Goal: Task Accomplishment & Management: Complete application form

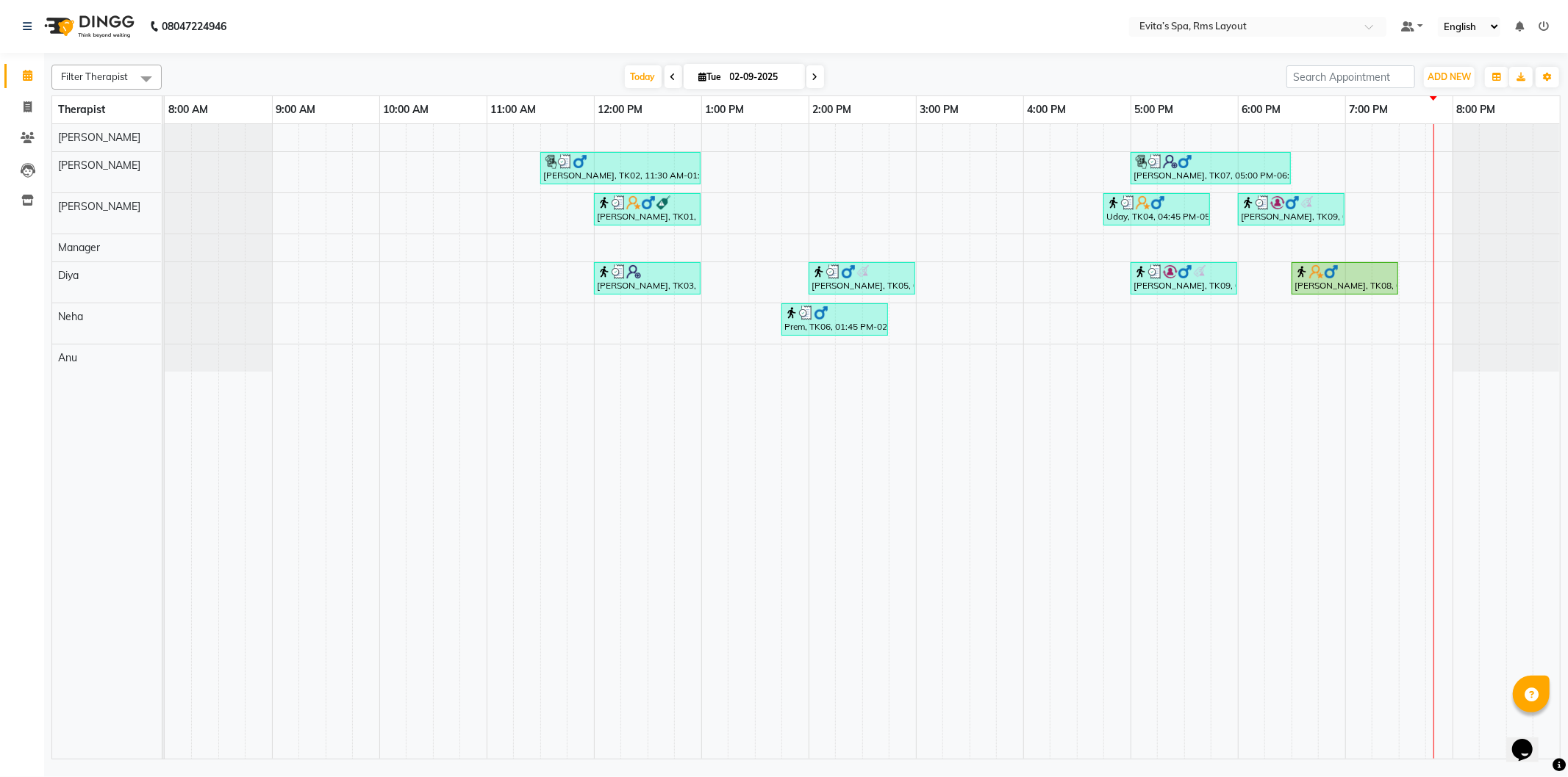
click at [604, 491] on td at bounding box center [607, 441] width 27 height 634
click at [1414, 209] on div "Harsh Dev, TK02, 11:30 AM-01:00 PM, Swedish Massage (90 min) [PERSON_NAME], TK0…" at bounding box center [861, 441] width 1395 height 634
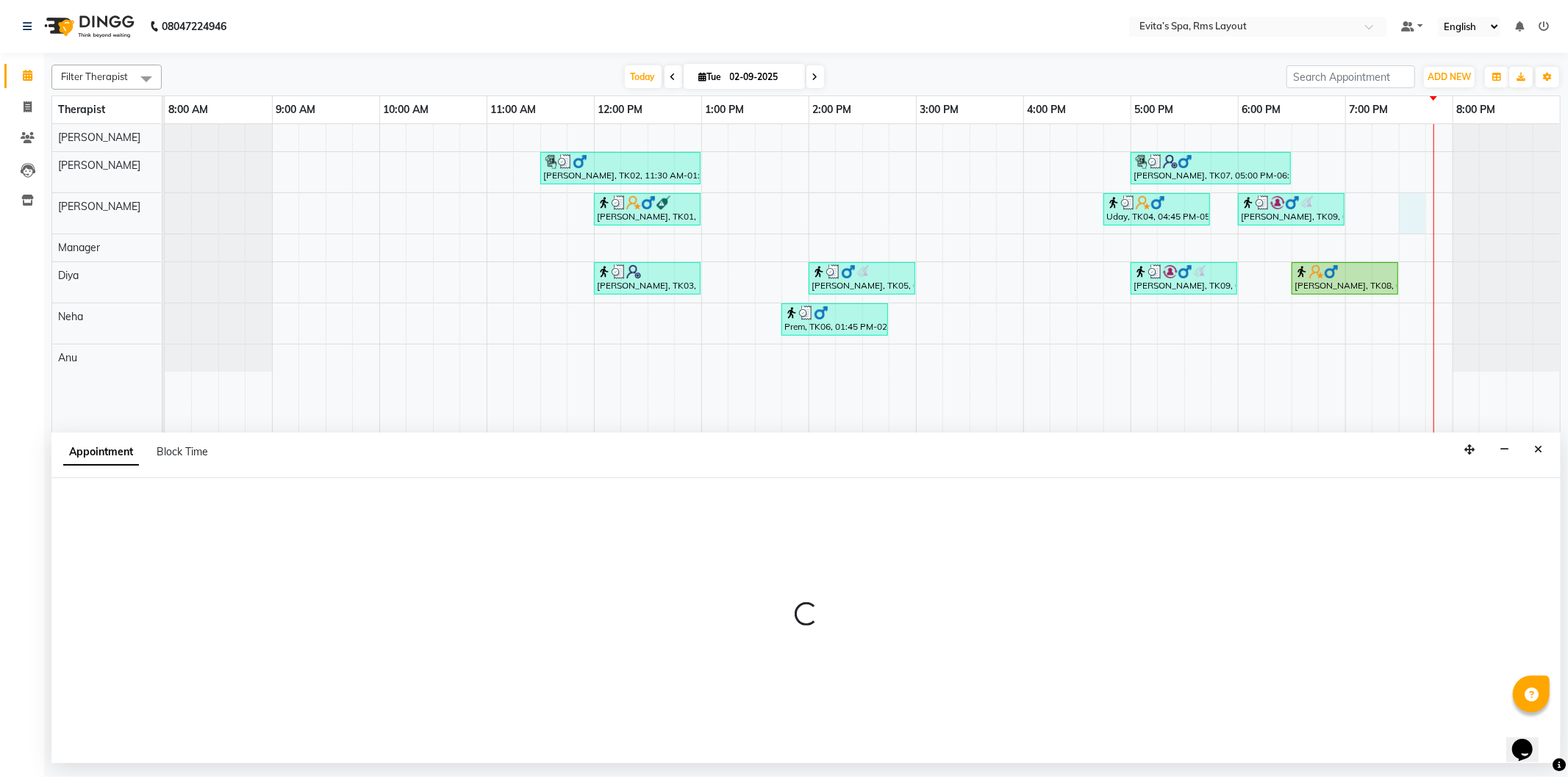
select select "70223"
select select "1170"
select select "tentative"
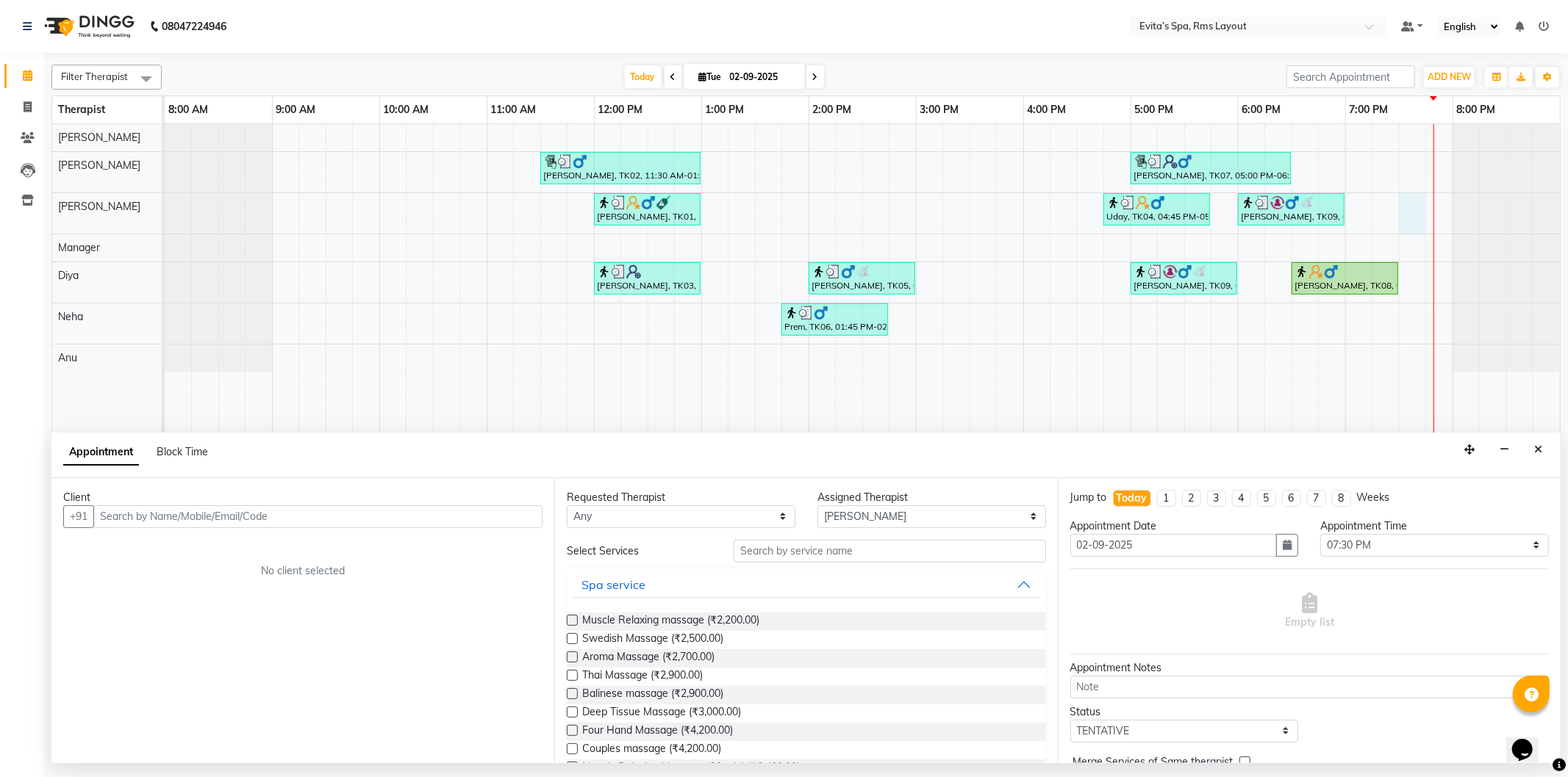
click at [284, 507] on input "text" at bounding box center [317, 517] width 449 height 22
click at [284, 513] on input "text" at bounding box center [317, 517] width 449 height 22
click at [252, 542] on ngb-highlight "96******66" at bounding box center [241, 548] width 61 height 15
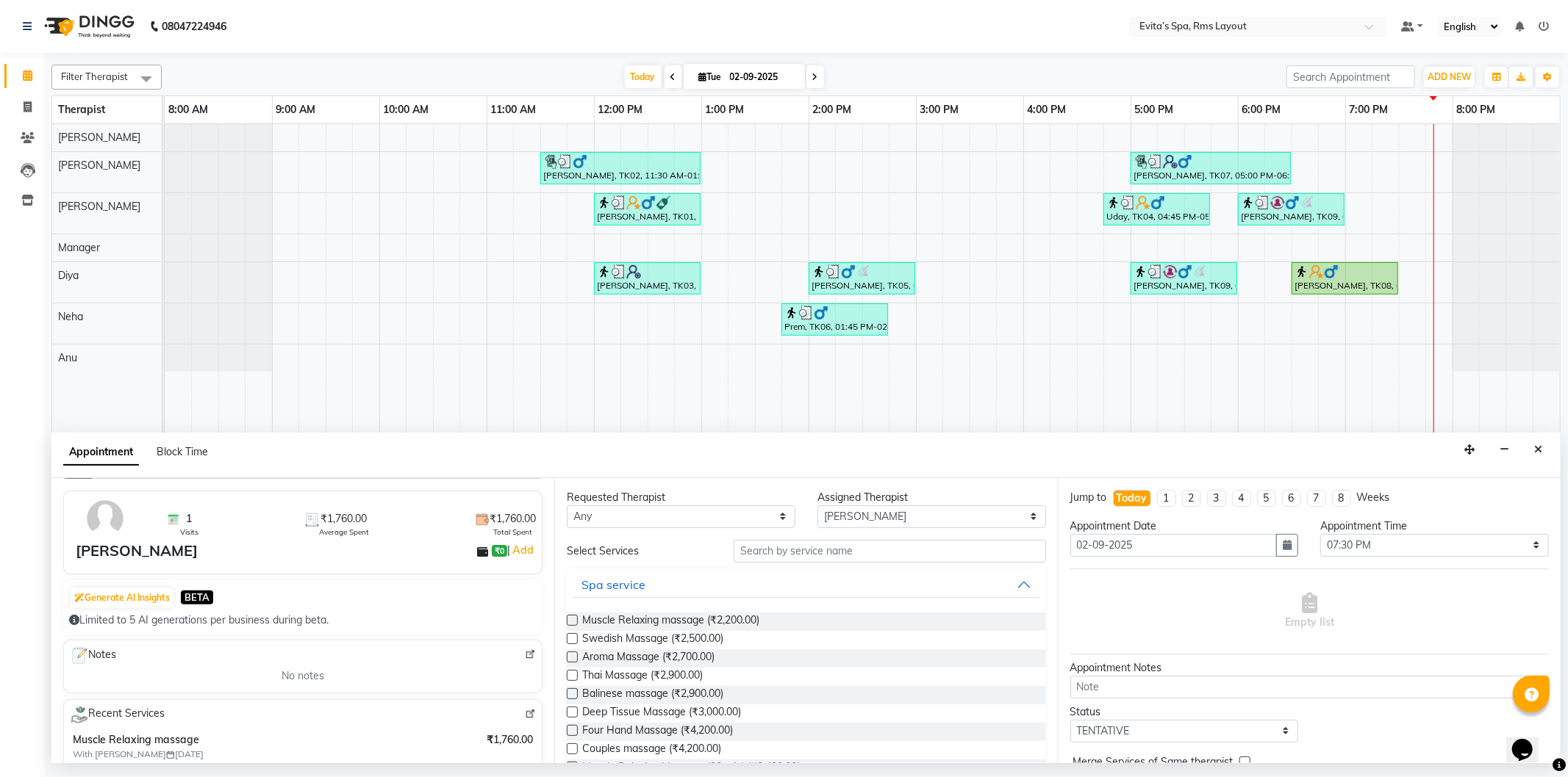
scroll to position [32, 0]
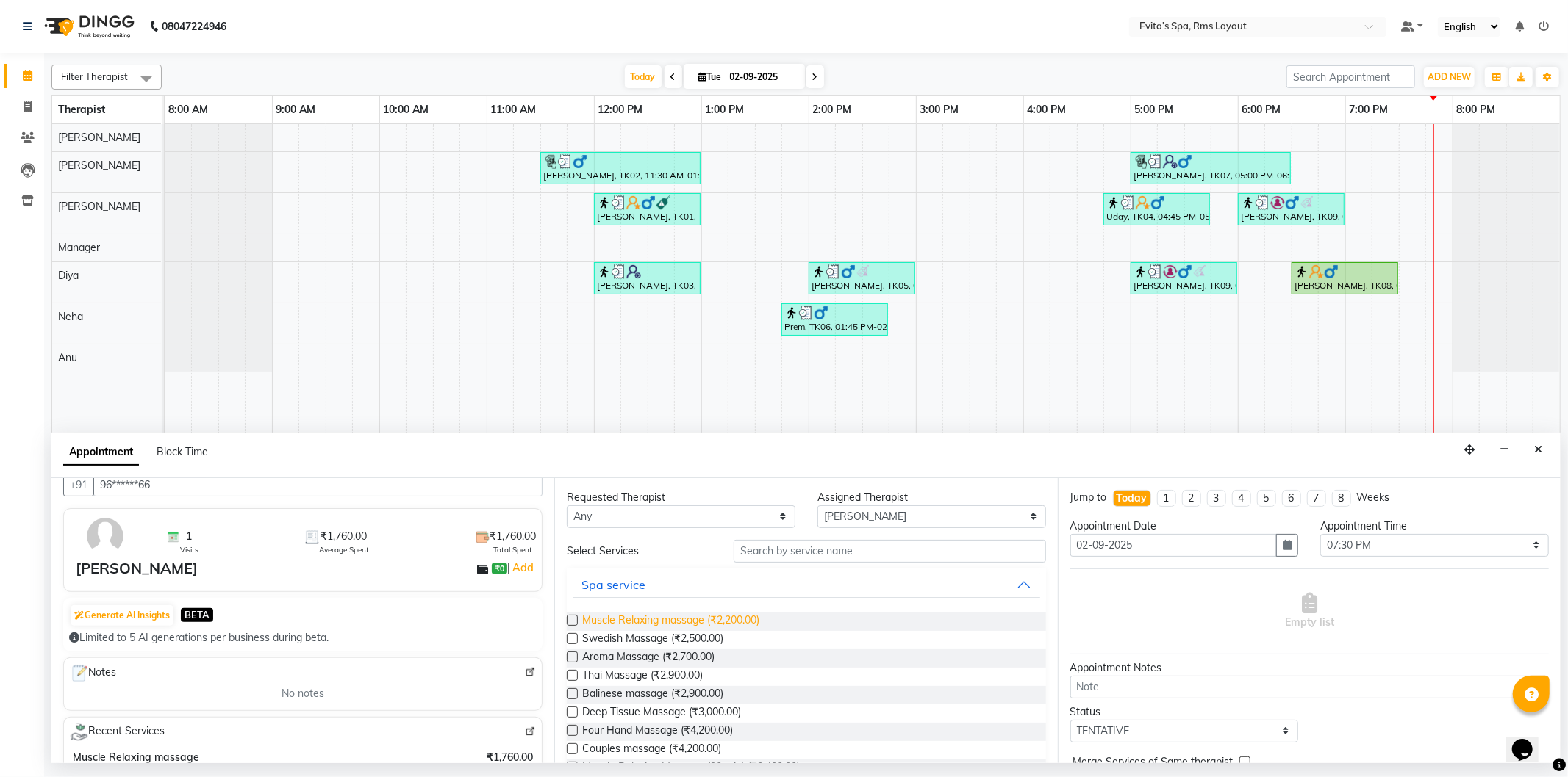
type input "96******66"
click at [699, 621] on span "Muscle Relaxing massage (₹2,200.00)" at bounding box center [671, 622] width 177 height 19
checkbox input "false"
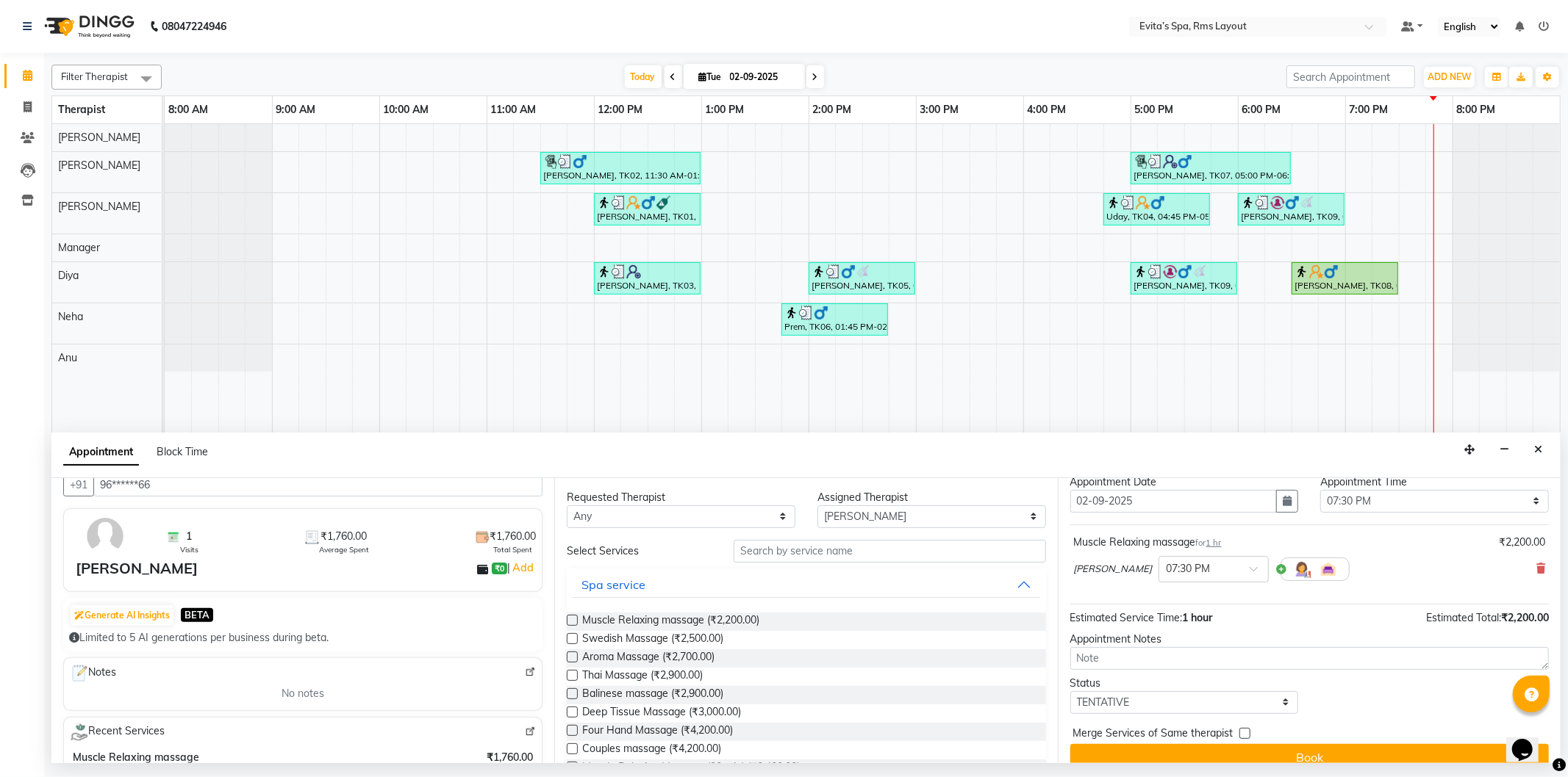
scroll to position [63, 0]
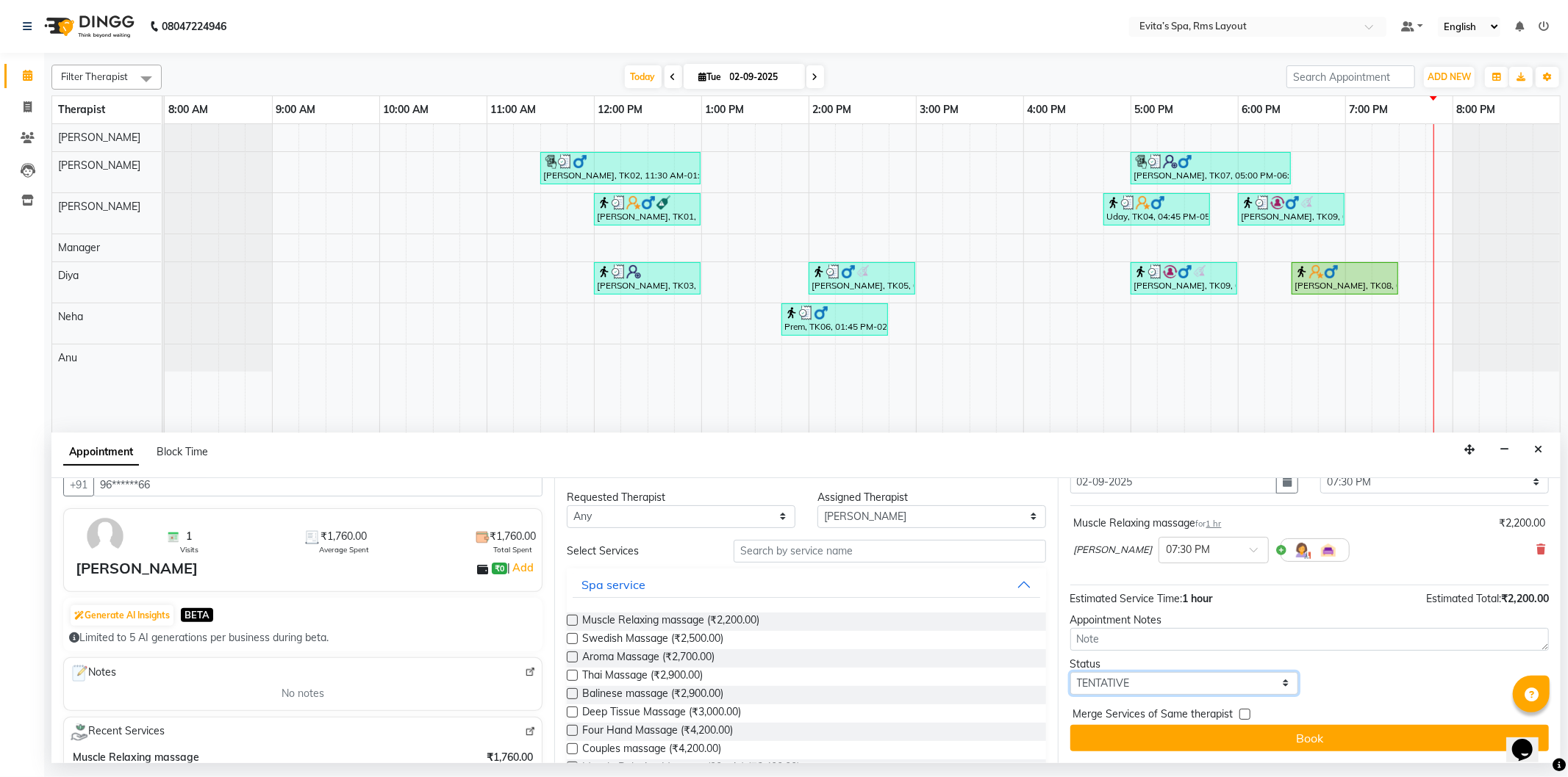
click at [1137, 676] on select "Select TENTATIVE CONFIRM CHECK-IN UPCOMING" at bounding box center [1184, 684] width 229 height 22
select select "confirm booking"
click at [1071, 673] on select "Select TENTATIVE CONFIRM CHECK-IN UPCOMING" at bounding box center [1184, 684] width 229 height 22
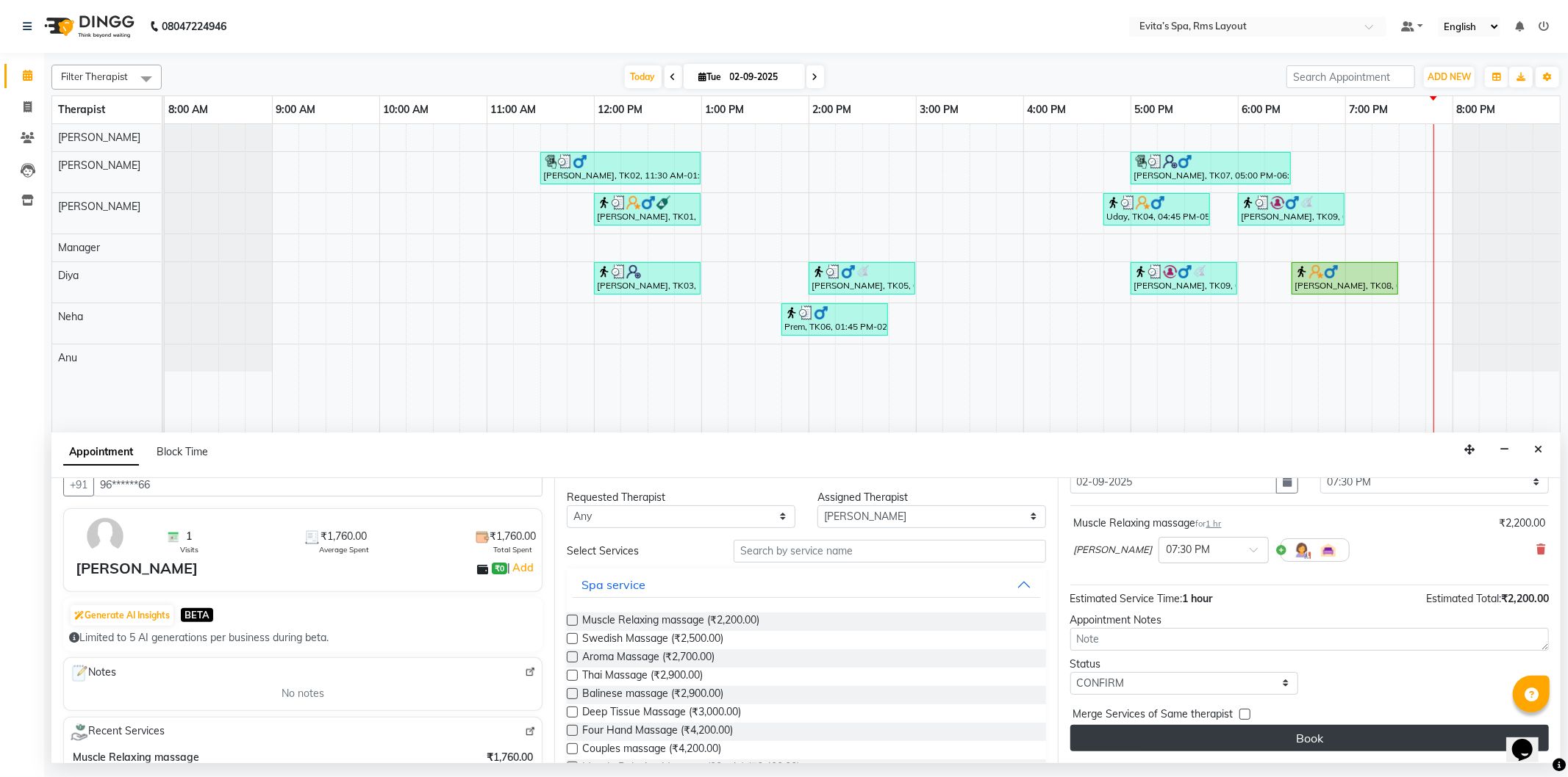
click at [1191, 729] on button "Book" at bounding box center [1309, 738] width 479 height 26
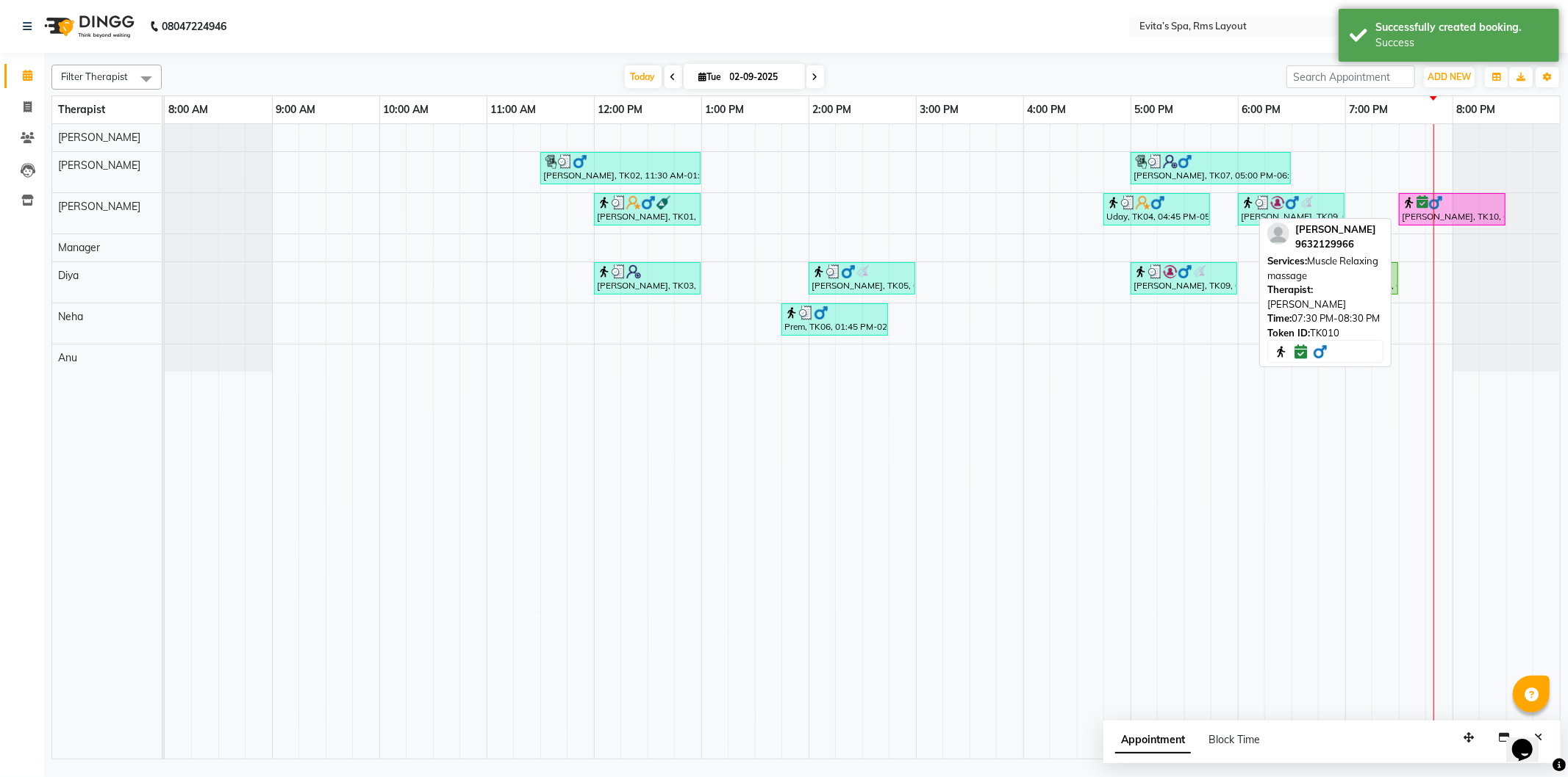
click at [1428, 201] on img at bounding box center [1435, 202] width 15 height 15
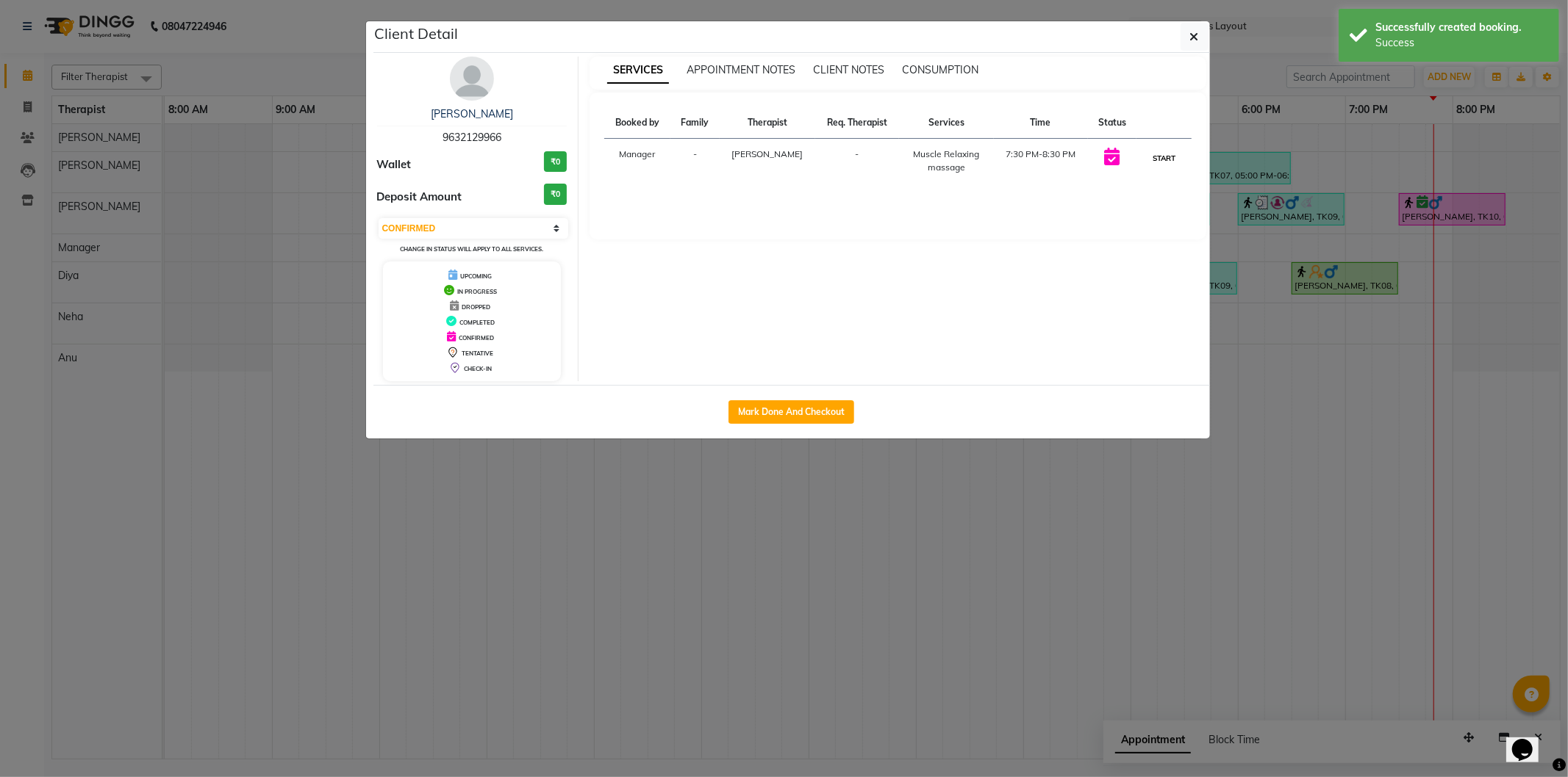
click at [1172, 160] on button "START" at bounding box center [1164, 159] width 30 height 19
select select "1"
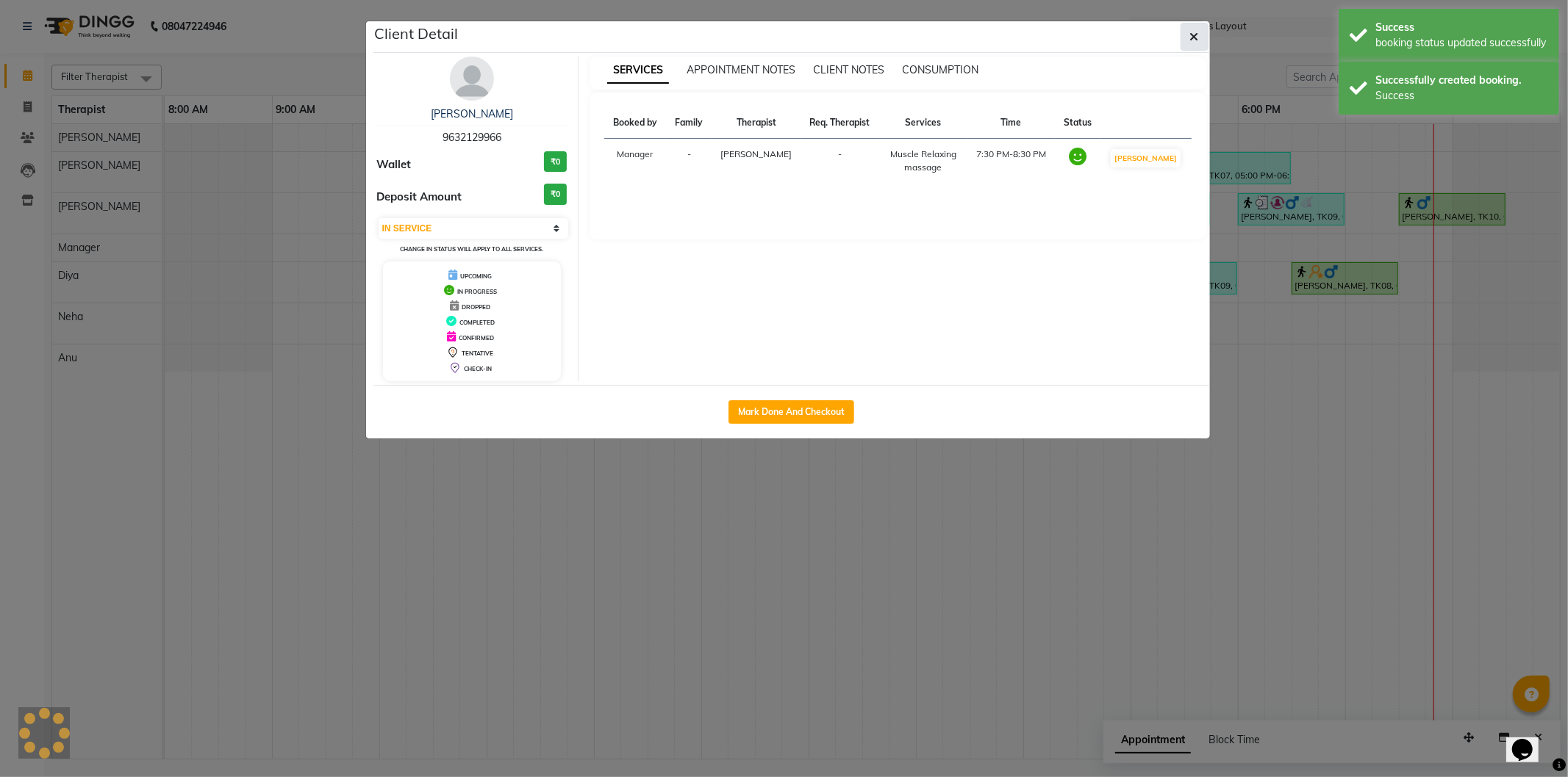
click at [1192, 40] on icon "button" at bounding box center [1194, 36] width 8 height 12
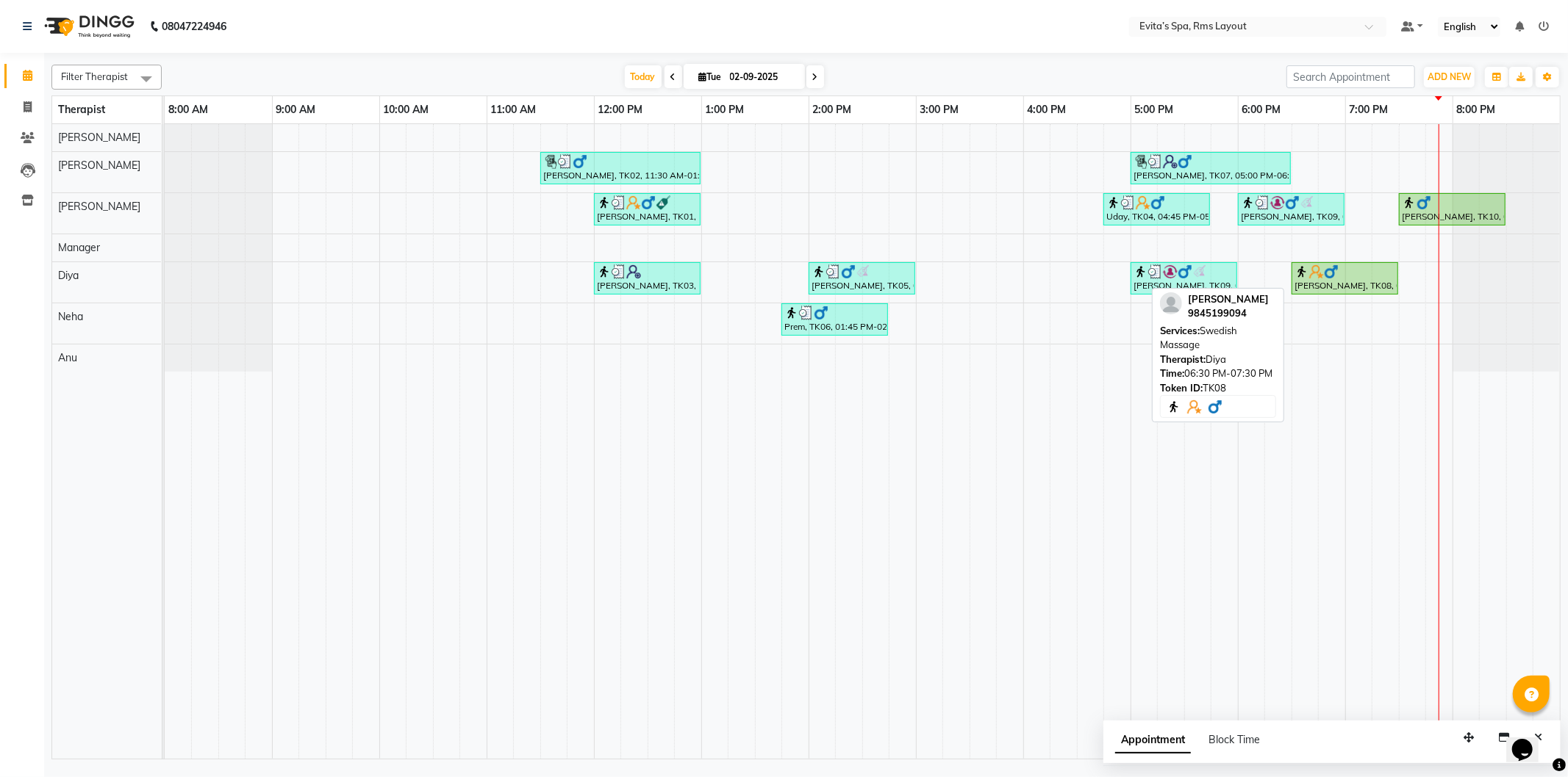
click at [1380, 286] on div "[PERSON_NAME], TK08, 06:30 PM-07:30 PM, Swedish Massage" at bounding box center [1344, 279] width 104 height 28
select select "1"
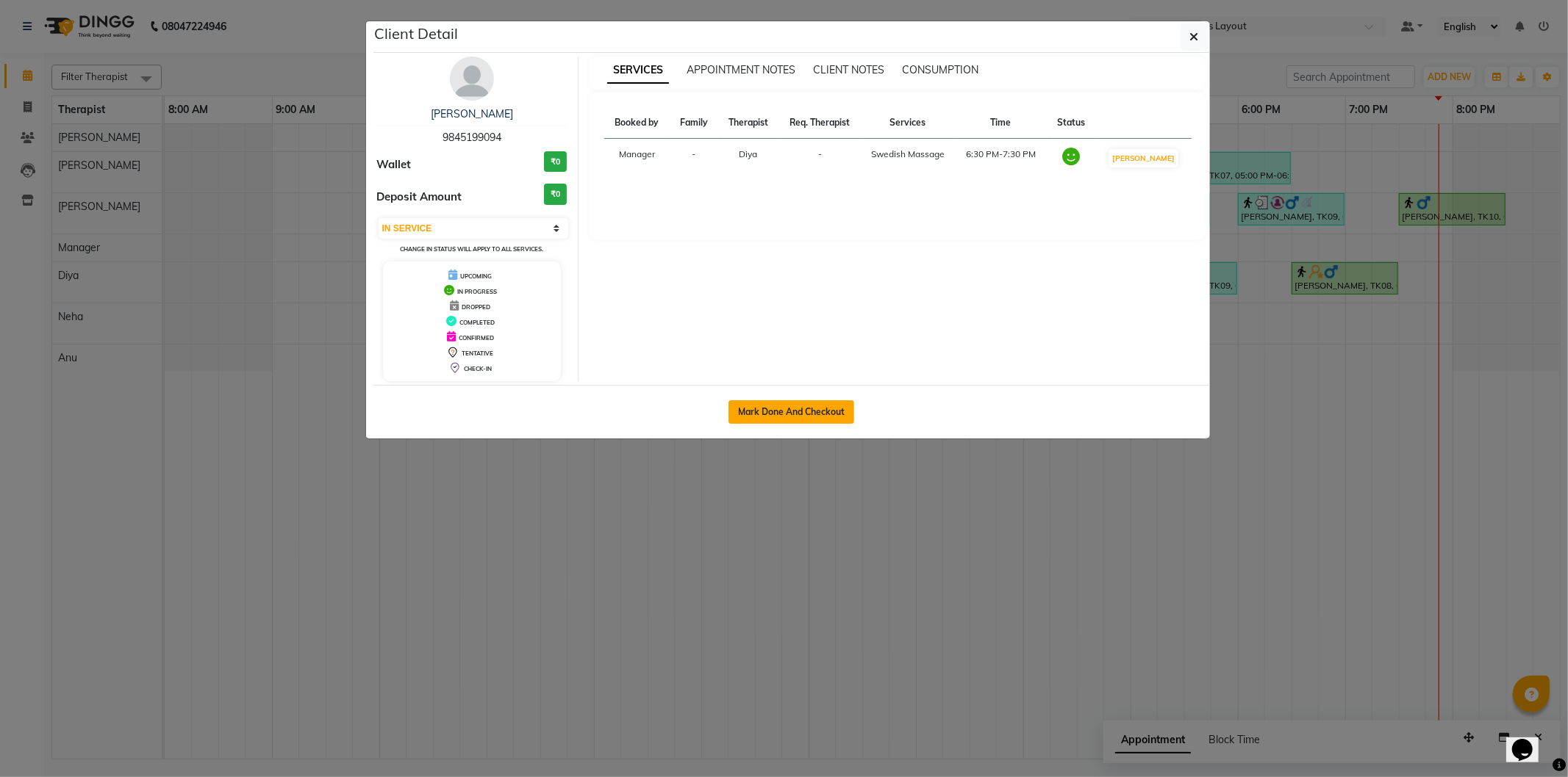
click at [829, 405] on button "Mark Done And Checkout" at bounding box center [791, 411] width 126 height 23
select select "service"
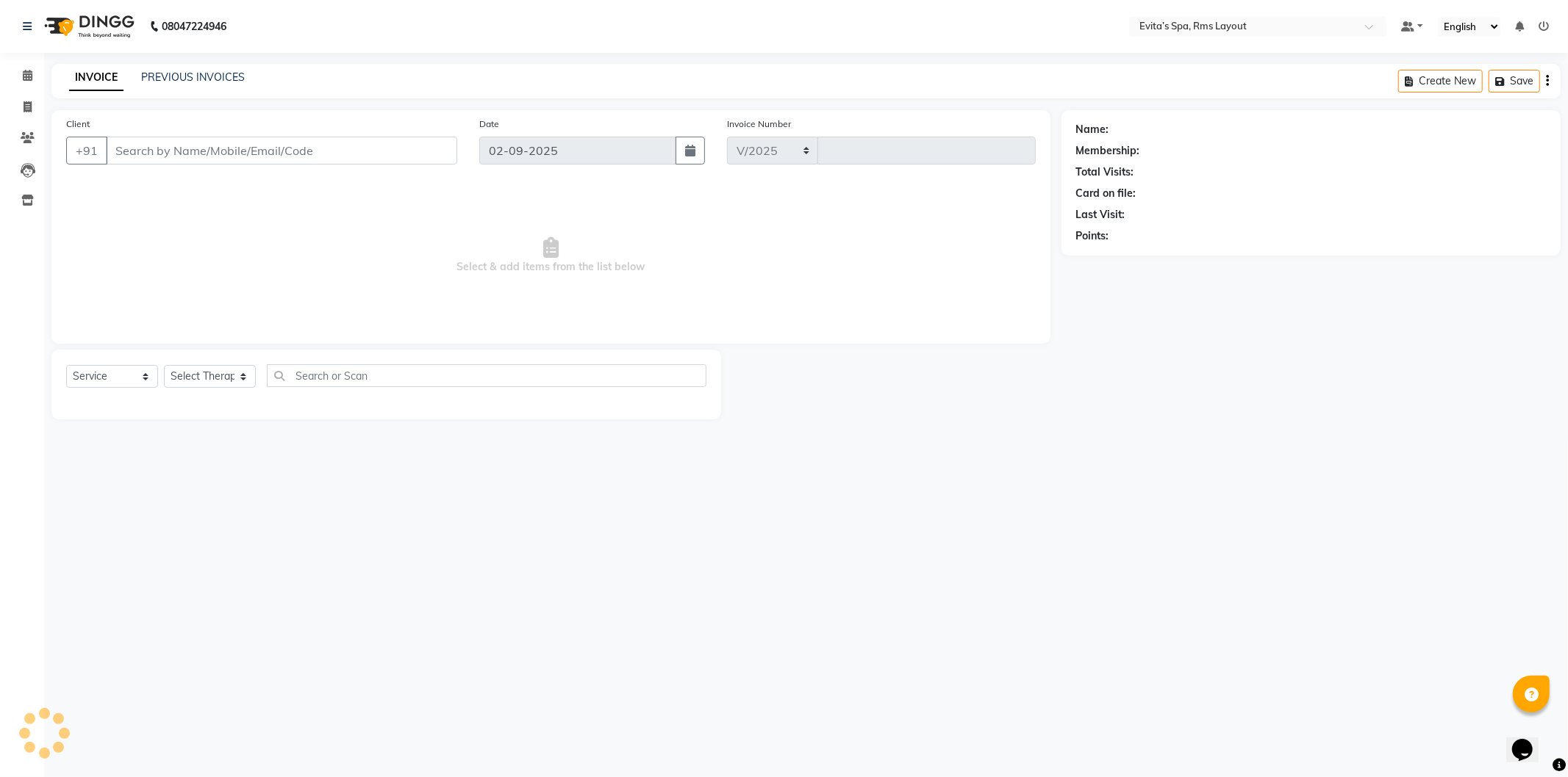
select select "7850"
type input "1554"
type input "98******94"
select select "81022"
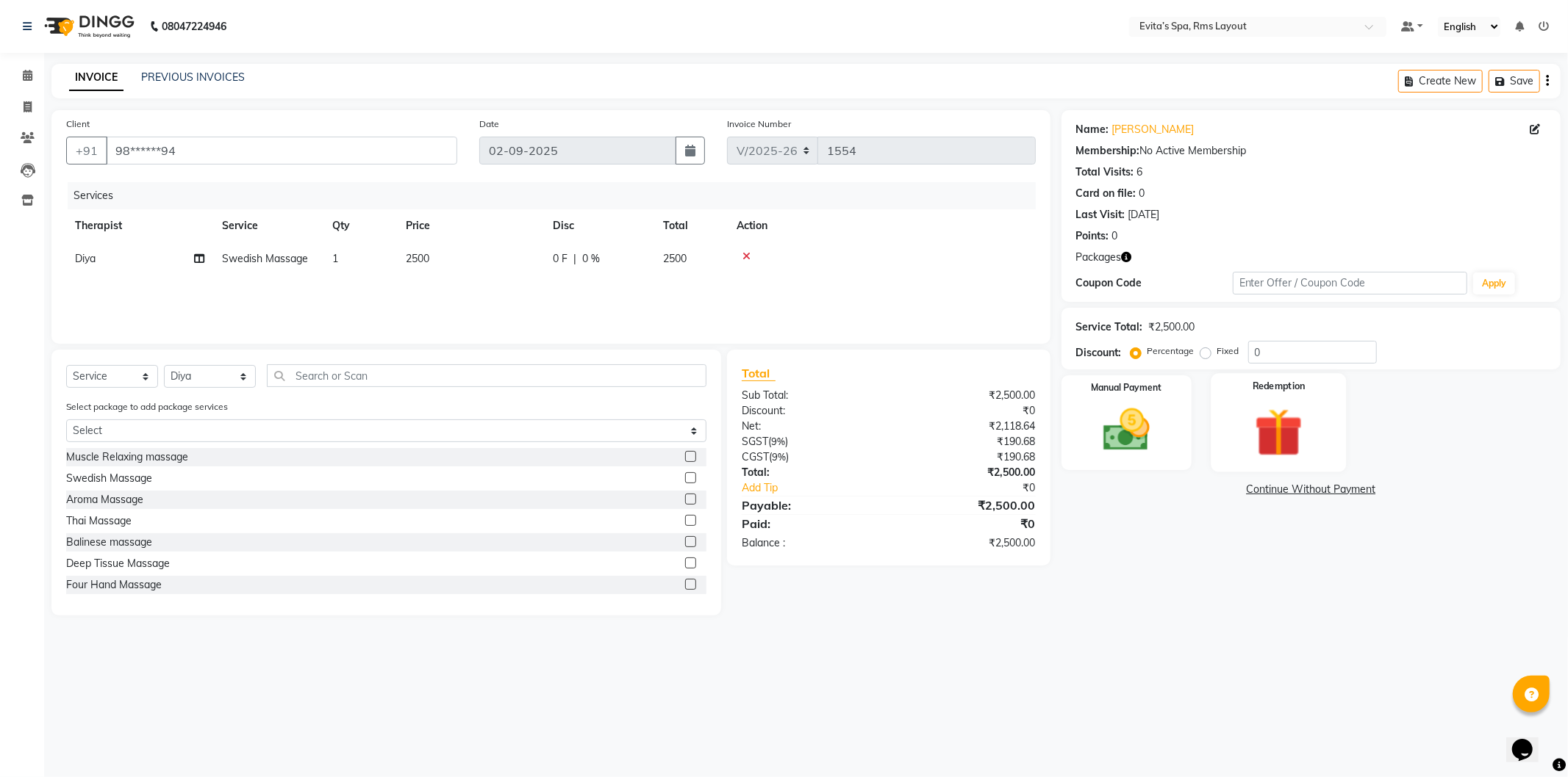
click at [1259, 404] on img at bounding box center [1279, 433] width 78 height 61
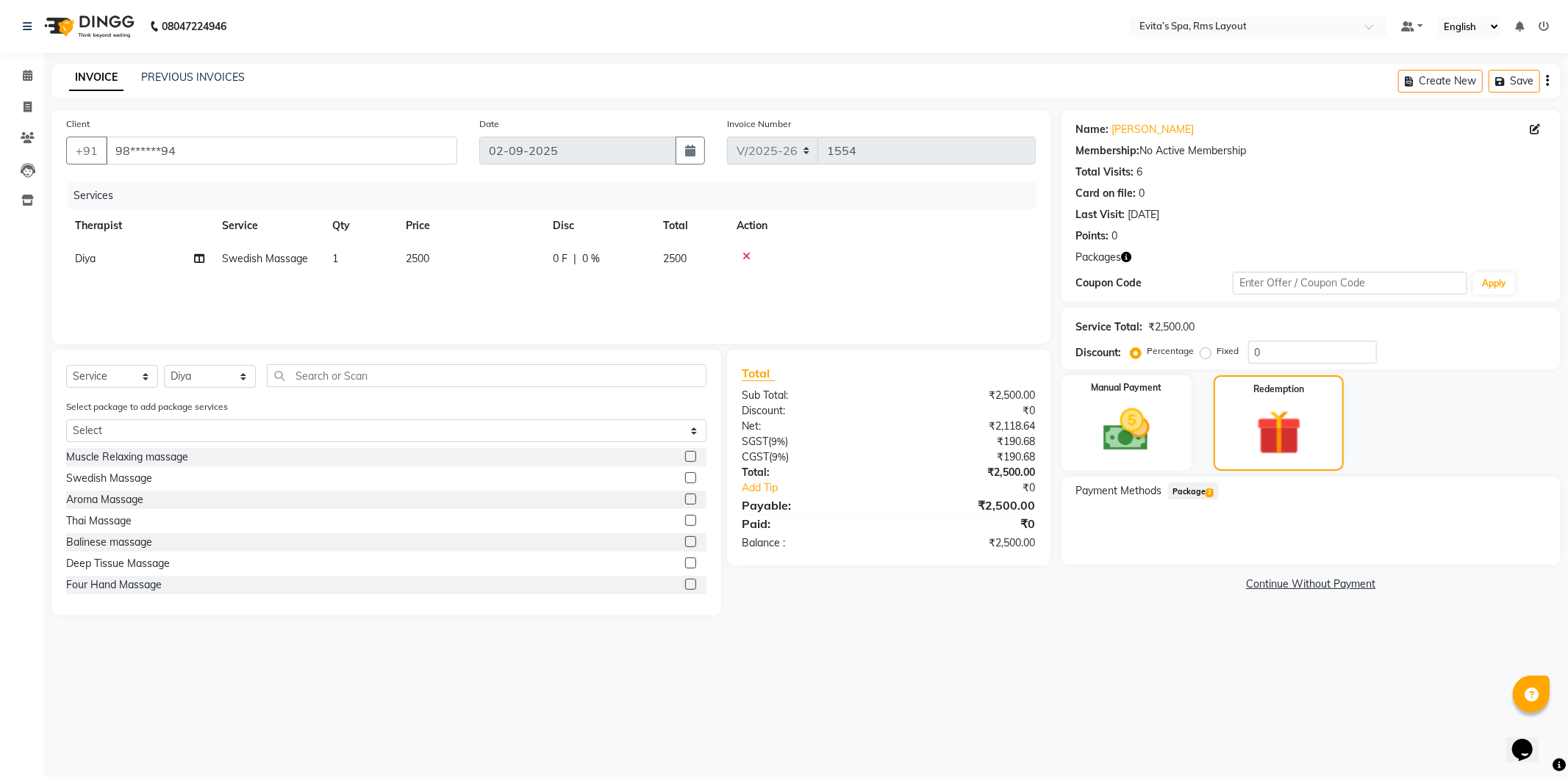
click at [1211, 493] on span "2" at bounding box center [1210, 493] width 8 height 8
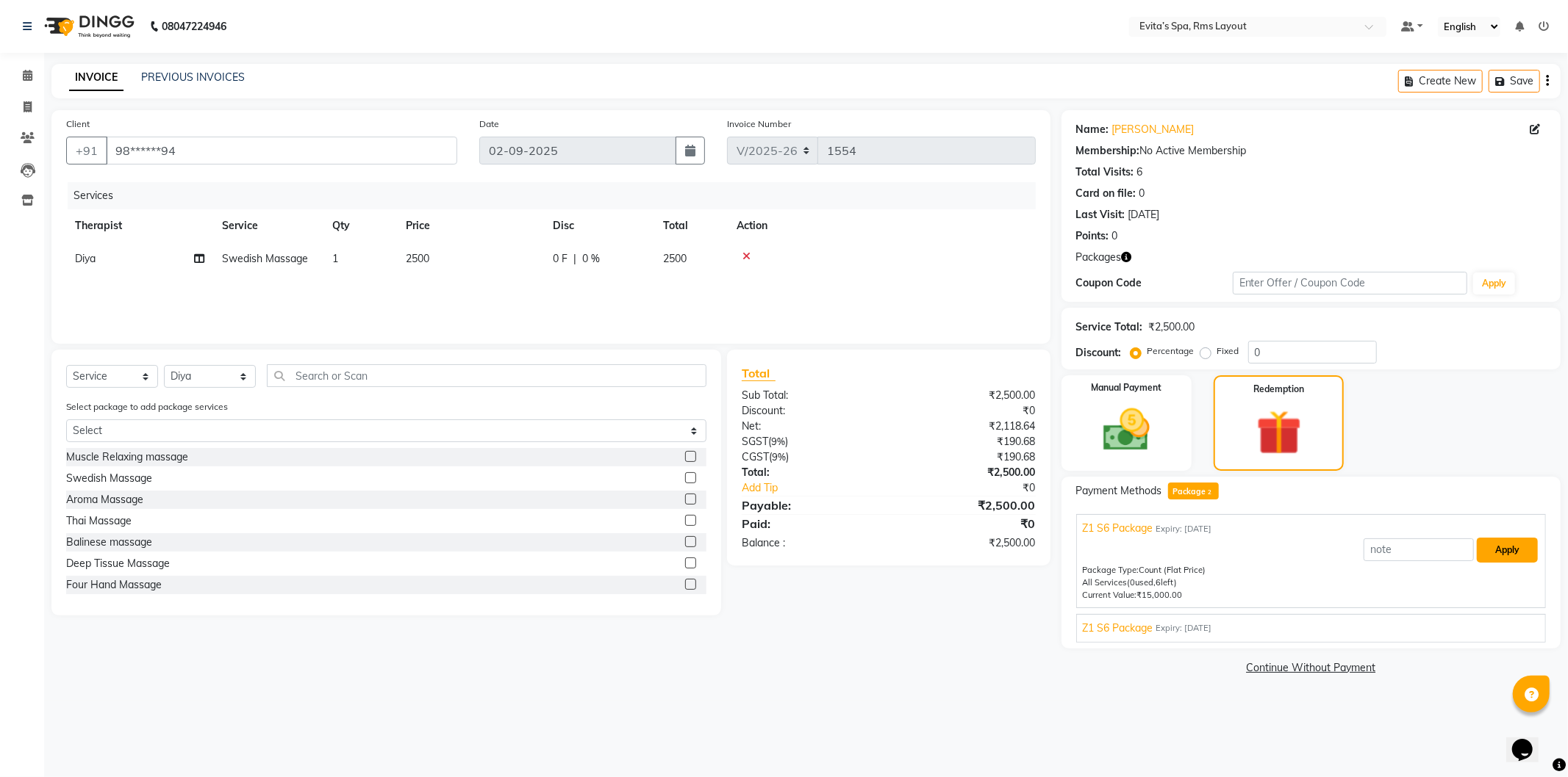
click at [1501, 551] on button "Apply" at bounding box center [1506, 550] width 61 height 25
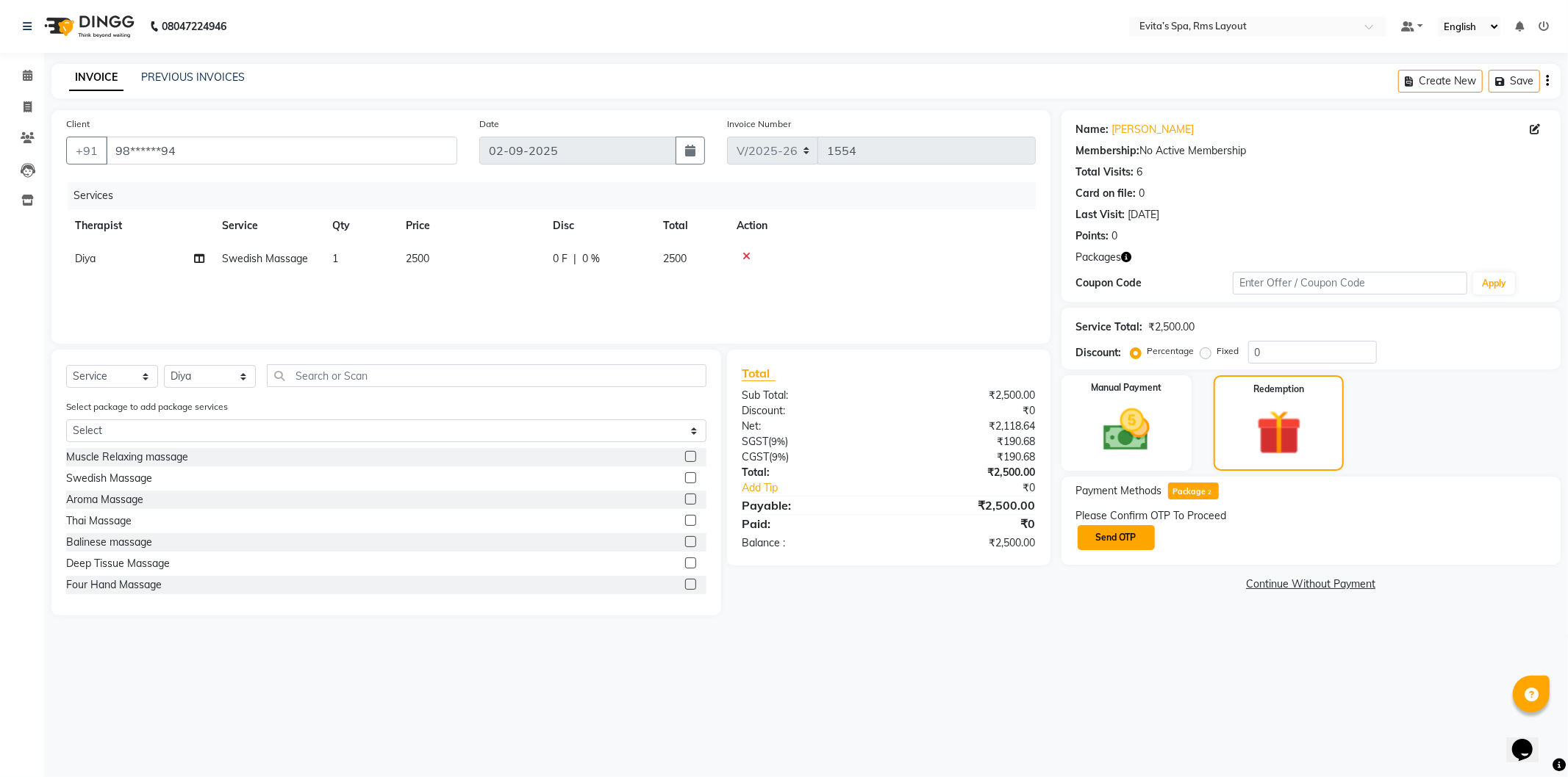
click at [1137, 545] on button "Send OTP" at bounding box center [1116, 537] width 77 height 25
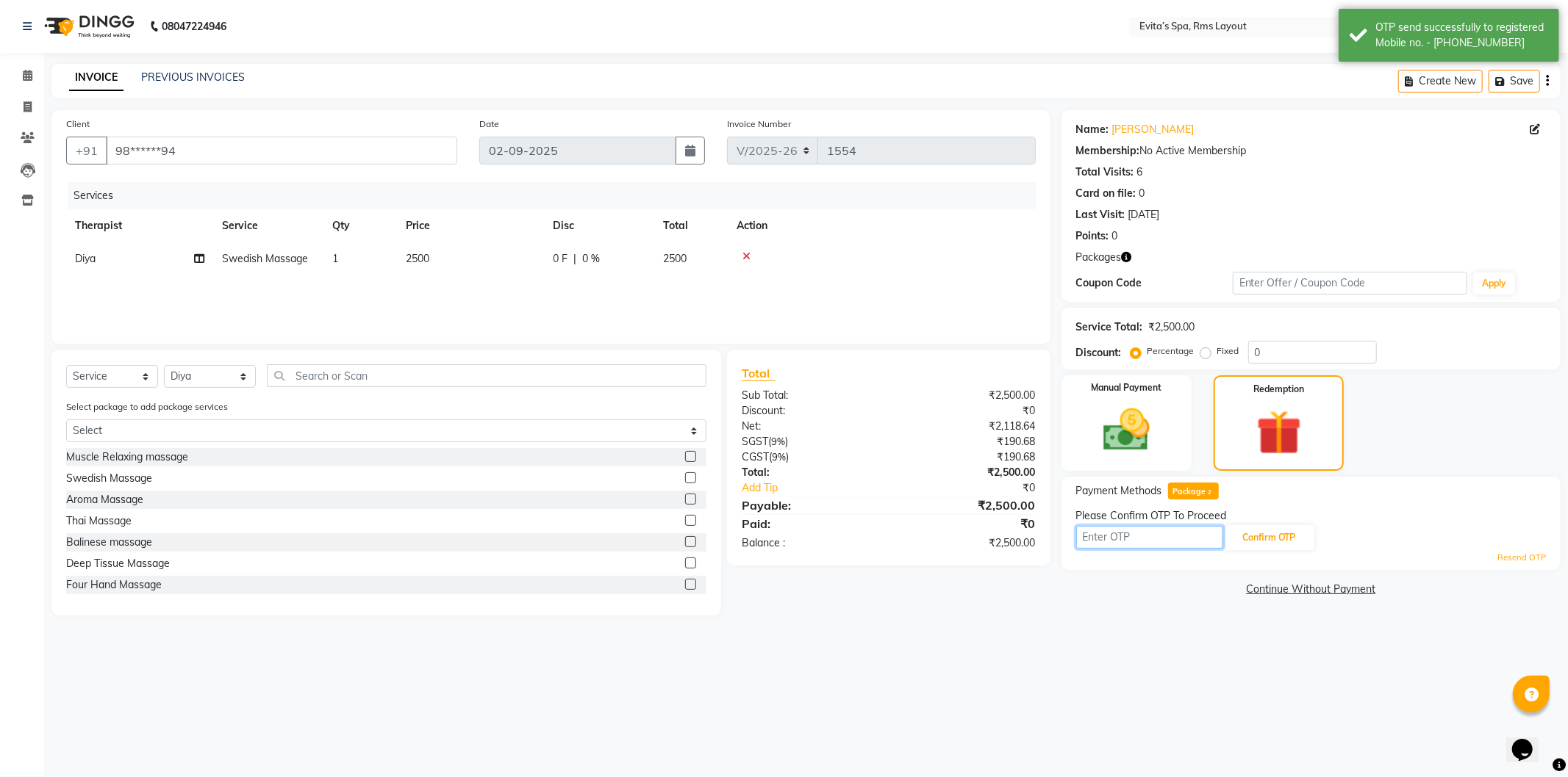
click at [1196, 540] on input "text" at bounding box center [1150, 537] width 147 height 22
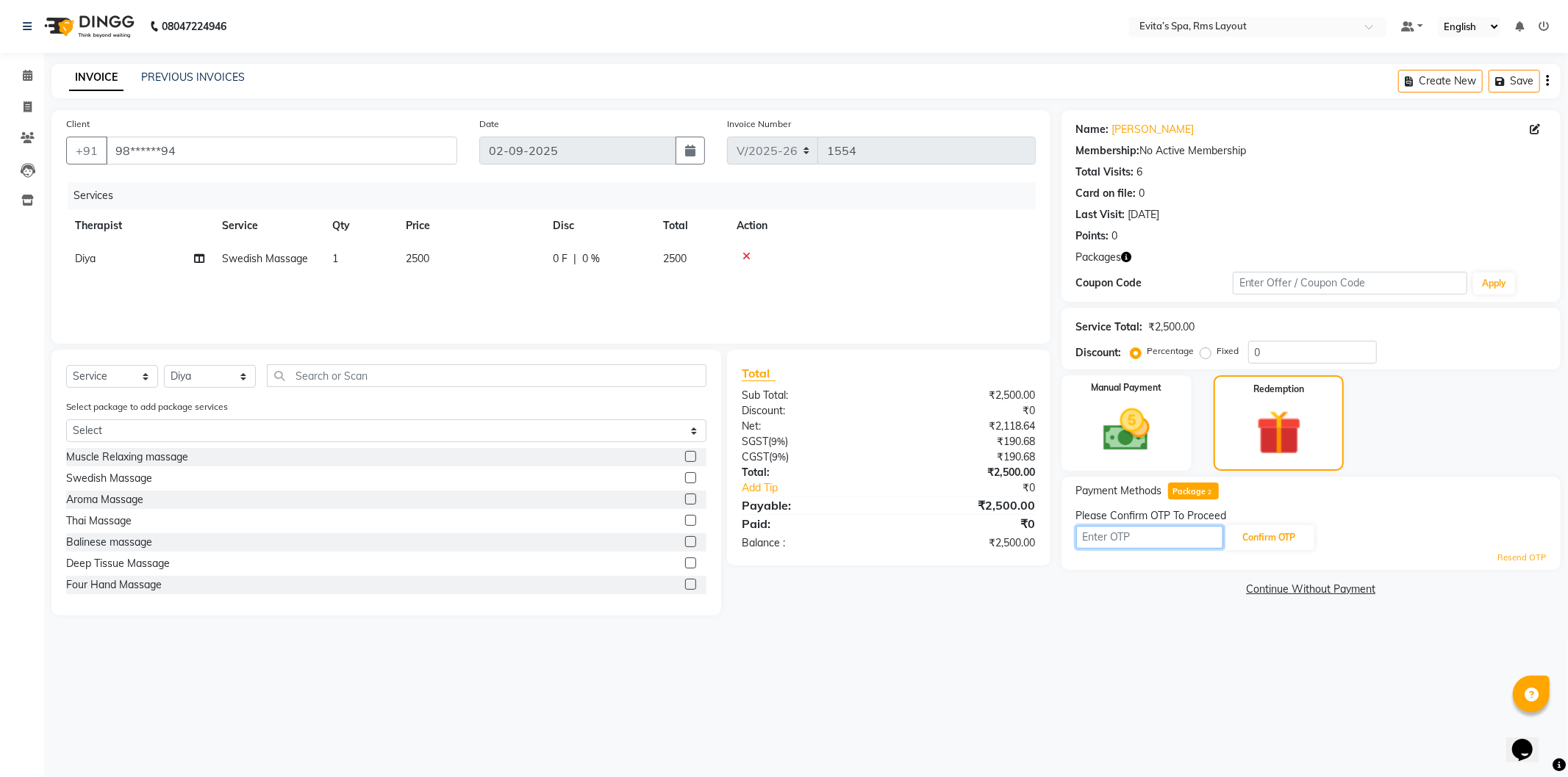
click at [1157, 532] on input "text" at bounding box center [1150, 537] width 147 height 22
click at [1119, 538] on input "text" at bounding box center [1150, 537] width 147 height 22
drag, startPoint x: 1031, startPoint y: 604, endPoint x: 1113, endPoint y: 553, distance: 96.6
click at [1032, 604] on div "Total Sub Total: ₹2,500.00 Discount: ₹0 Net: ₹2,118.64 SGST ( 9% ) ₹190.68 CGST…" at bounding box center [891, 482] width 341 height 266
click at [1120, 538] on input "text" at bounding box center [1150, 537] width 147 height 22
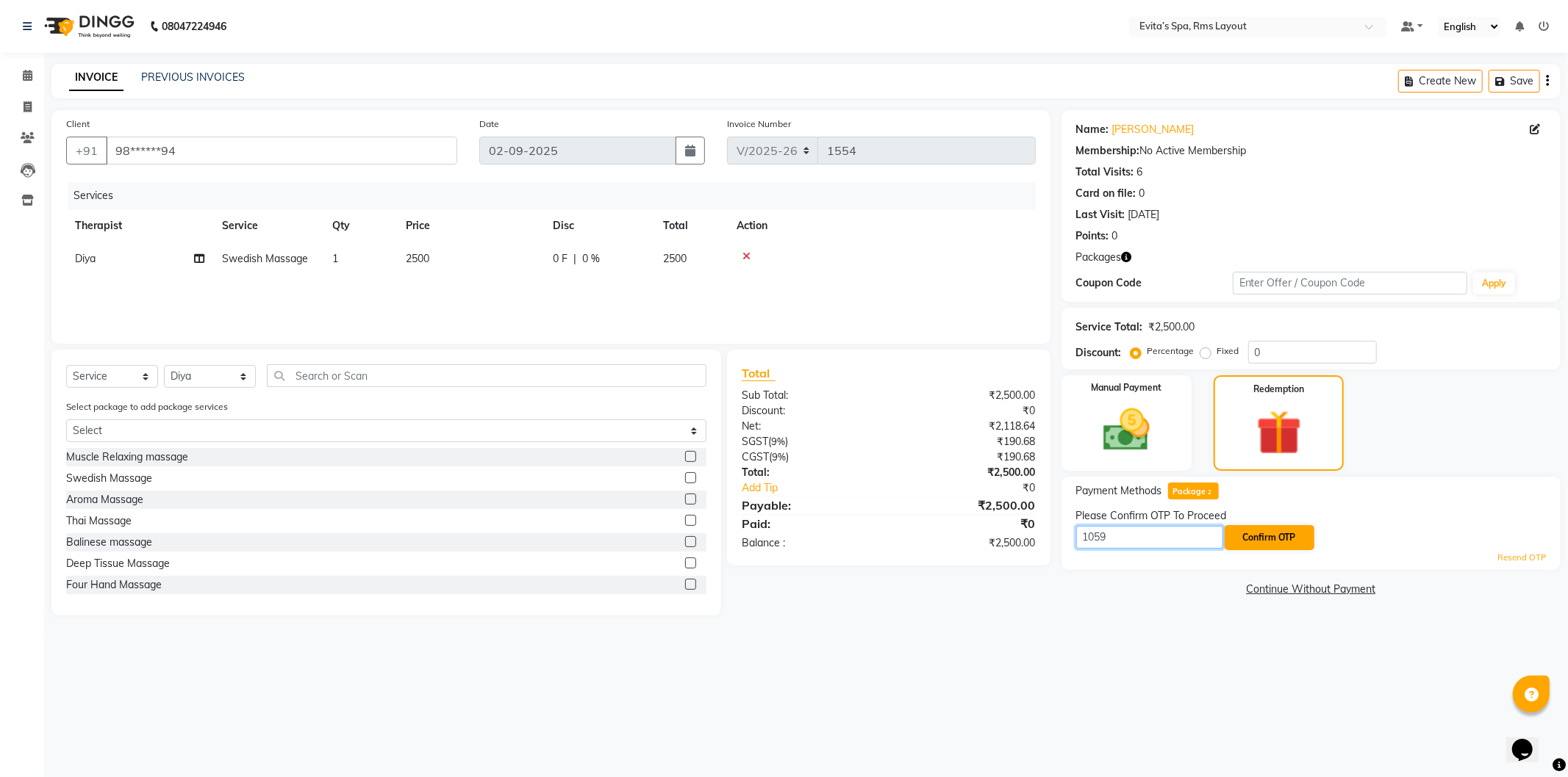
type input "1059"
click at [1257, 527] on button "Confirm OTP" at bounding box center [1269, 537] width 90 height 25
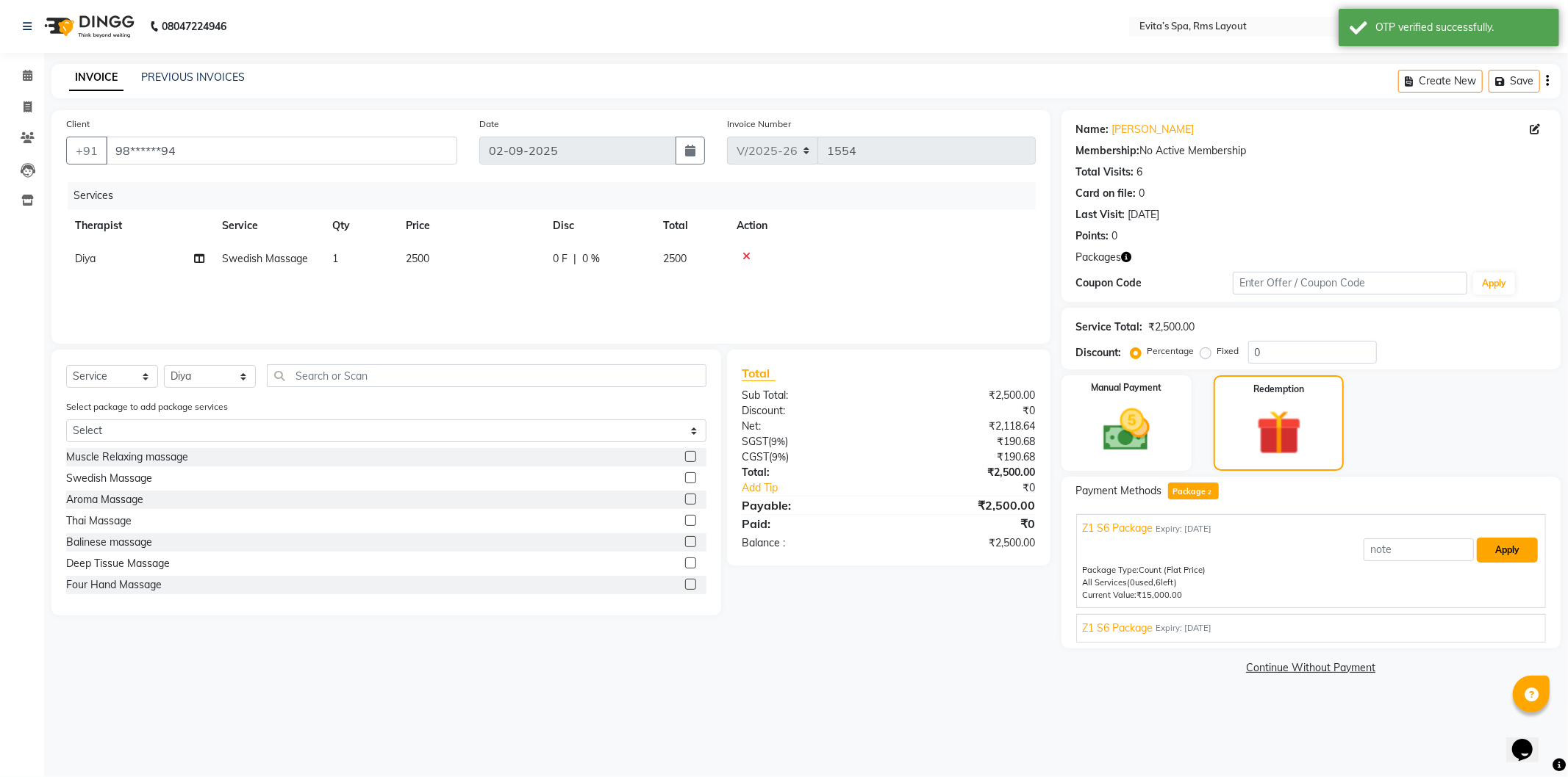
click at [1505, 551] on button "Apply" at bounding box center [1506, 550] width 61 height 25
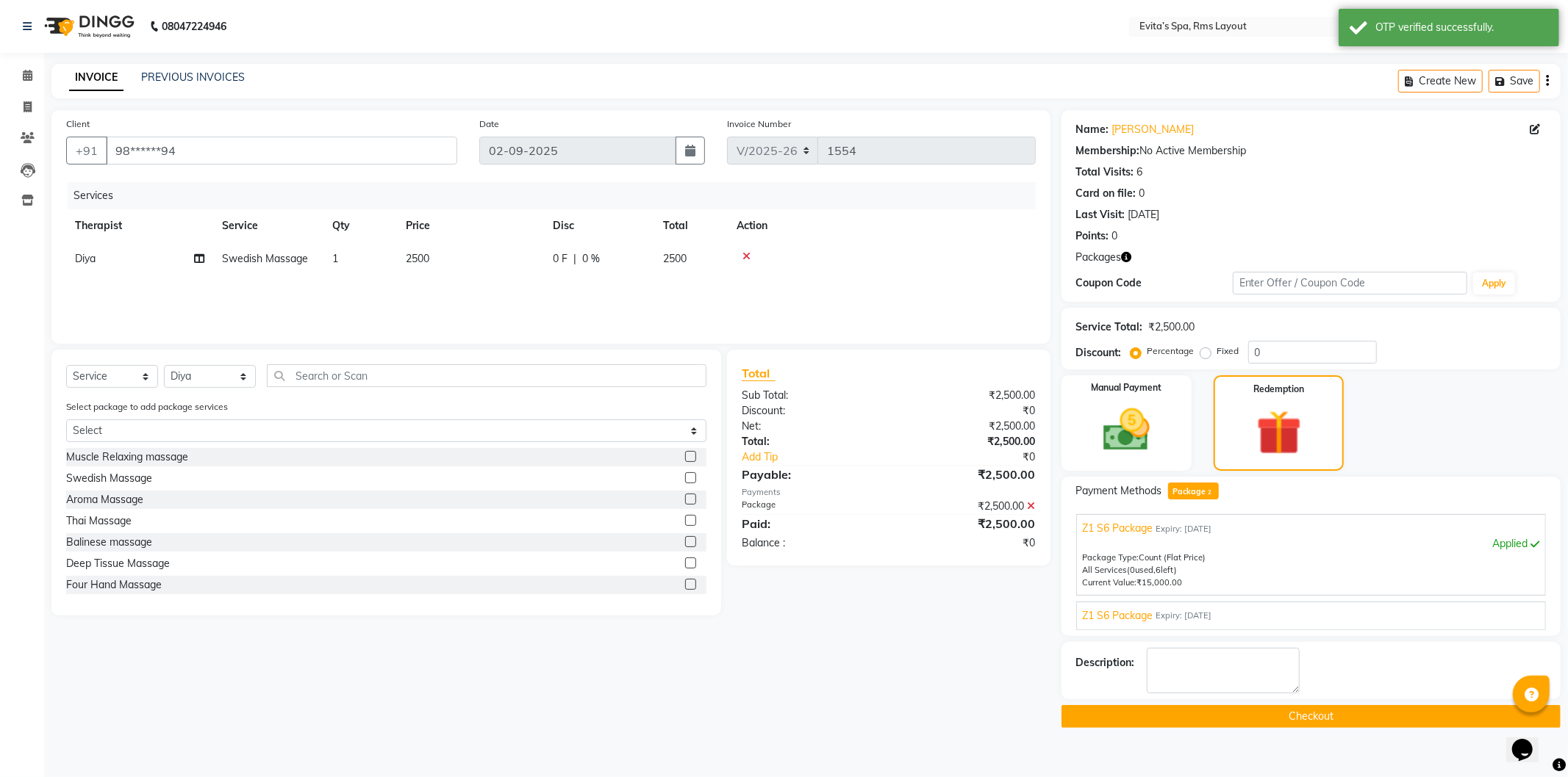
click at [1271, 723] on button "Checkout" at bounding box center [1310, 716] width 499 height 22
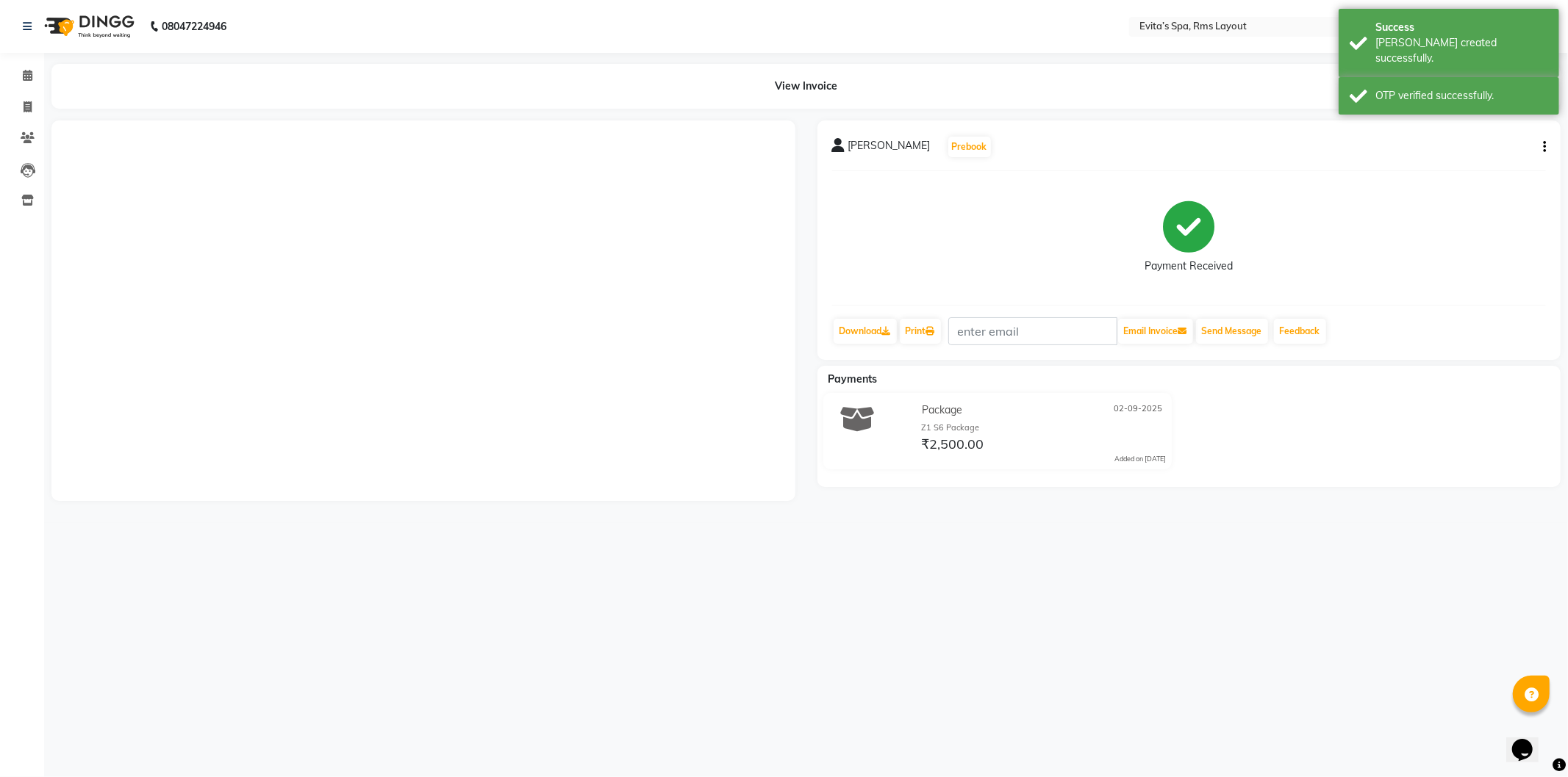
click at [105, 26] on img at bounding box center [88, 26] width 101 height 41
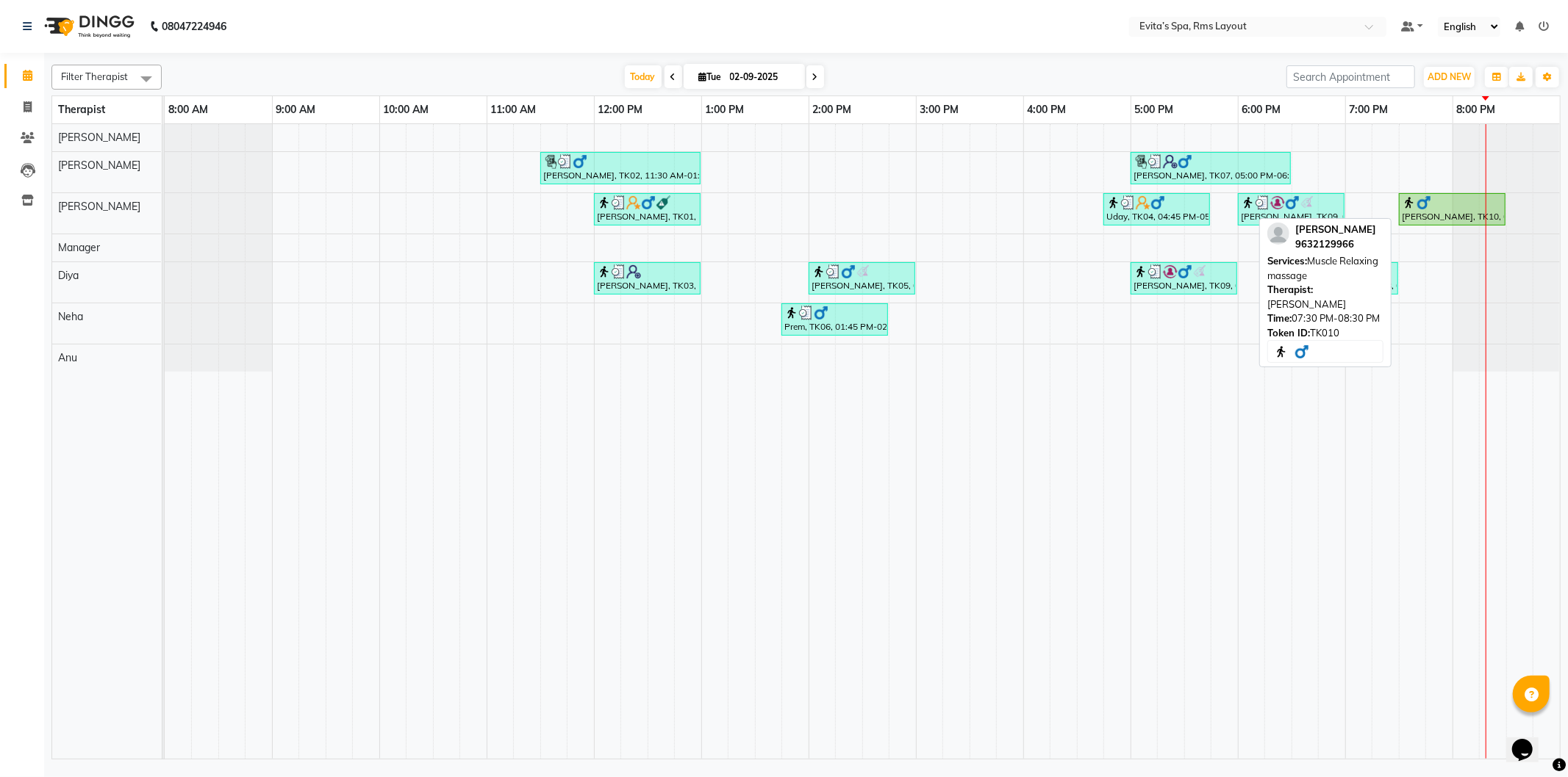
click at [1432, 220] on div "[PERSON_NAME], TK10, 07:30 PM-08:30 PM, Muscle Relaxing massage" at bounding box center [1451, 209] width 104 height 28
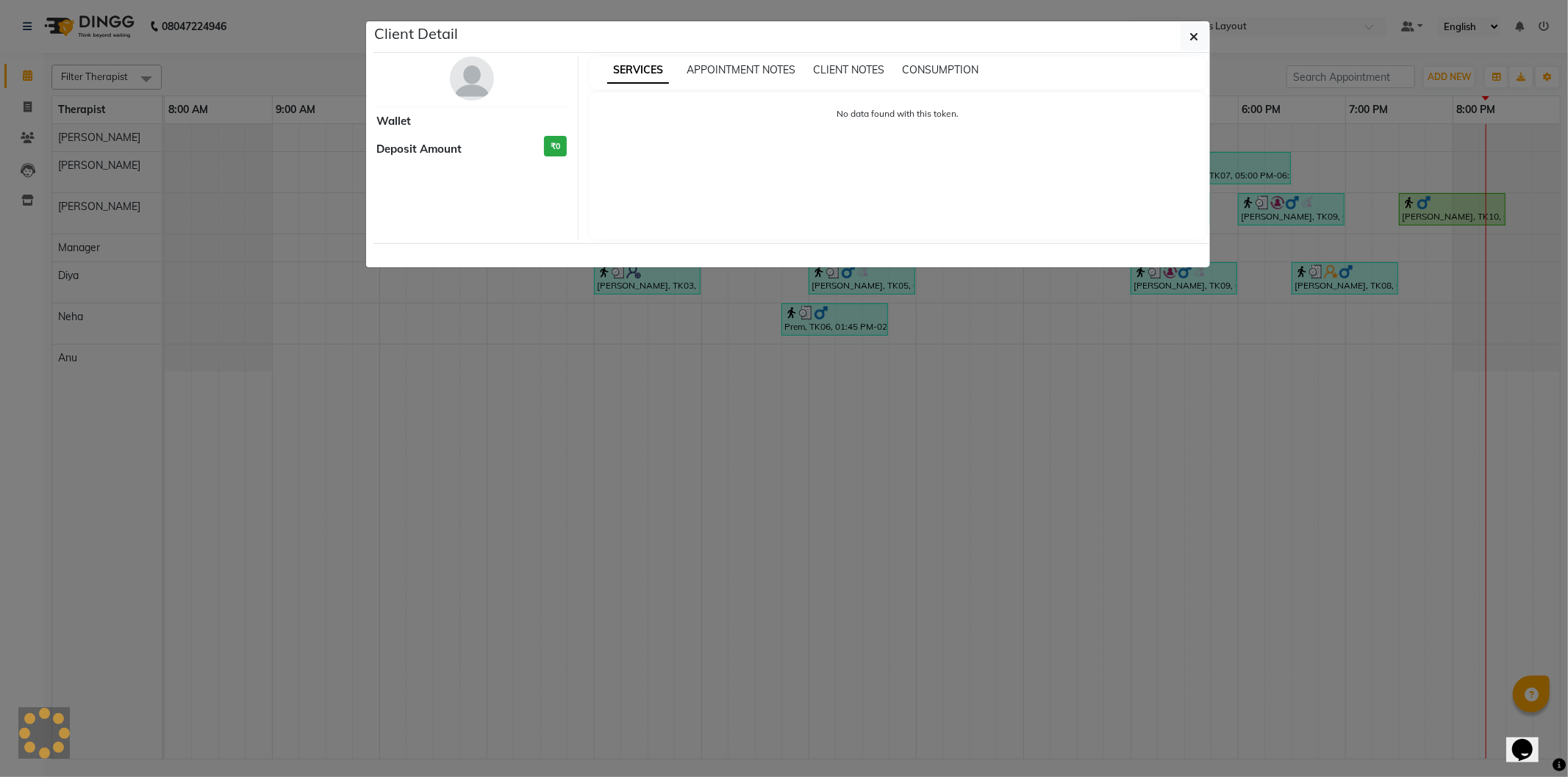
select select "1"
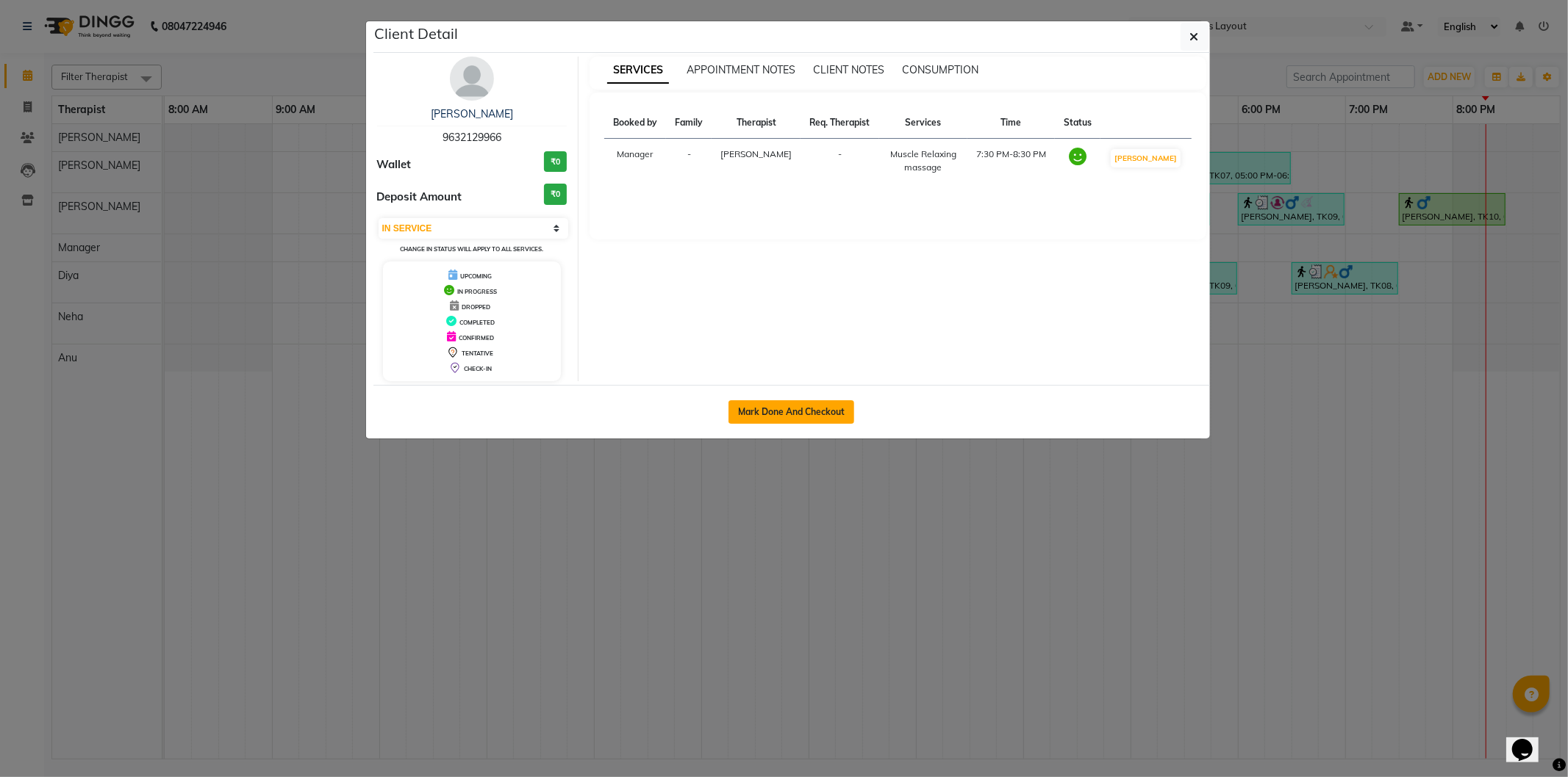
click at [810, 413] on button "Mark Done And Checkout" at bounding box center [791, 411] width 126 height 23
select select "service"
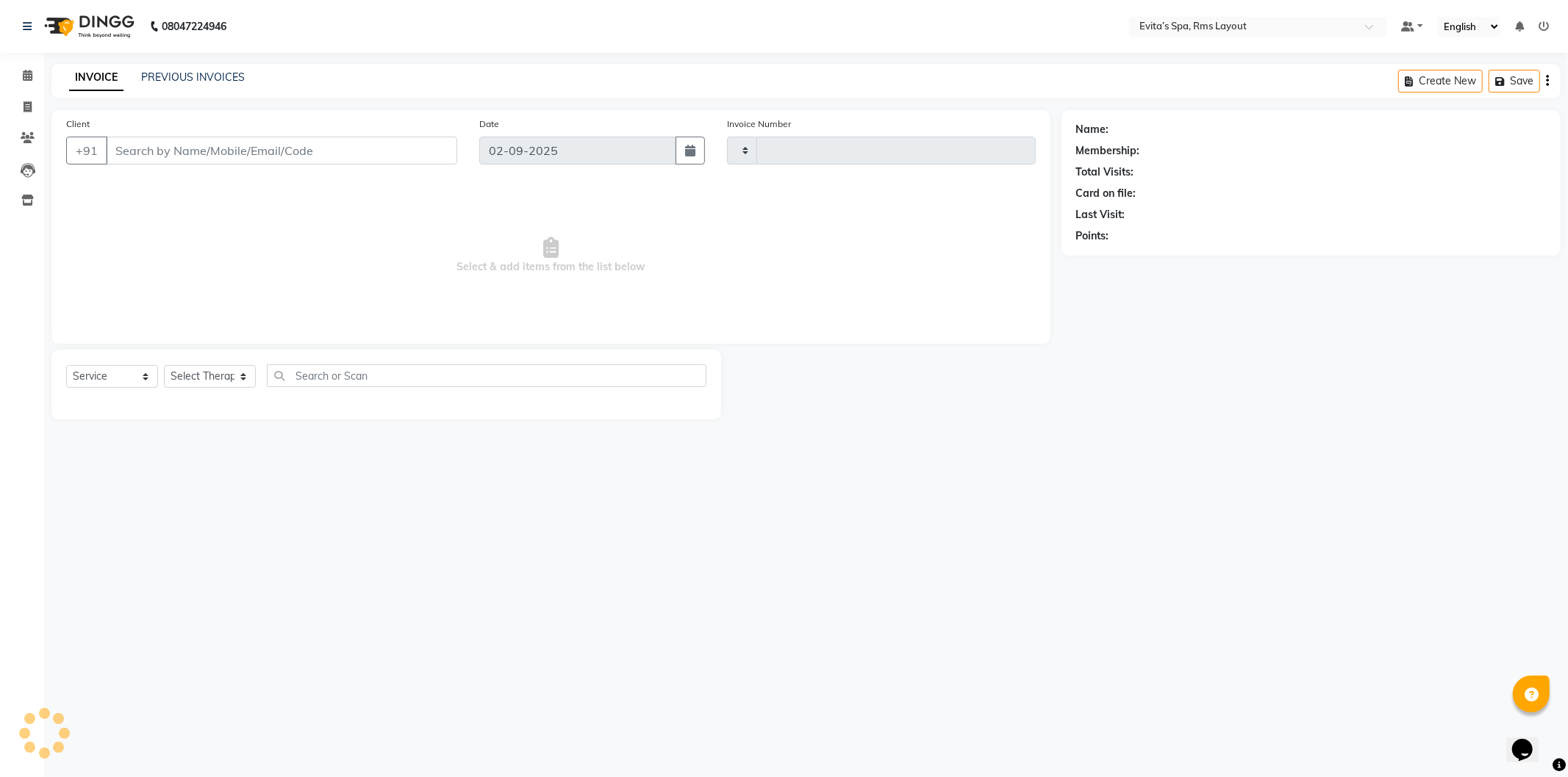
type input "1555"
select select "7850"
type input "96******66"
select select "70223"
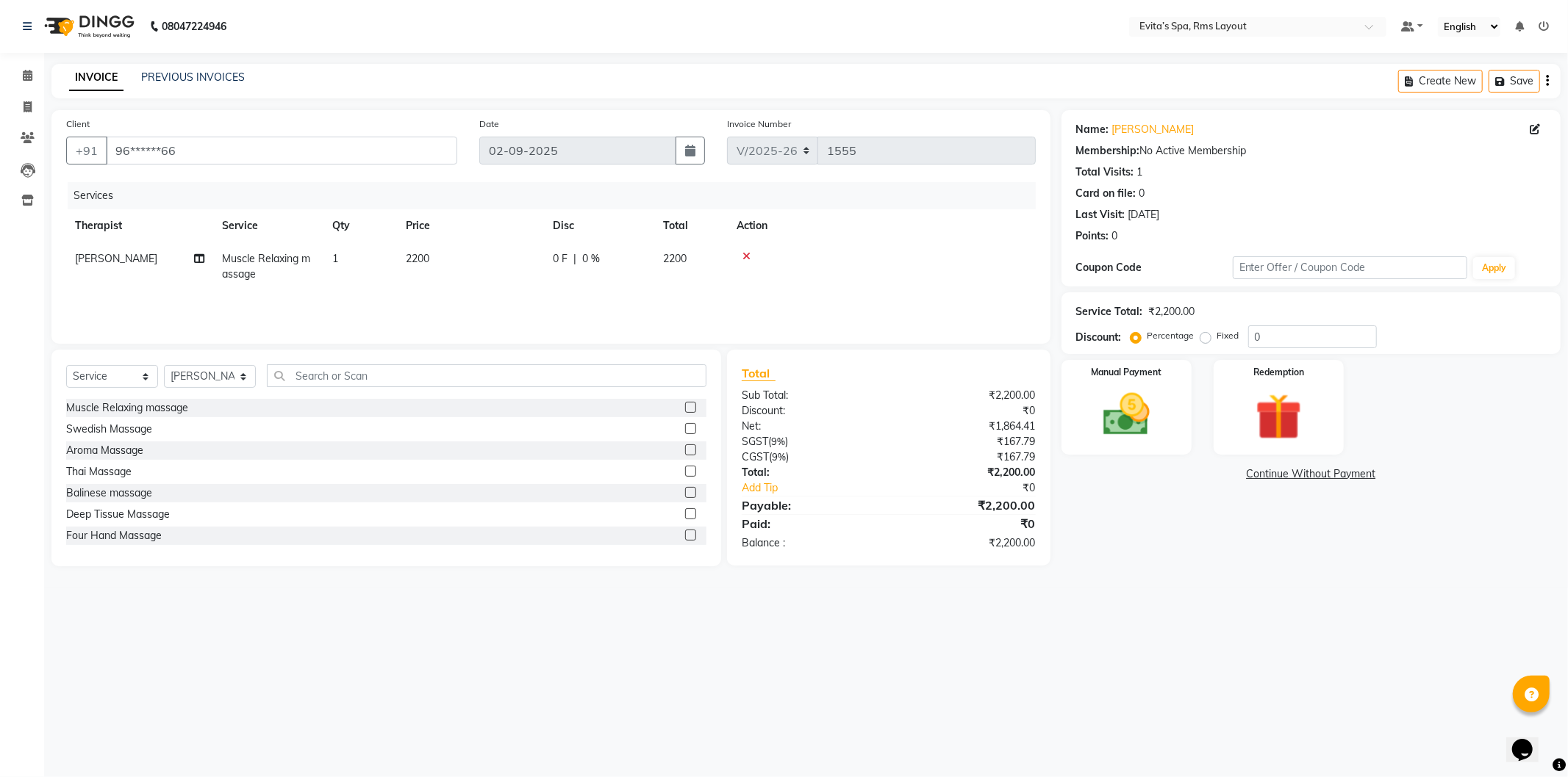
click at [1217, 339] on label "Fixed" at bounding box center [1228, 336] width 22 height 13
click at [1207, 339] on input "Fixed" at bounding box center [1208, 335] width 10 height 10
radio input "true"
drag, startPoint x: 1268, startPoint y: 338, endPoint x: 1196, endPoint y: 337, distance: 72.0
click at [1196, 337] on div "Percentage Fixed 0" at bounding box center [1254, 337] width 244 height 22
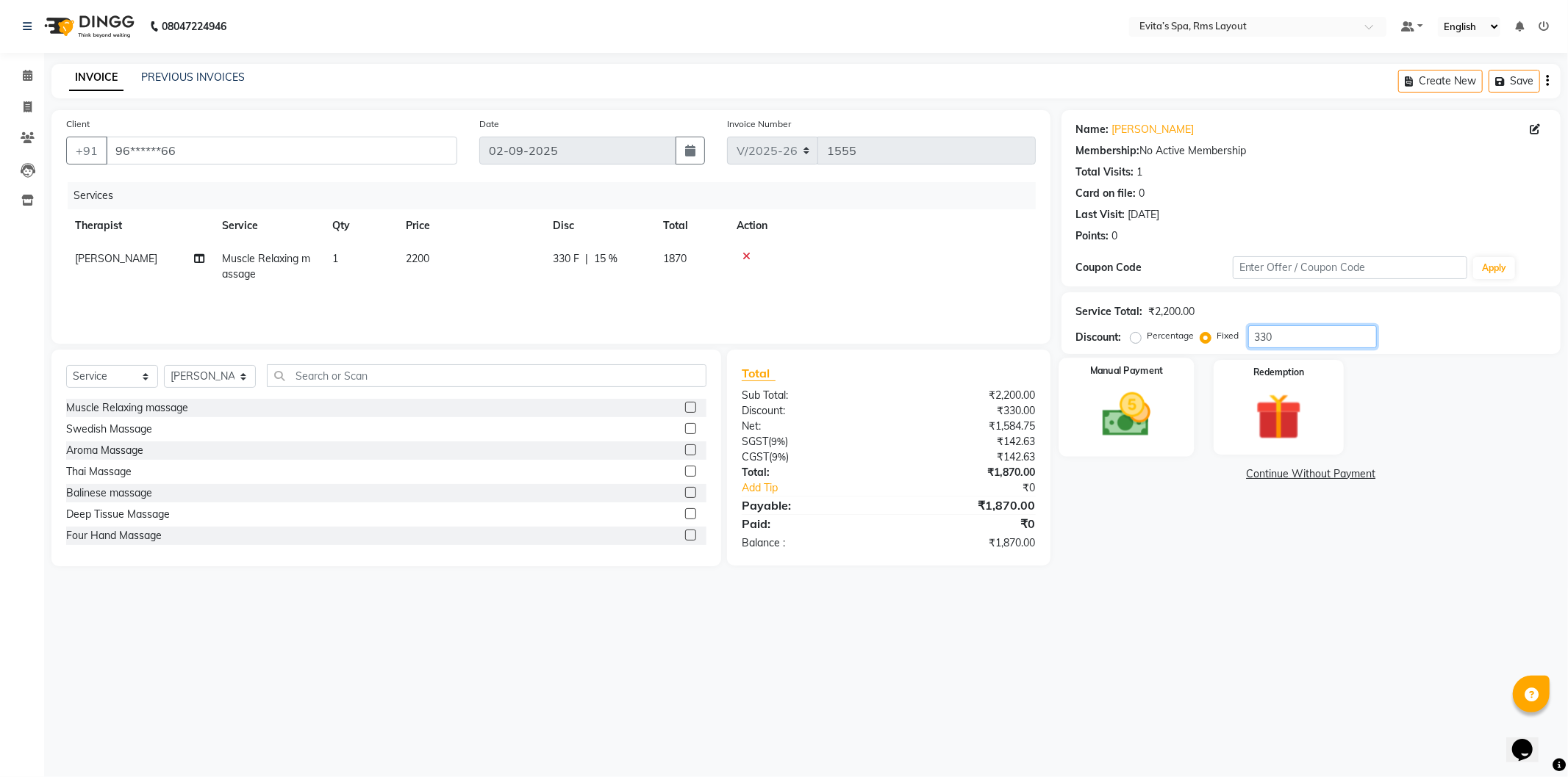
type input "330"
click at [1102, 401] on img at bounding box center [1127, 415] width 78 height 56
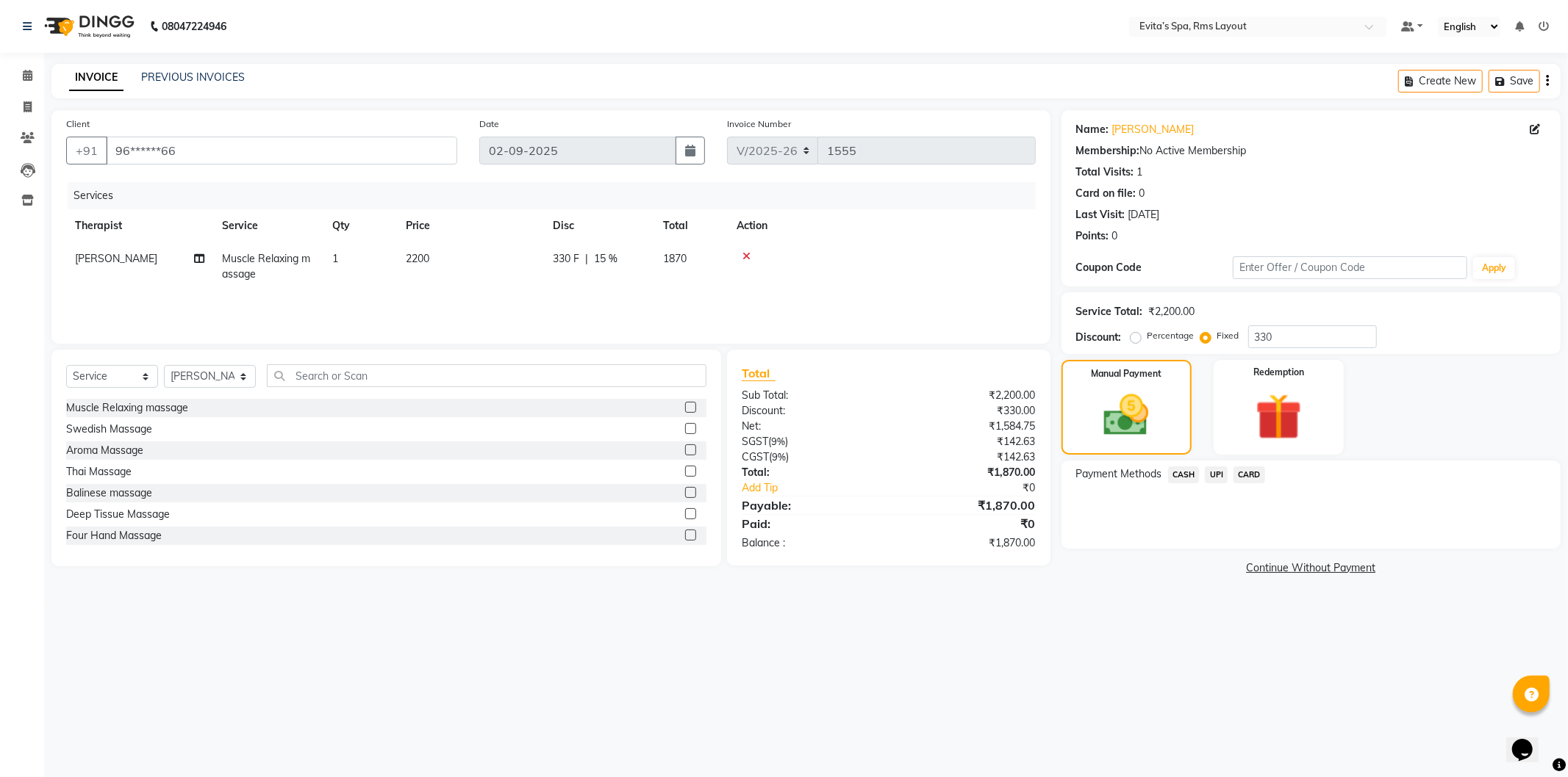
click at [1216, 476] on span "UPI" at bounding box center [1216, 475] width 22 height 17
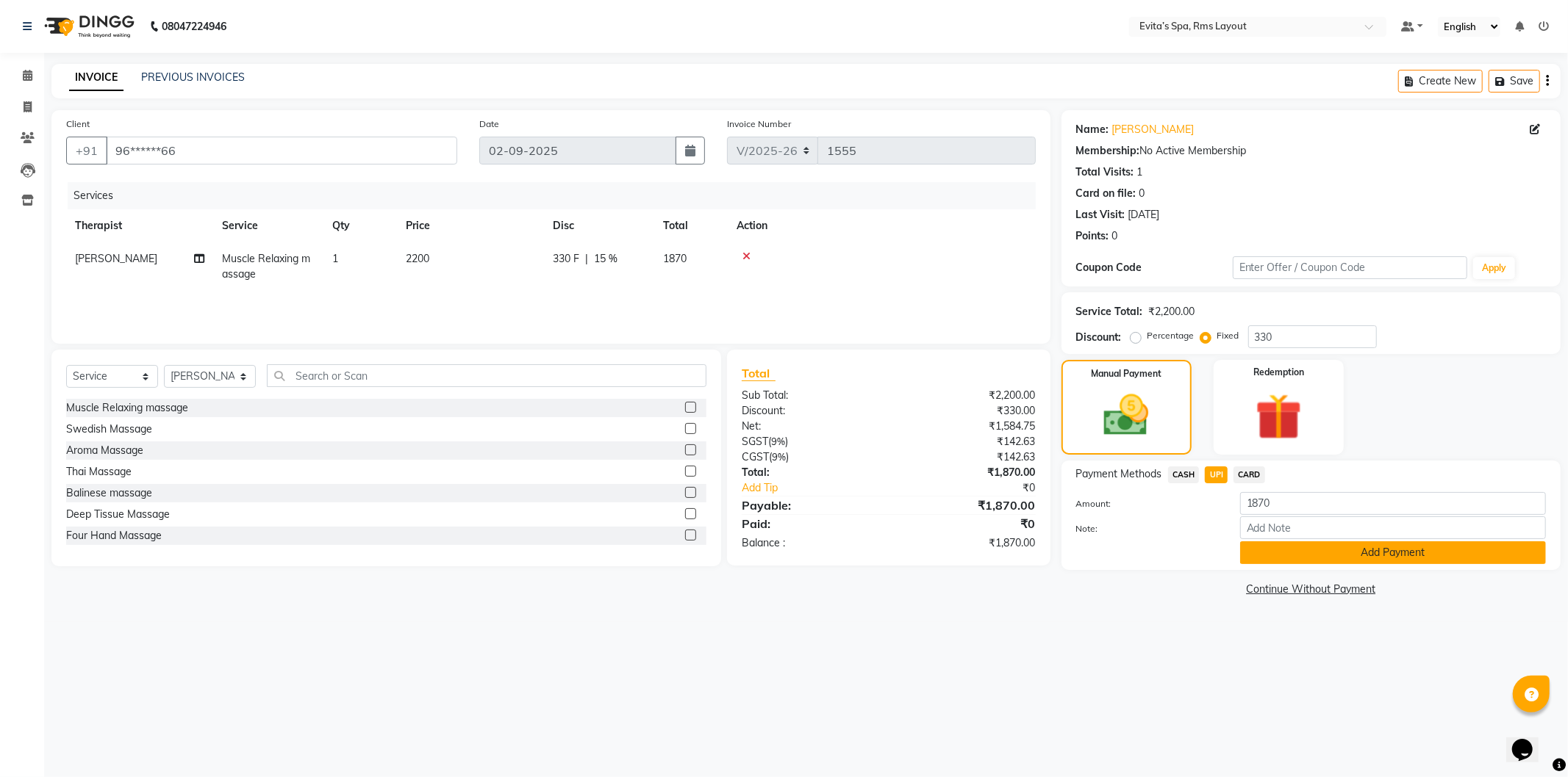
click at [1267, 551] on button "Add Payment" at bounding box center [1393, 552] width 306 height 22
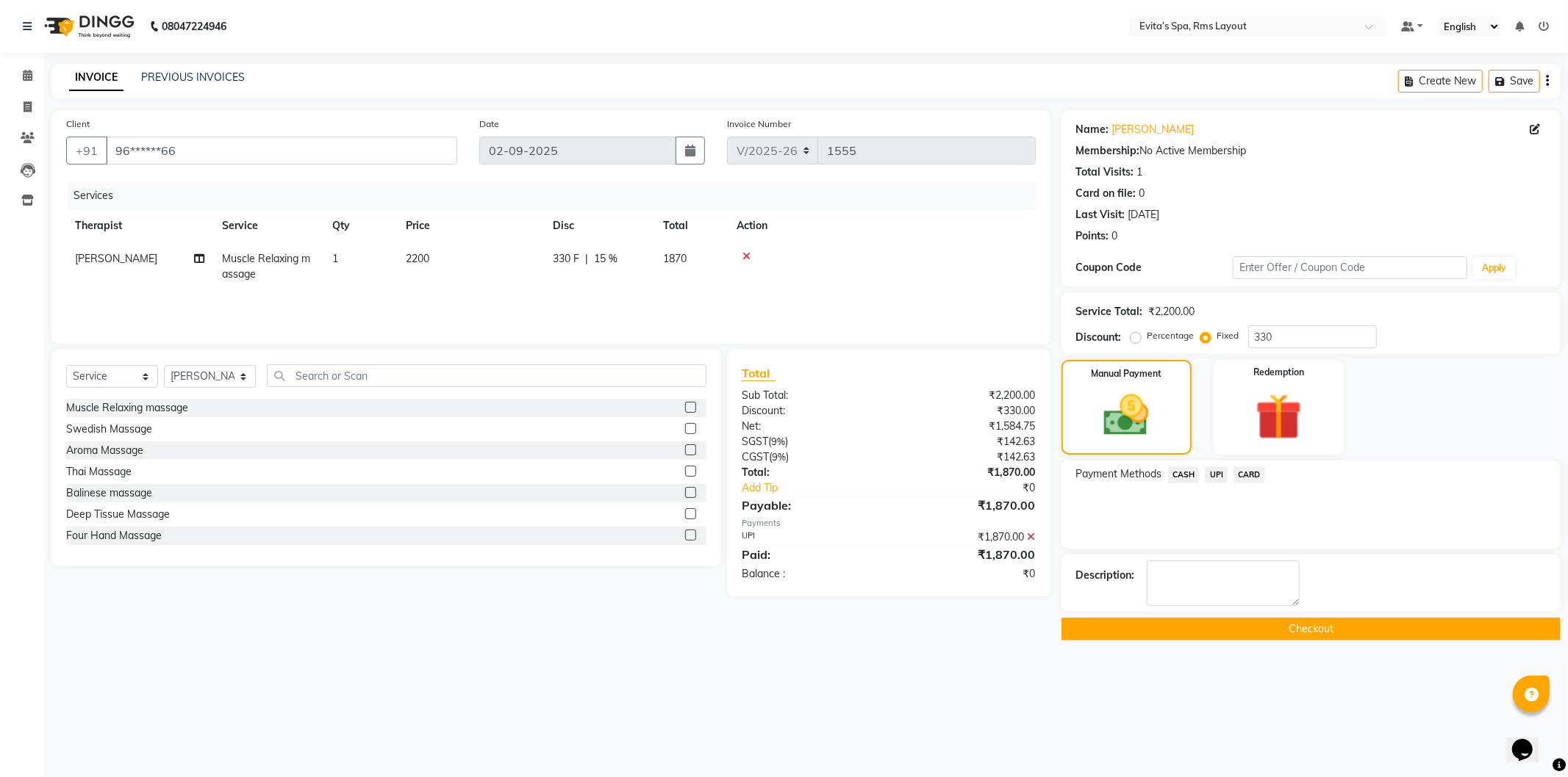
click at [1222, 621] on button "Checkout" at bounding box center [1310, 629] width 499 height 22
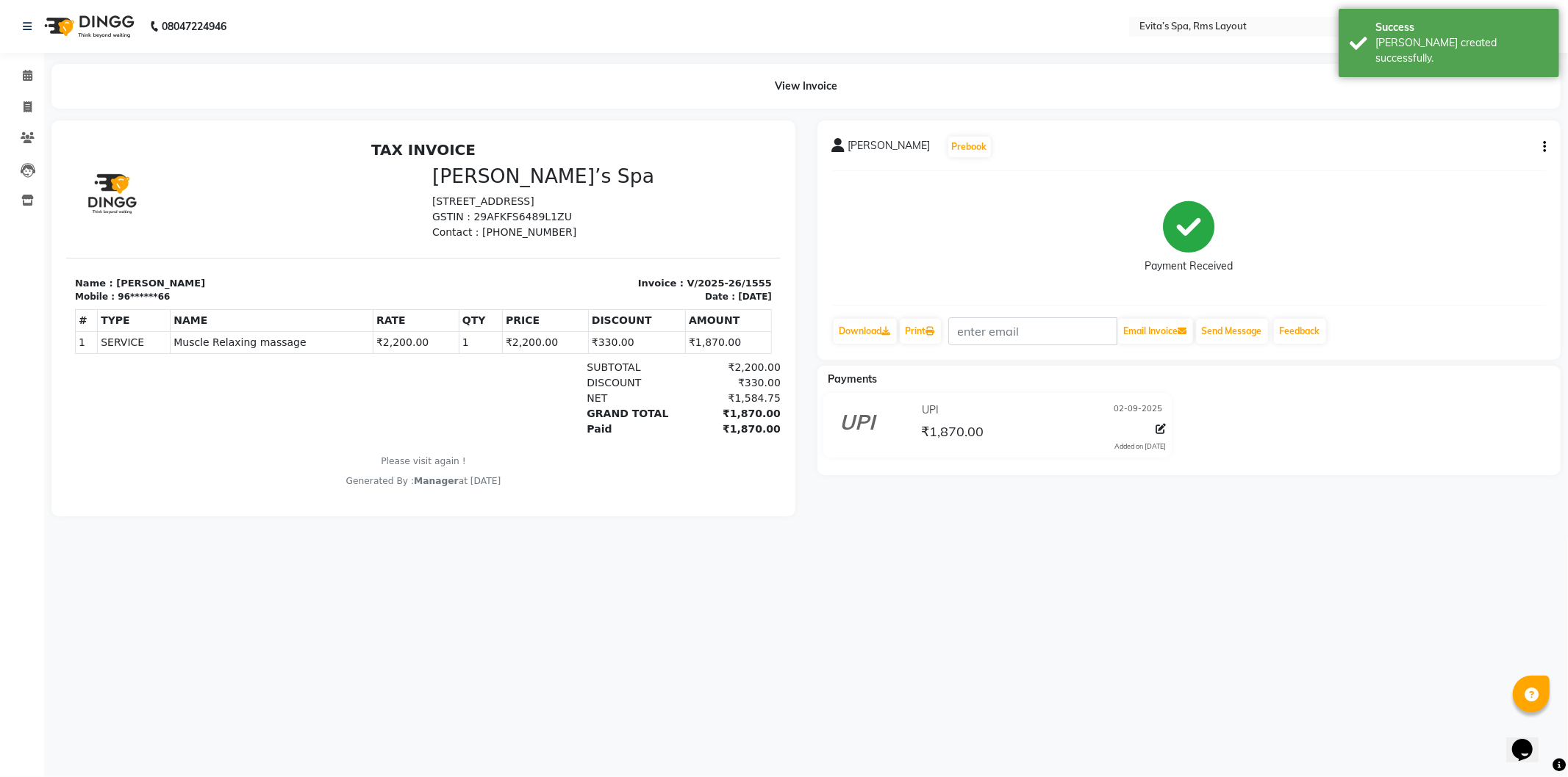
click at [118, 35] on img at bounding box center [88, 26] width 101 height 41
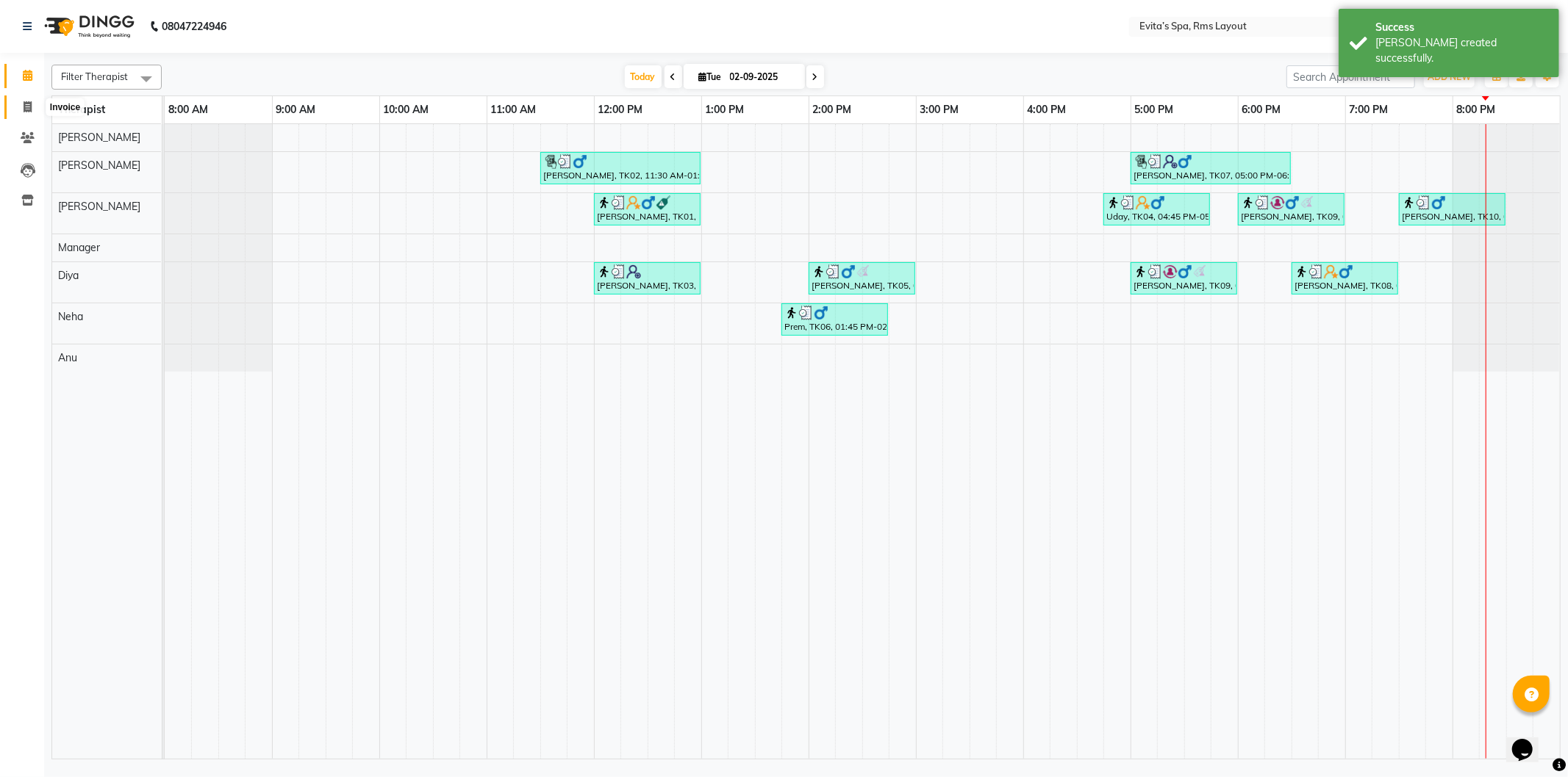
click at [34, 108] on span at bounding box center [28, 107] width 26 height 17
select select "service"
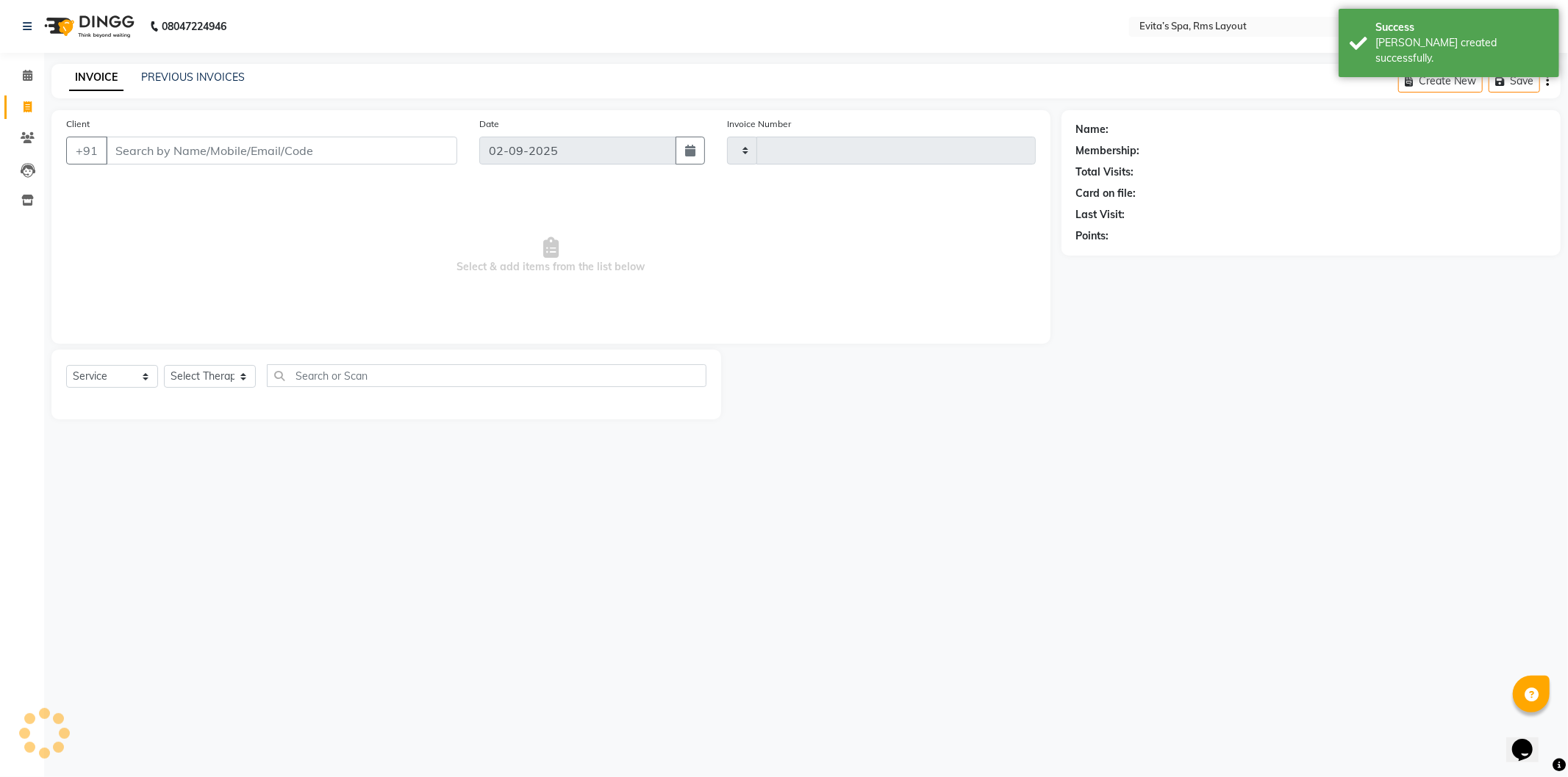
type input "1556"
select select "7850"
click at [169, 87] on div "INVOICE PREVIOUS INVOICES Create New Save" at bounding box center [805, 81] width 1509 height 35
click at [175, 78] on link "PREVIOUS INVOICES" at bounding box center [192, 77] width 104 height 13
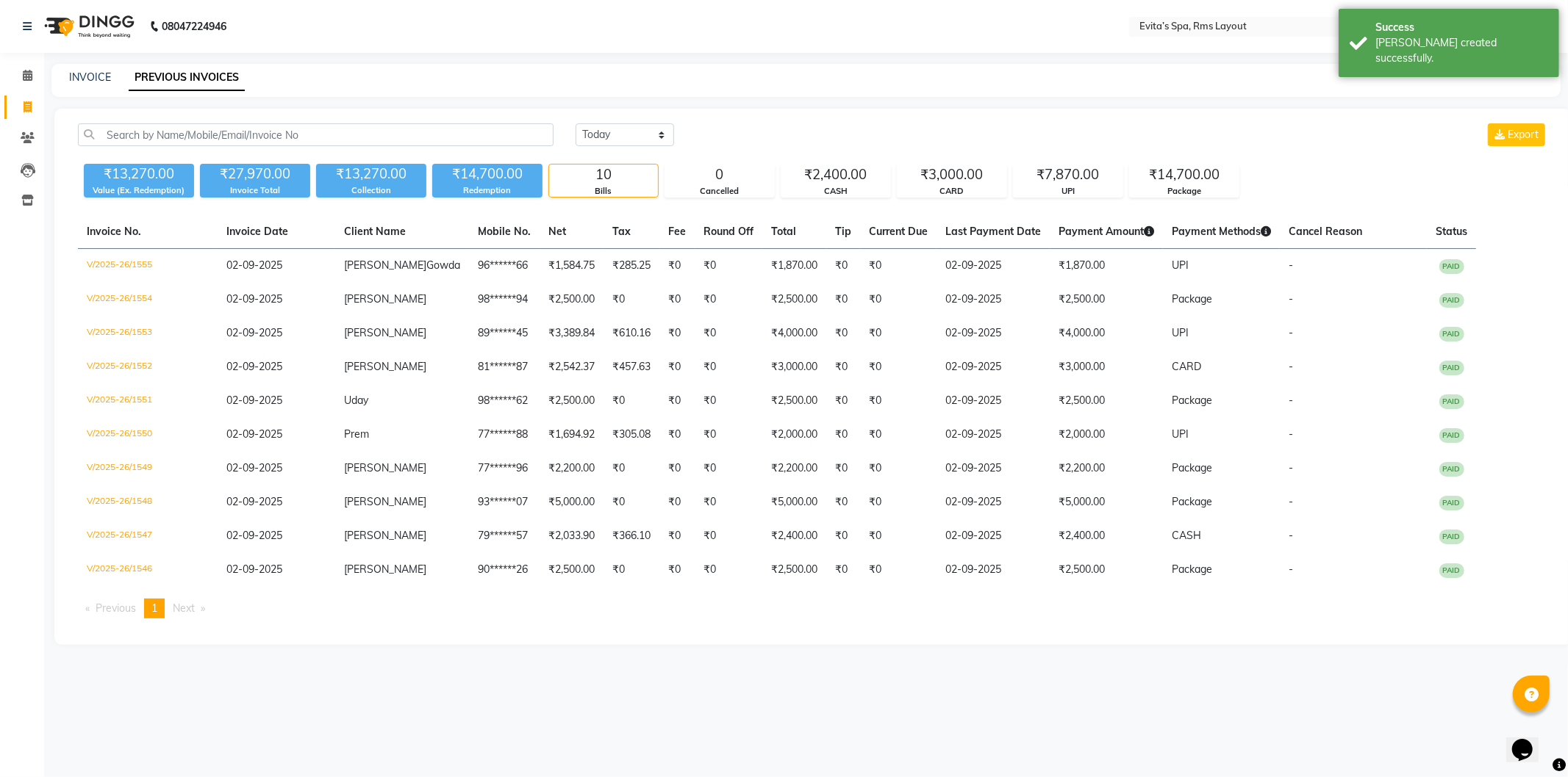
click at [112, 28] on img at bounding box center [88, 26] width 101 height 41
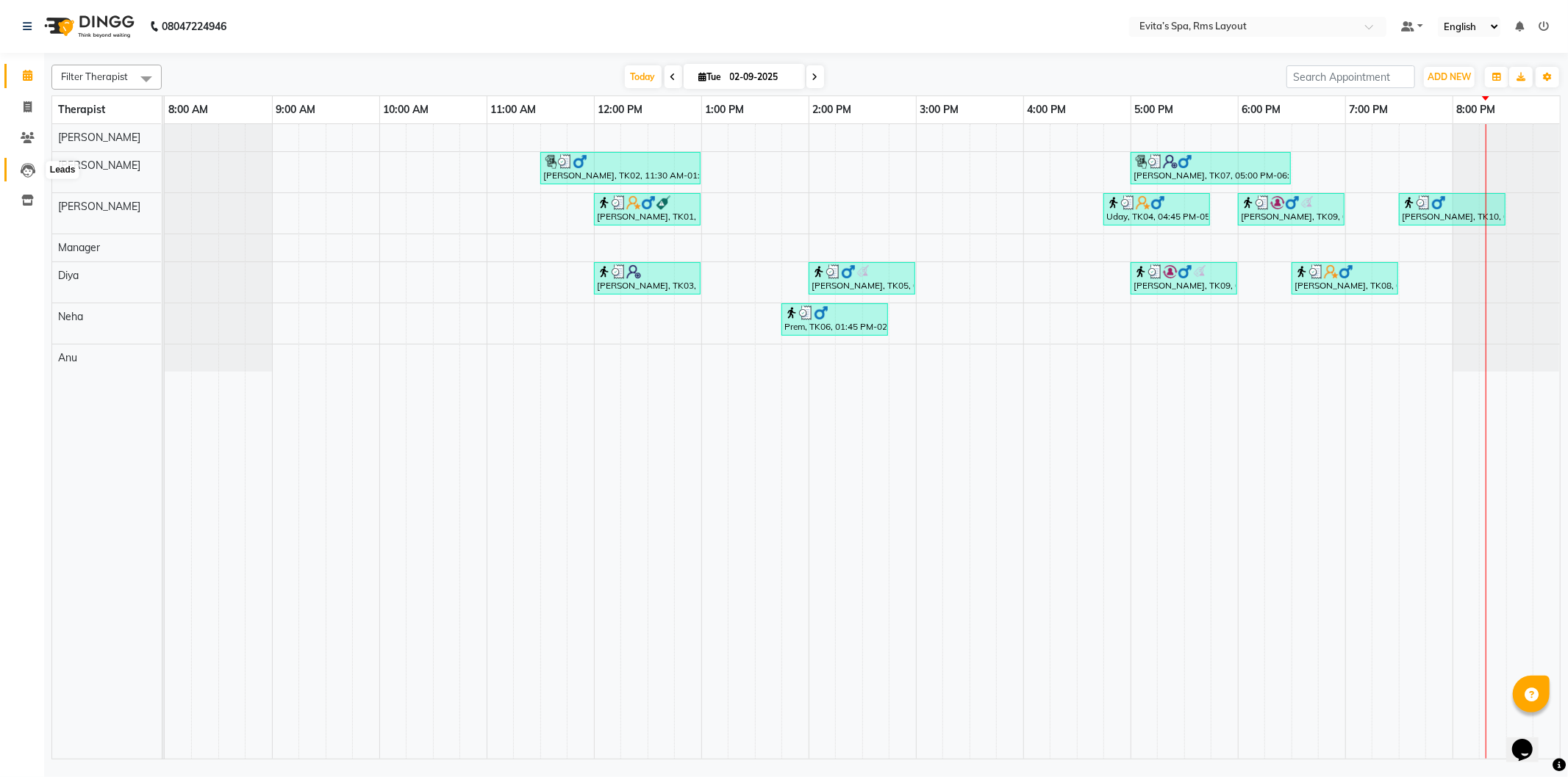
click at [25, 169] on icon at bounding box center [28, 171] width 15 height 15
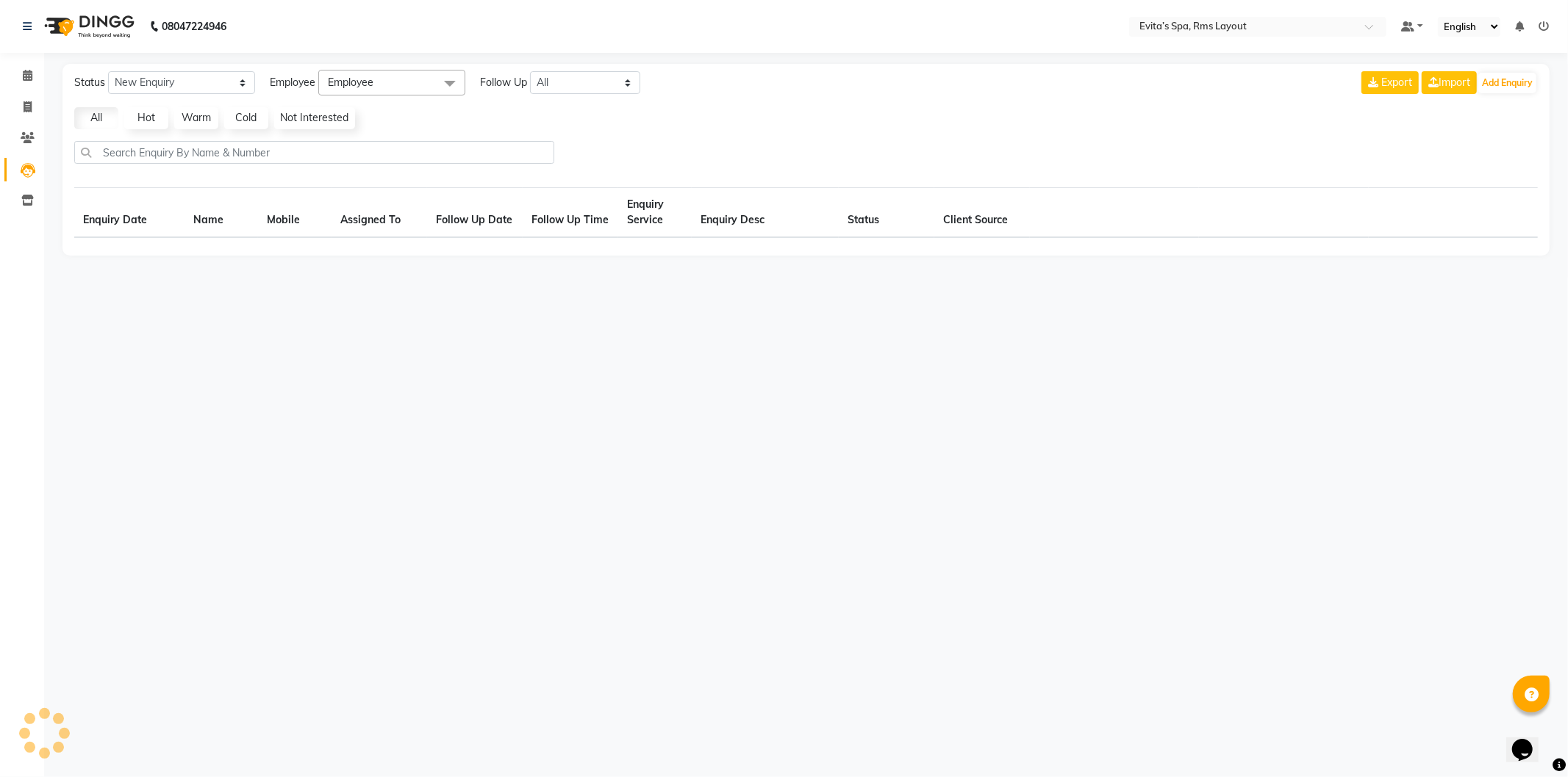
select select "10"
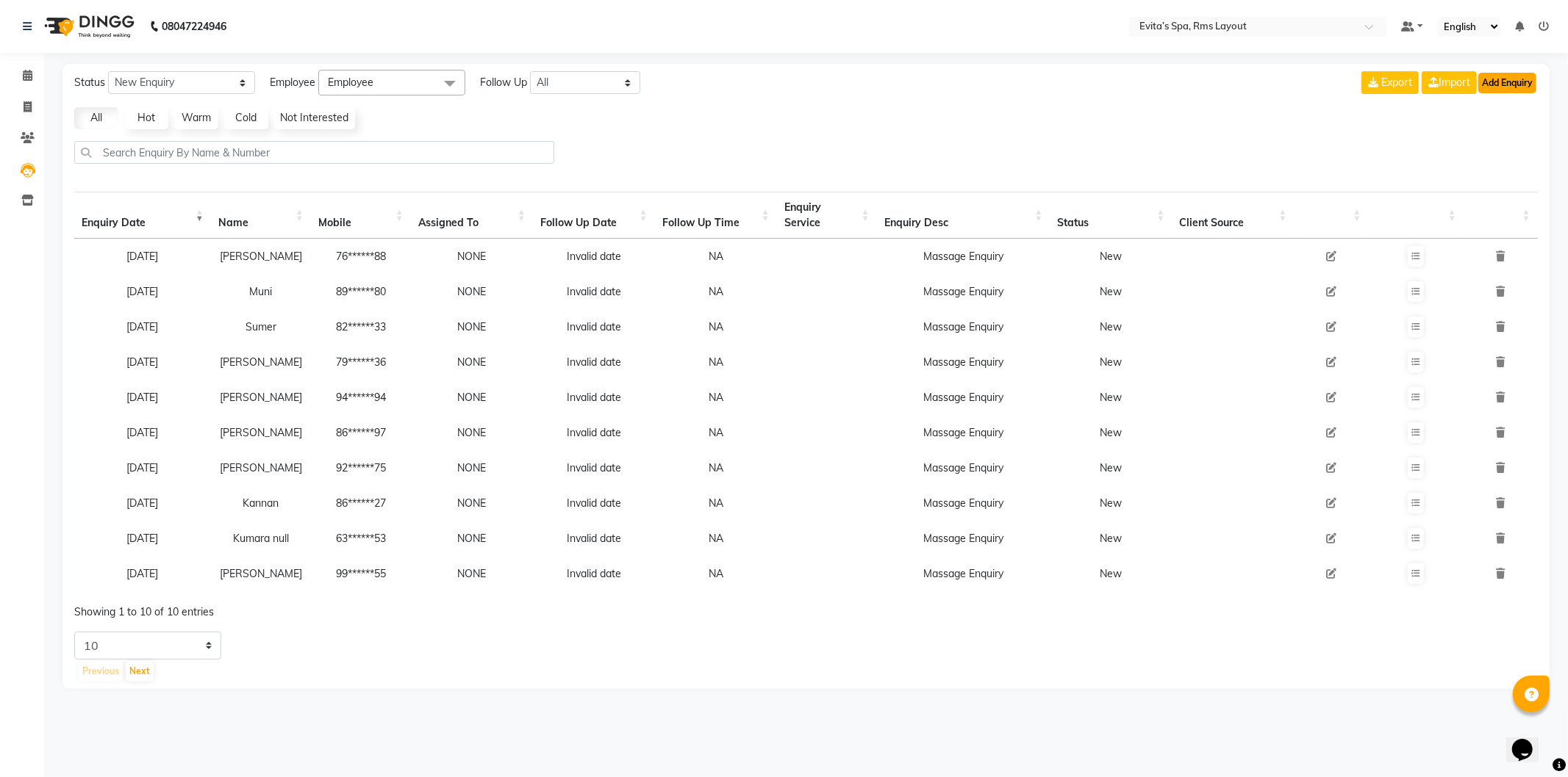
click at [1531, 81] on button "Add Enquiry" at bounding box center [1507, 83] width 58 height 21
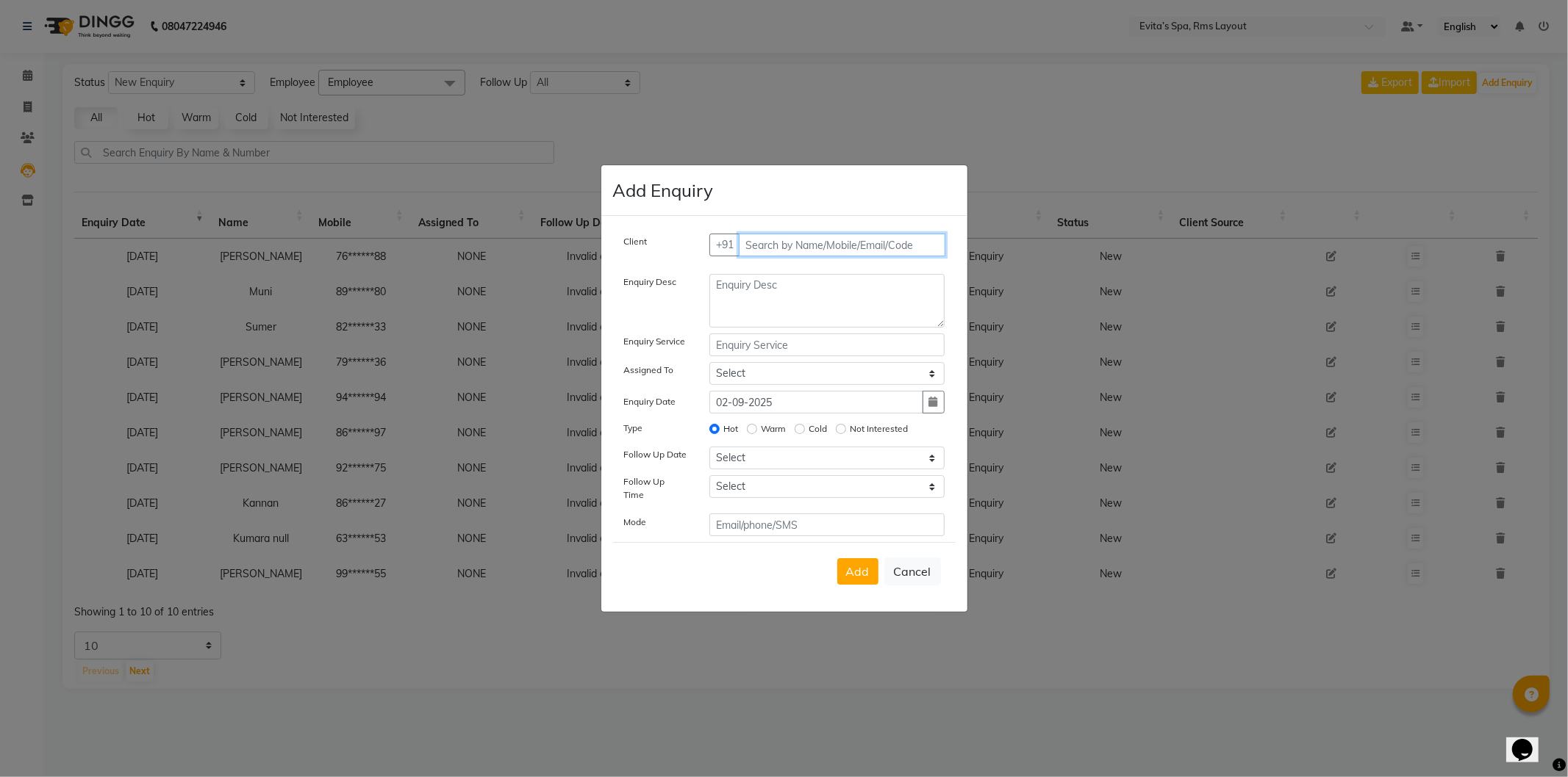
click at [822, 247] on input "text" at bounding box center [842, 244] width 206 height 22
type input "7022209180"
click at [927, 243] on span "Add Client" at bounding box center [914, 244] width 49 height 13
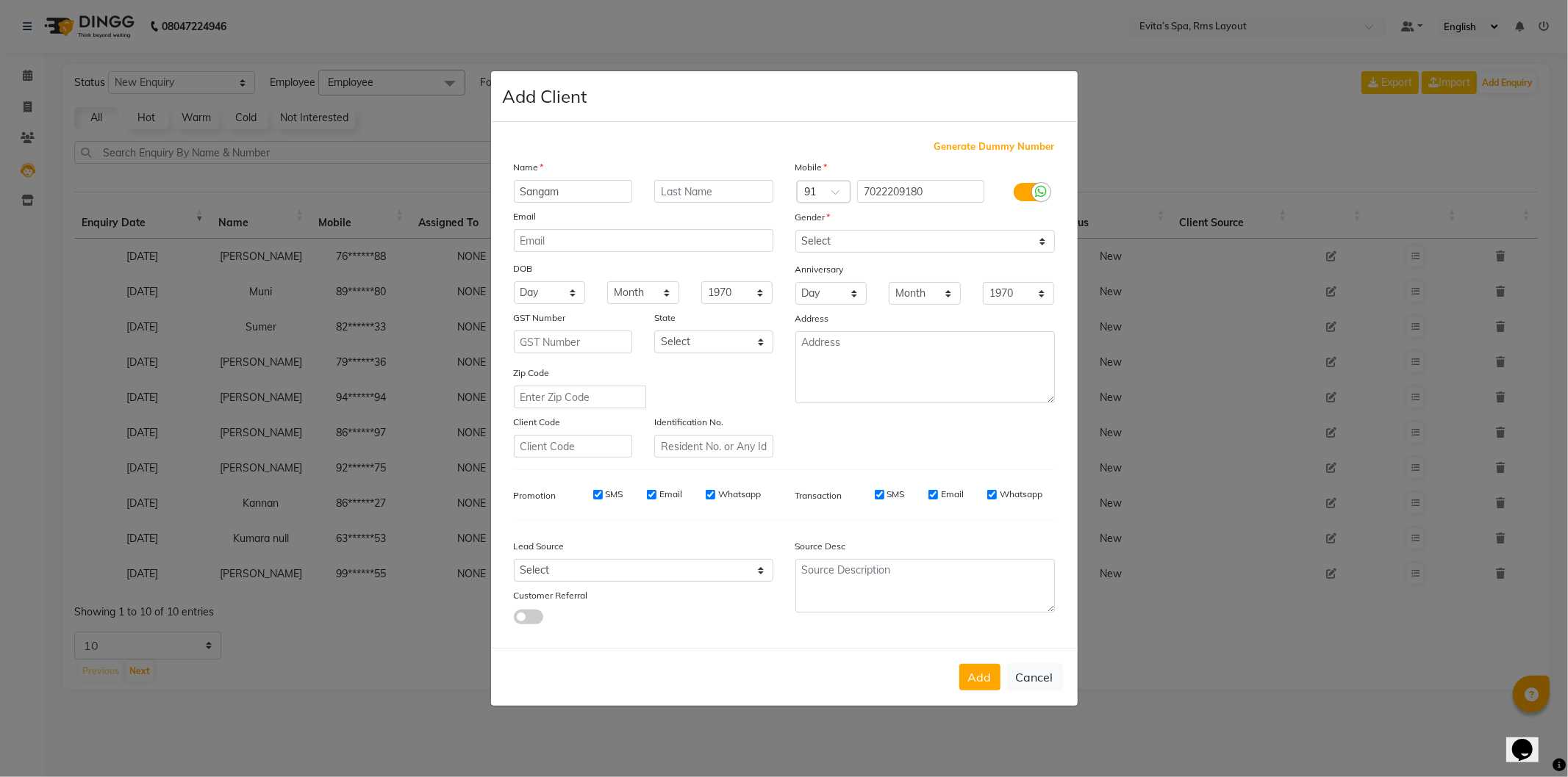
type input "Sangam"
click at [827, 243] on select "Select [DEMOGRAPHIC_DATA] [DEMOGRAPHIC_DATA] Other Prefer Not To Say" at bounding box center [925, 242] width 259 height 22
select select "[DEMOGRAPHIC_DATA]"
click at [795, 230] on select "Select [DEMOGRAPHIC_DATA] [DEMOGRAPHIC_DATA] Other Prefer Not To Say" at bounding box center [925, 242] width 259 height 22
click at [988, 666] on button "Add" at bounding box center [980, 677] width 41 height 26
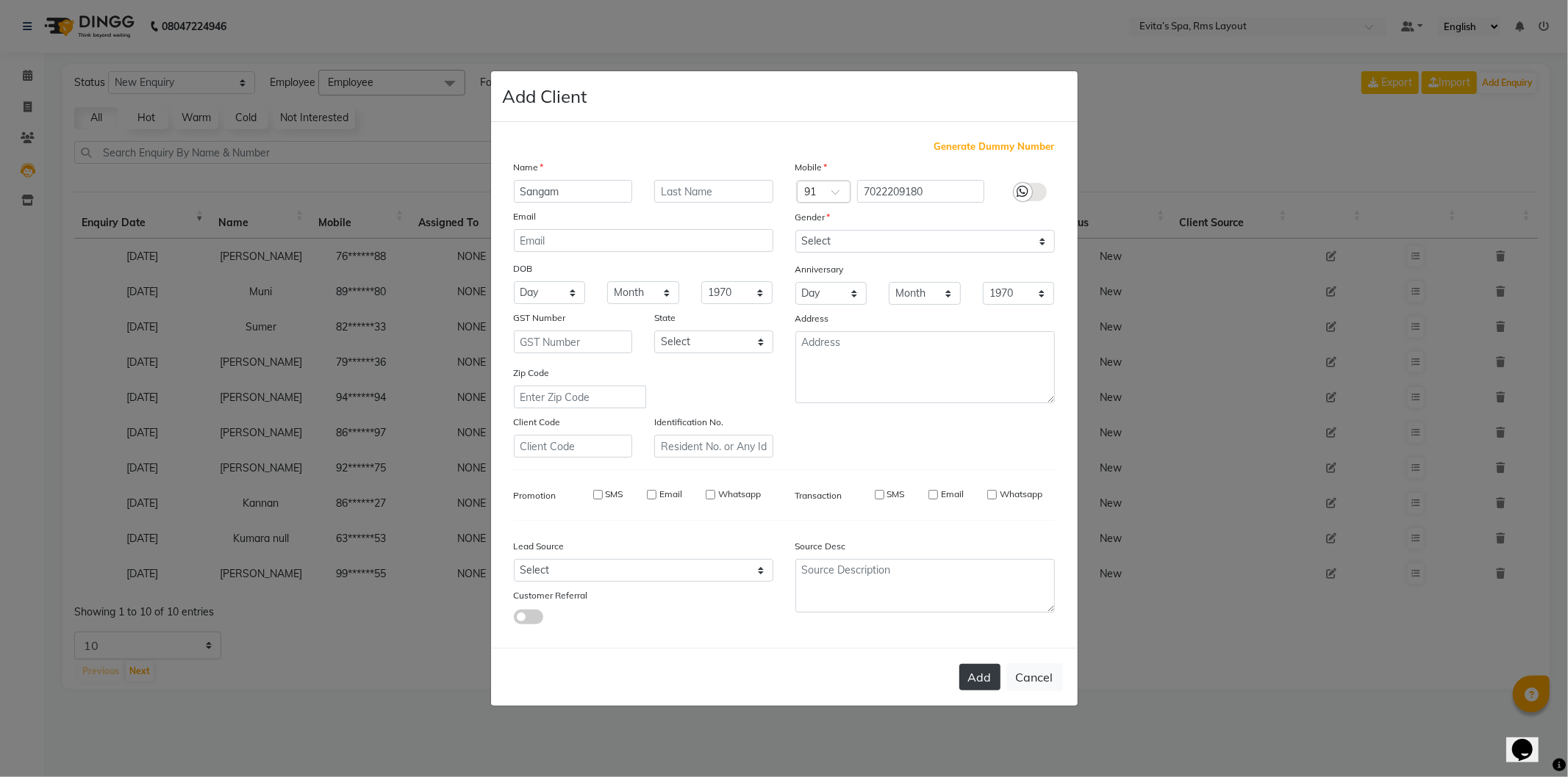
type input "70******80"
select select
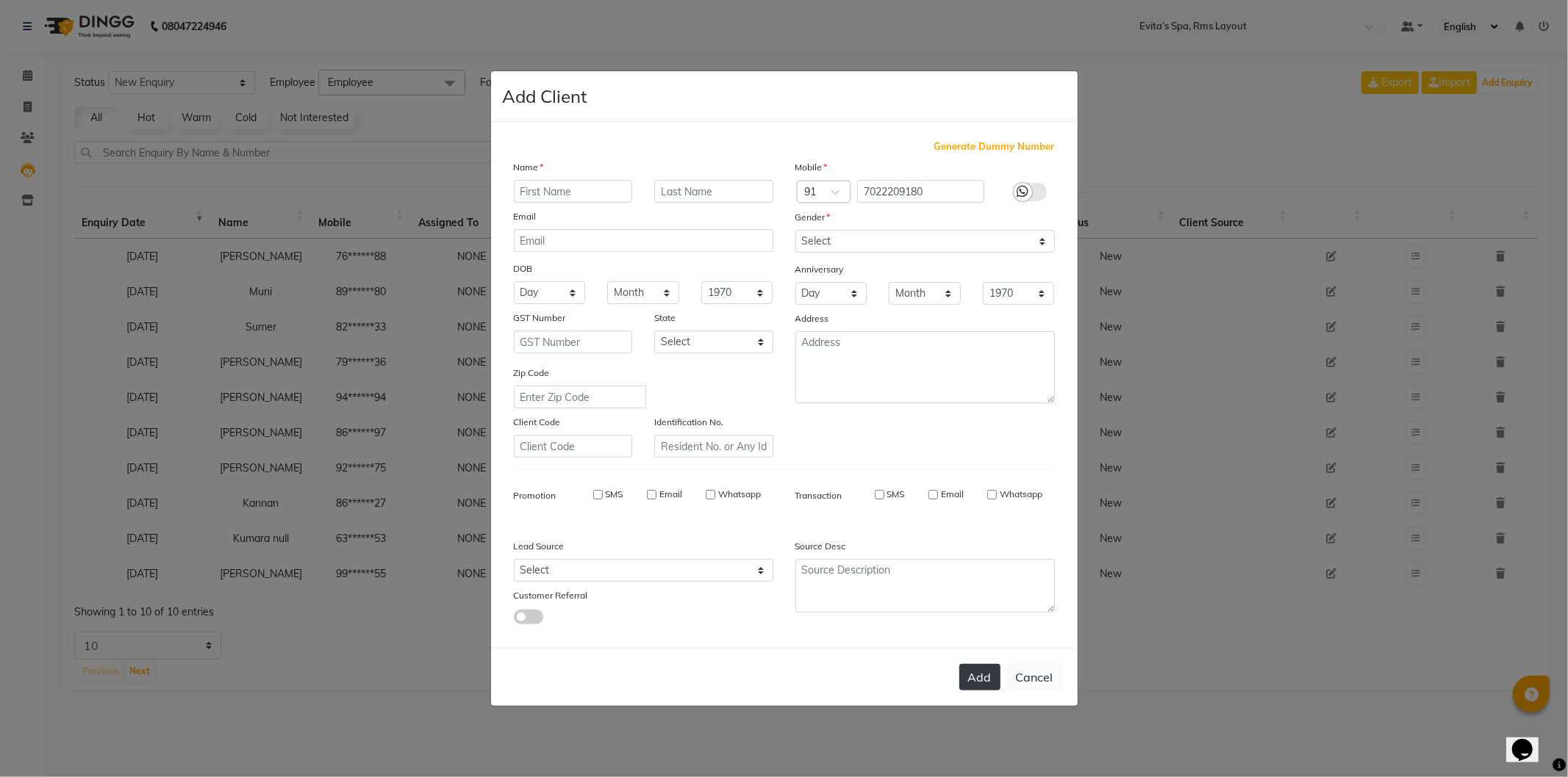
select select
checkbox input "false"
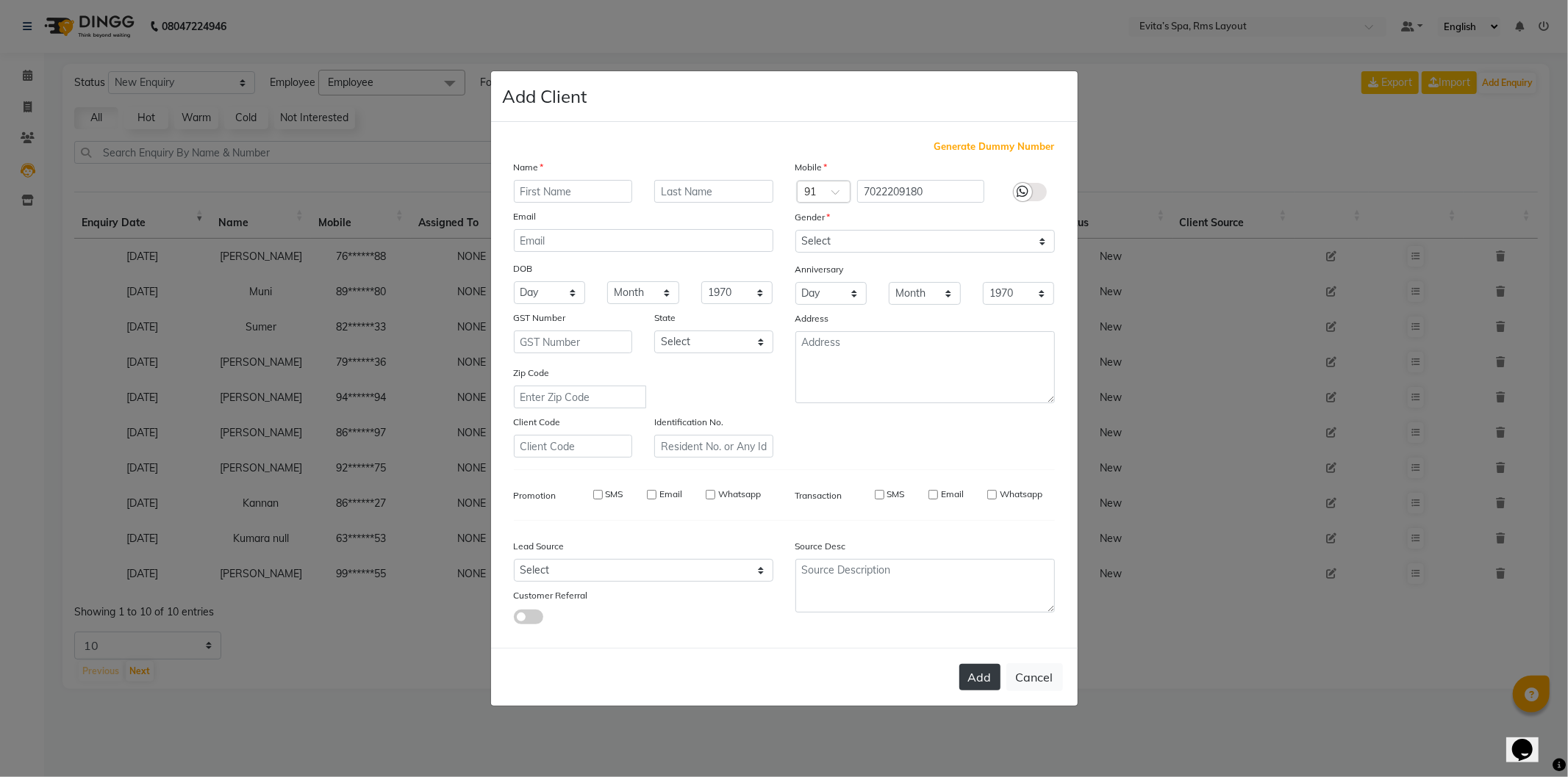
checkbox input "false"
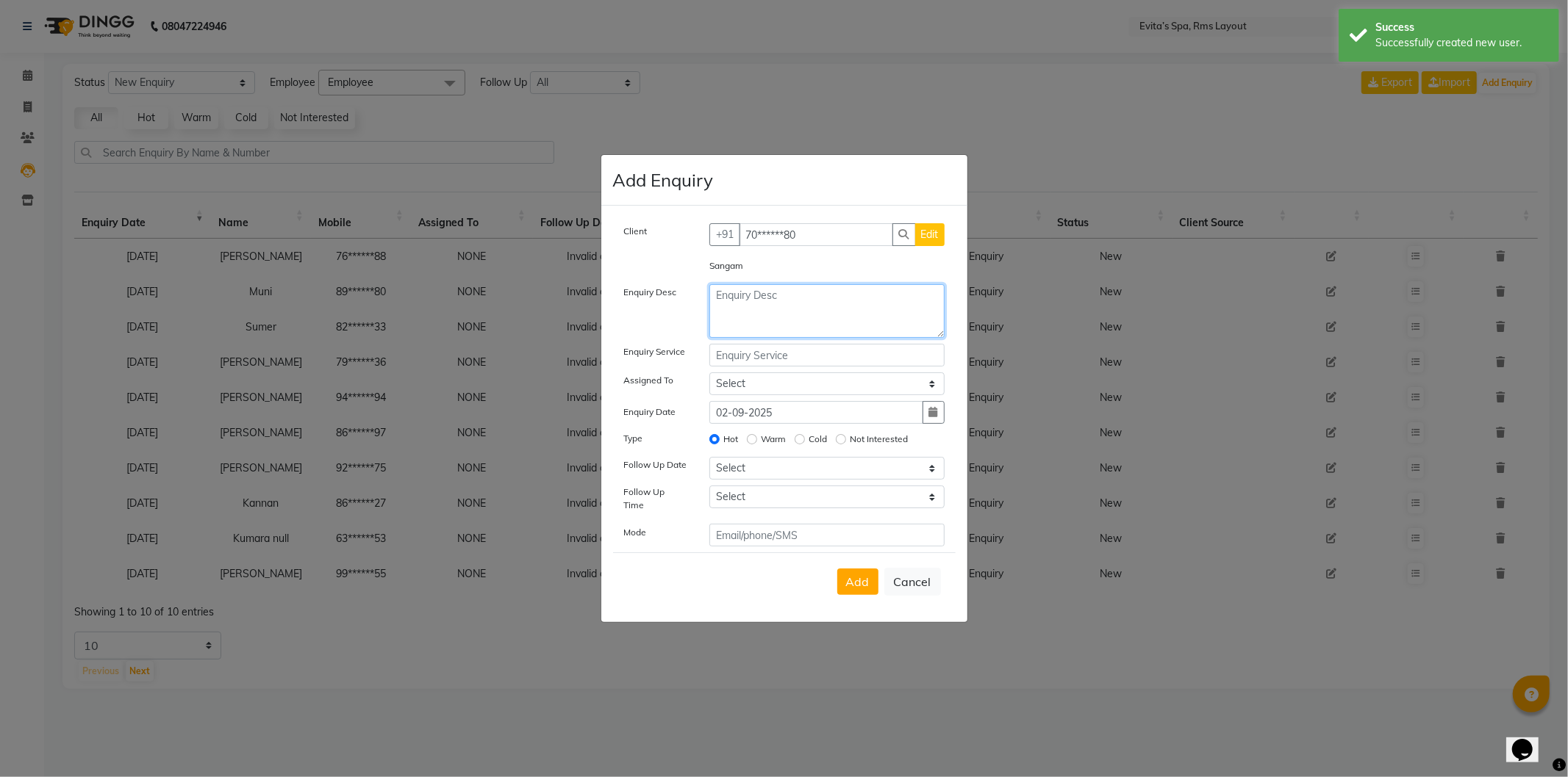
click at [734, 305] on textarea at bounding box center [827, 311] width 235 height 53
click at [853, 310] on textarea "Massage Enquiry" at bounding box center [827, 311] width 235 height 53
type textarea "Massage Enquiry"
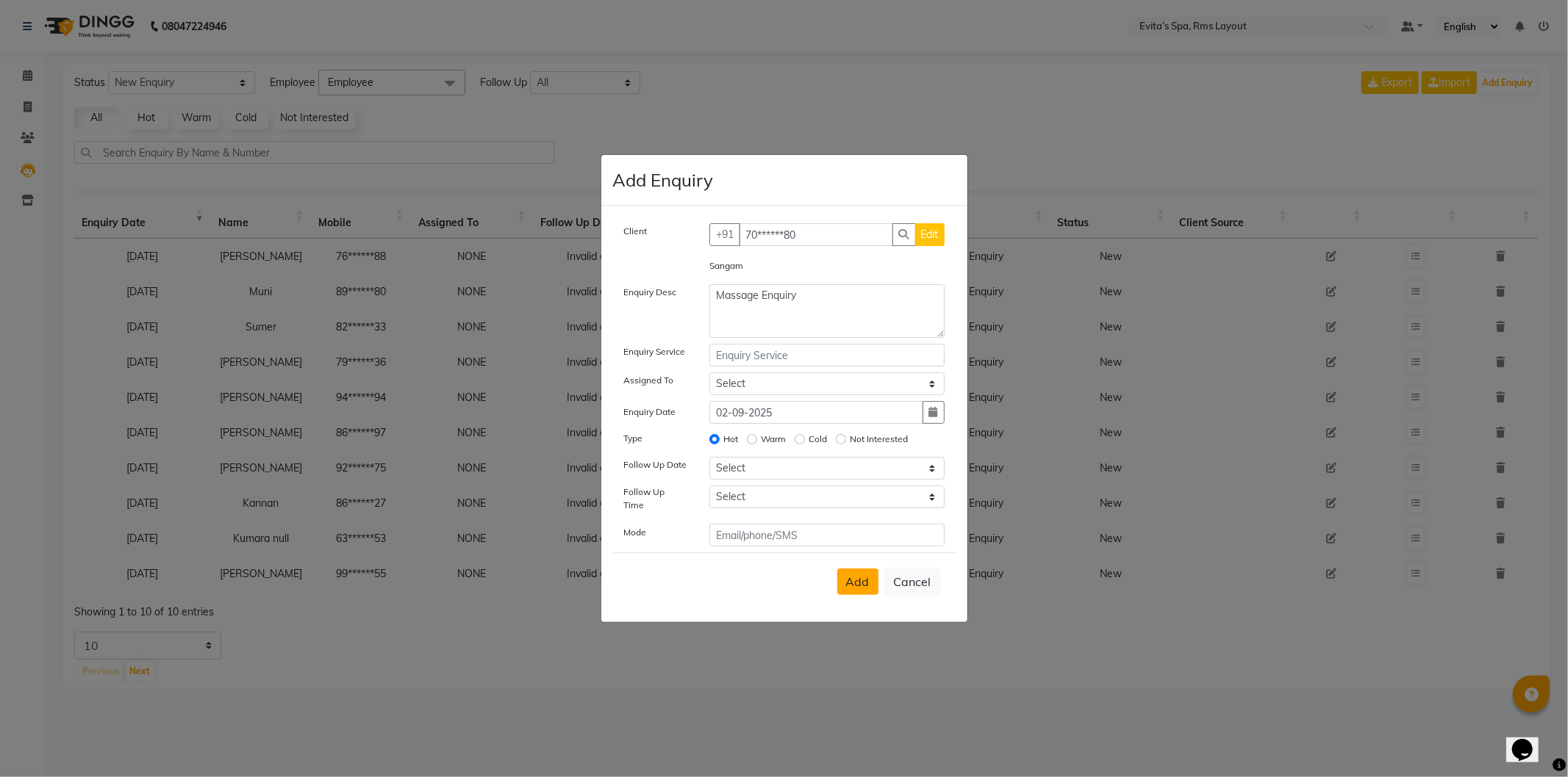
click at [857, 576] on span "Add" at bounding box center [857, 582] width 23 height 15
select select
radio input "false"
select select
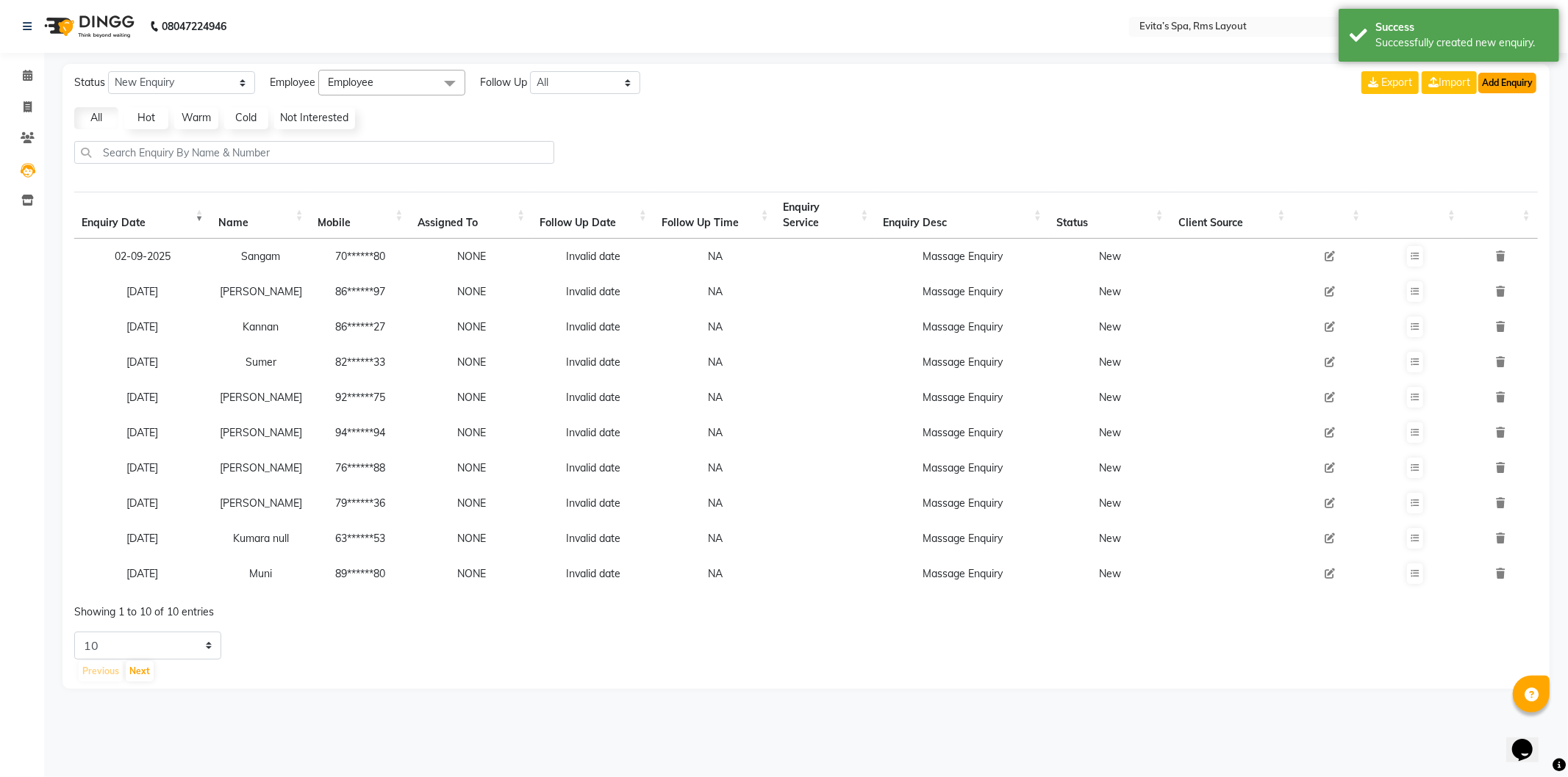
click at [1498, 85] on button "Add Enquiry" at bounding box center [1507, 83] width 58 height 21
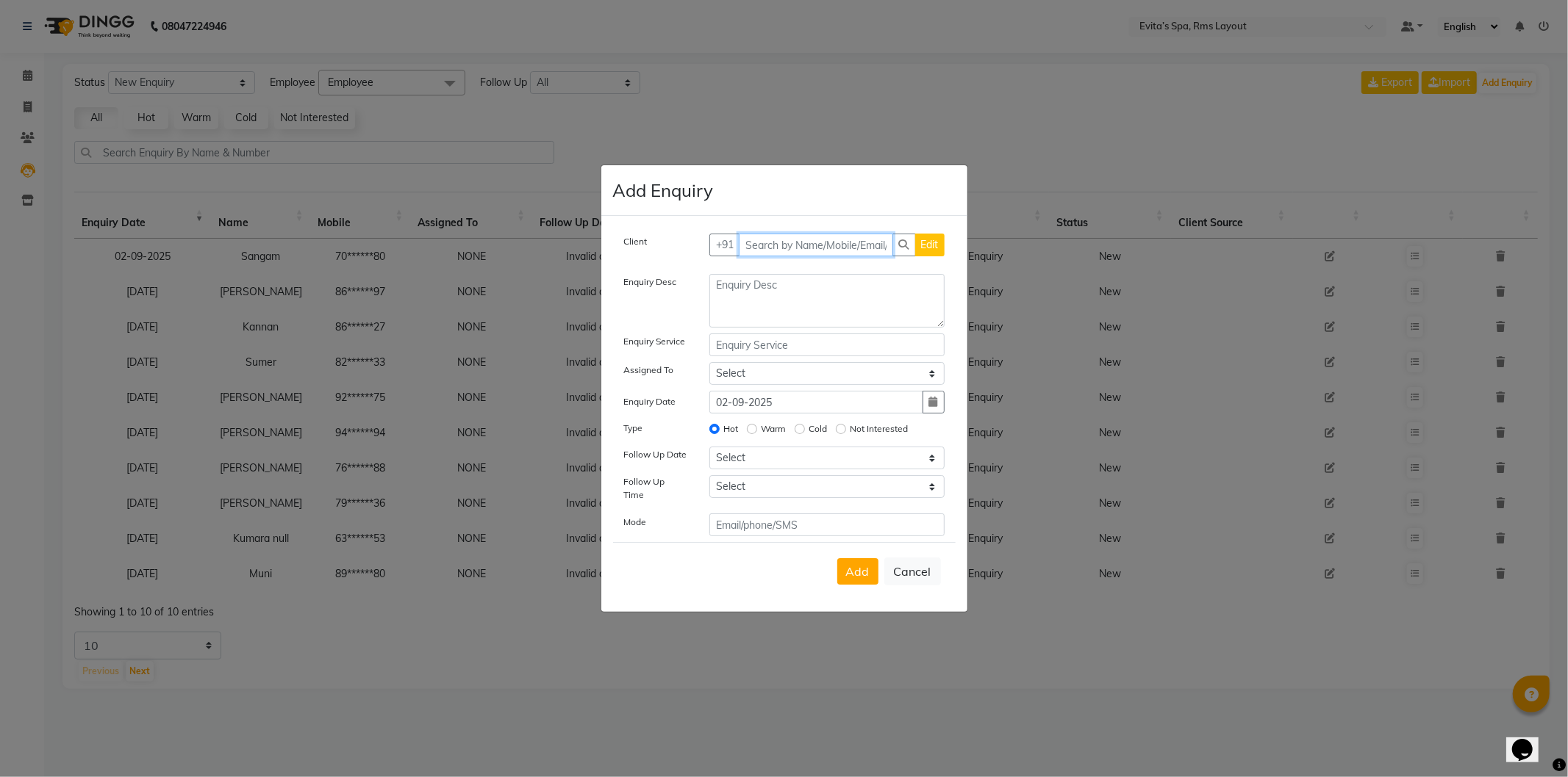
click at [868, 243] on input "text" at bounding box center [816, 244] width 154 height 22
type input "7975178028"
click at [906, 251] on span "Add Client" at bounding box center [914, 244] width 49 height 13
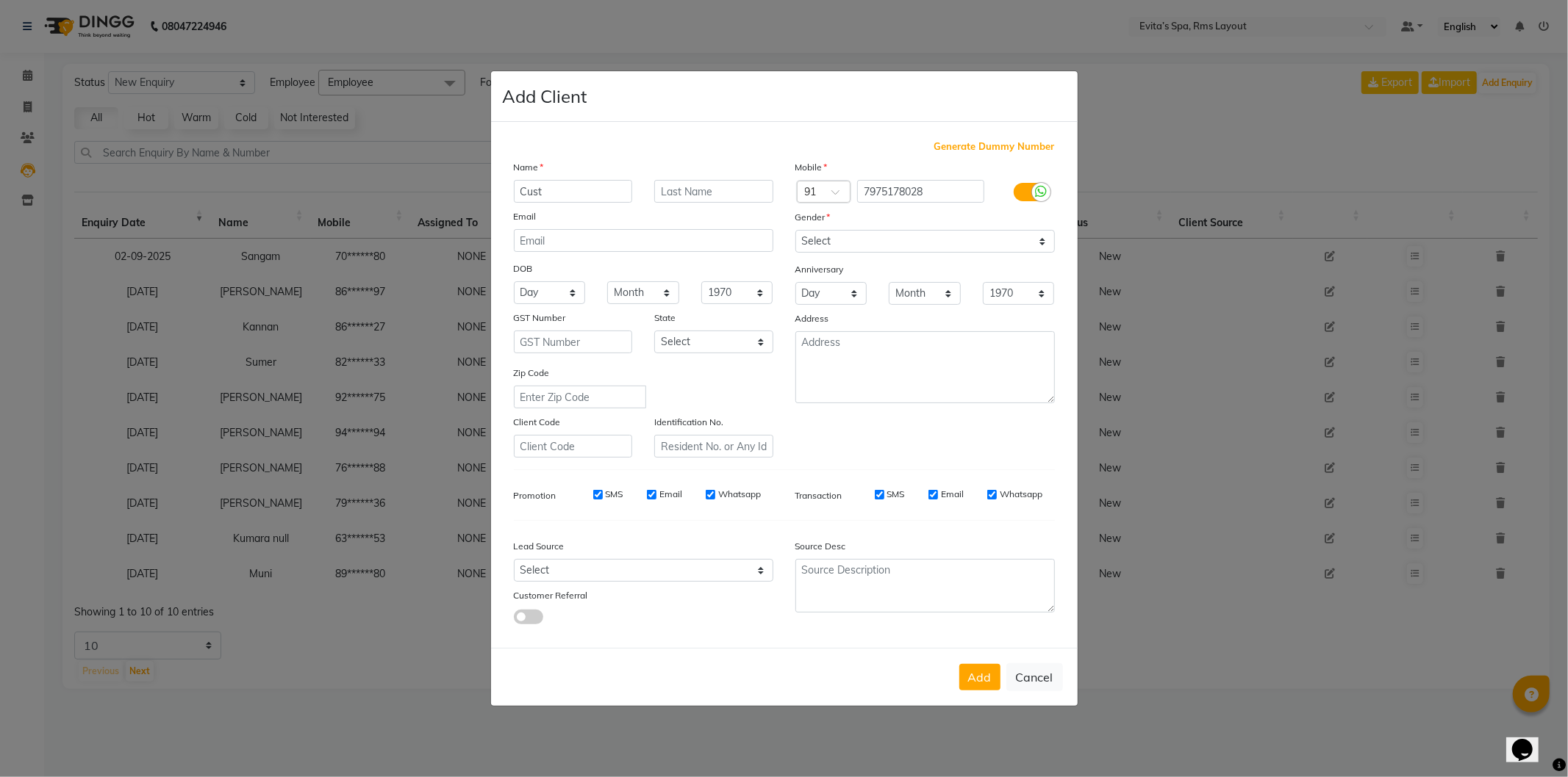
type input "Cust"
click at [850, 243] on select "Select [DEMOGRAPHIC_DATA] [DEMOGRAPHIC_DATA] Other Prefer Not To Say" at bounding box center [925, 242] width 259 height 22
select select "[DEMOGRAPHIC_DATA]"
click at [795, 230] on select "Select [DEMOGRAPHIC_DATA] [DEMOGRAPHIC_DATA] Other Prefer Not To Say" at bounding box center [925, 242] width 259 height 22
click at [987, 679] on button "Add" at bounding box center [980, 677] width 41 height 26
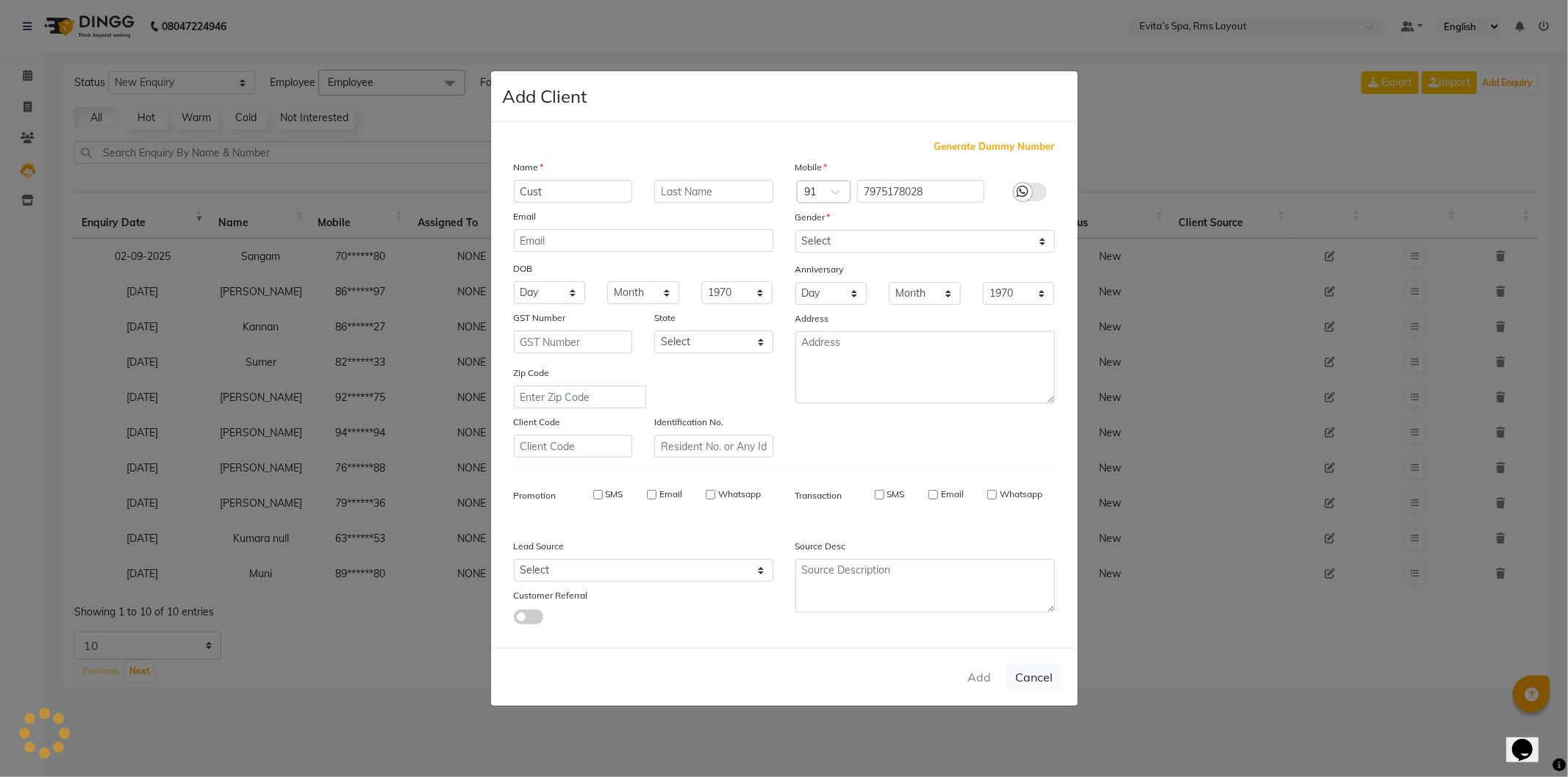
type input "79******28"
select select
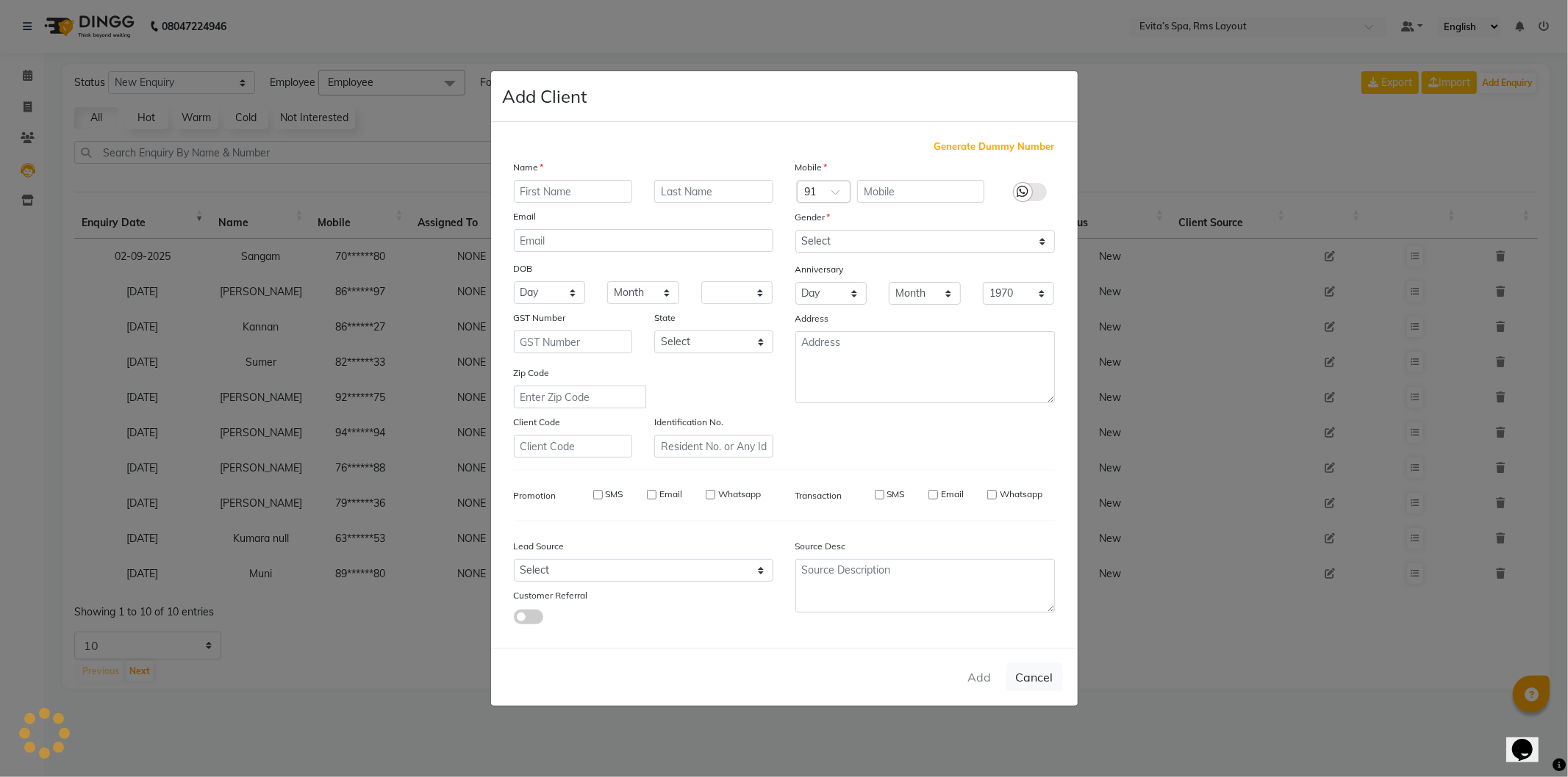
select select
checkbox input "false"
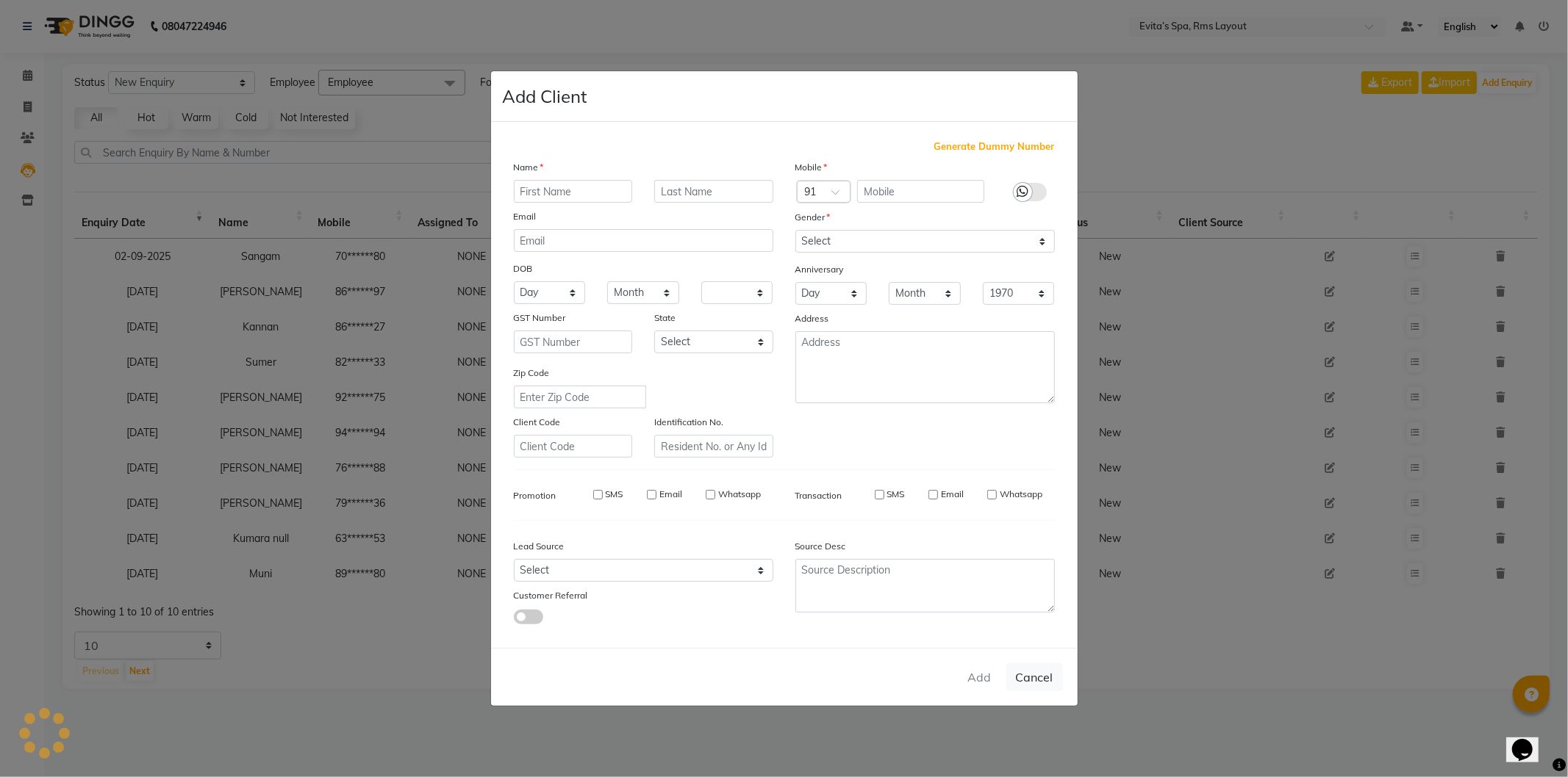
checkbox input "false"
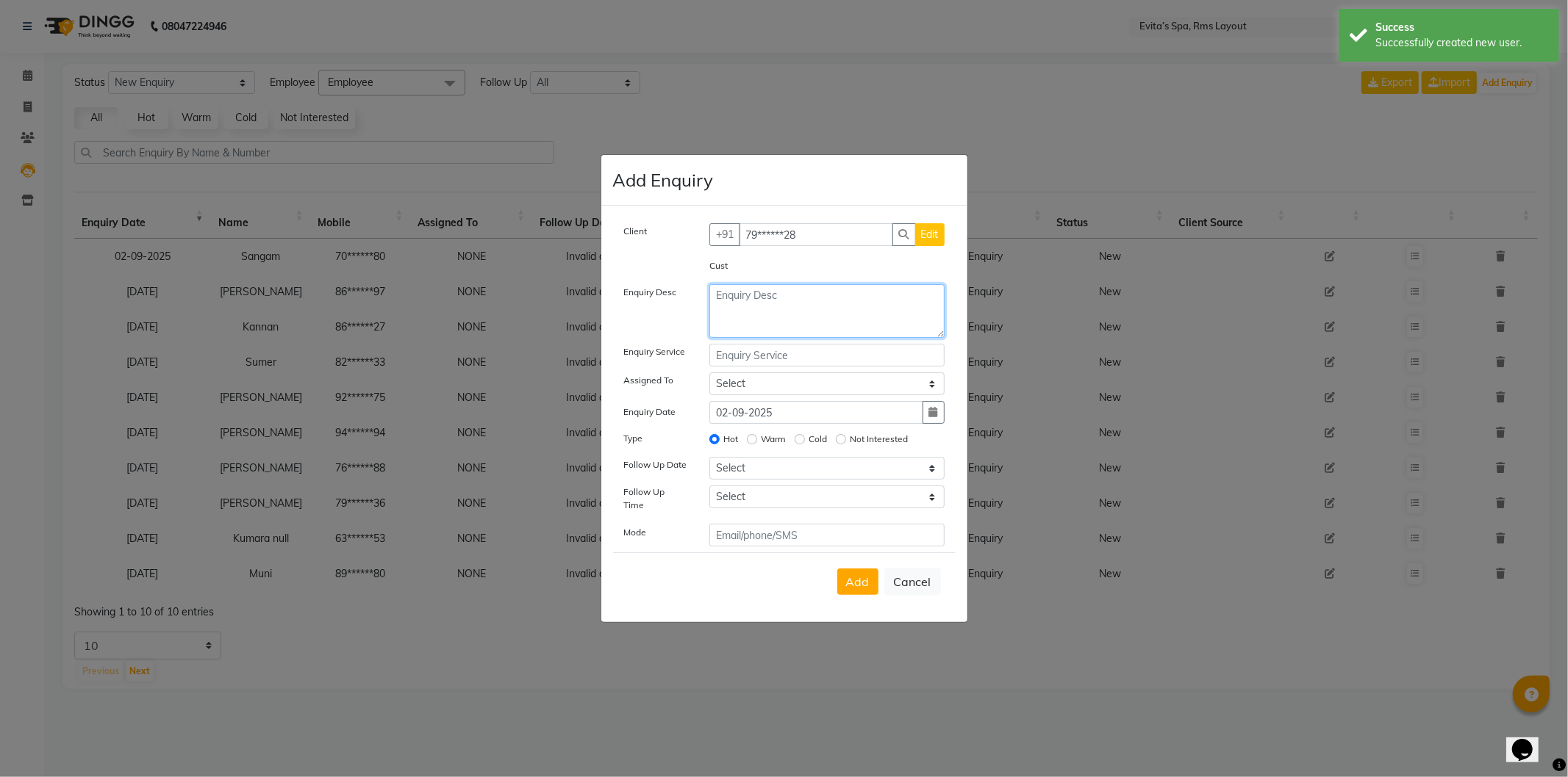
click at [765, 302] on textarea at bounding box center [827, 311] width 235 height 53
paste textarea "Massage Enquiry"
type textarea "Massage Enquiry"
click at [863, 590] on div "Add Cancel" at bounding box center [784, 581] width 343 height 58
click at [857, 576] on span "Add" at bounding box center [857, 582] width 23 height 15
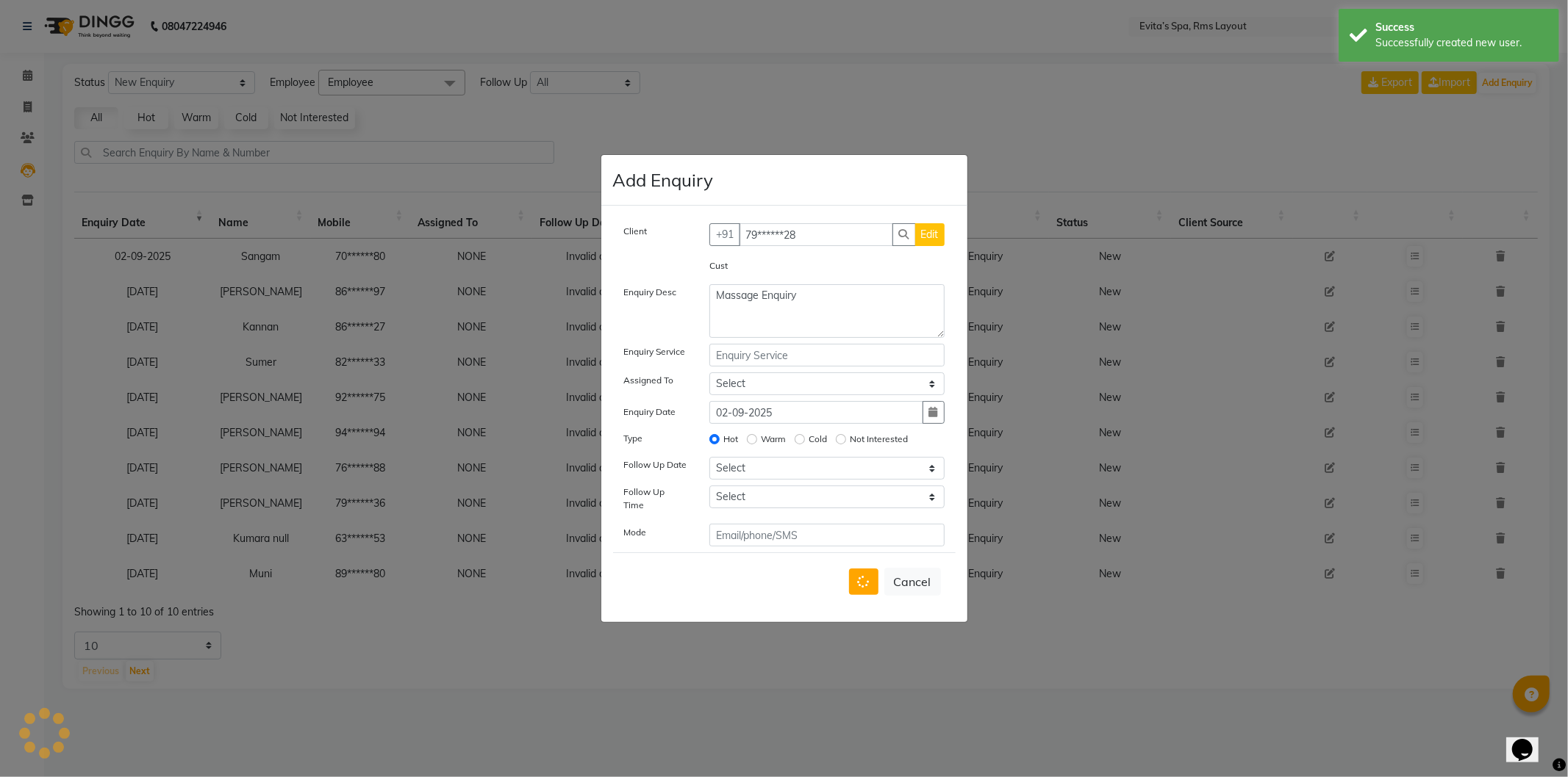
select select
radio input "false"
select select
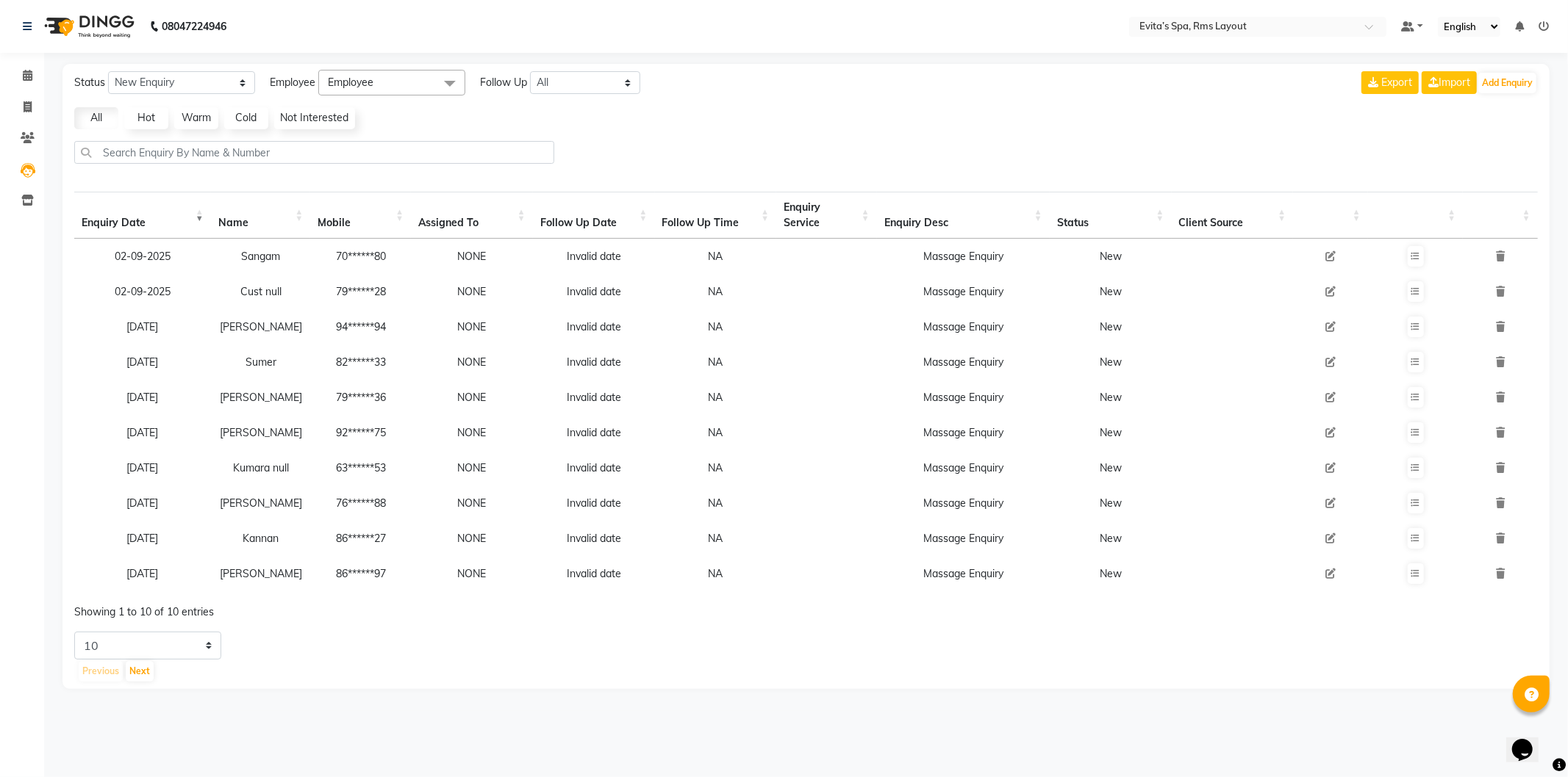
click at [108, 27] on img at bounding box center [88, 26] width 101 height 41
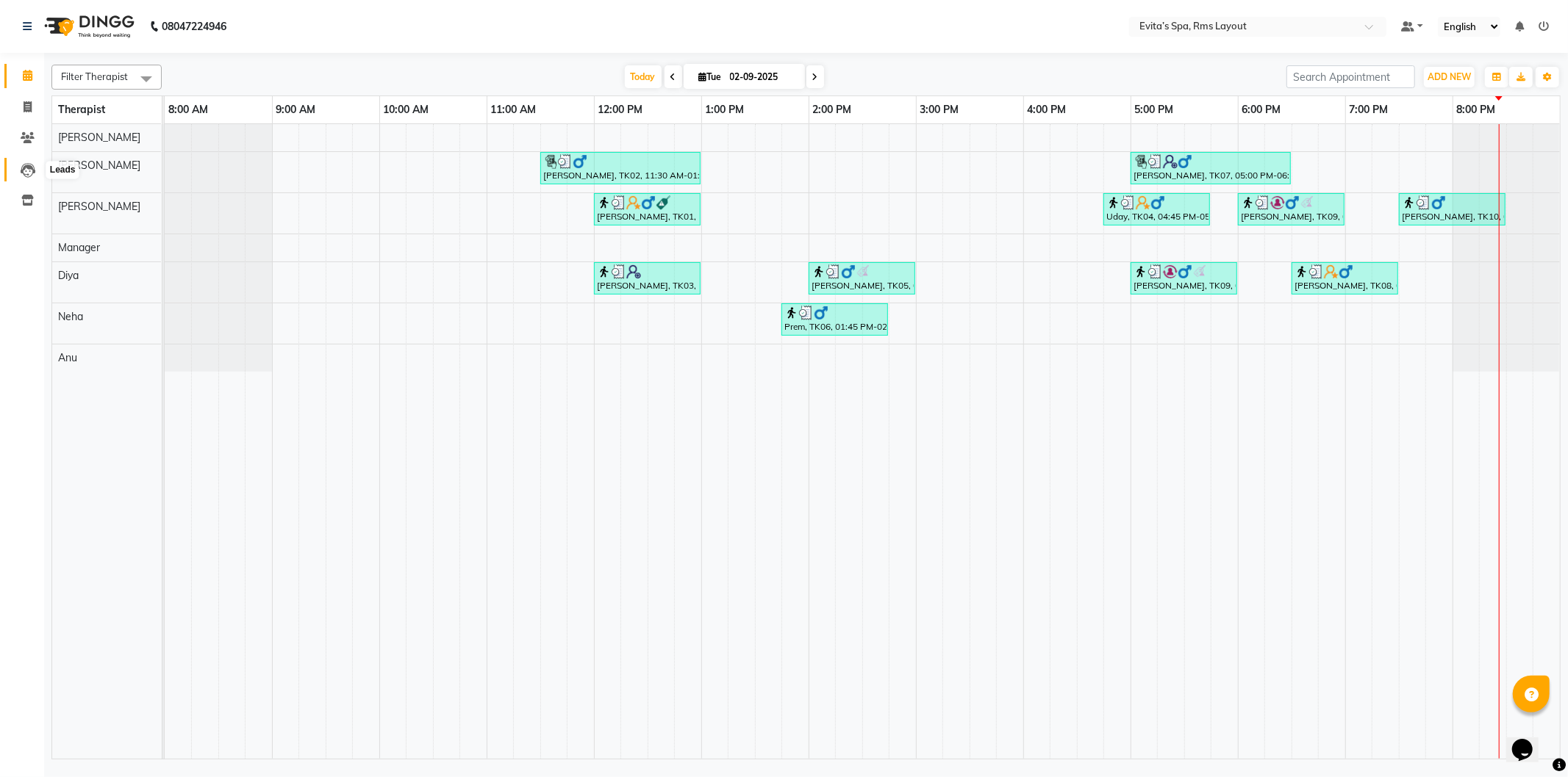
click at [30, 168] on icon at bounding box center [28, 171] width 15 height 15
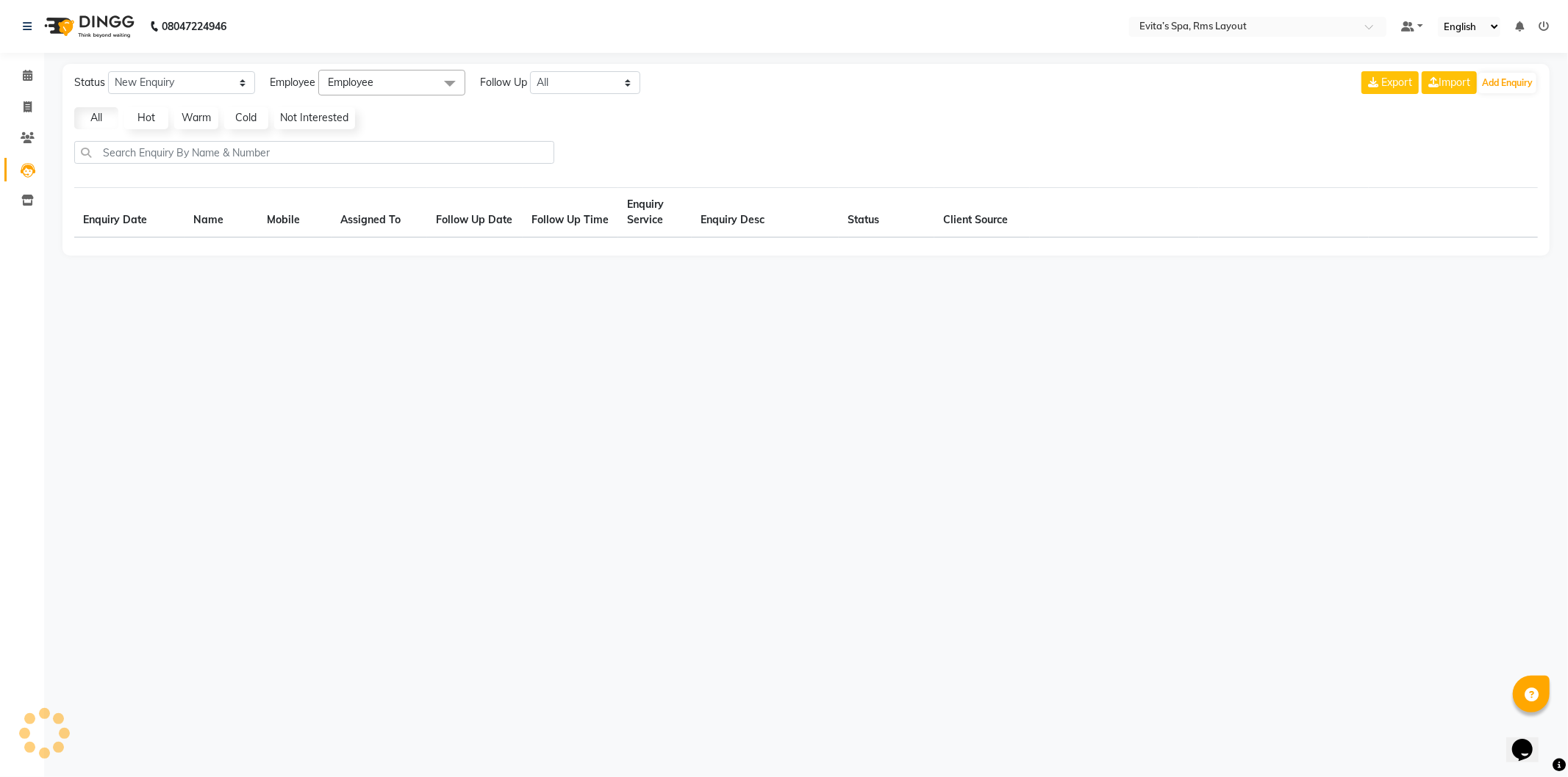
select select "10"
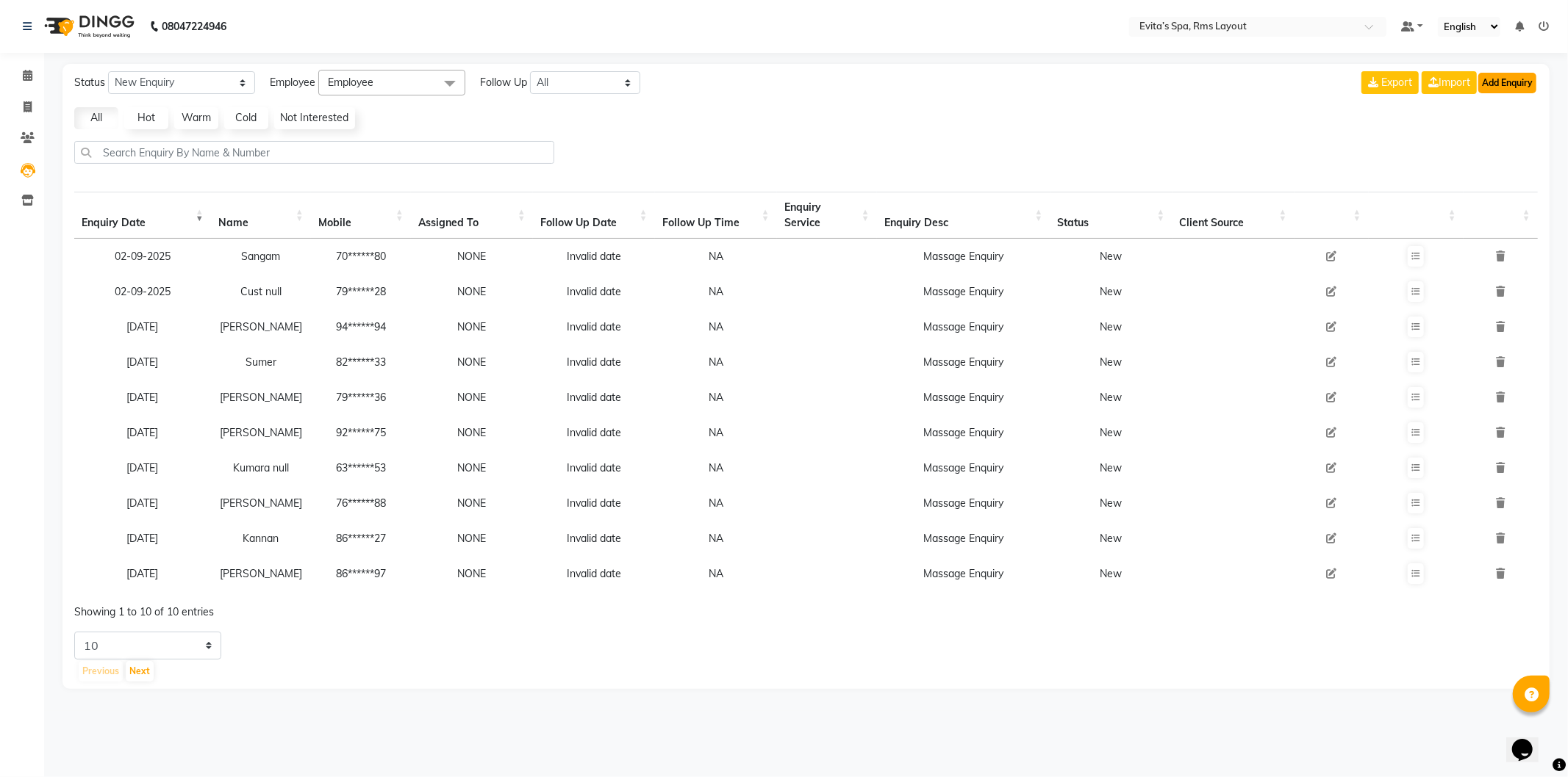
click at [1520, 74] on button "Add Enquiry" at bounding box center [1507, 83] width 58 height 21
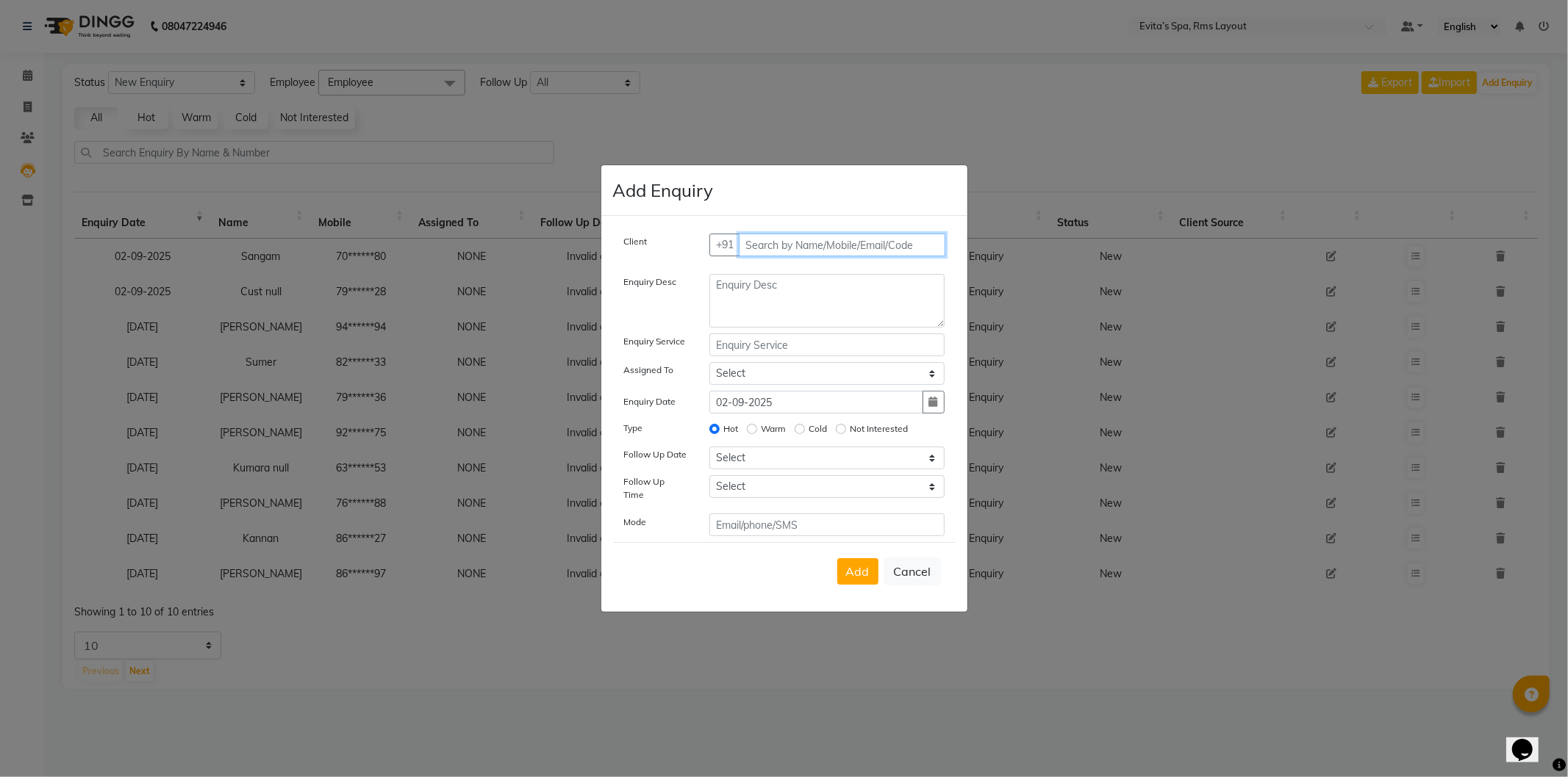
click at [819, 257] on input "text" at bounding box center [842, 244] width 206 height 22
type input "8277001773"
click at [908, 251] on span "Add Client" at bounding box center [914, 244] width 49 height 13
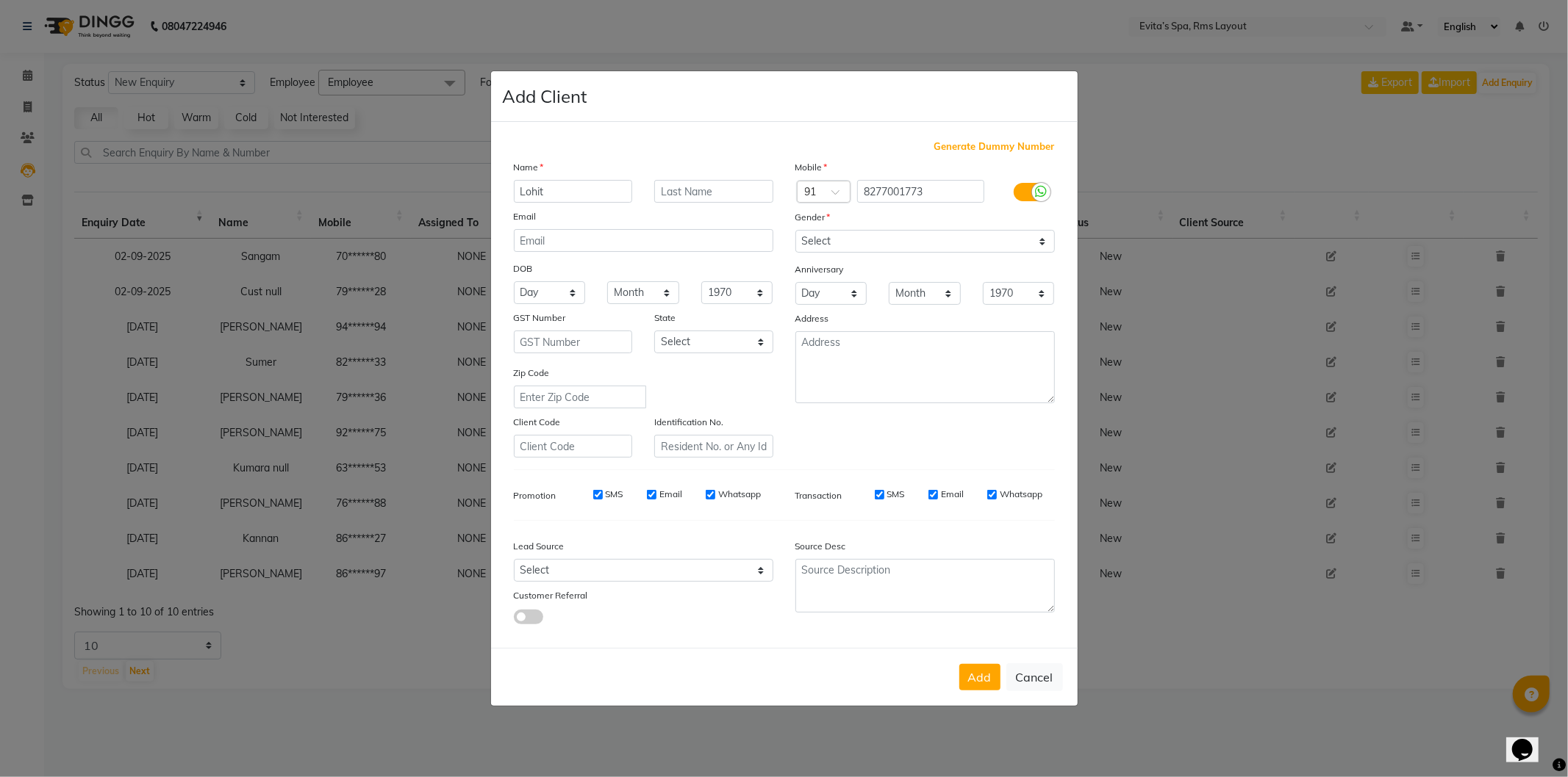
type input "Lohit"
click at [874, 236] on select "Select [DEMOGRAPHIC_DATA] [DEMOGRAPHIC_DATA] Other Prefer Not To Say" at bounding box center [925, 242] width 259 height 22
select select "[DEMOGRAPHIC_DATA]"
click at [795, 230] on select "Select [DEMOGRAPHIC_DATA] [DEMOGRAPHIC_DATA] Other Prefer Not To Say" at bounding box center [925, 242] width 259 height 22
click at [954, 676] on div "Add Cancel" at bounding box center [784, 677] width 586 height 58
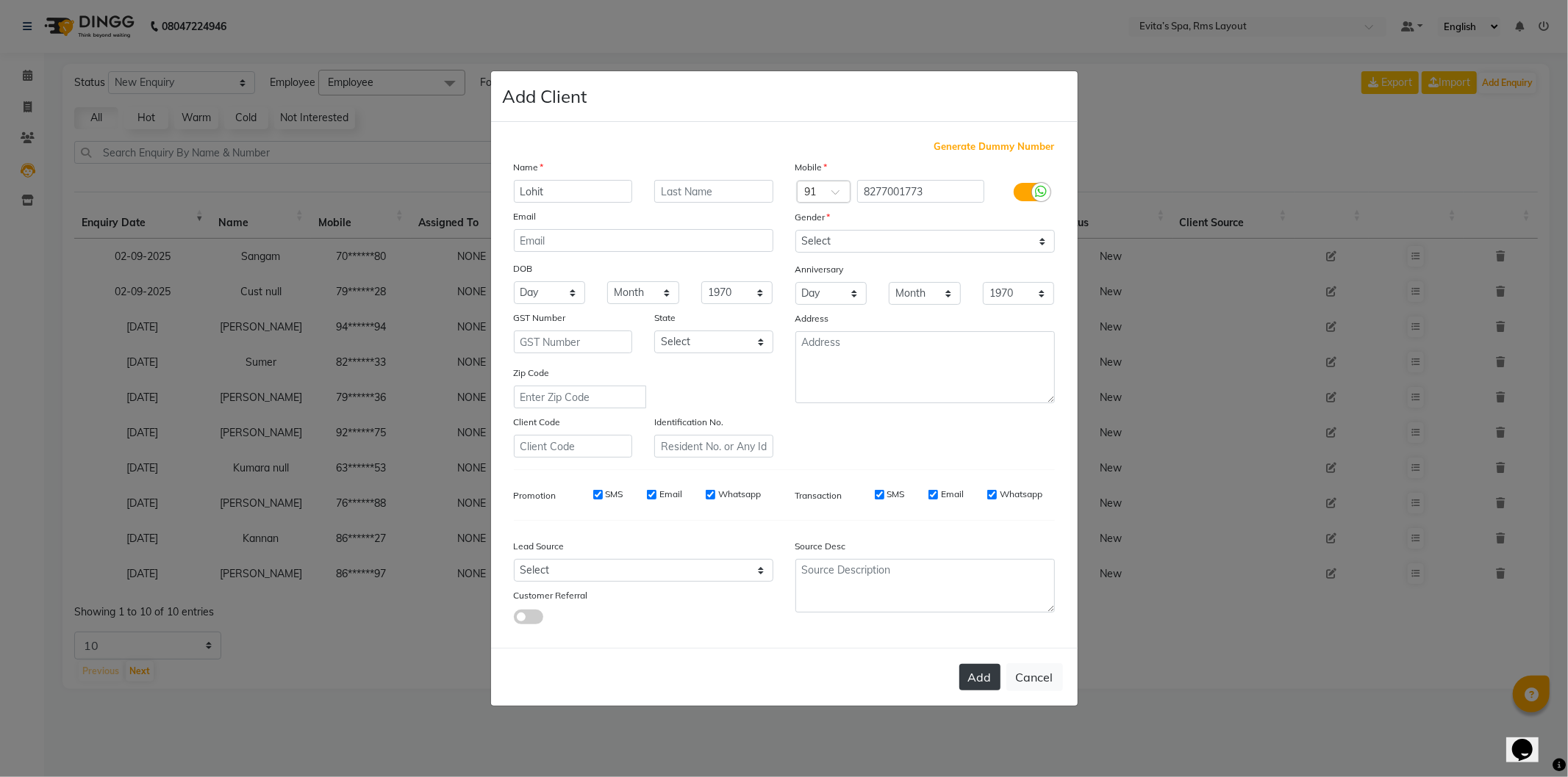
click at [969, 680] on button "Add" at bounding box center [980, 677] width 41 height 26
type input "82******73"
select select
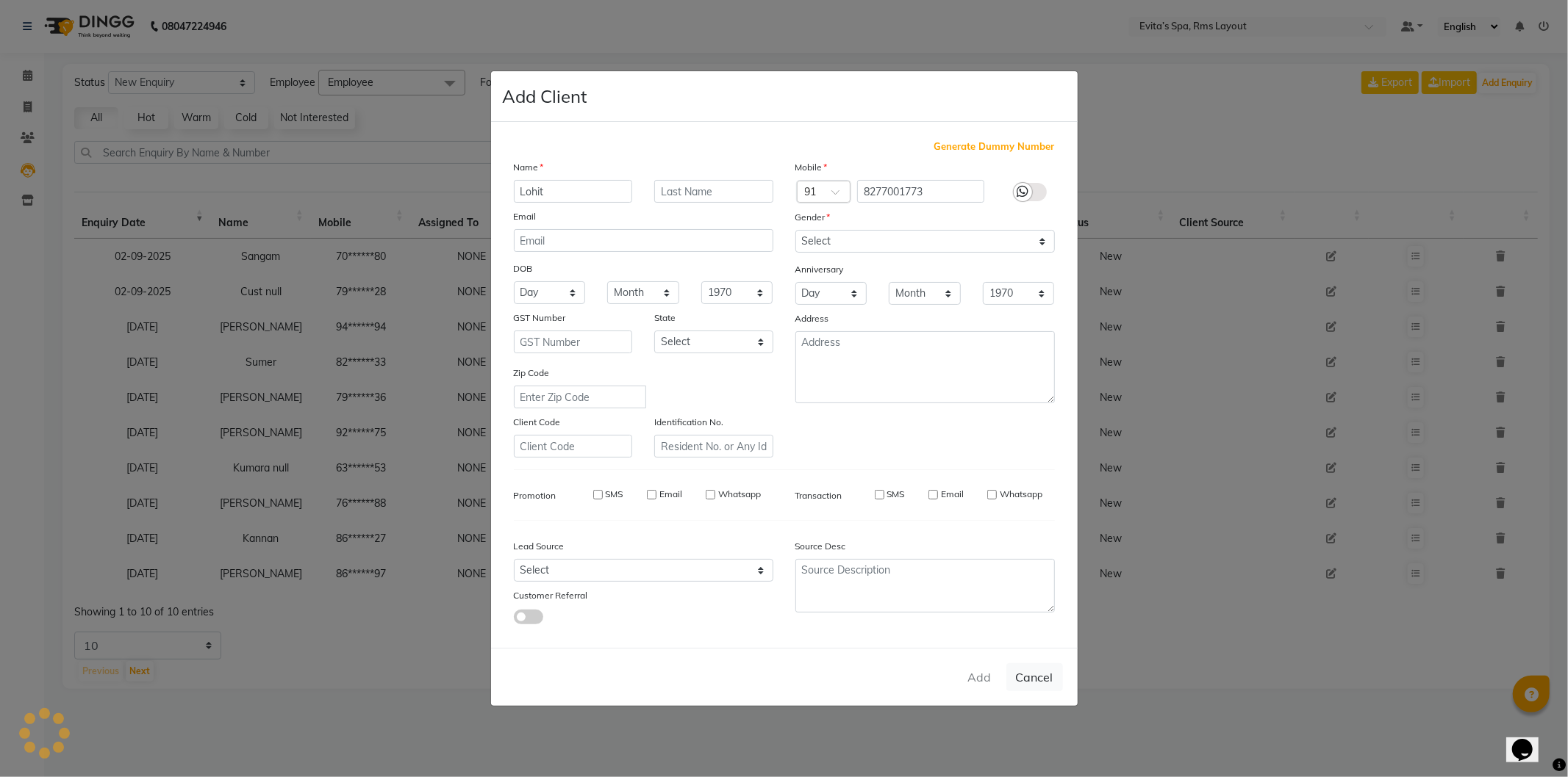
select select
checkbox input "false"
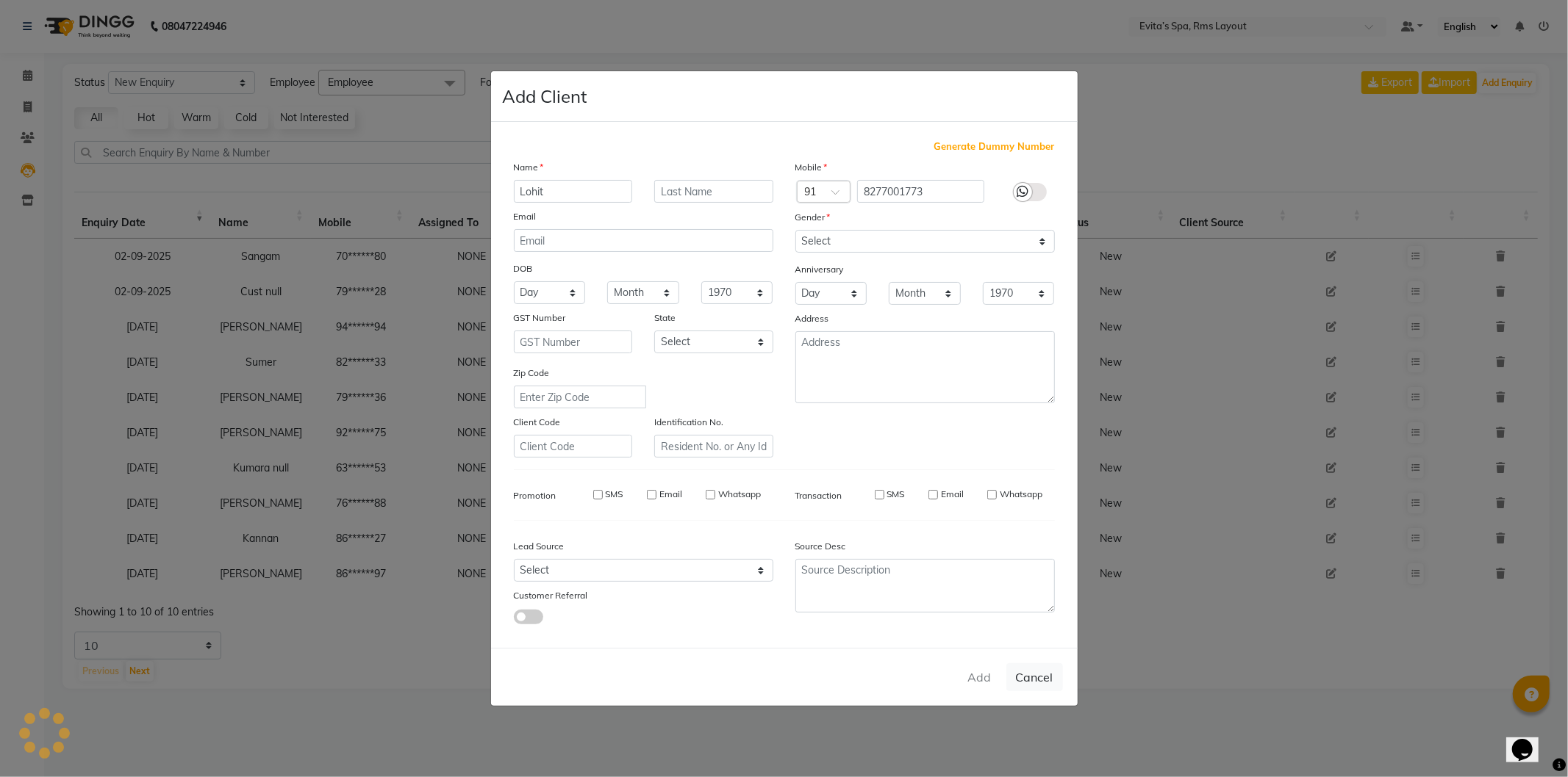
checkbox input "false"
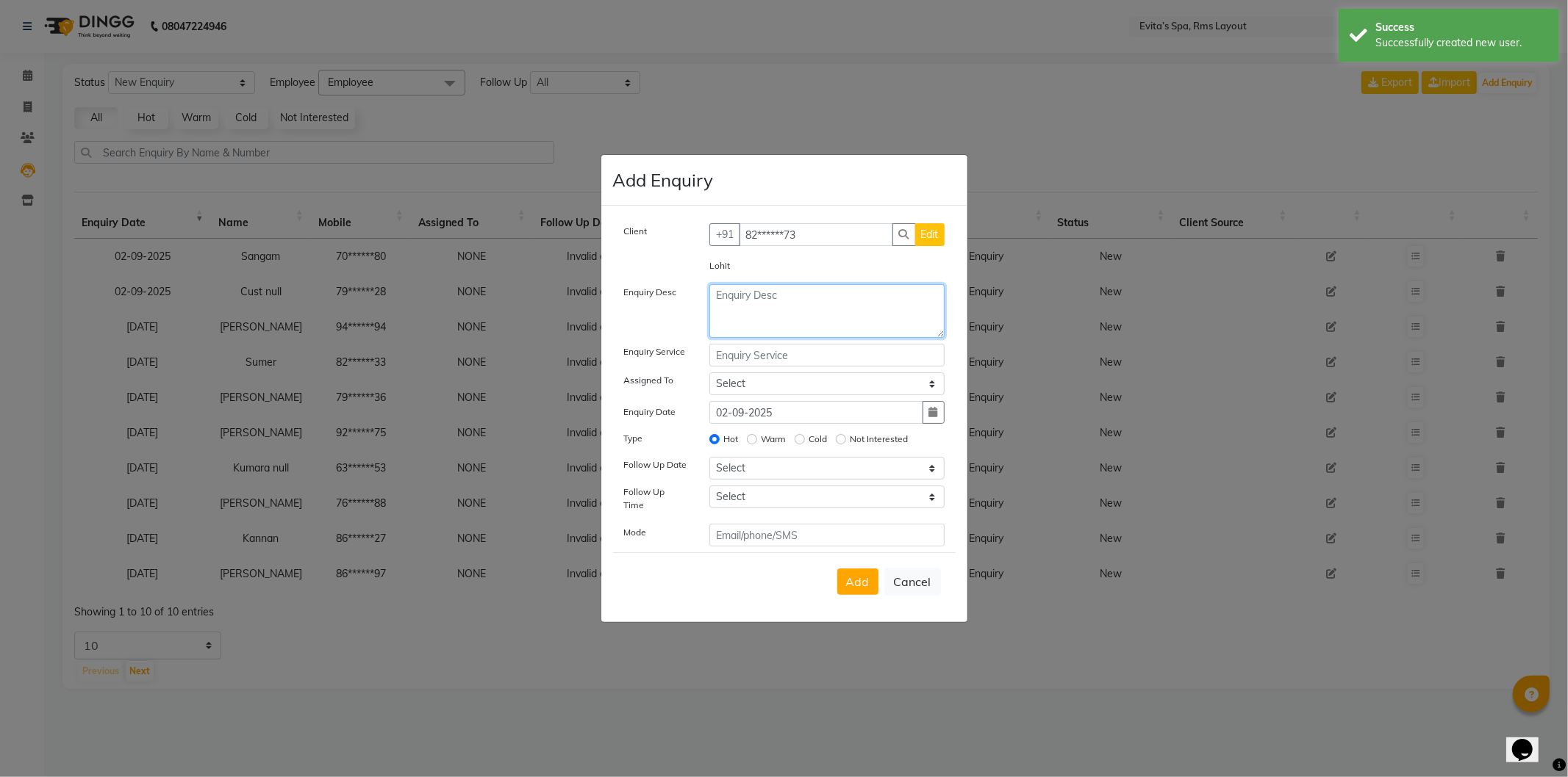
click at [758, 304] on textarea at bounding box center [827, 311] width 235 height 53
paste textarea "Massage Enquiry"
type textarea "Massage Enquiry"
click at [848, 583] on span "Add" at bounding box center [857, 582] width 23 height 15
select select
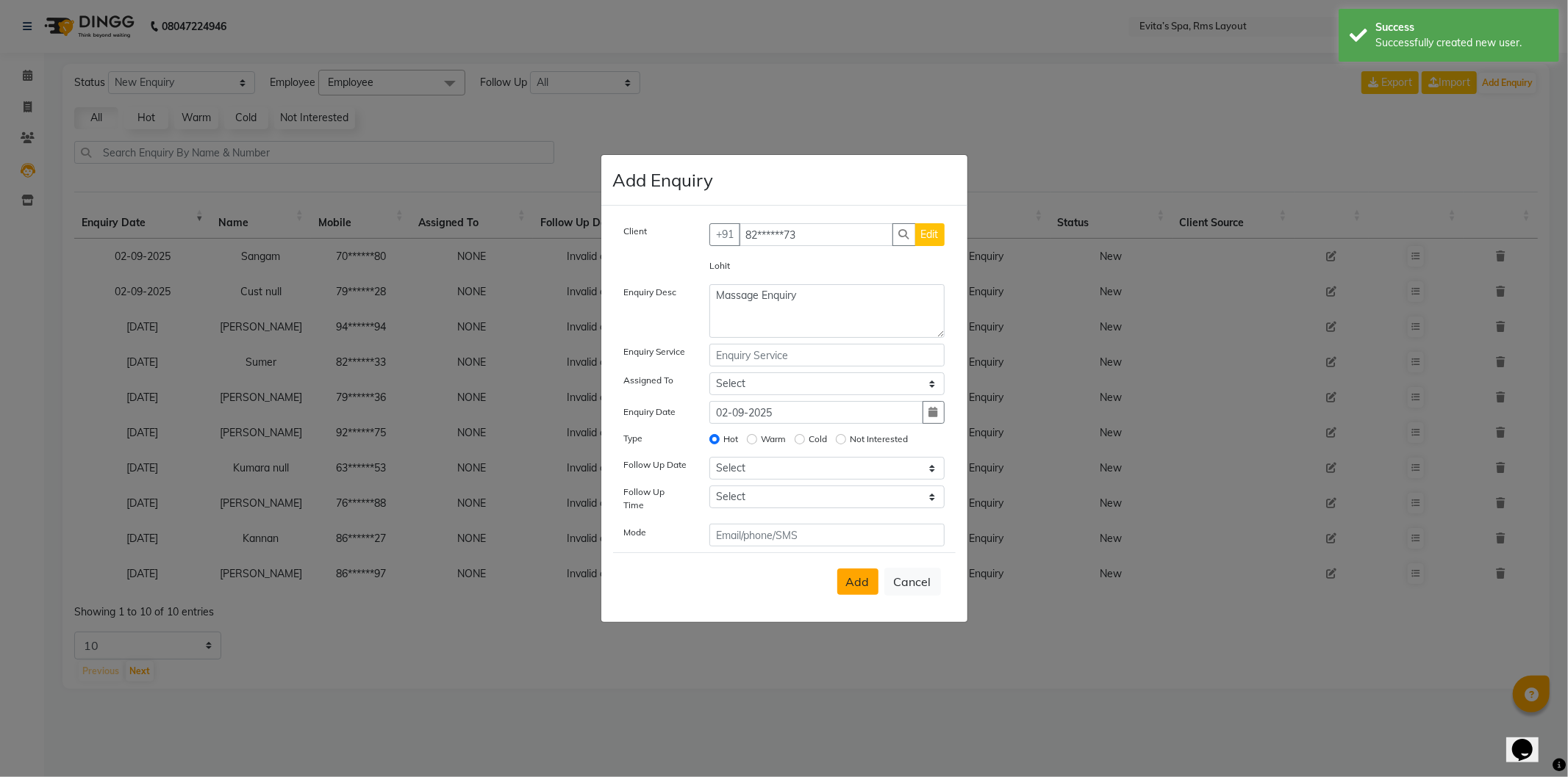
radio input "false"
select select
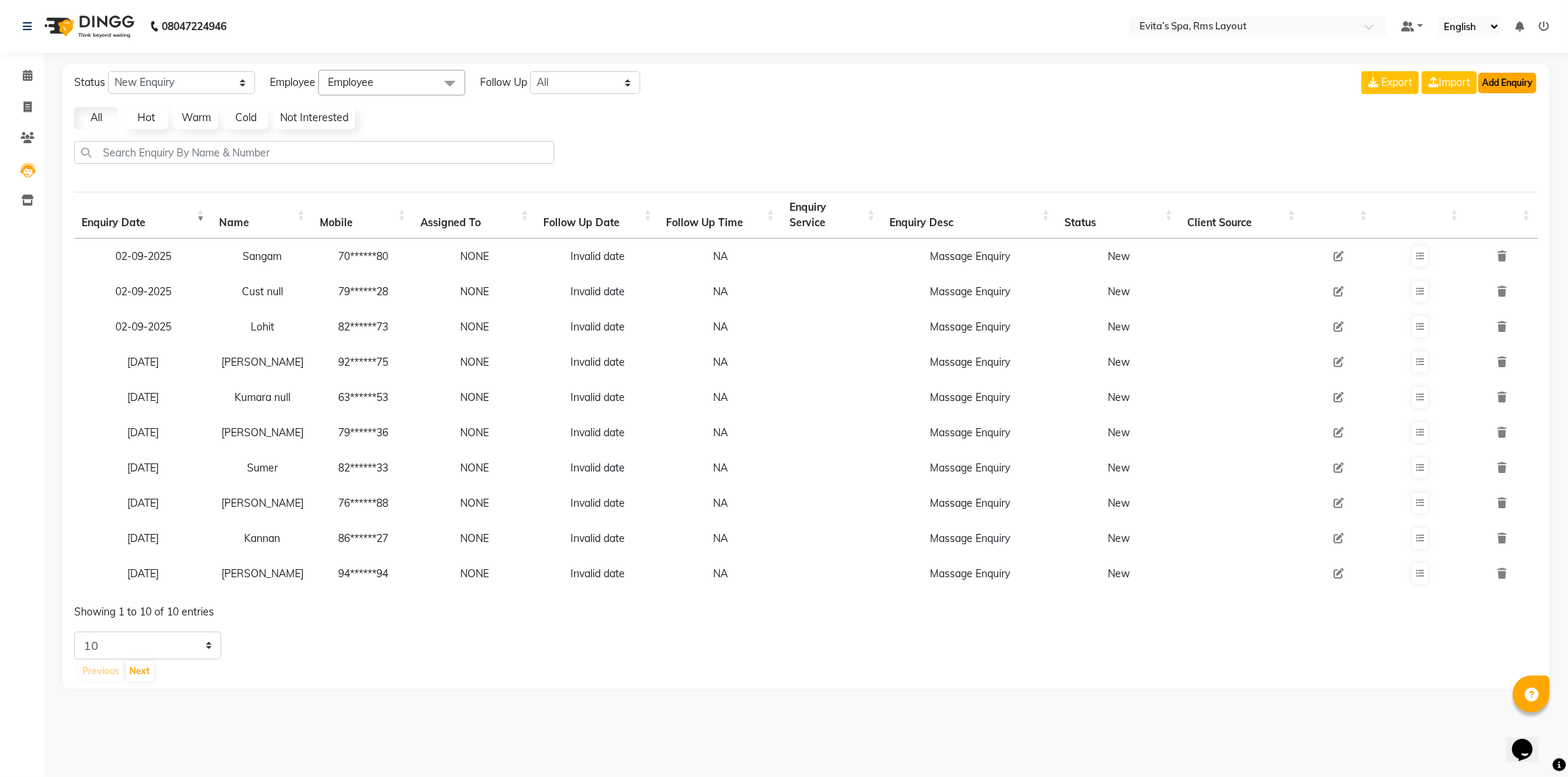
click at [1505, 77] on button "Add Enquiry" at bounding box center [1507, 83] width 58 height 21
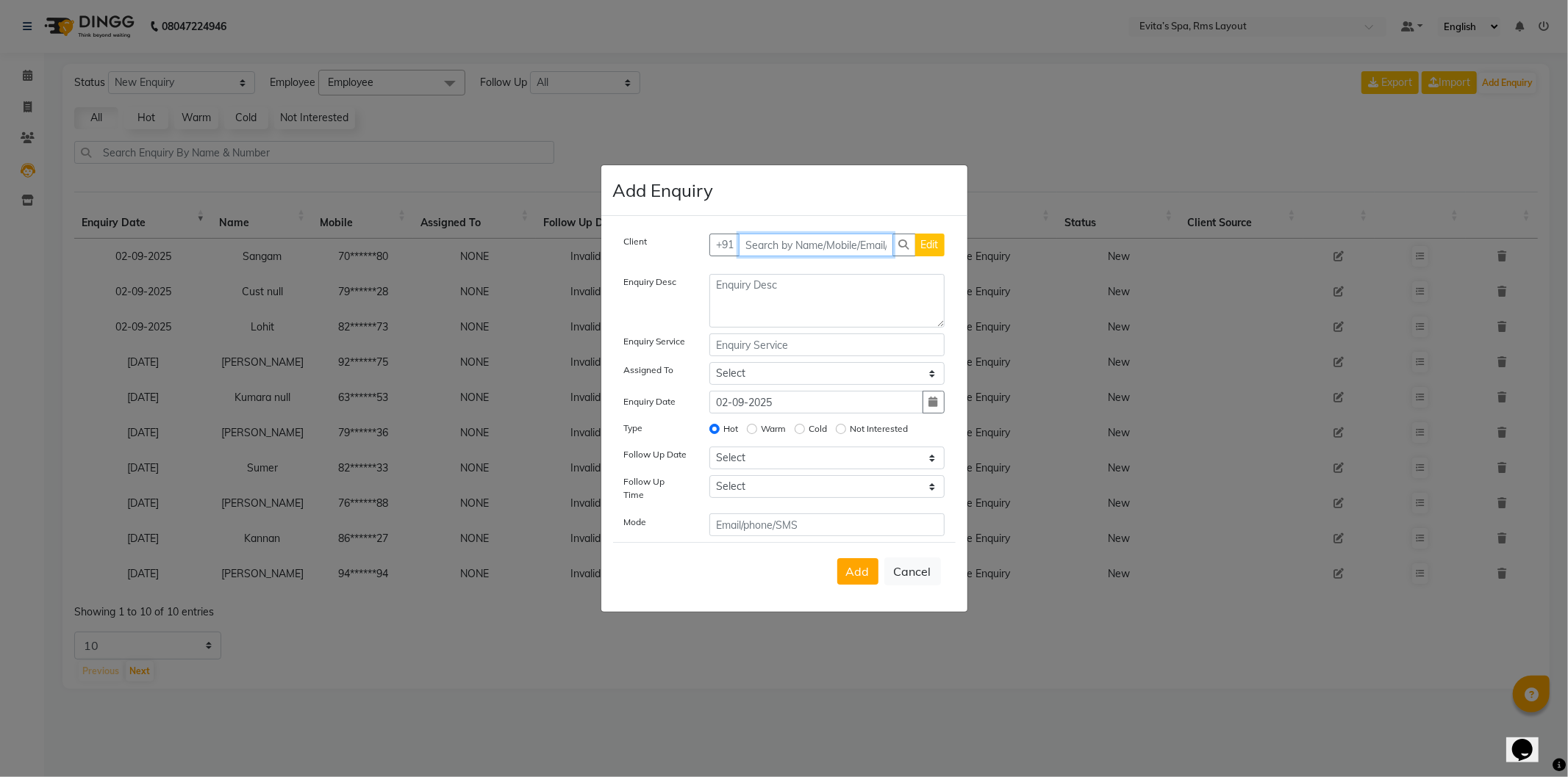
click at [770, 251] on input "text" at bounding box center [816, 244] width 154 height 22
type input "9482697938"
click at [904, 251] on span "Add Client" at bounding box center [914, 244] width 49 height 13
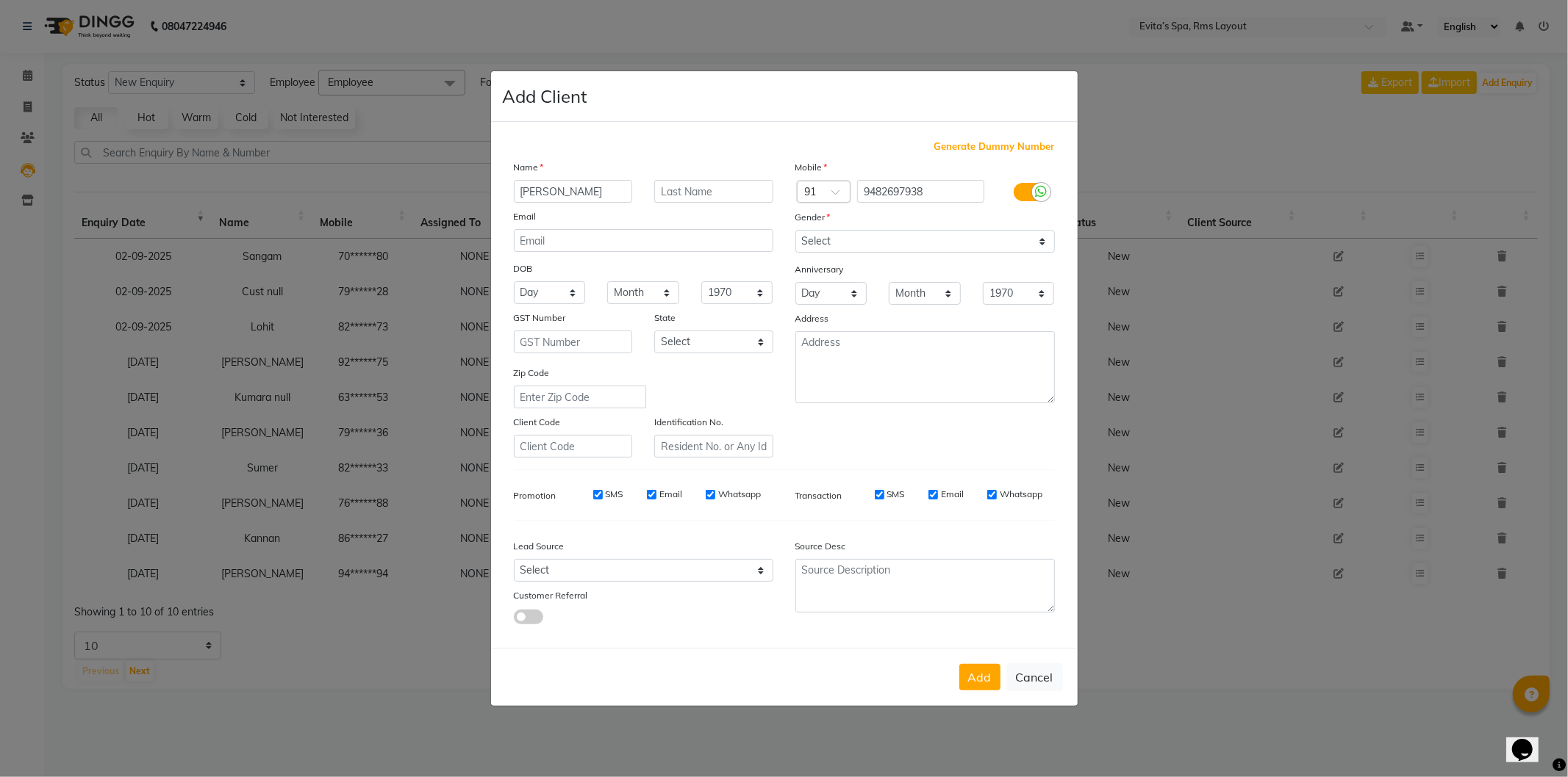
type input "[PERSON_NAME]"
drag, startPoint x: 882, startPoint y: 237, endPoint x: 879, endPoint y: 248, distance: 11.4
click at [882, 237] on select "Select [DEMOGRAPHIC_DATA] [DEMOGRAPHIC_DATA] Other Prefer Not To Say" at bounding box center [925, 242] width 259 height 22
select select "[DEMOGRAPHIC_DATA]"
click at [795, 230] on select "Select [DEMOGRAPHIC_DATA] [DEMOGRAPHIC_DATA] Other Prefer Not To Say" at bounding box center [925, 242] width 259 height 22
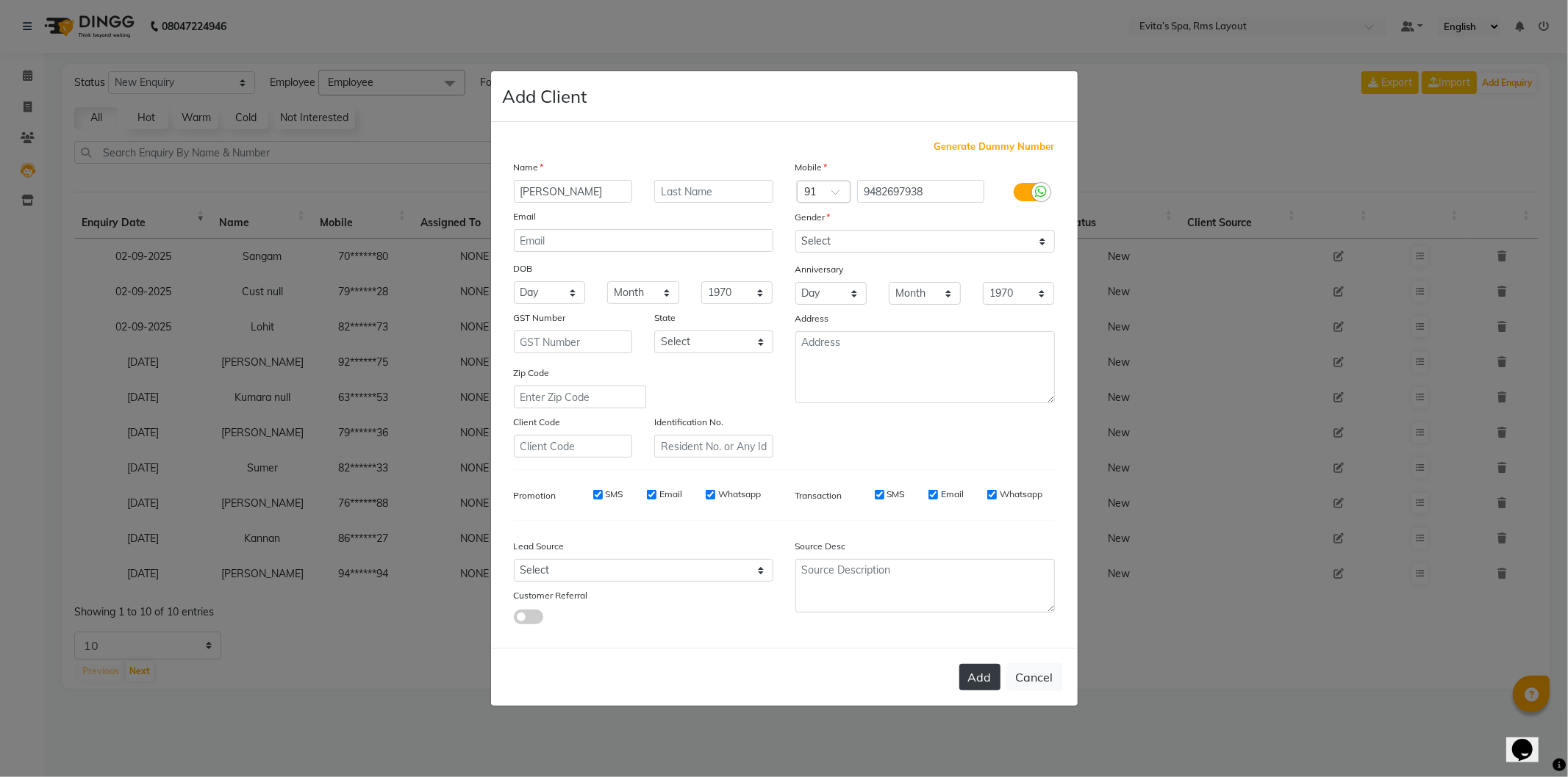
click at [964, 673] on button "Add" at bounding box center [980, 677] width 41 height 26
type input "94******38"
select select
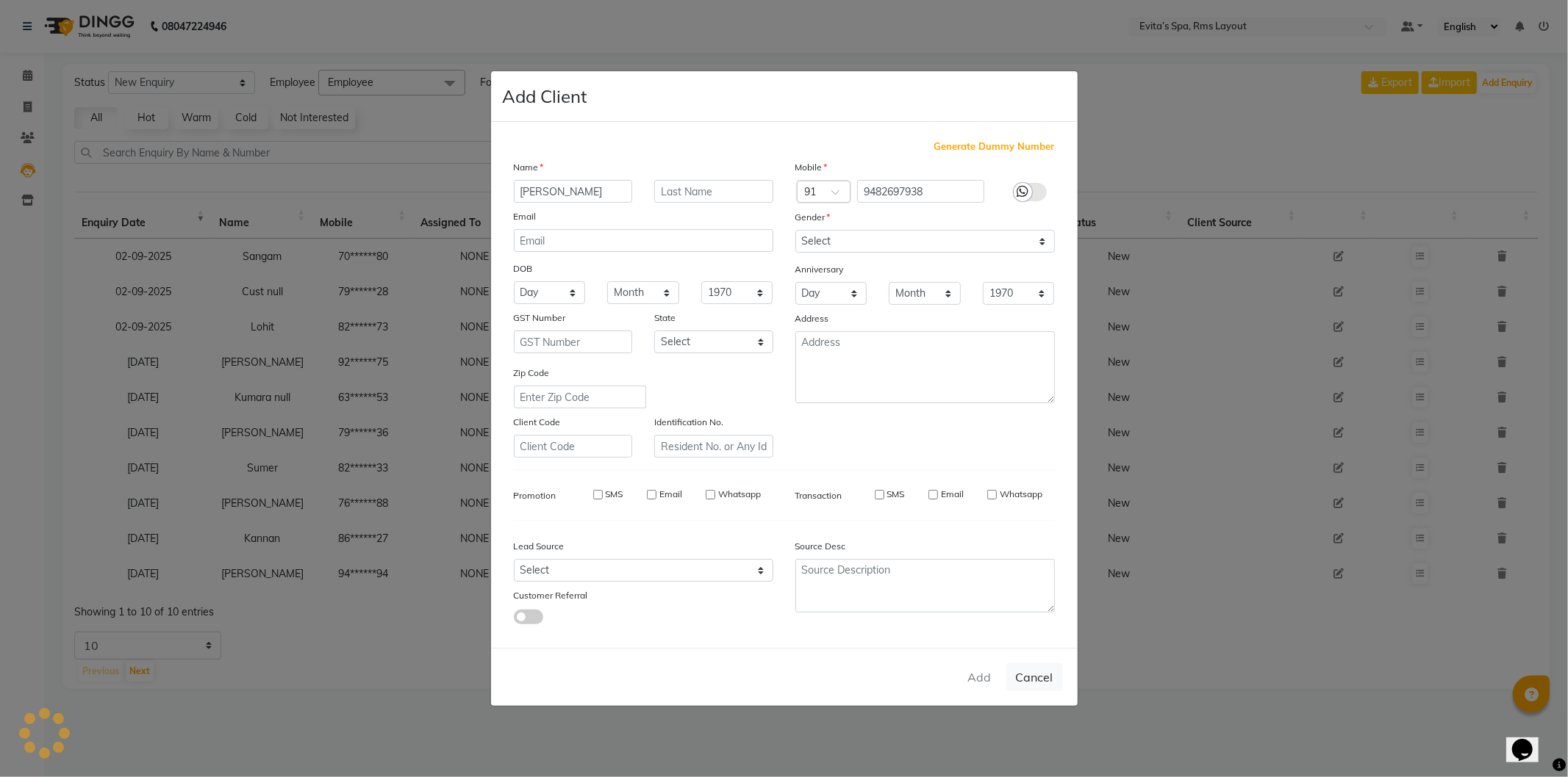
select select
checkbox input "false"
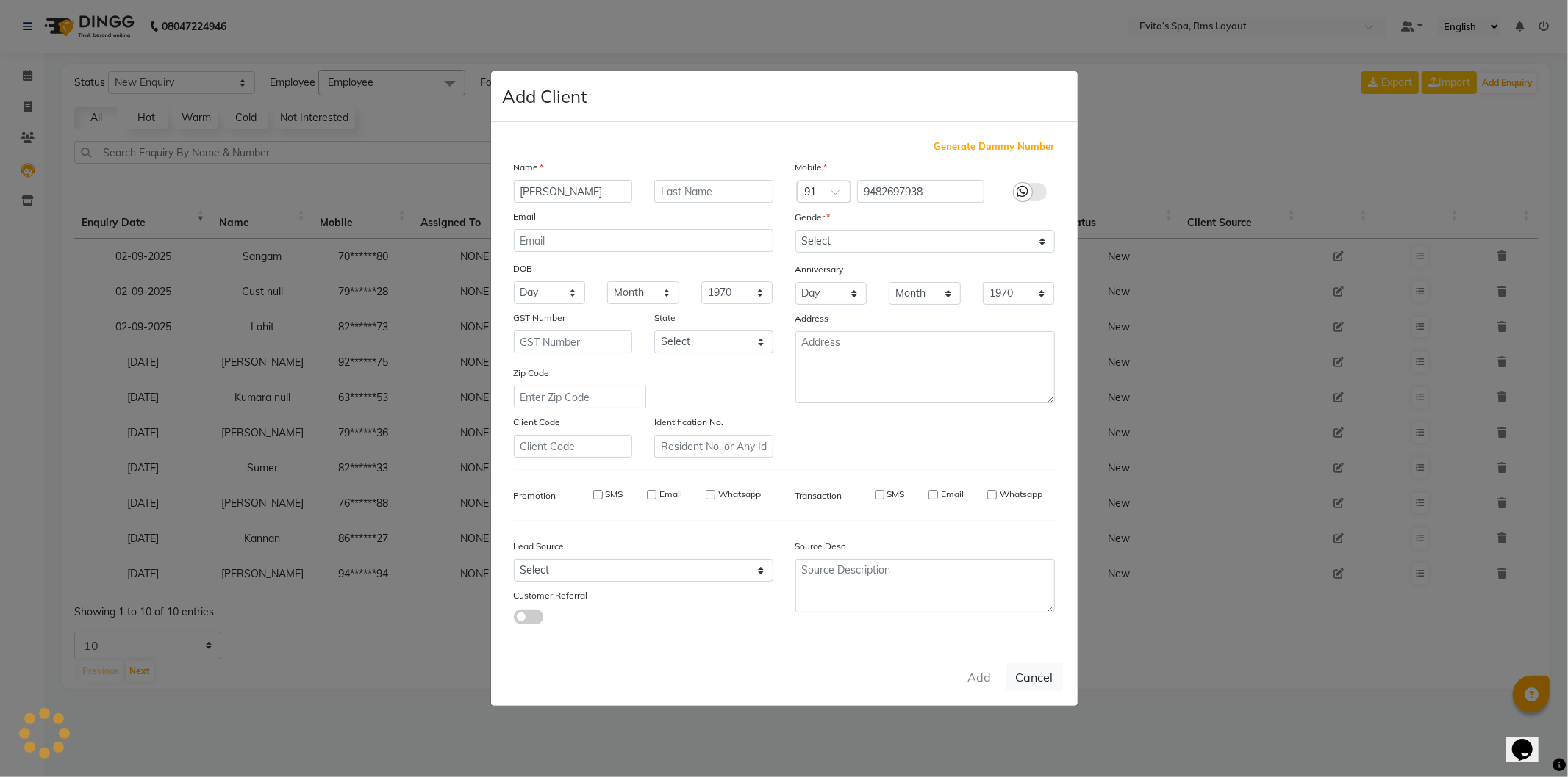
checkbox input "false"
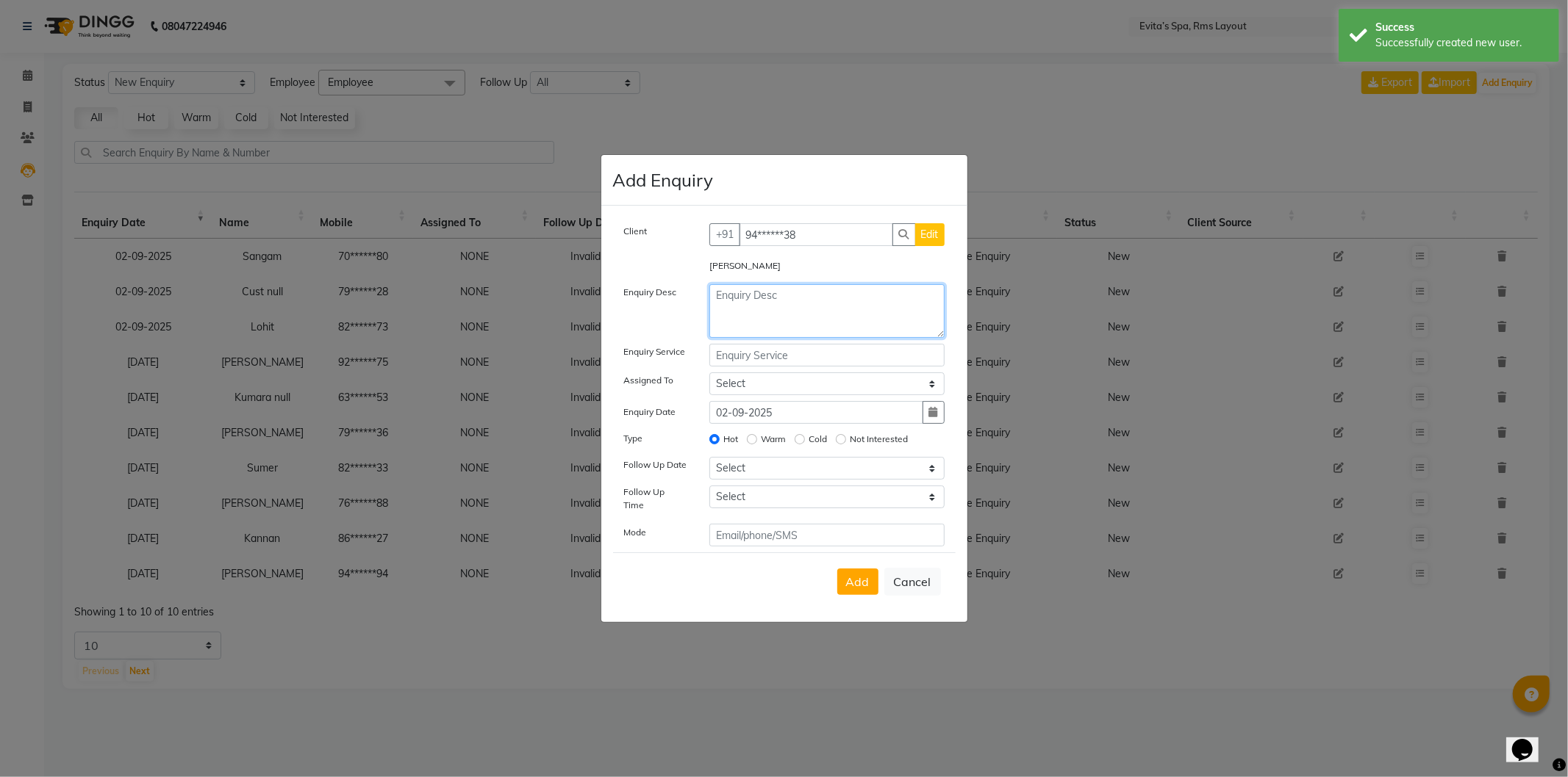
click at [813, 313] on textarea at bounding box center [827, 311] width 235 height 53
paste textarea "Massage Enquiry"
type textarea "Massage Enquiry"
click at [850, 585] on button "Add" at bounding box center [858, 582] width 41 height 26
select select
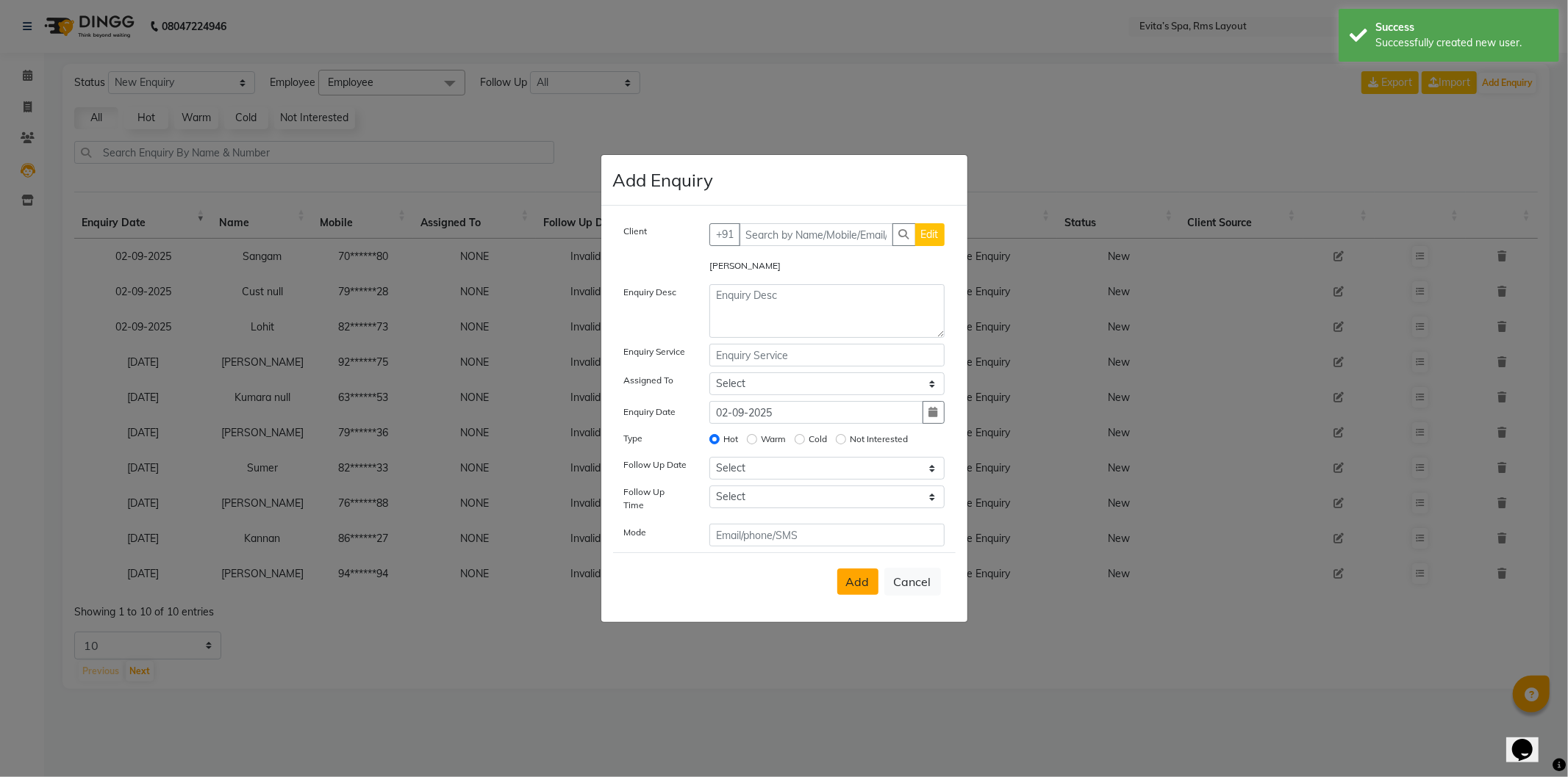
radio input "false"
select select
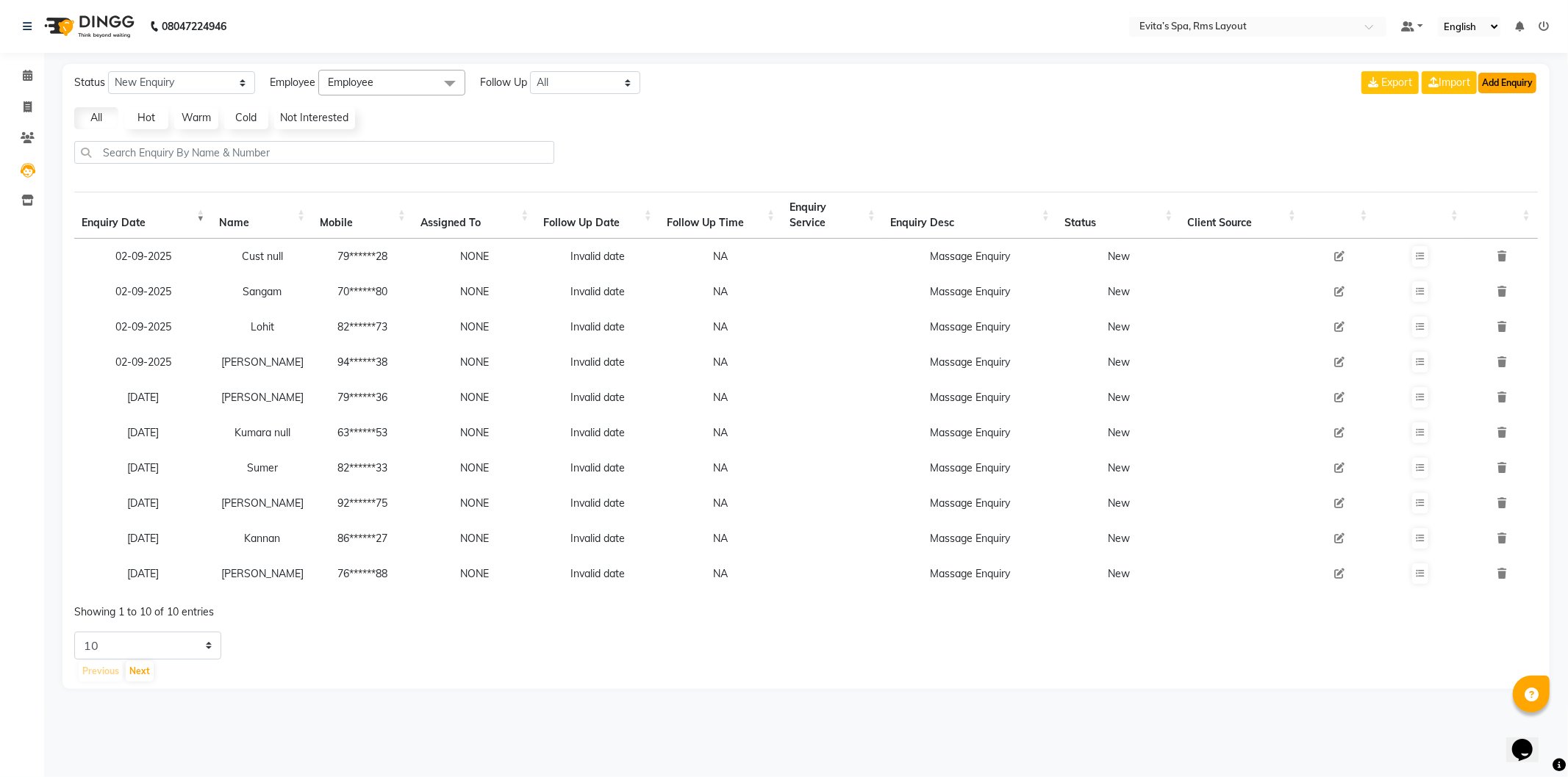
click at [1523, 83] on button "Add Enquiry" at bounding box center [1507, 83] width 58 height 21
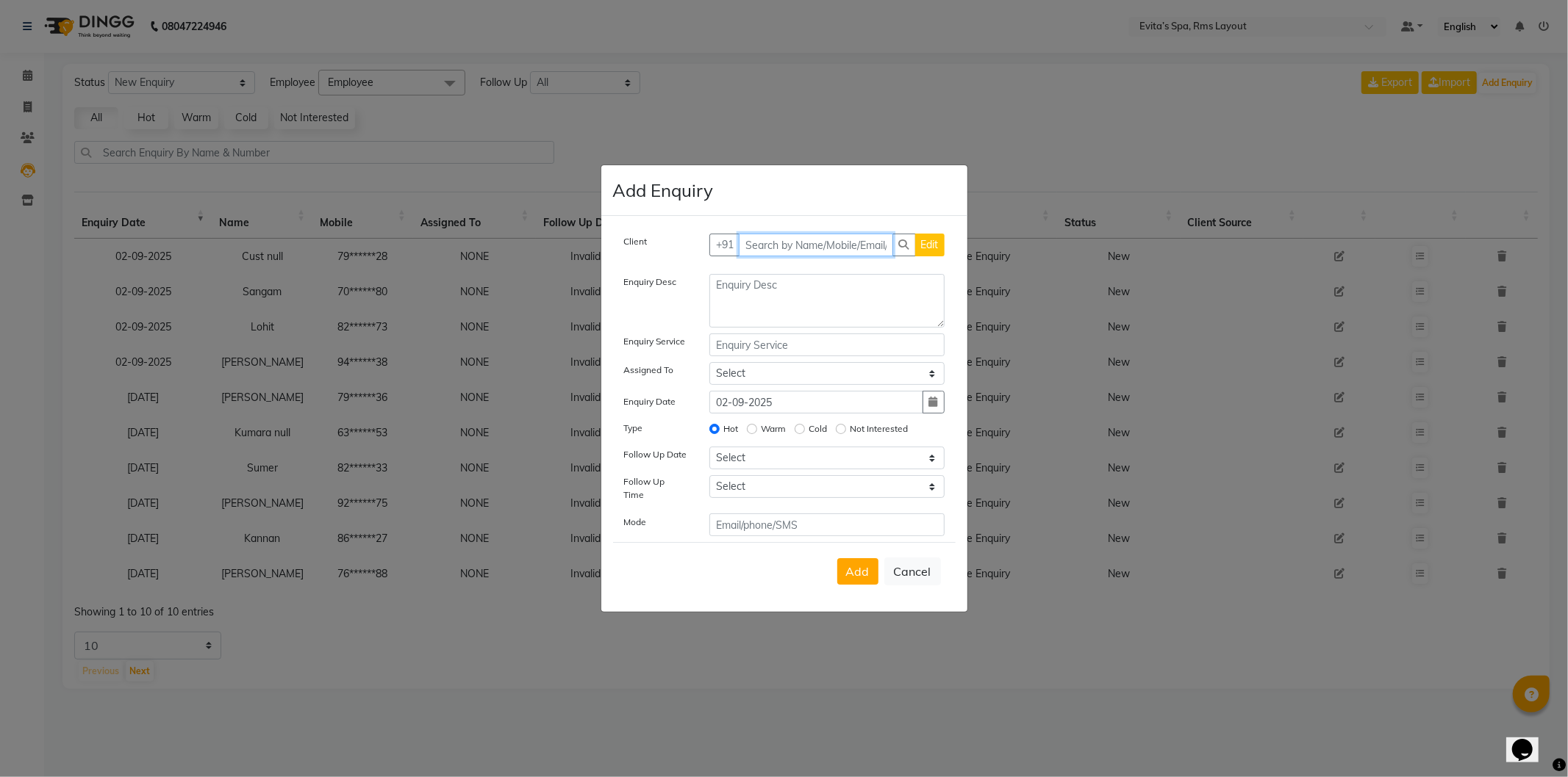
click at [807, 246] on input "text" at bounding box center [816, 244] width 154 height 22
type input "9845619092"
click at [795, 294] on textarea at bounding box center [827, 300] width 235 height 53
paste textarea "Massage Enquiry"
type textarea "Massage Enquiry"
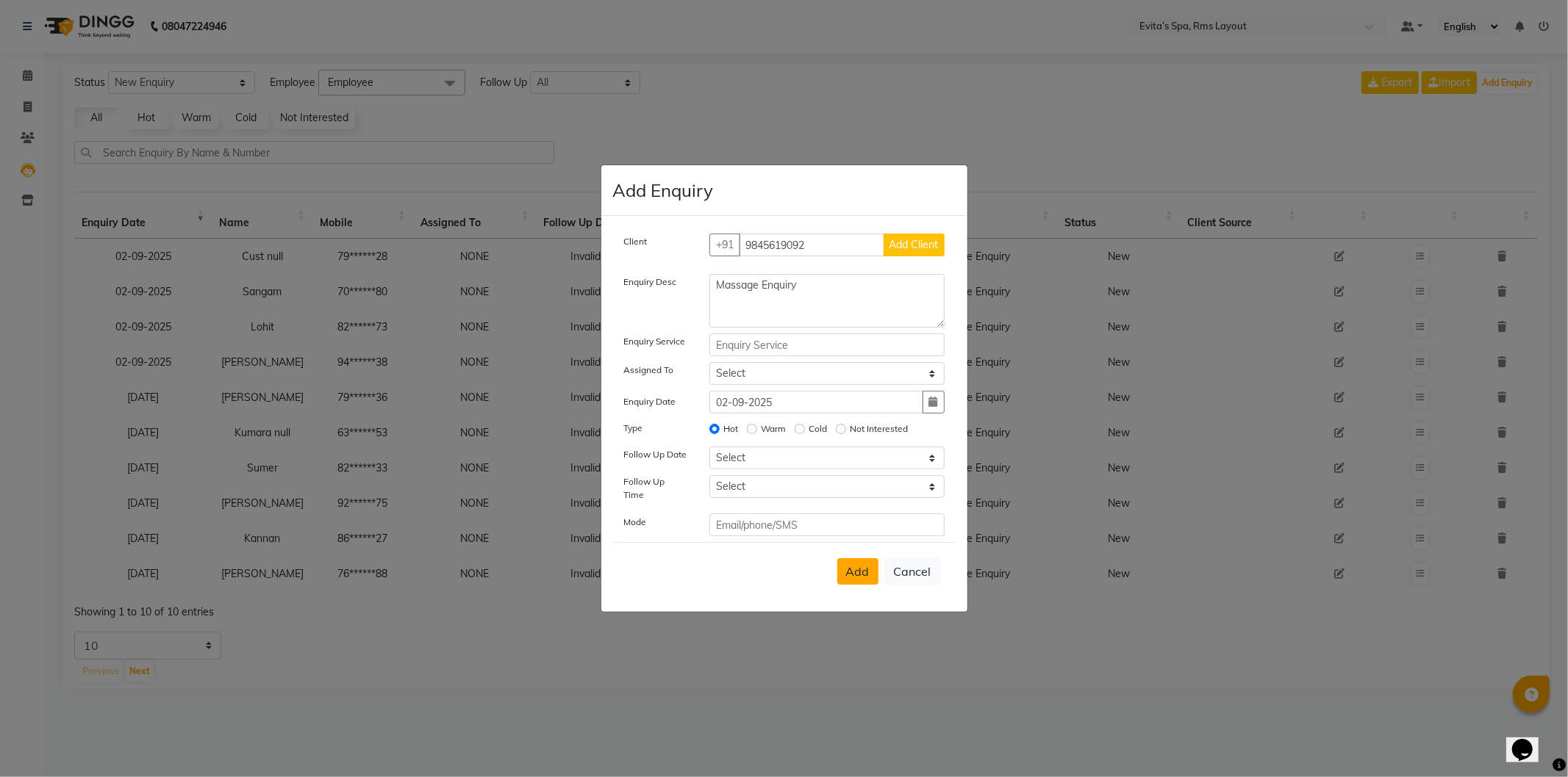
click at [856, 559] on button "Add" at bounding box center [858, 572] width 41 height 26
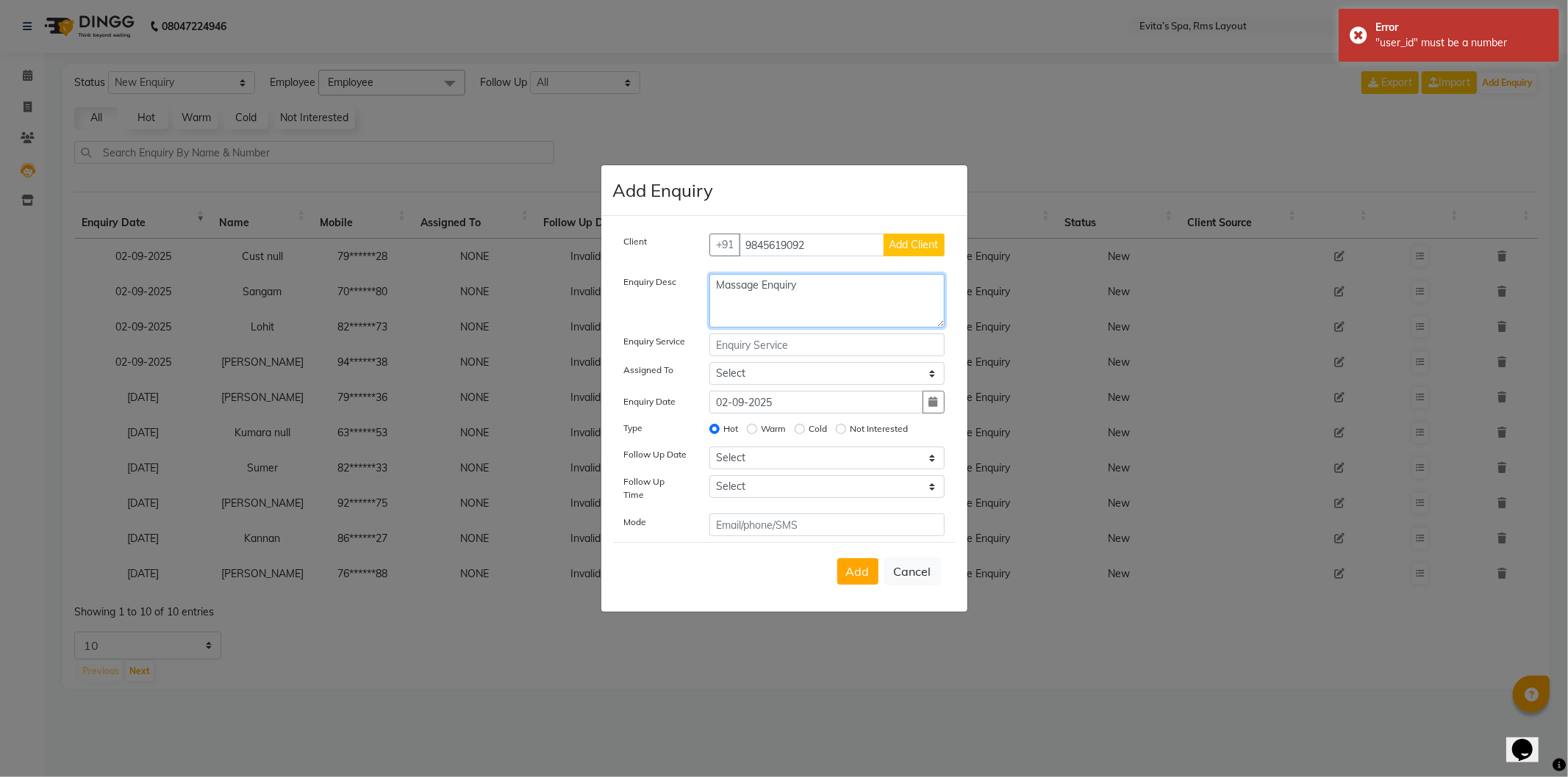
click at [846, 311] on textarea "Massage Enquiry" at bounding box center [827, 300] width 235 height 53
click at [904, 257] on button "Add Client" at bounding box center [914, 244] width 61 height 22
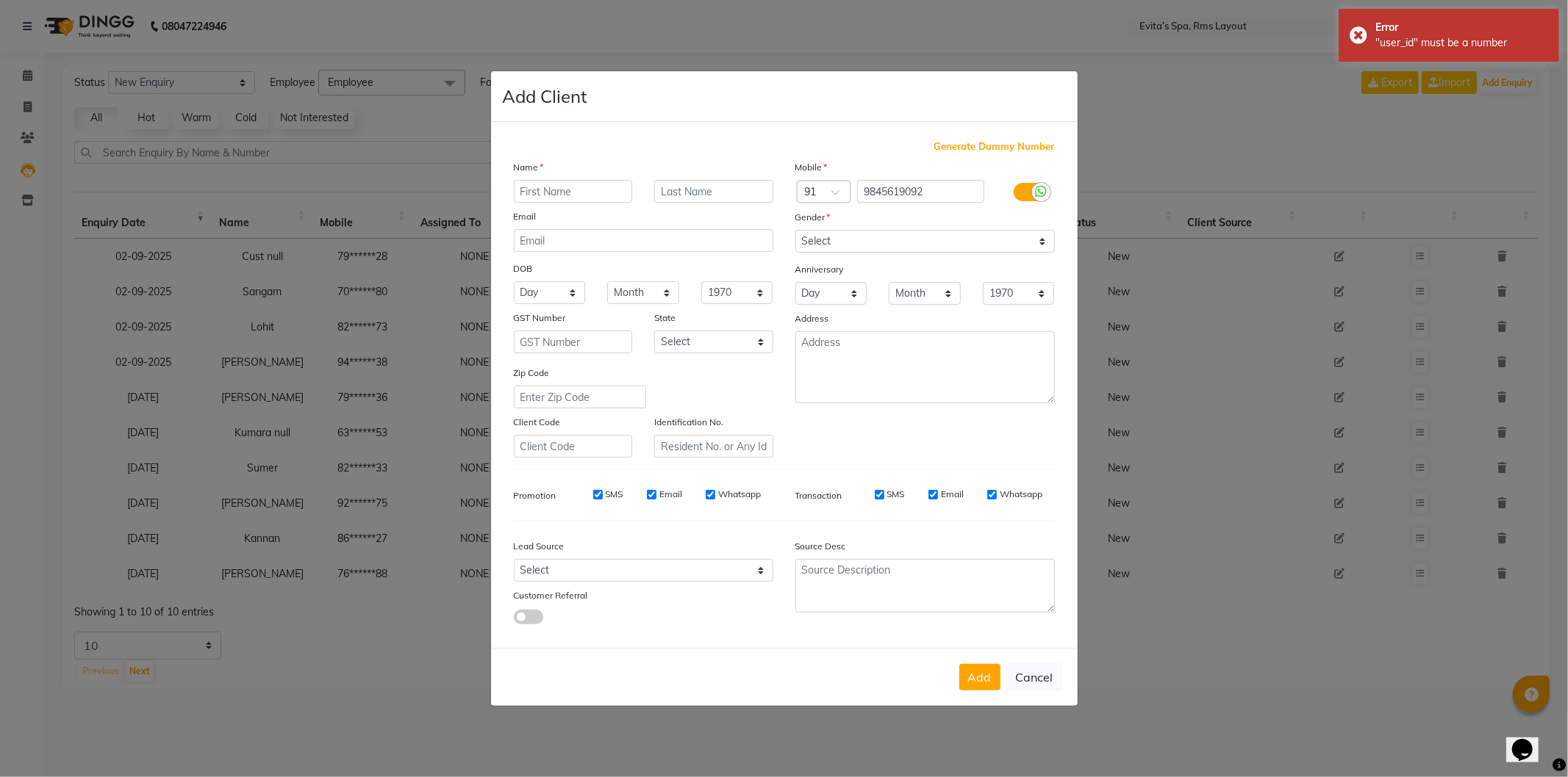
click at [570, 187] on input "text" at bounding box center [574, 191] width 119 height 22
type input "[PERSON_NAME]"
click at [819, 251] on select "Select [DEMOGRAPHIC_DATA] [DEMOGRAPHIC_DATA] Other Prefer Not To Say" at bounding box center [925, 242] width 259 height 22
select select "[DEMOGRAPHIC_DATA]"
click at [795, 230] on select "Select [DEMOGRAPHIC_DATA] [DEMOGRAPHIC_DATA] Other Prefer Not To Say" at bounding box center [925, 242] width 259 height 22
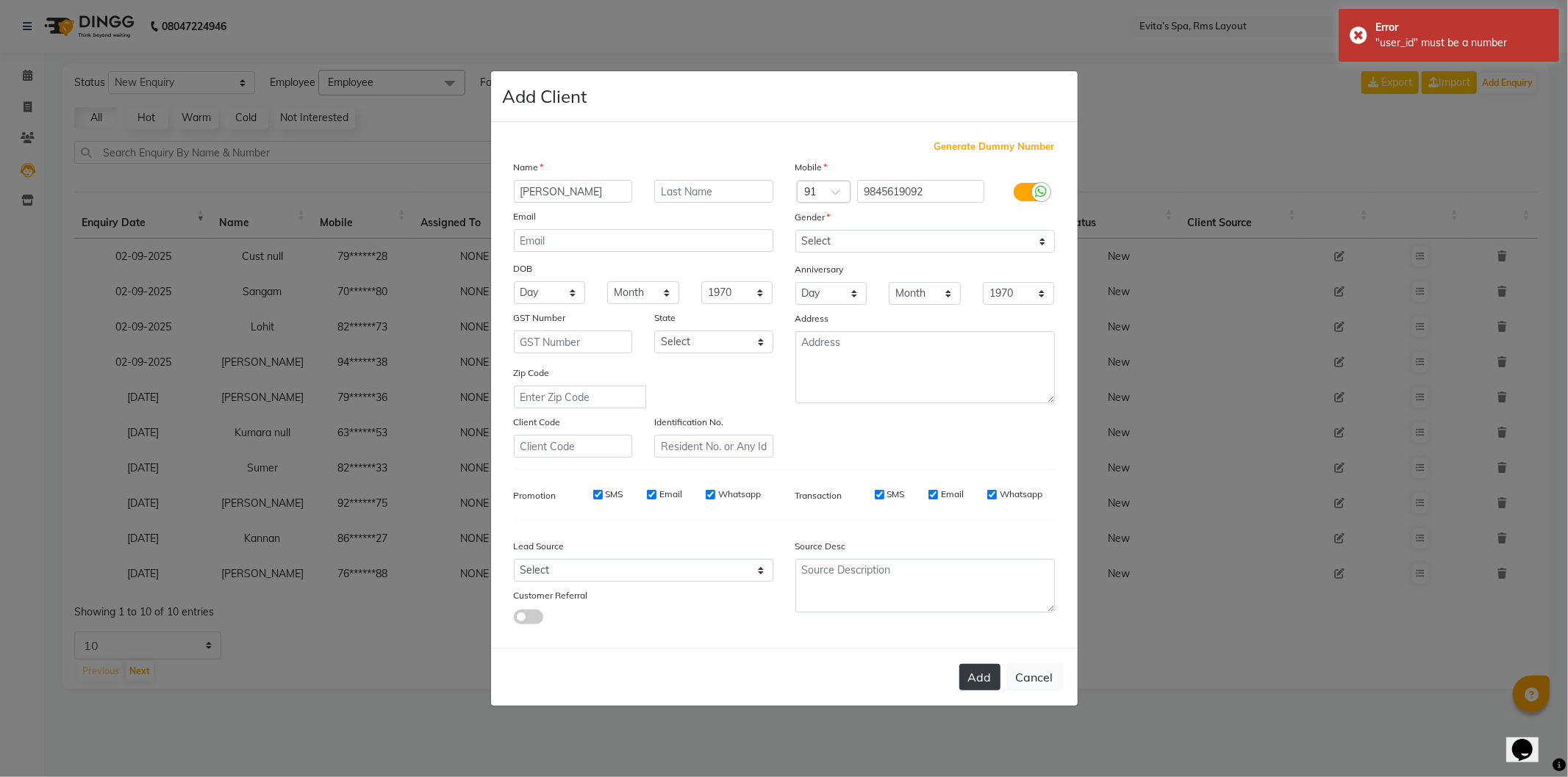
click at [966, 666] on button "Add" at bounding box center [980, 677] width 41 height 26
type input "98******92"
select select
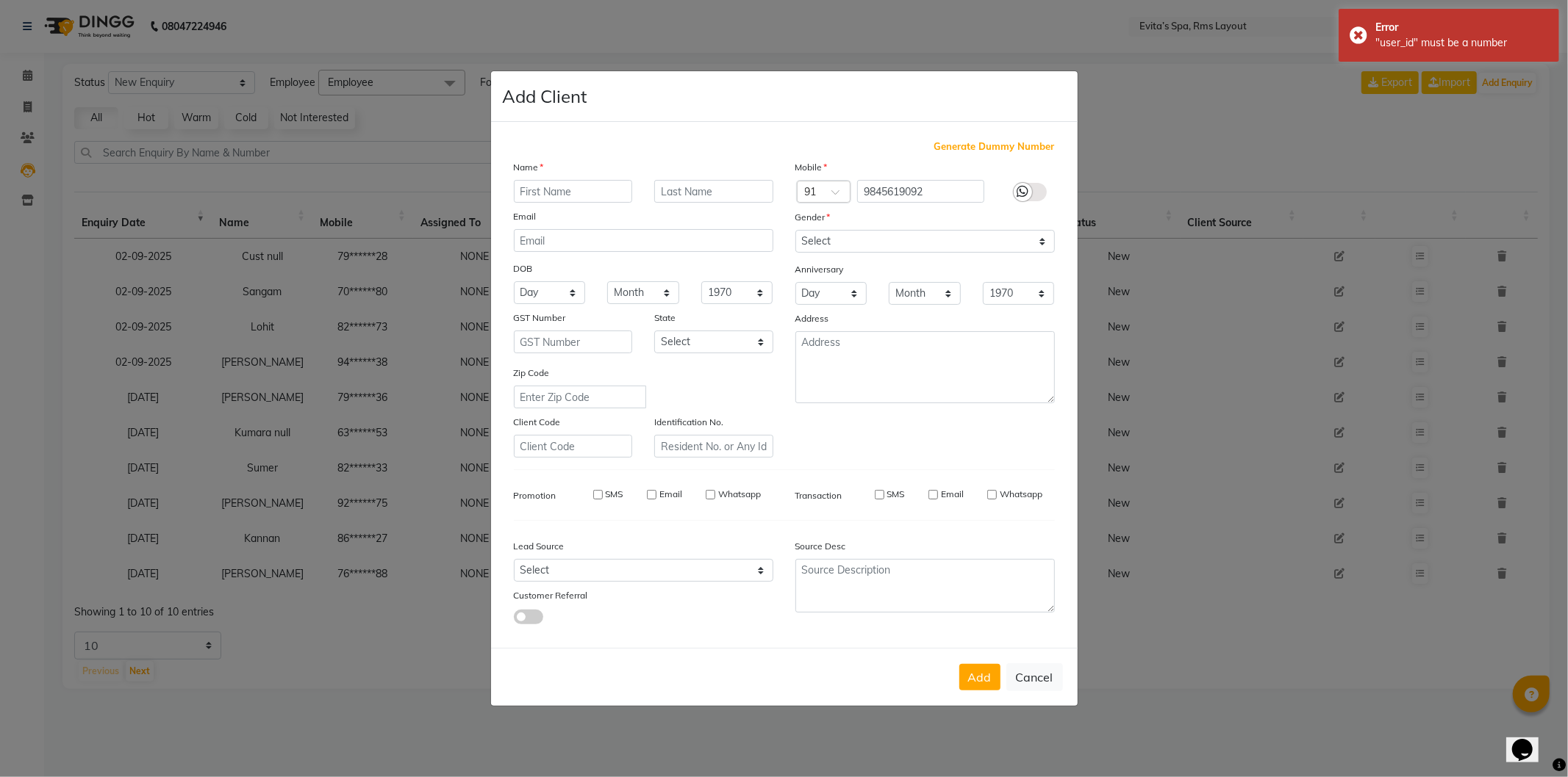
select select
checkbox input "false"
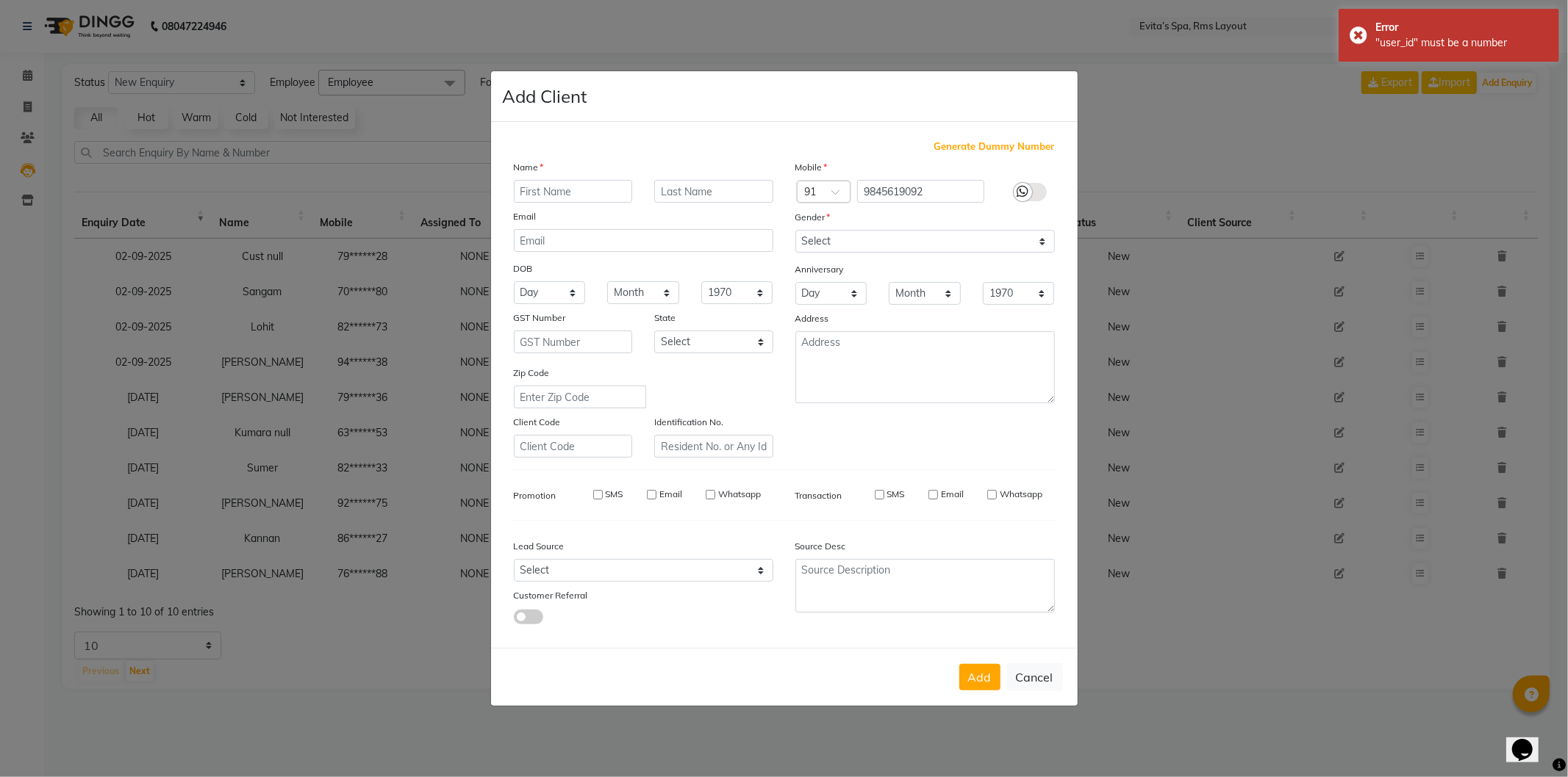
checkbox input "false"
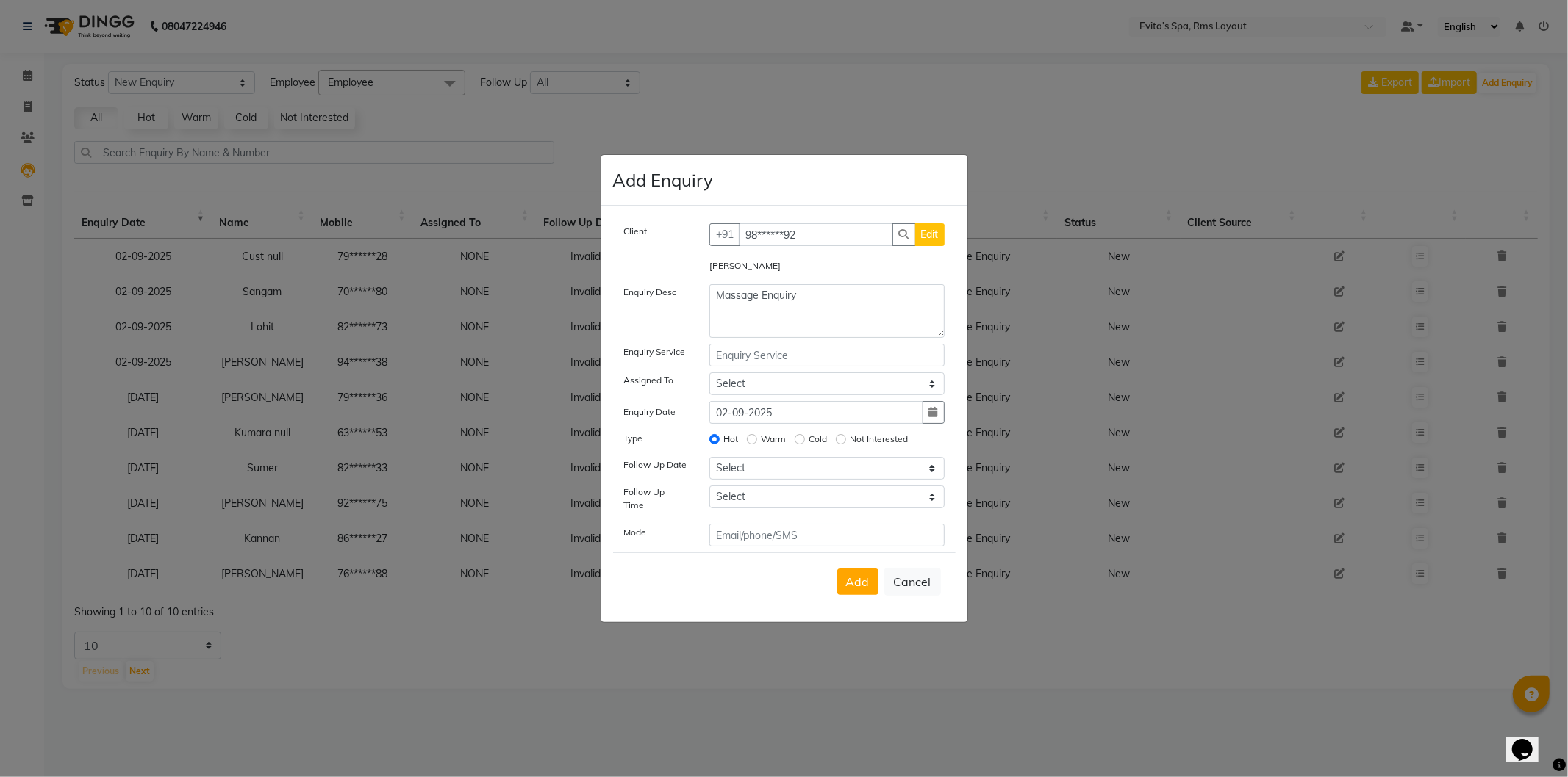
click at [864, 562] on div "Add Cancel" at bounding box center [784, 581] width 343 height 58
click at [863, 562] on div "Add Cancel" at bounding box center [784, 581] width 343 height 58
click at [855, 575] on span "Add" at bounding box center [857, 582] width 23 height 15
select select
radio input "false"
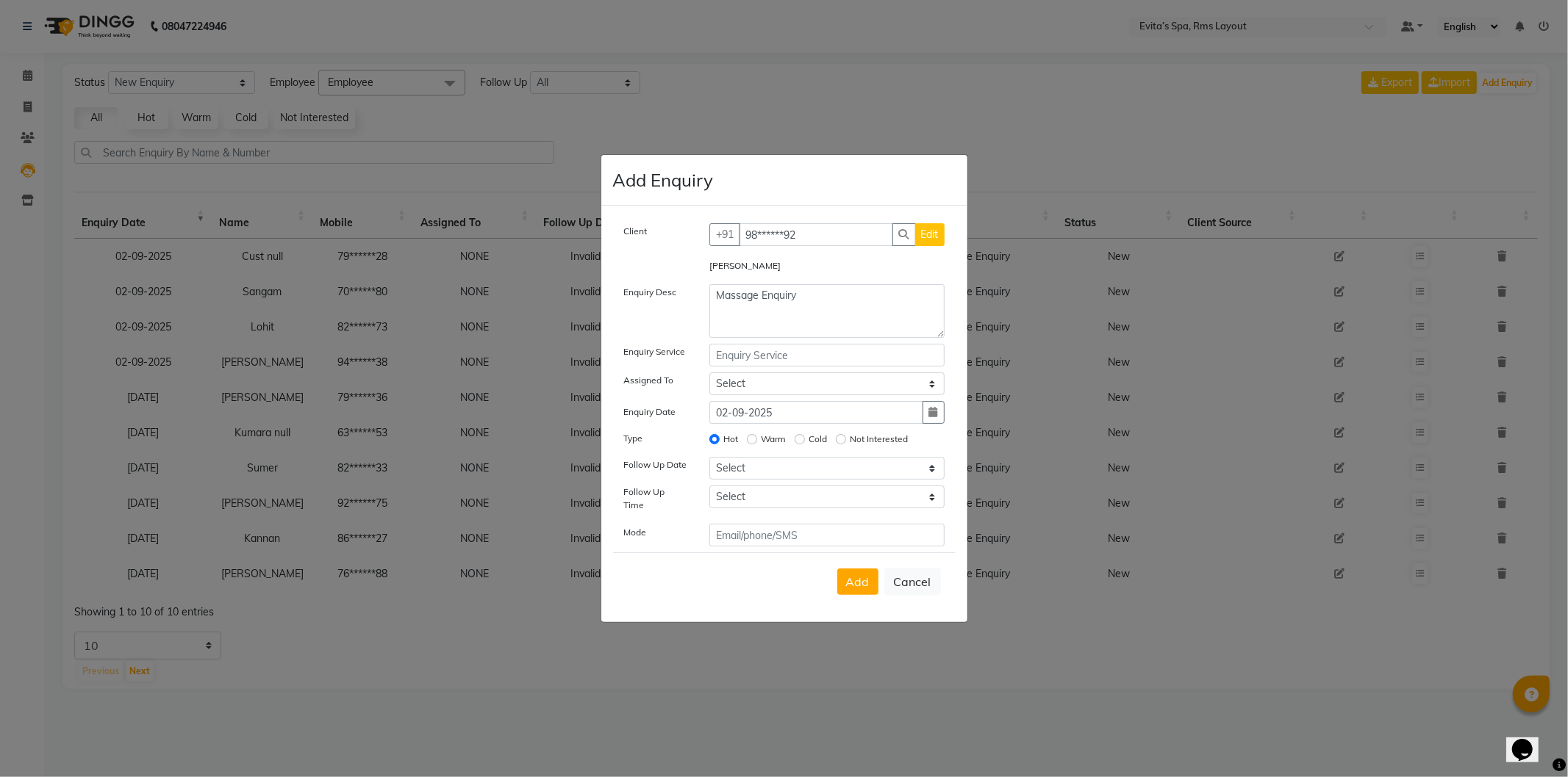
select select
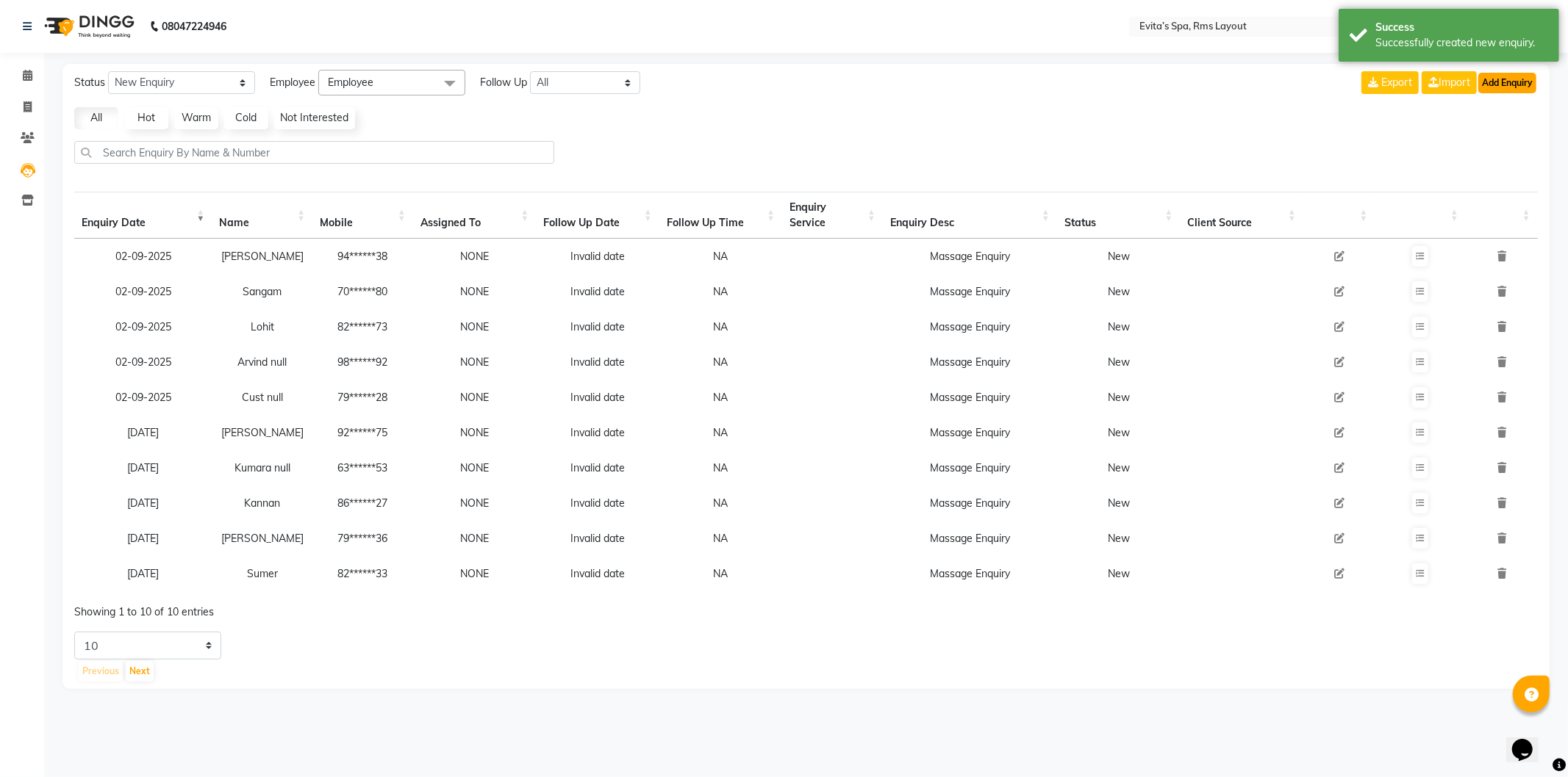
click at [1518, 77] on button "Add Enquiry" at bounding box center [1507, 83] width 58 height 21
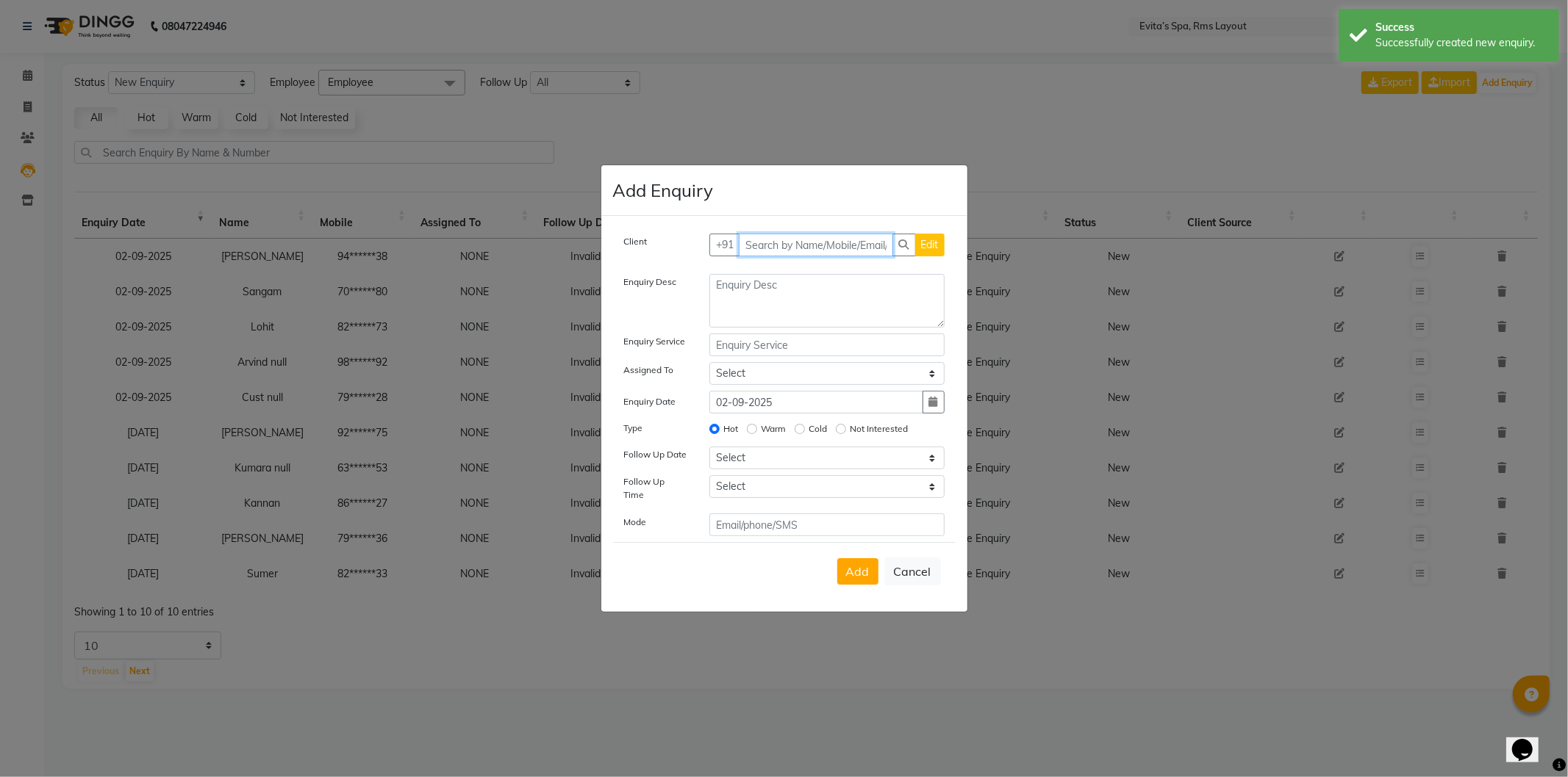
click at [846, 255] on input "text" at bounding box center [816, 244] width 154 height 22
type input "7760458657"
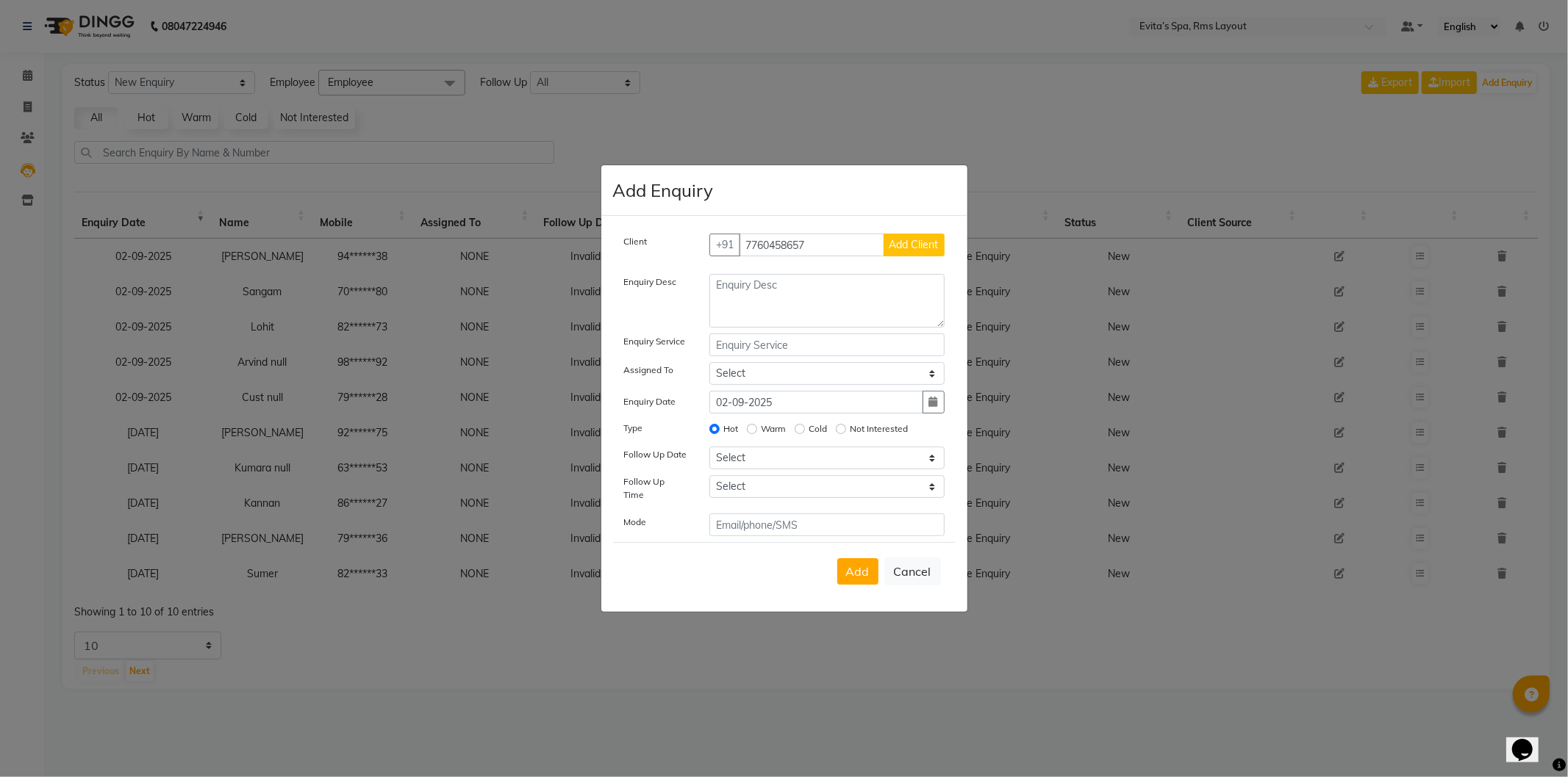
click at [933, 247] on span "Add Client" at bounding box center [914, 244] width 49 height 13
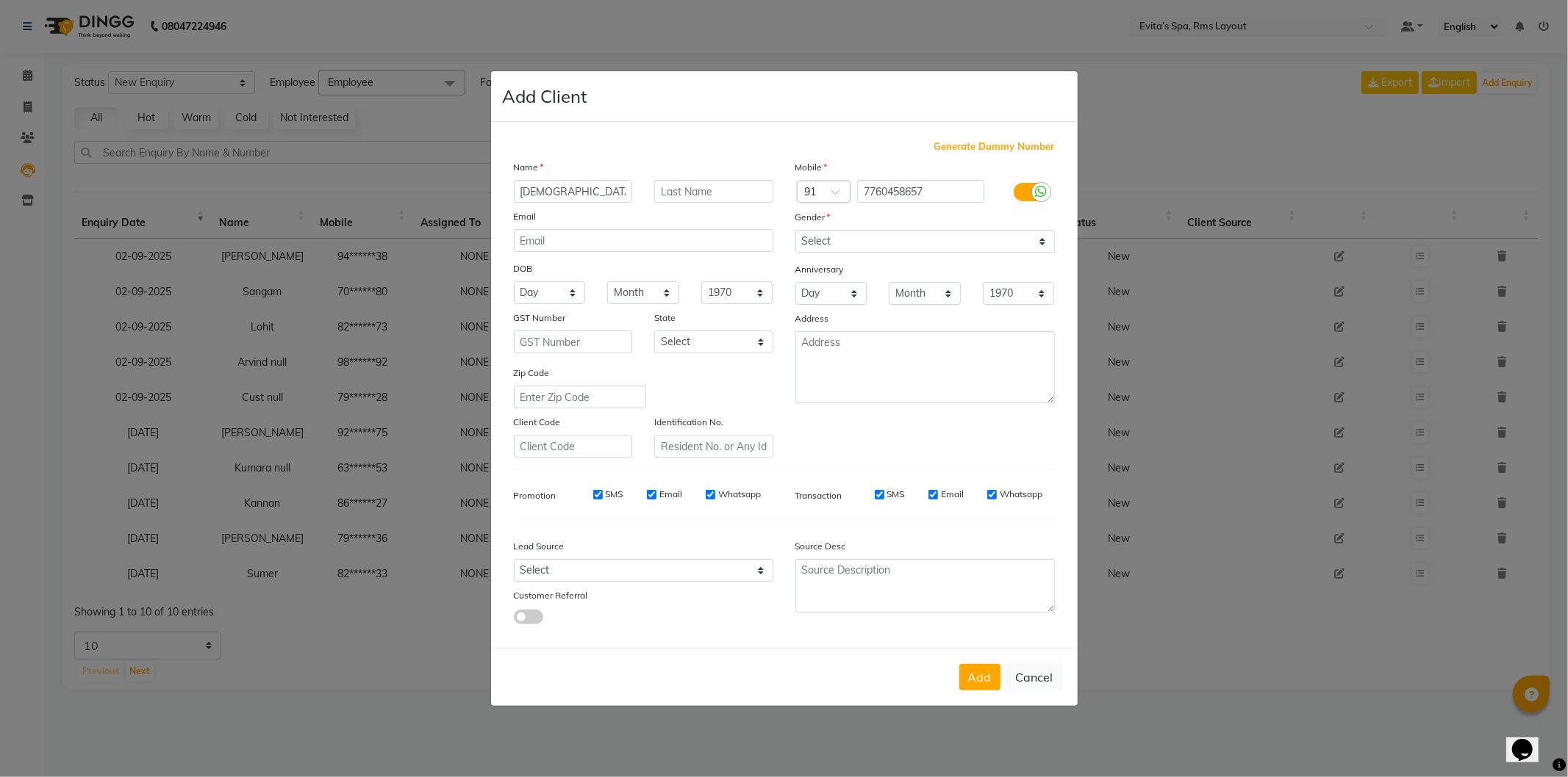
type input "[DEMOGRAPHIC_DATA]"
click at [875, 241] on select "Select [DEMOGRAPHIC_DATA] [DEMOGRAPHIC_DATA] Other Prefer Not To Say" at bounding box center [925, 242] width 259 height 22
select select "[DEMOGRAPHIC_DATA]"
click at [795, 230] on select "Select [DEMOGRAPHIC_DATA] [DEMOGRAPHIC_DATA] Other Prefer Not To Say" at bounding box center [925, 242] width 259 height 22
click at [990, 677] on button "Add" at bounding box center [980, 677] width 41 height 26
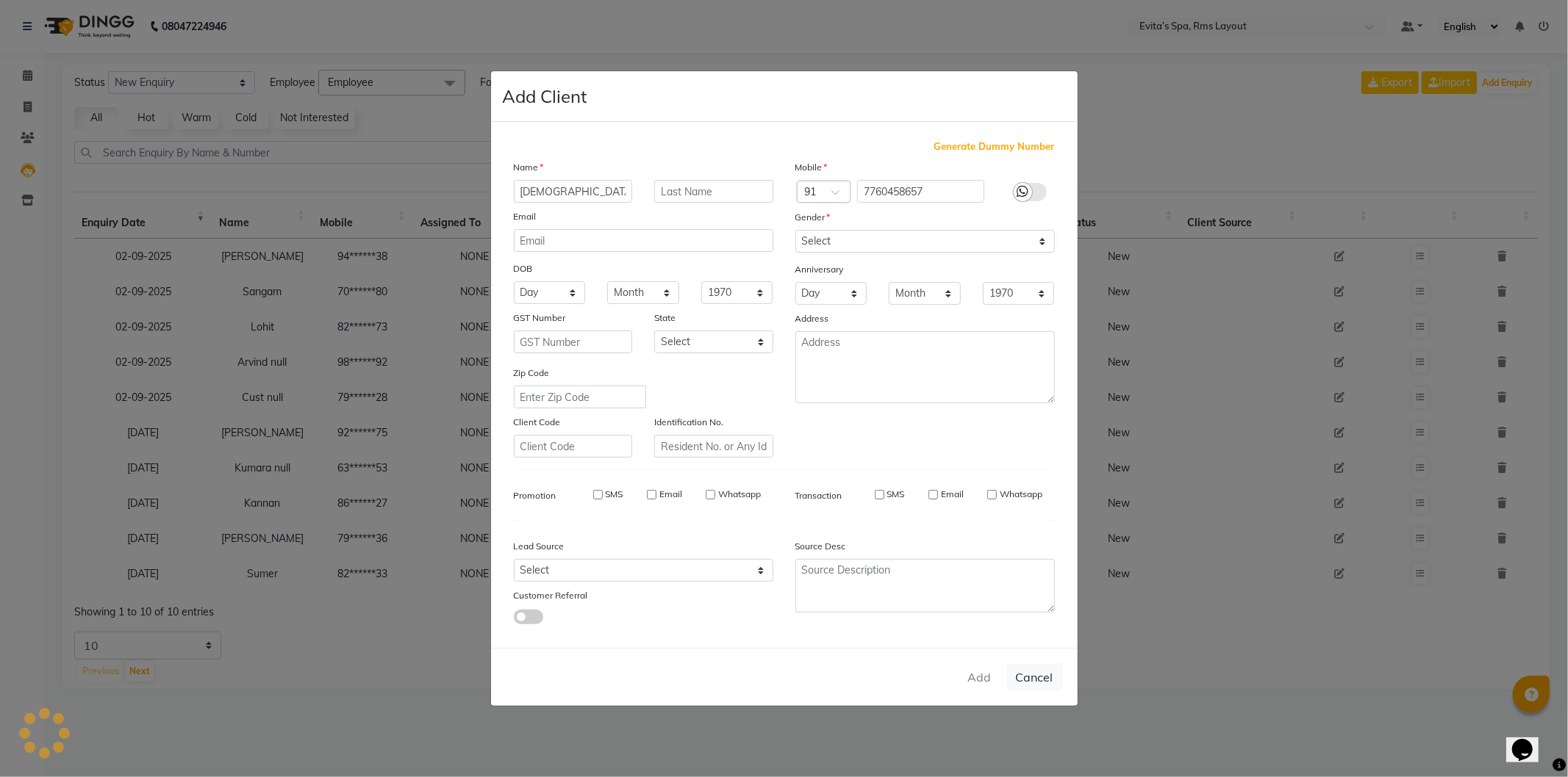
type input "77******57"
select select
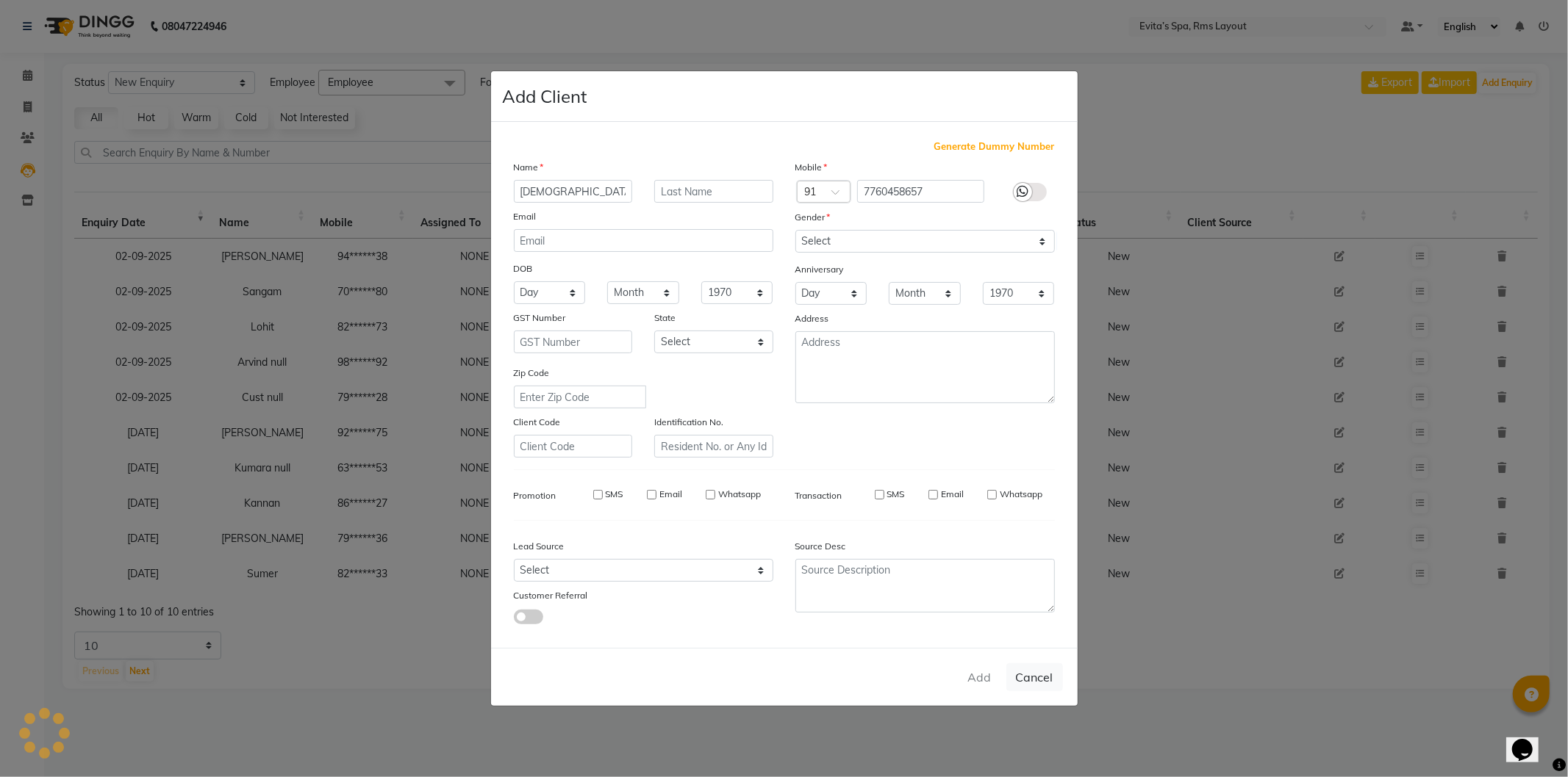
select select
checkbox input "false"
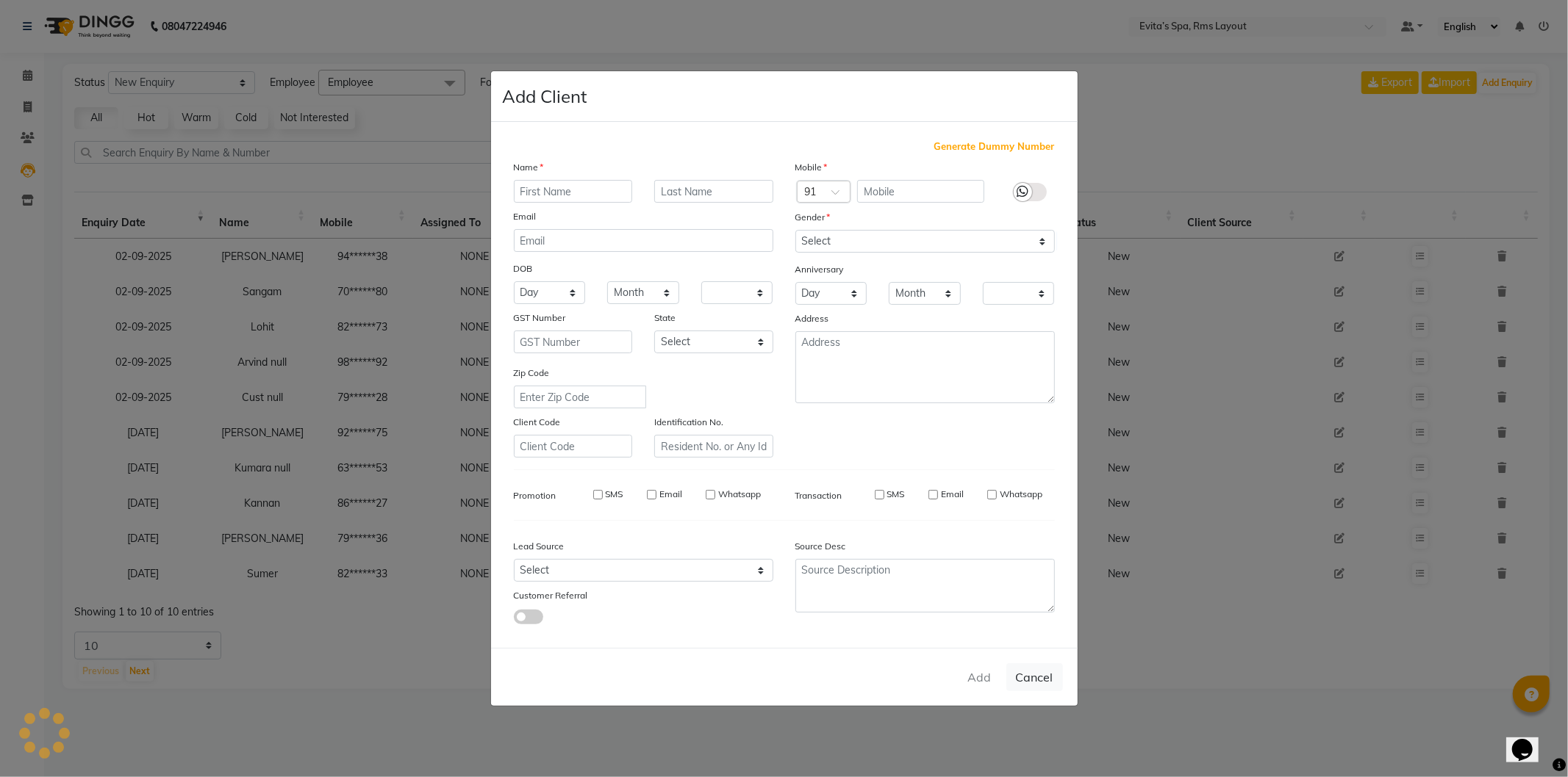
checkbox input "false"
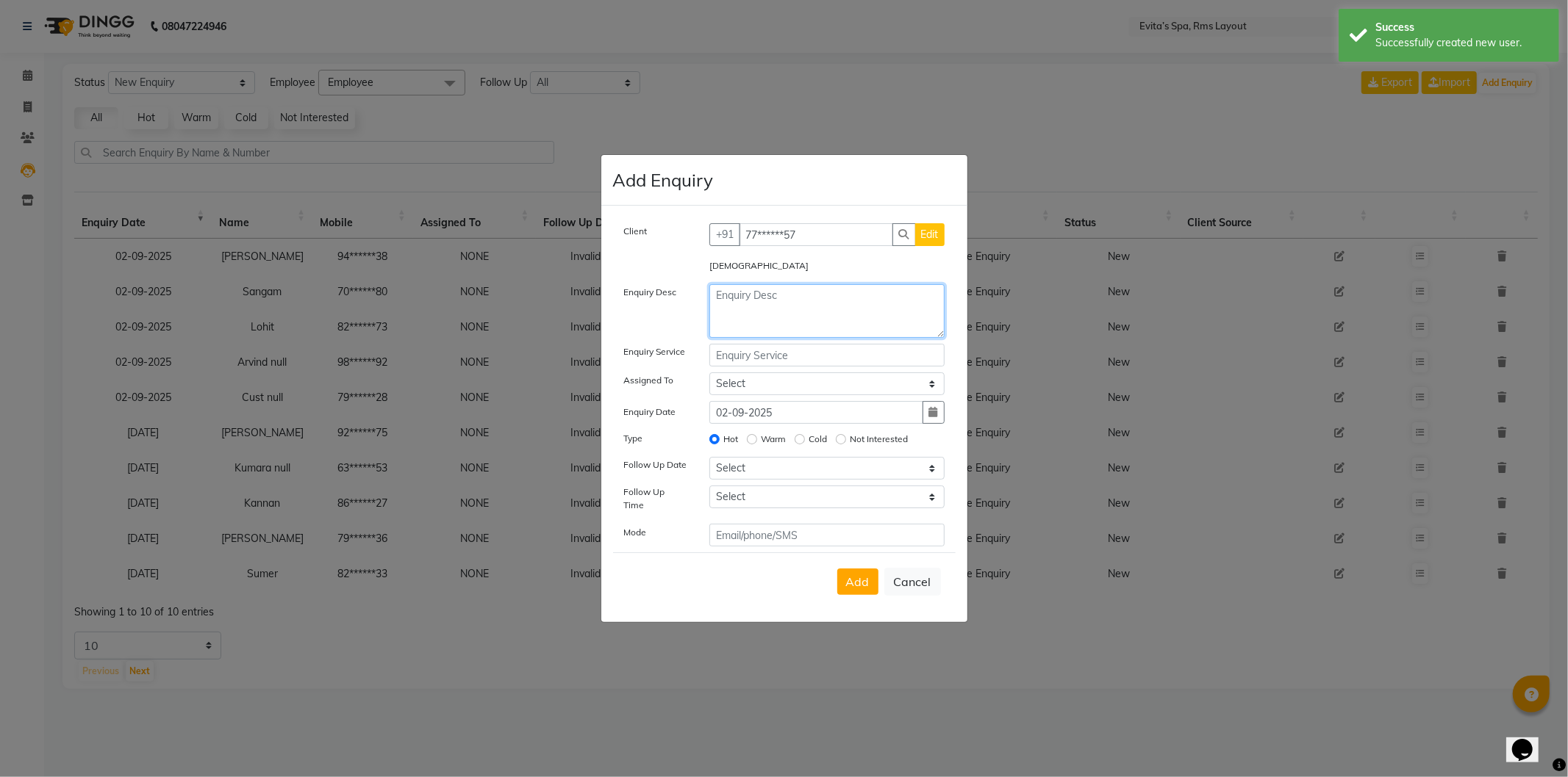
click at [800, 317] on textarea at bounding box center [827, 311] width 235 height 53
paste textarea "Massage Enquiry"
type textarea "Massage Enquiry"
click at [859, 577] on span "Add" at bounding box center [857, 582] width 23 height 15
select select
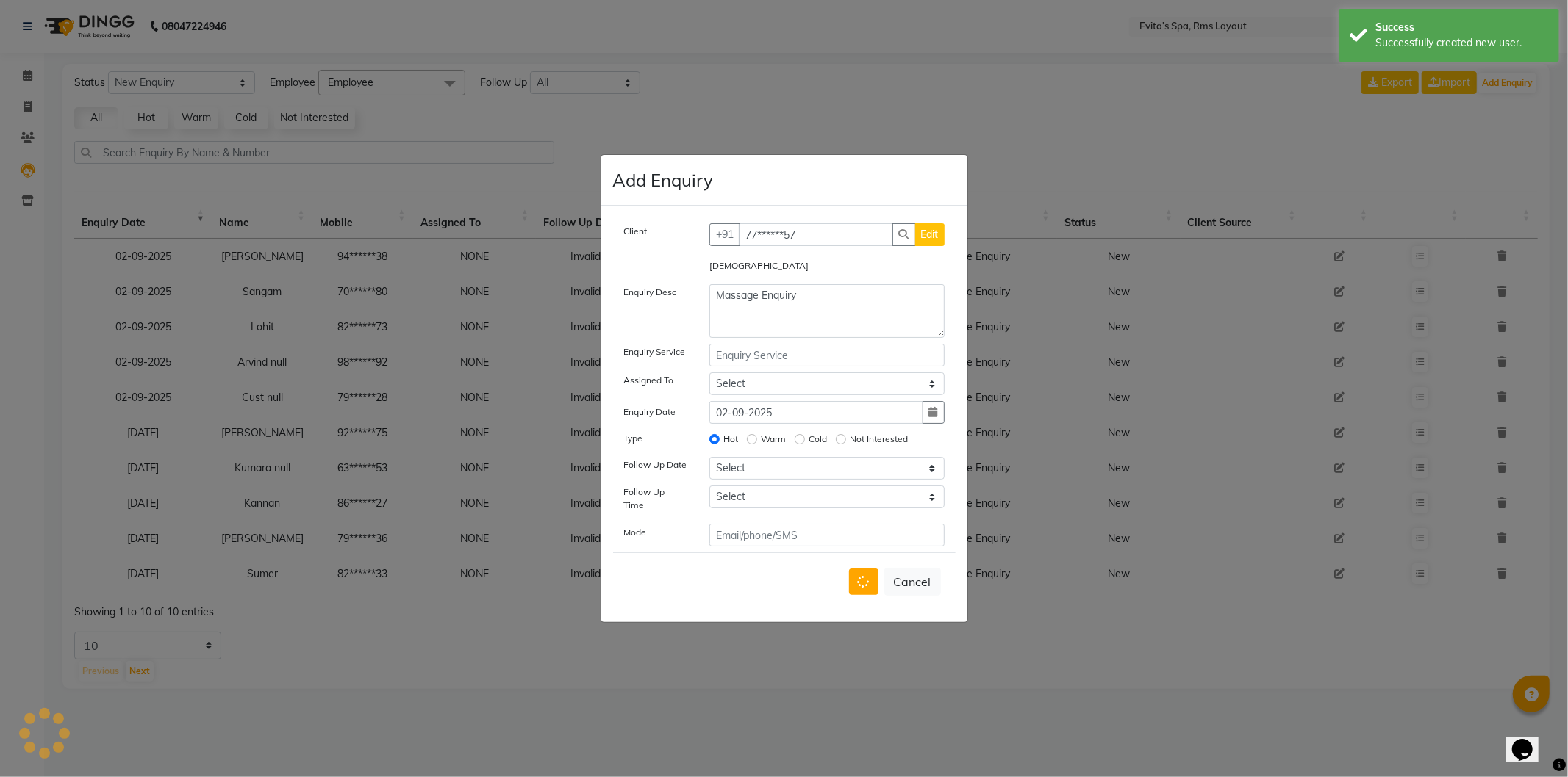
radio input "false"
select select
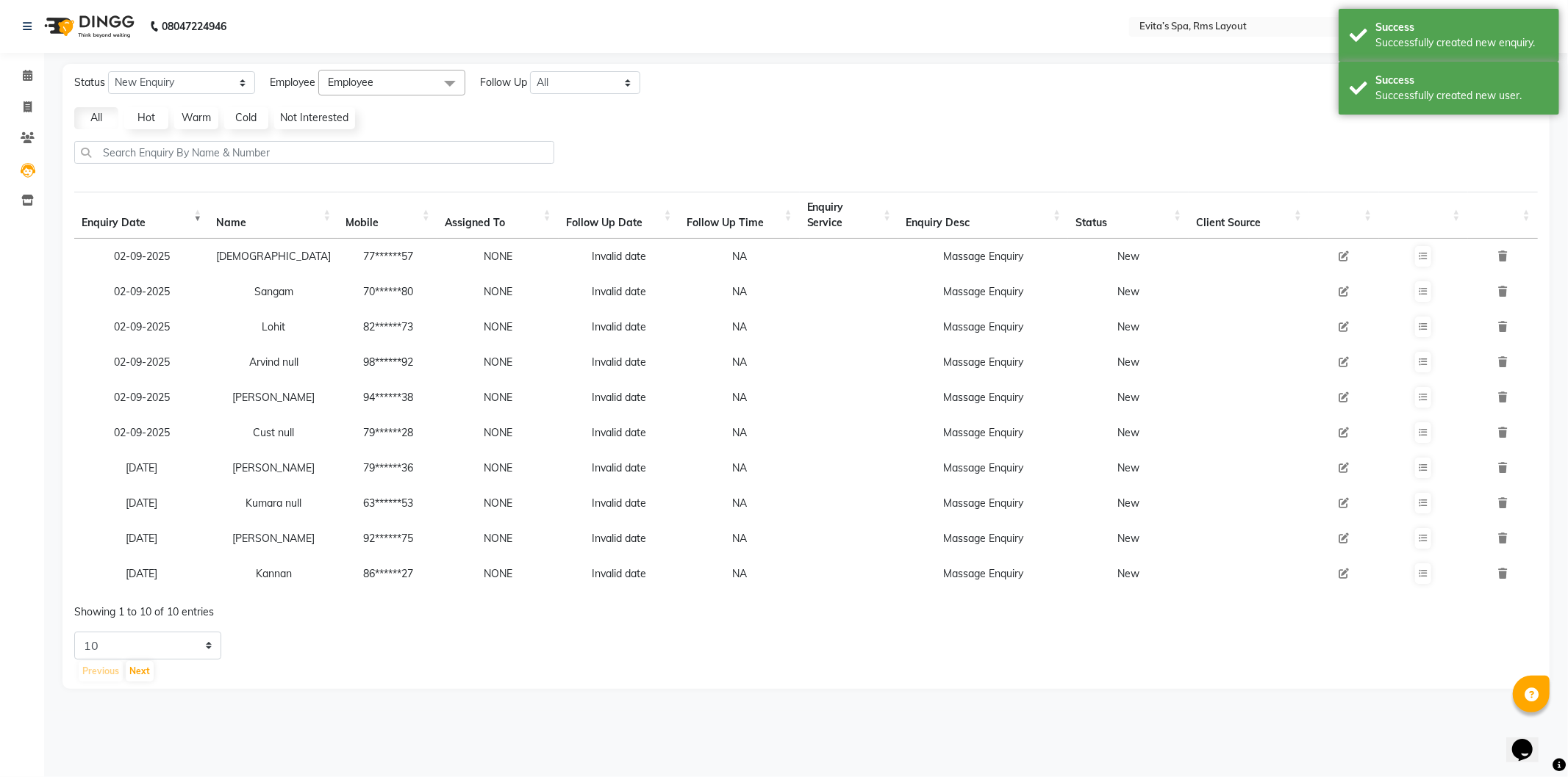
click at [1365, 140] on div "Status New Enquiry Open Enquiry Converted Enquiry All All New Open Converted Em…" at bounding box center [805, 377] width 1487 height 625
click at [1341, 145] on div at bounding box center [805, 158] width 1476 height 35
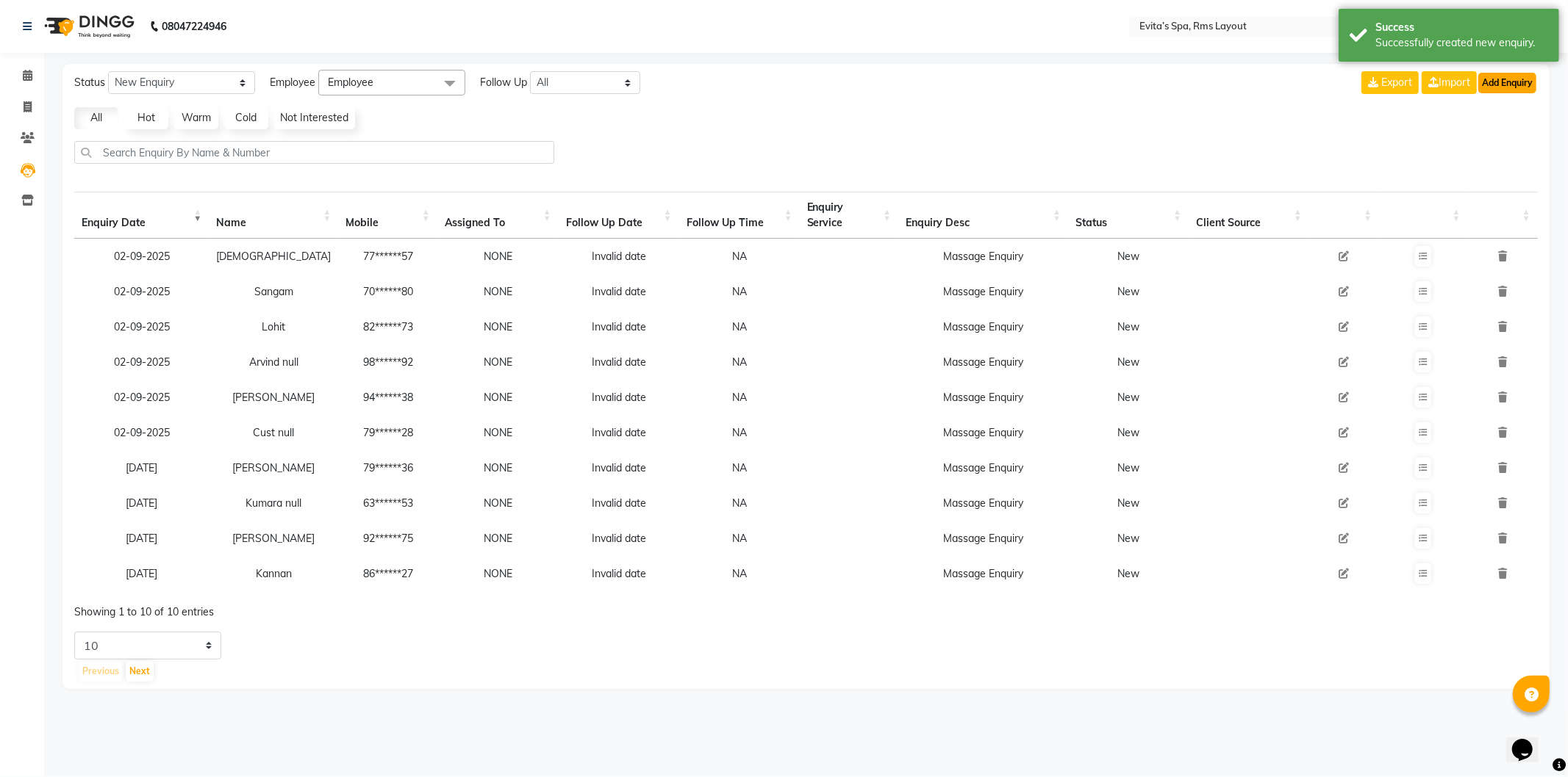
click at [1503, 89] on button "Add Enquiry" at bounding box center [1507, 83] width 58 height 21
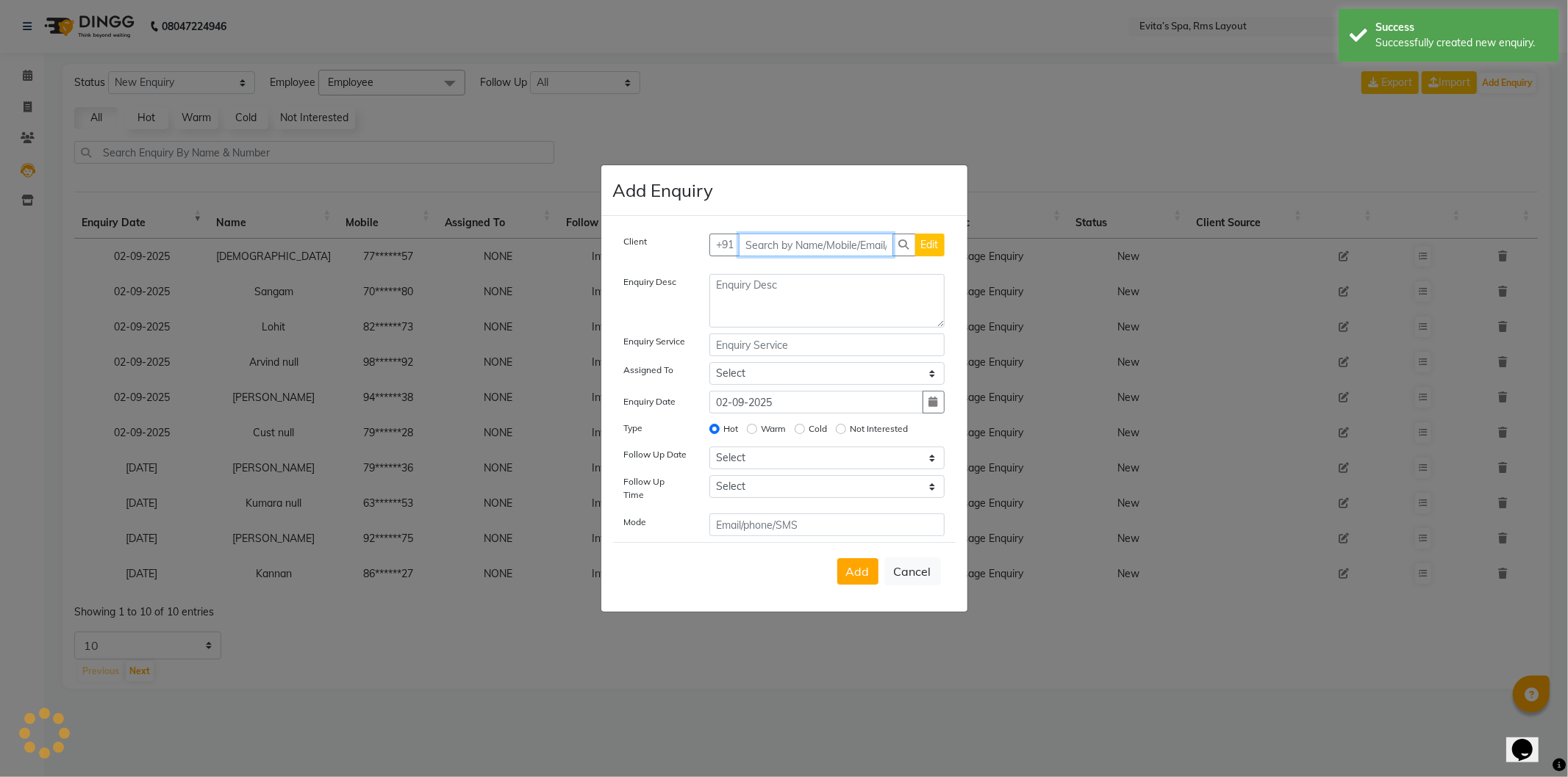
click at [877, 244] on input "text" at bounding box center [816, 244] width 154 height 22
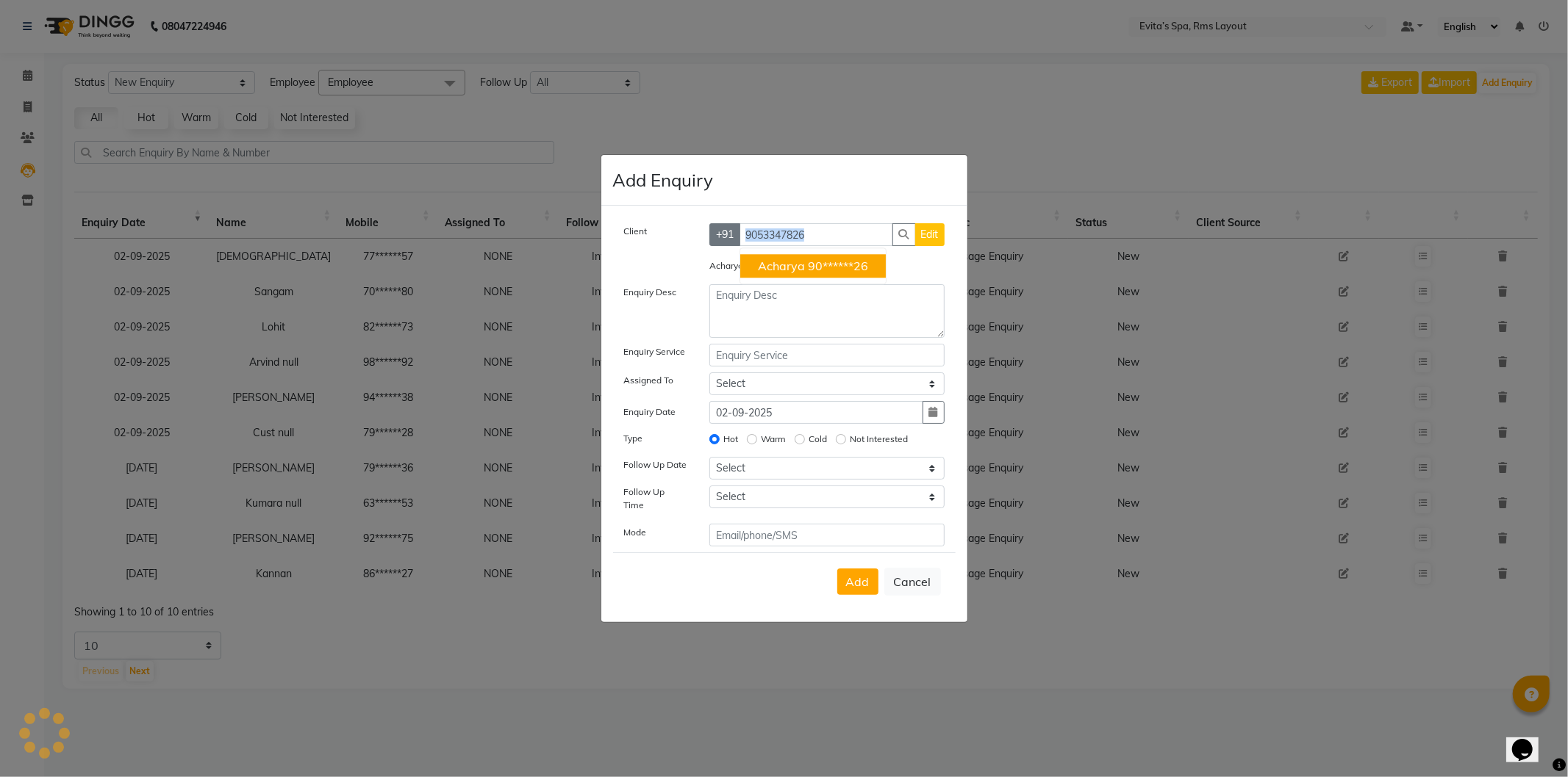
drag, startPoint x: 820, startPoint y: 227, endPoint x: 718, endPoint y: 236, distance: 102.4
click at [693, 233] on div "Client [PHONE_NUMBER] Acharya 90******26 Edit Acharya Enquiry Desc Enquiry Serv…" at bounding box center [784, 414] width 366 height 417
click at [833, 241] on input "9053347826" at bounding box center [816, 234] width 154 height 22
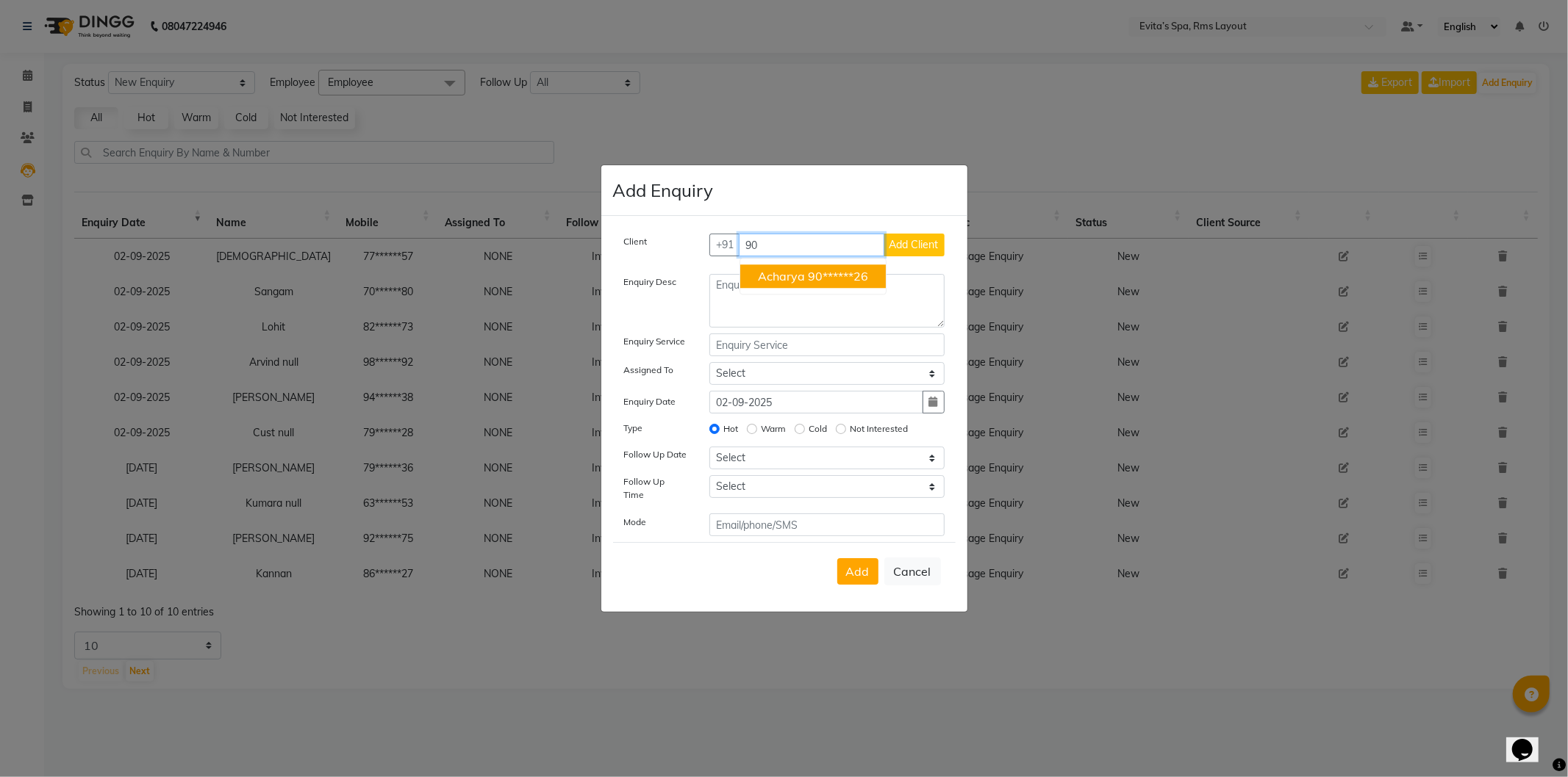
type input "9"
type input "9241069670"
click at [909, 237] on div "Client [PHONE_NUMBER] Add Client Enquiry Desc Enquiry Service Assigned To Selec…" at bounding box center [784, 414] width 366 height 395
click at [908, 251] on span "Add Client" at bounding box center [914, 244] width 49 height 13
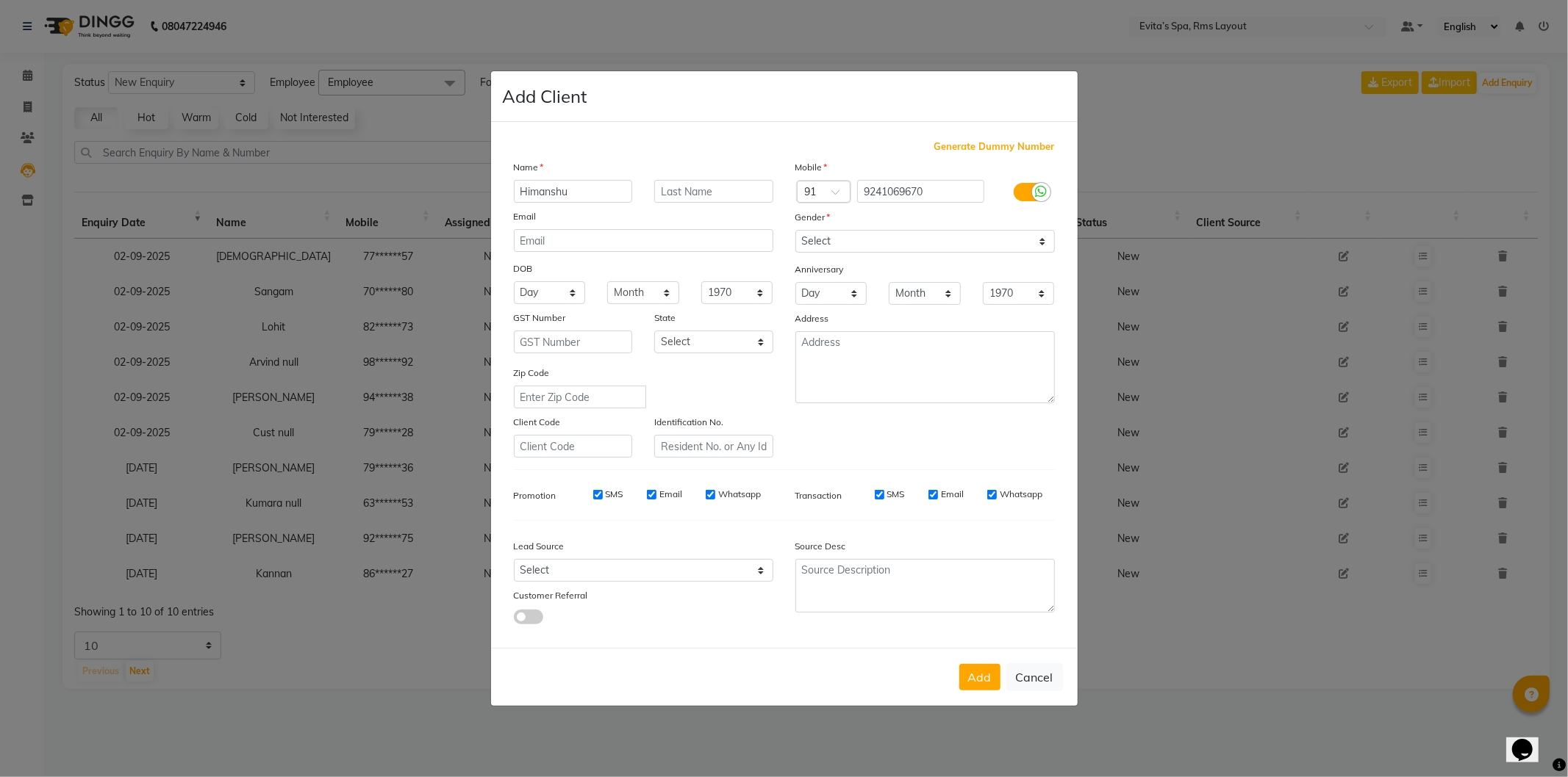
type input "Himanshu"
click at [849, 236] on select "Select [DEMOGRAPHIC_DATA] [DEMOGRAPHIC_DATA] Other Prefer Not To Say" at bounding box center [925, 242] width 259 height 22
select select "[DEMOGRAPHIC_DATA]"
click at [795, 230] on select "Select [DEMOGRAPHIC_DATA] [DEMOGRAPHIC_DATA] Other Prefer Not To Say" at bounding box center [925, 242] width 259 height 22
click at [980, 673] on button "Add" at bounding box center [980, 677] width 41 height 26
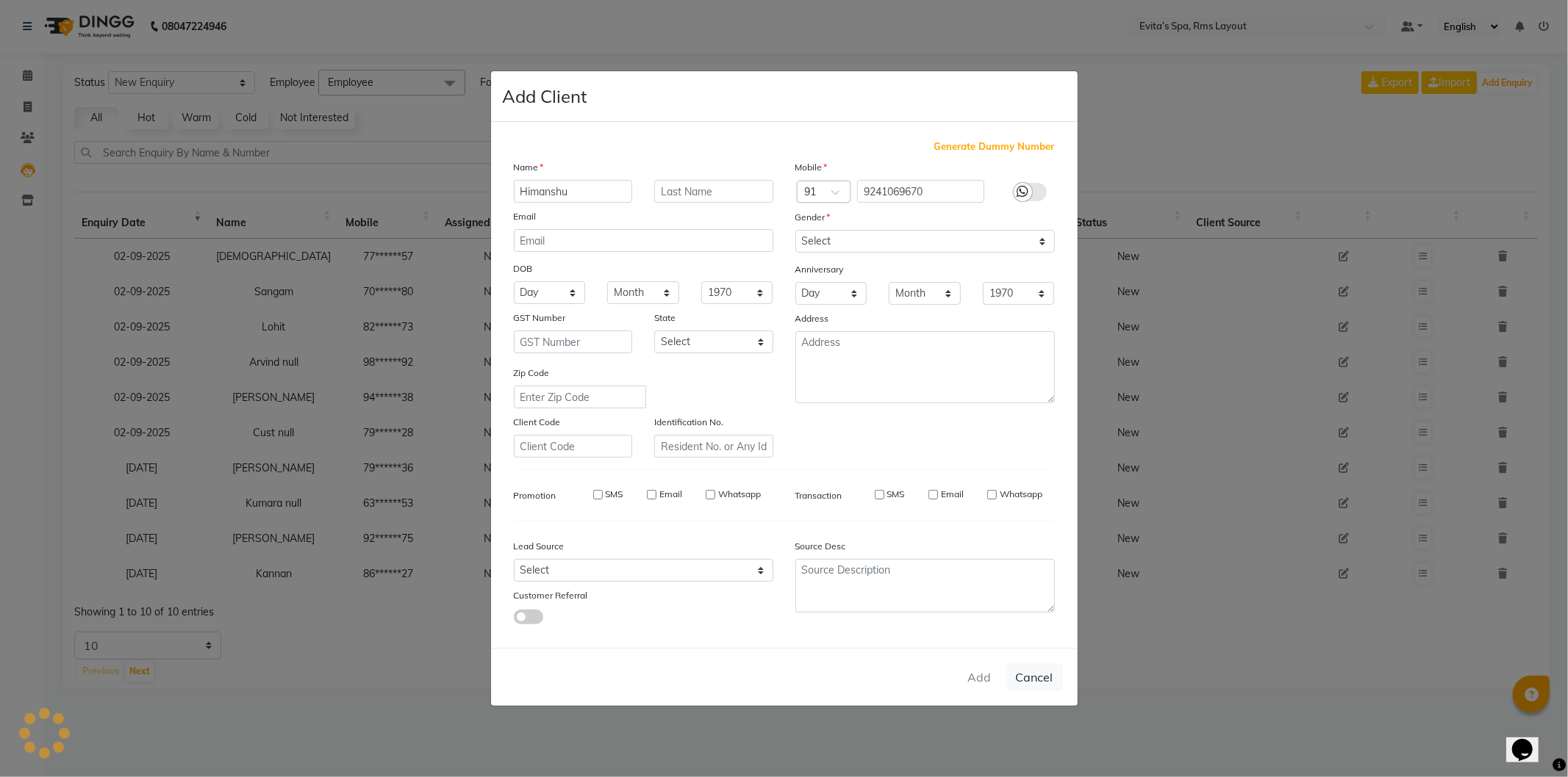
type input "92******70"
select select
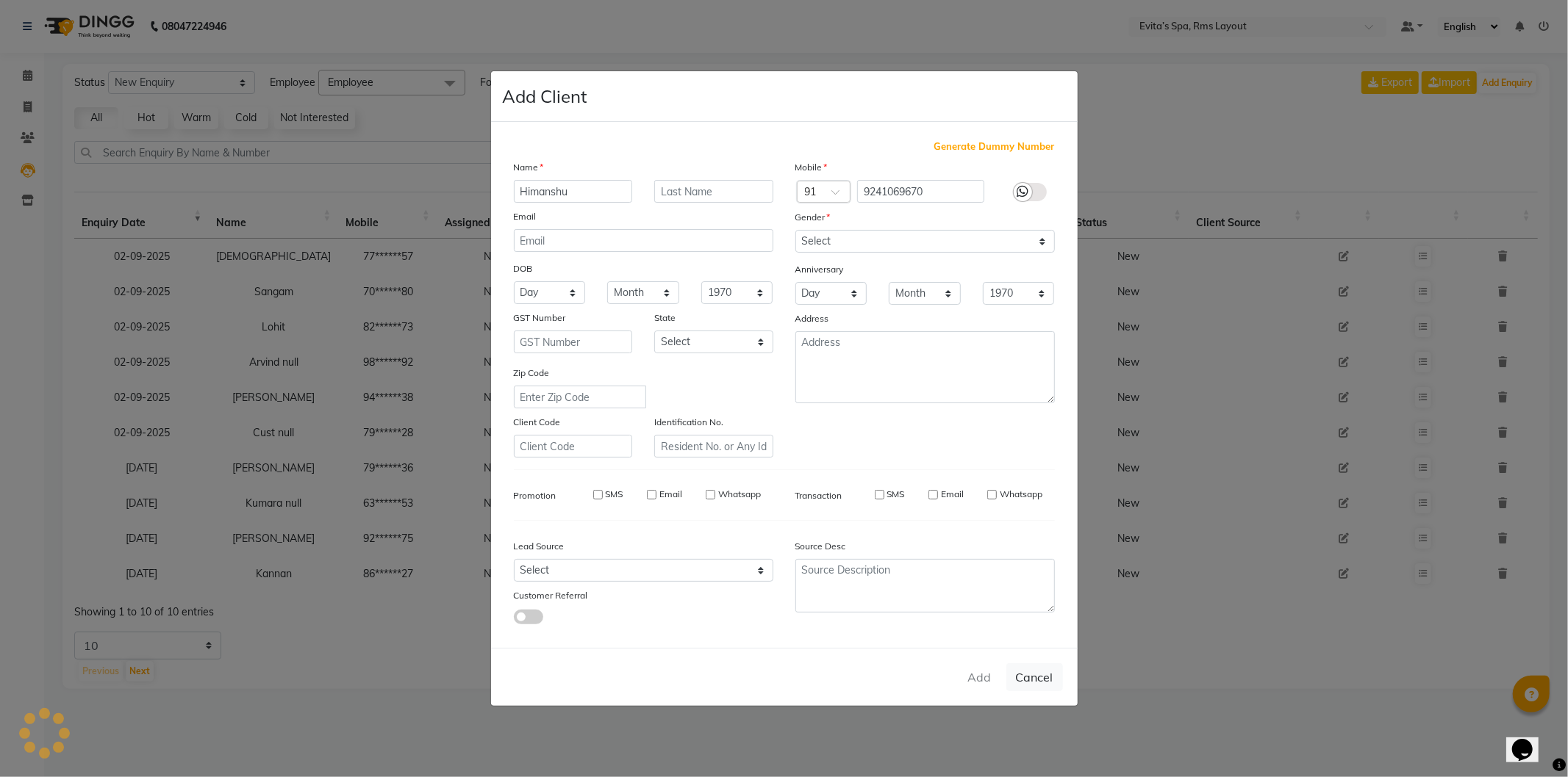
select select
checkbox input "false"
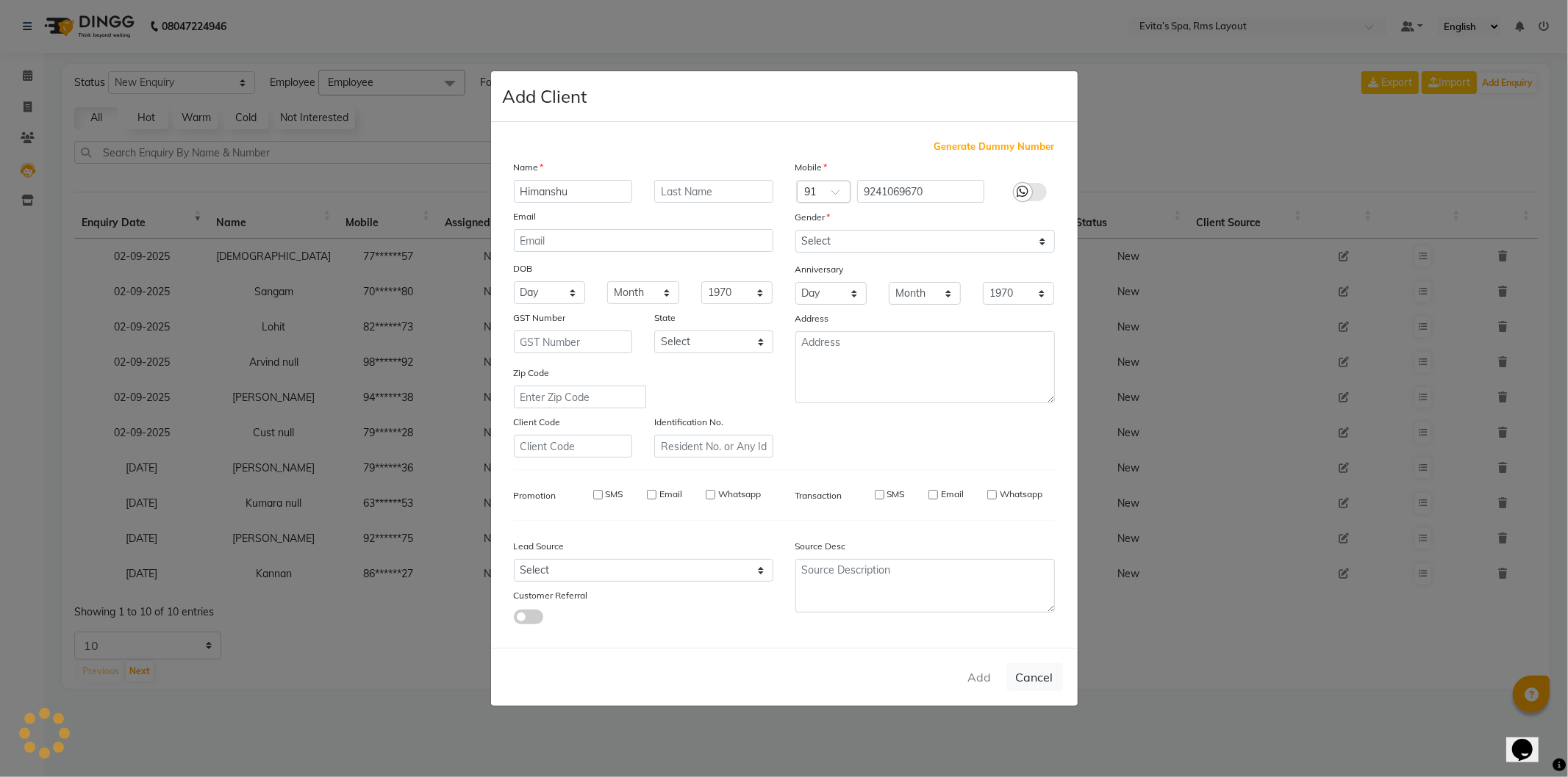
checkbox input "false"
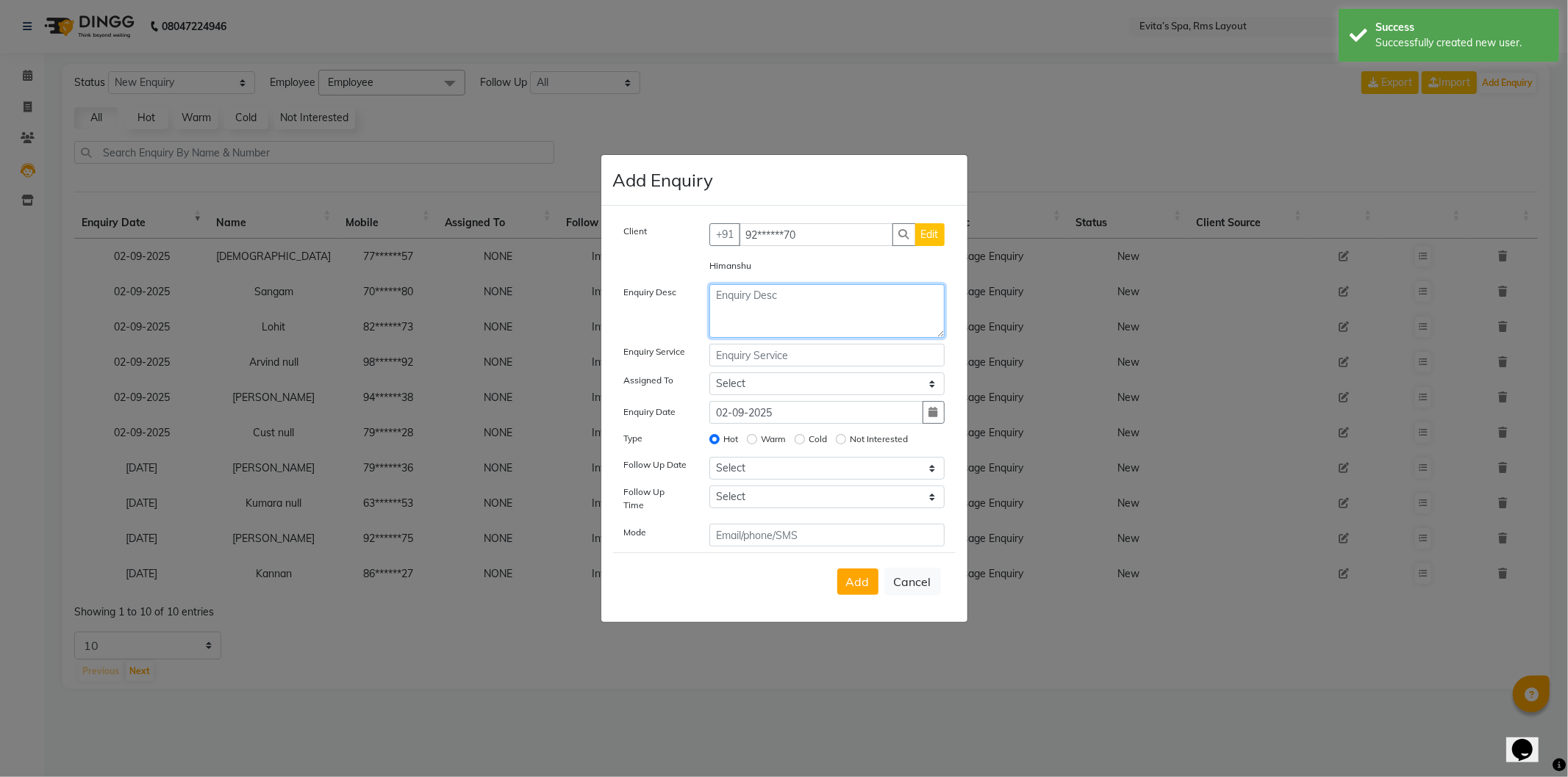
click at [814, 329] on textarea at bounding box center [827, 311] width 235 height 53
paste textarea "Massage Enquiry"
type textarea "Massage Enquiry"
click at [865, 575] on span "Add" at bounding box center [857, 582] width 23 height 15
select select
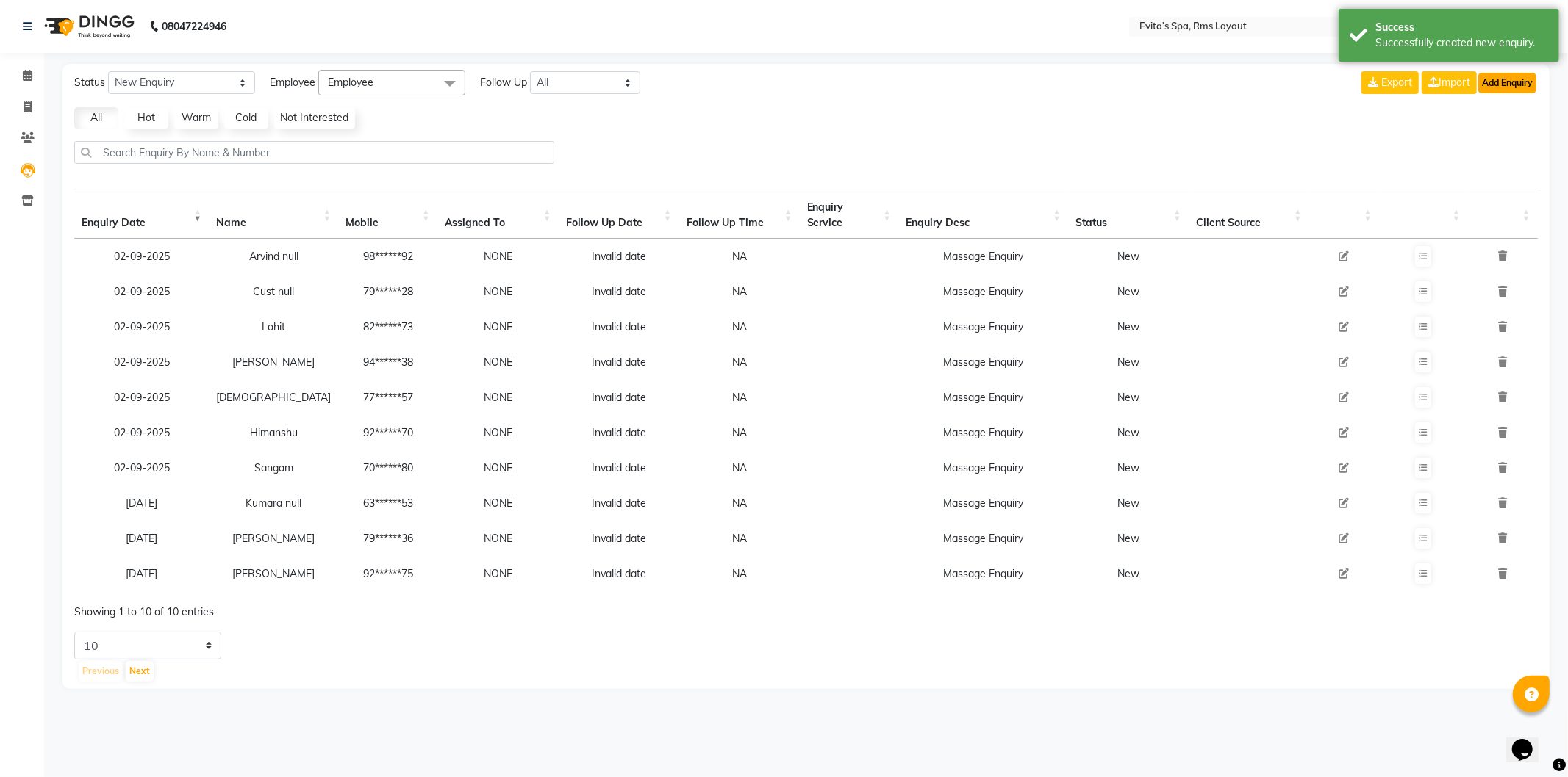
click at [1498, 87] on button "Add Enquiry" at bounding box center [1507, 83] width 58 height 21
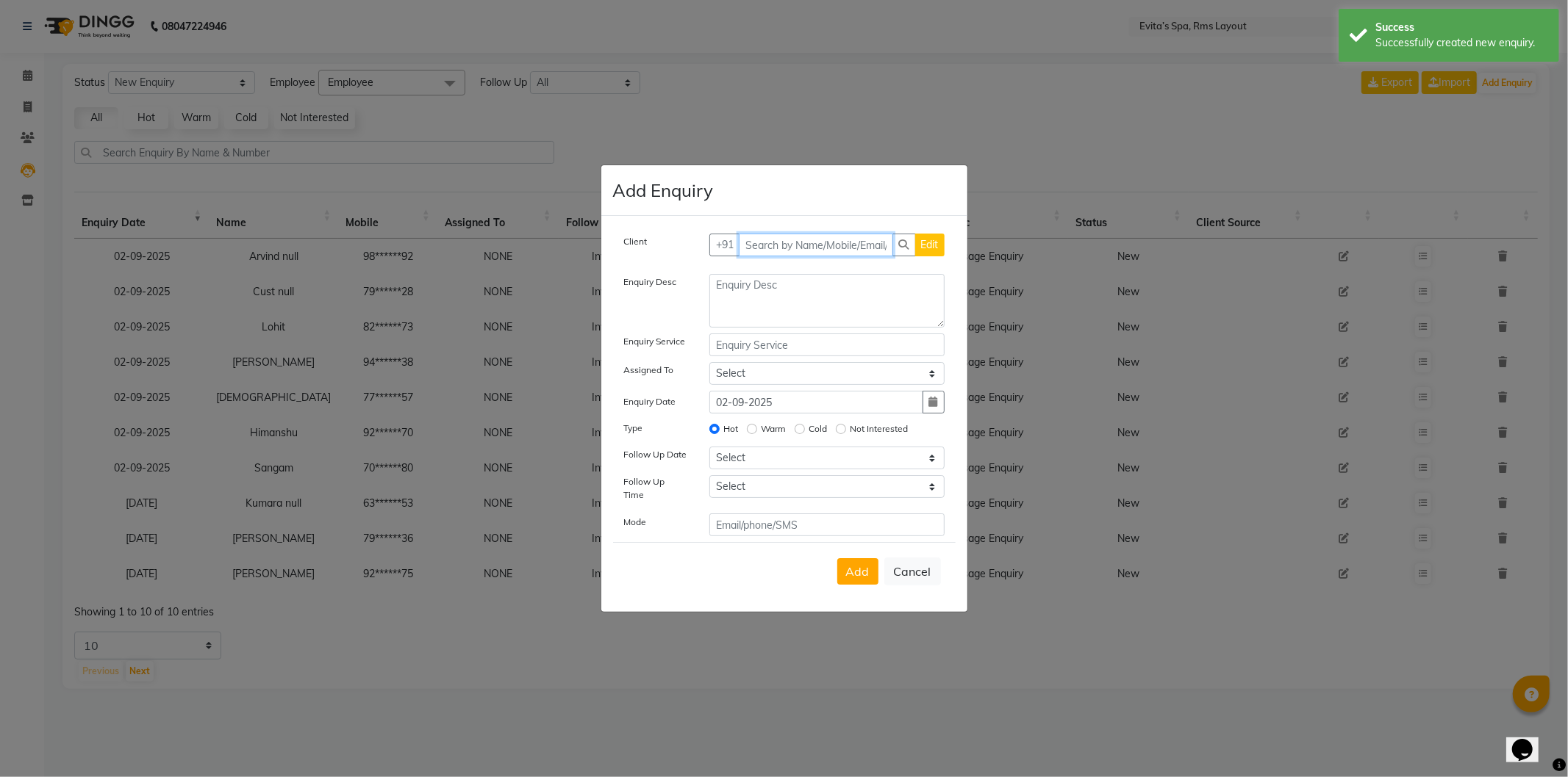
click at [825, 255] on input "text" at bounding box center [816, 244] width 154 height 22
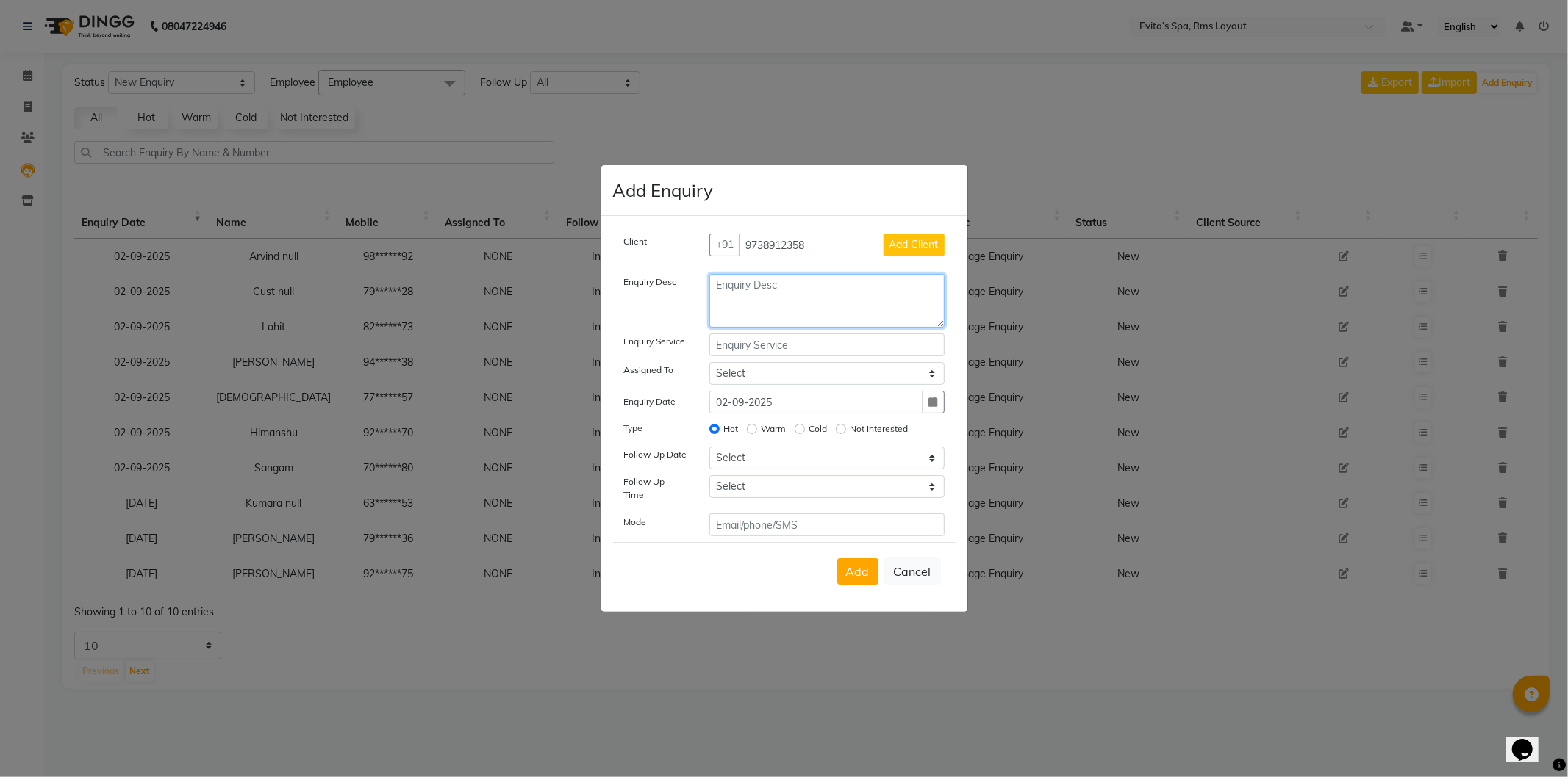
click at [804, 312] on textarea at bounding box center [827, 300] width 235 height 53
paste textarea "Massage Enquiry"
click at [904, 257] on button "Add Client" at bounding box center [914, 244] width 61 height 22
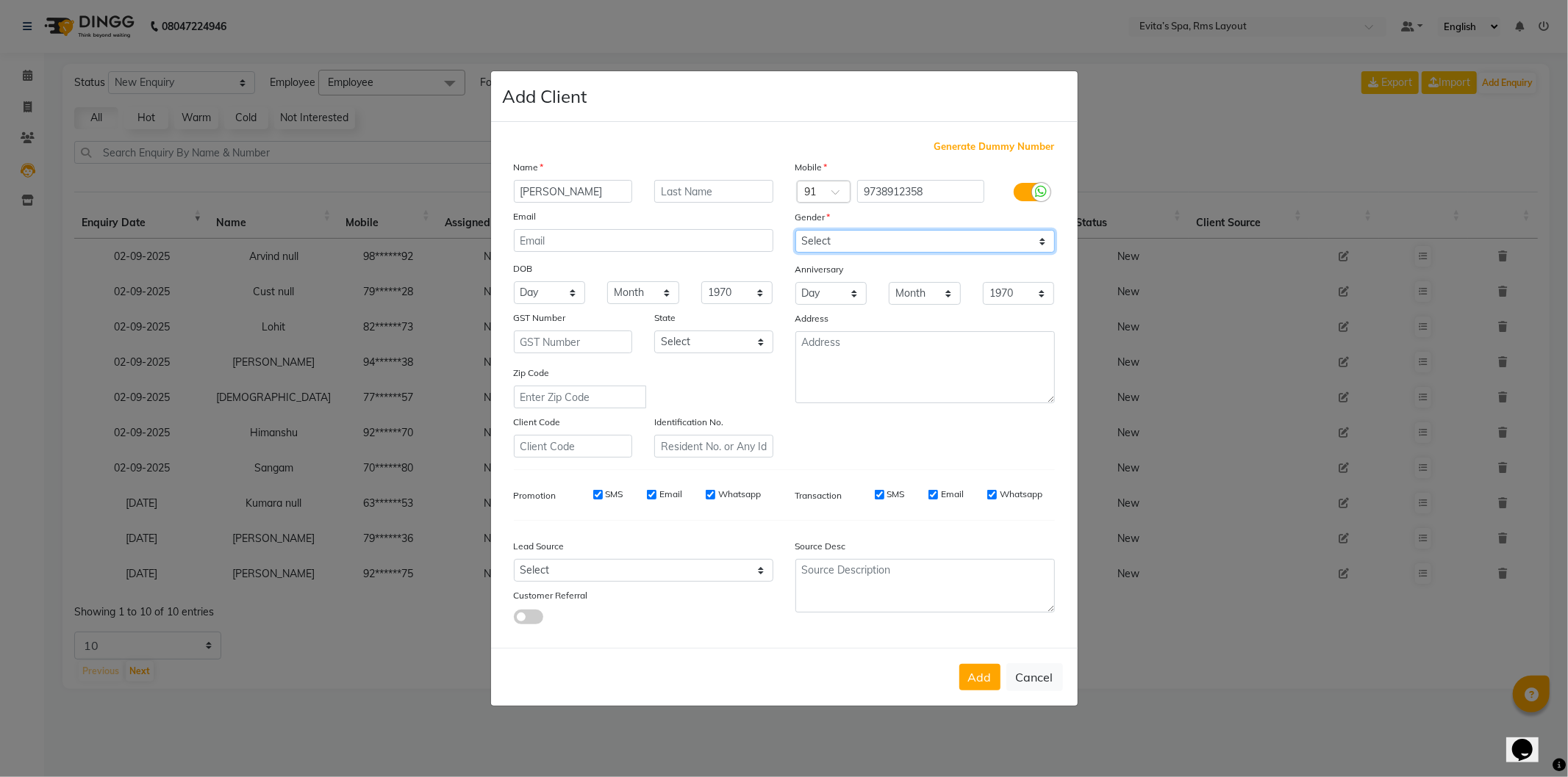
click at [849, 243] on select "Select [DEMOGRAPHIC_DATA] [DEMOGRAPHIC_DATA] Other Prefer Not To Say" at bounding box center [925, 242] width 259 height 22
click at [795, 230] on select "Select [DEMOGRAPHIC_DATA] [DEMOGRAPHIC_DATA] Other Prefer Not To Say" at bounding box center [925, 242] width 259 height 22
click at [977, 681] on button "Add" at bounding box center [980, 677] width 41 height 26
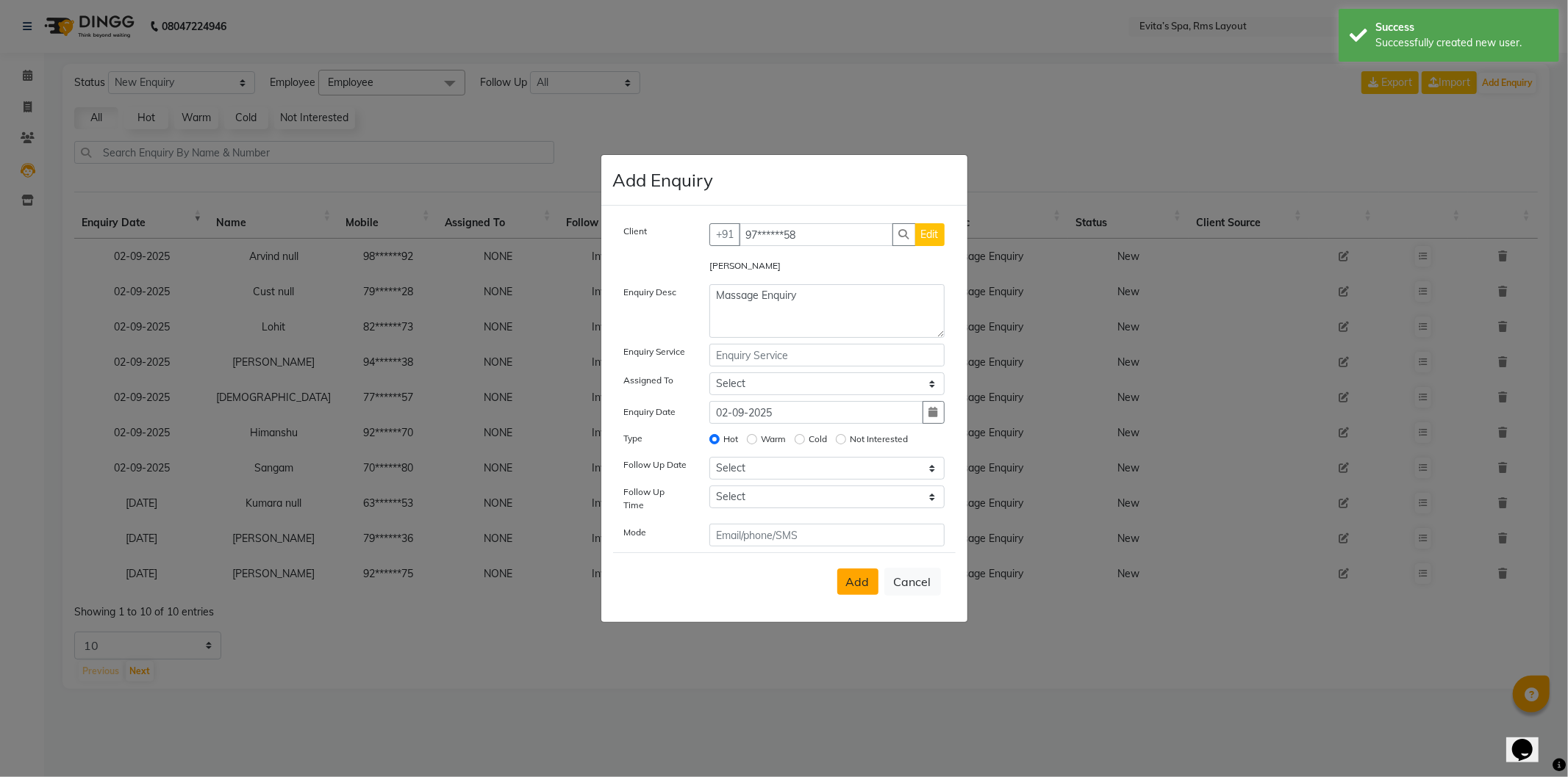
click at [863, 586] on button "Add" at bounding box center [858, 582] width 41 height 26
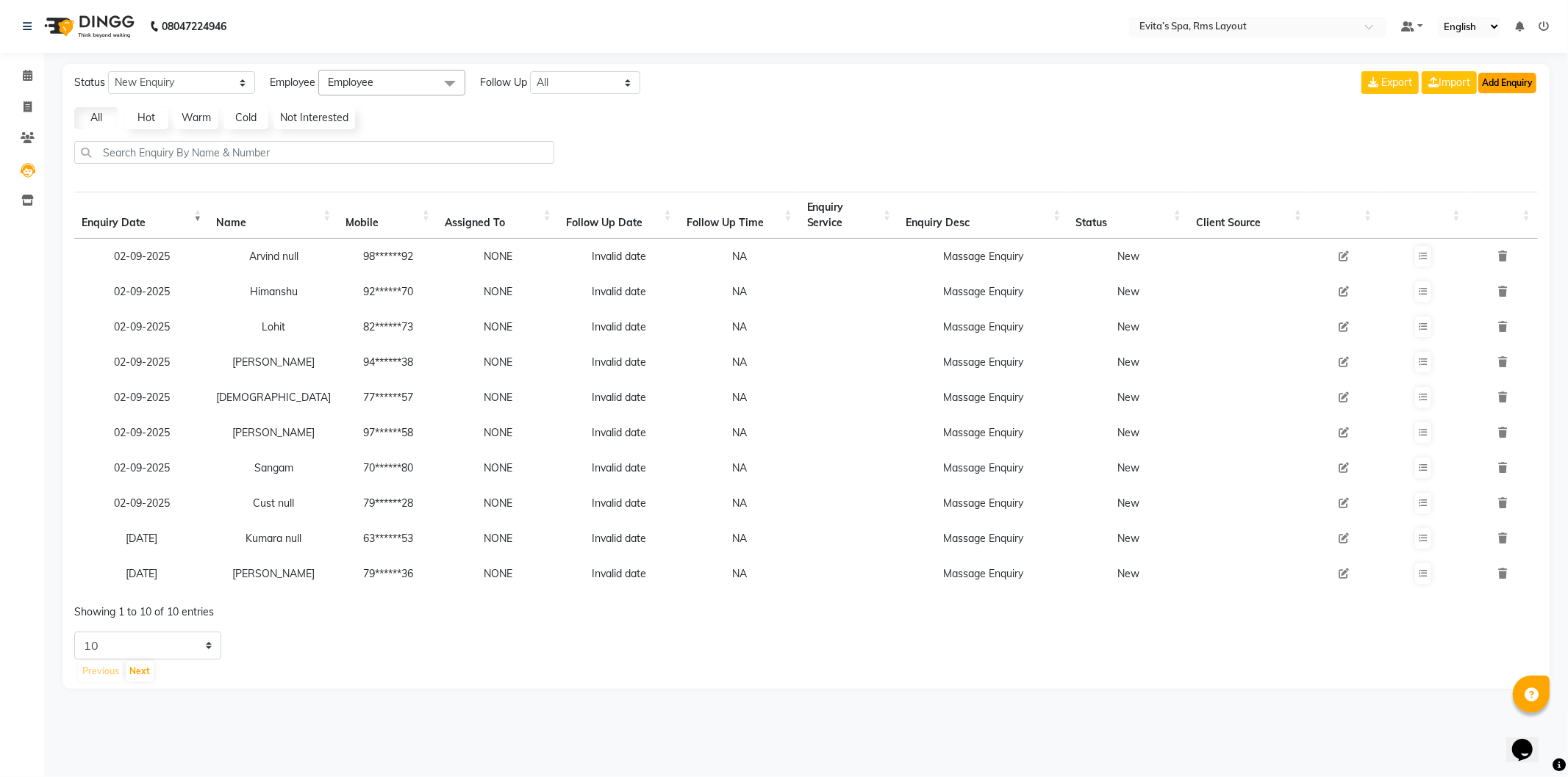
click at [1513, 86] on button "Add Enquiry" at bounding box center [1507, 83] width 58 height 21
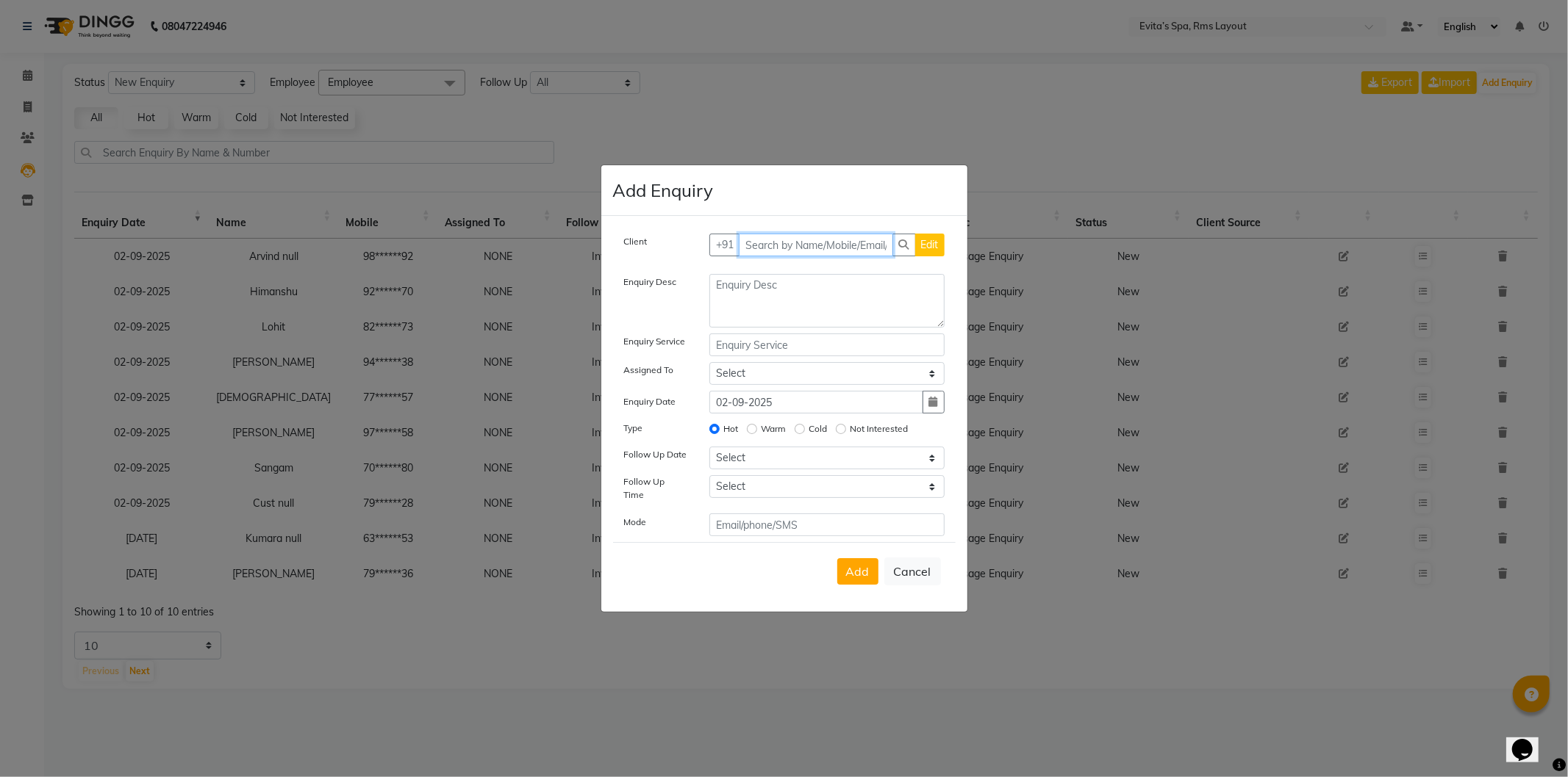
click at [840, 250] on input "text" at bounding box center [816, 244] width 154 height 22
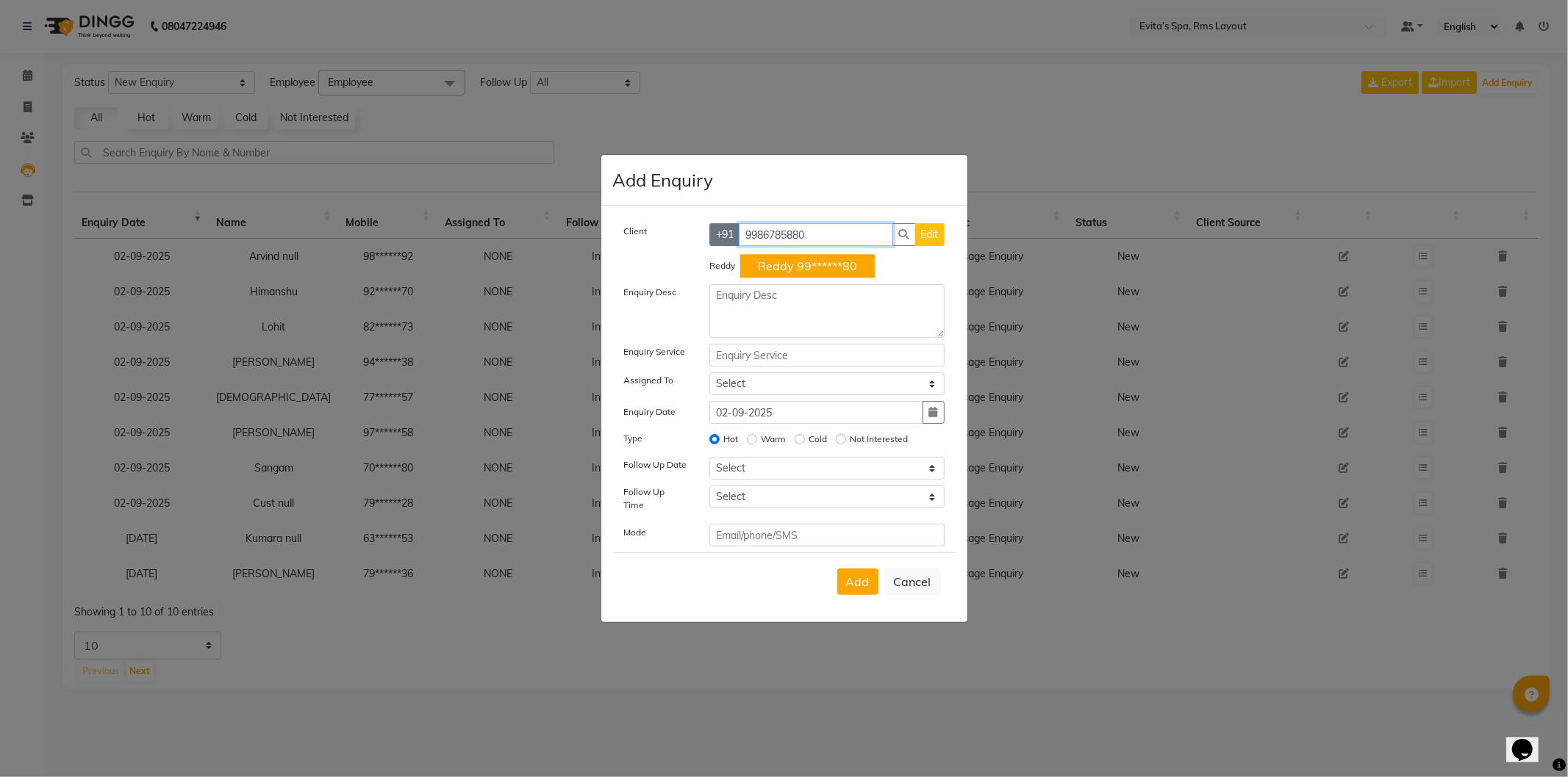
drag, startPoint x: 840, startPoint y: 250, endPoint x: 719, endPoint y: 250, distance: 121.0
click at [719, 246] on div "[PHONE_NUMBER] Reddy 99******80 Edit" at bounding box center [827, 234] width 235 height 22
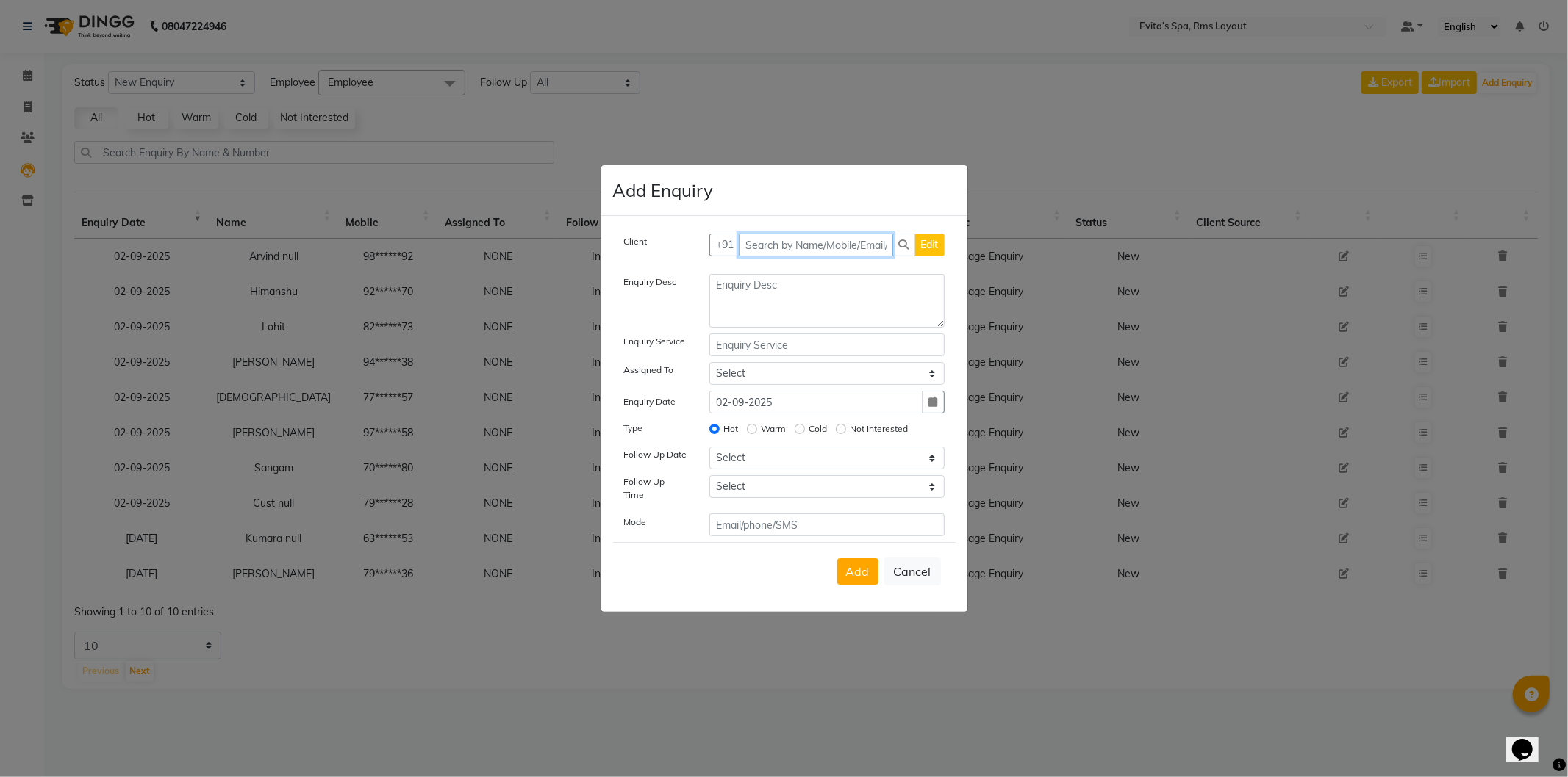
click at [860, 250] on input "text" at bounding box center [816, 244] width 154 height 22
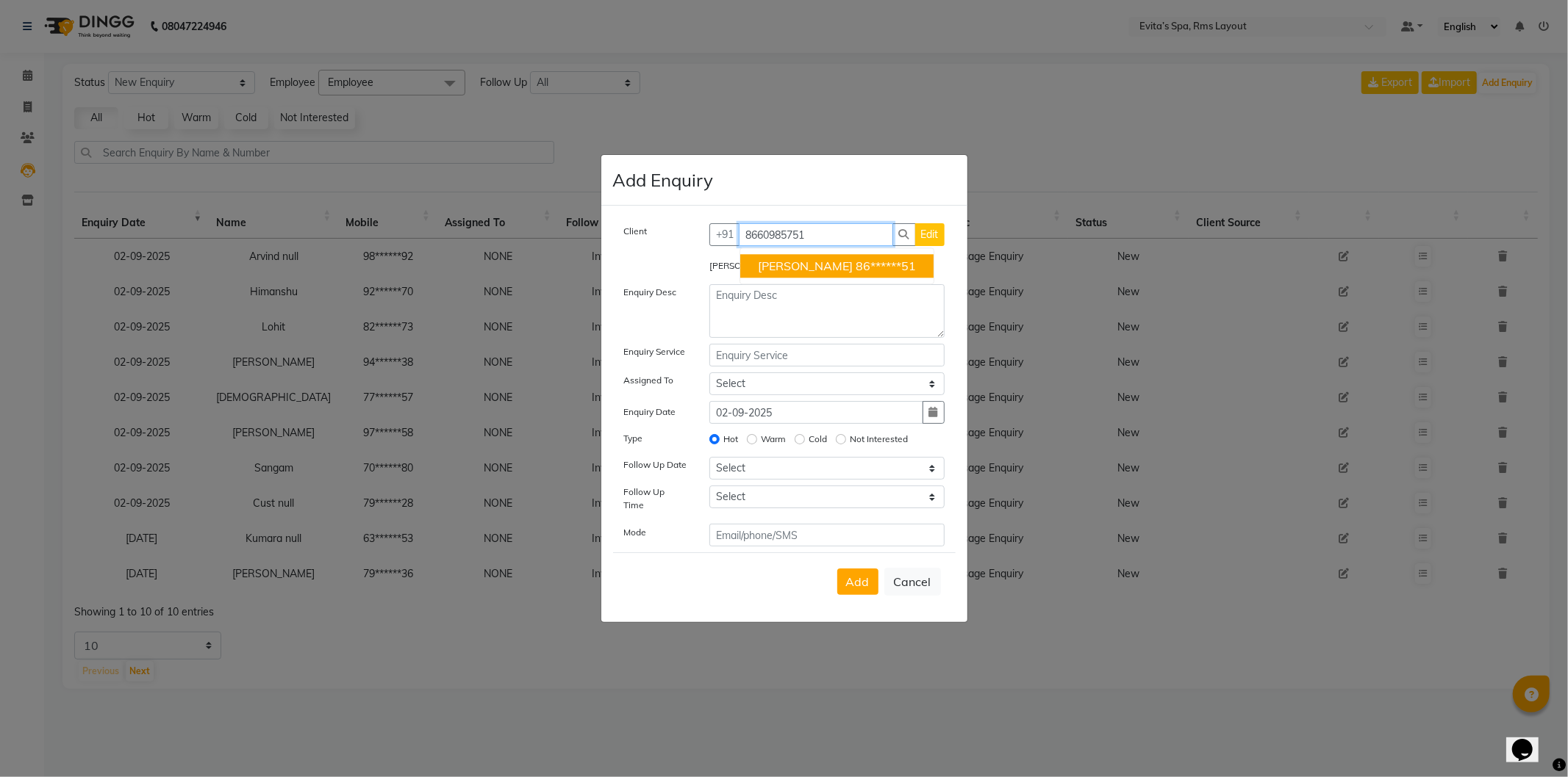
drag, startPoint x: 856, startPoint y: 240, endPoint x: 680, endPoint y: 215, distance: 177.8
click at [680, 215] on div "Client [PHONE_NUMBER] [PERSON_NAME] 86******51 Edit [PERSON_NAME] Enquiry Desc …" at bounding box center [784, 414] width 366 height 417
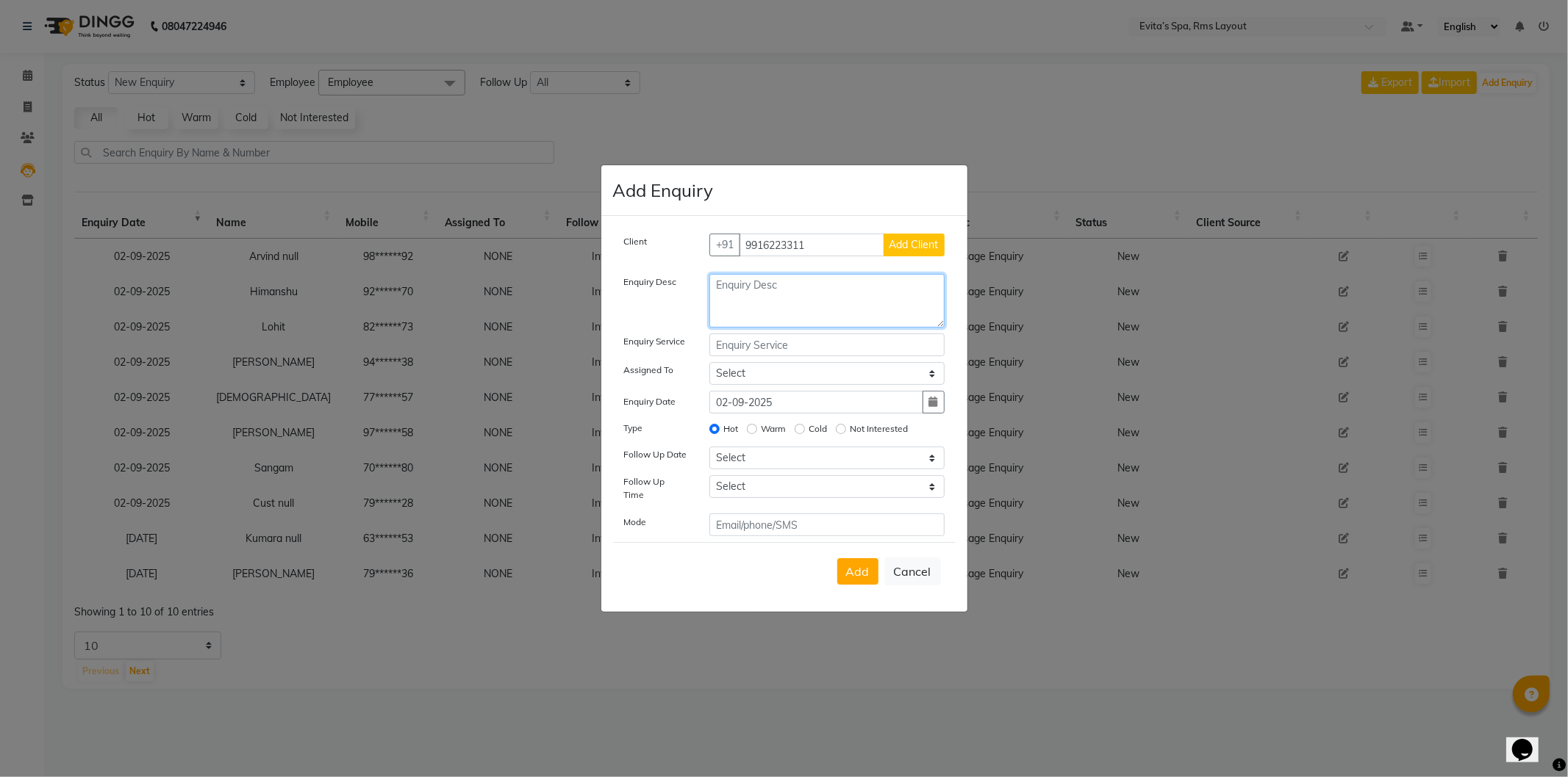
click at [800, 292] on textarea at bounding box center [827, 300] width 235 height 53
click at [912, 247] on button "Add Client" at bounding box center [914, 244] width 61 height 22
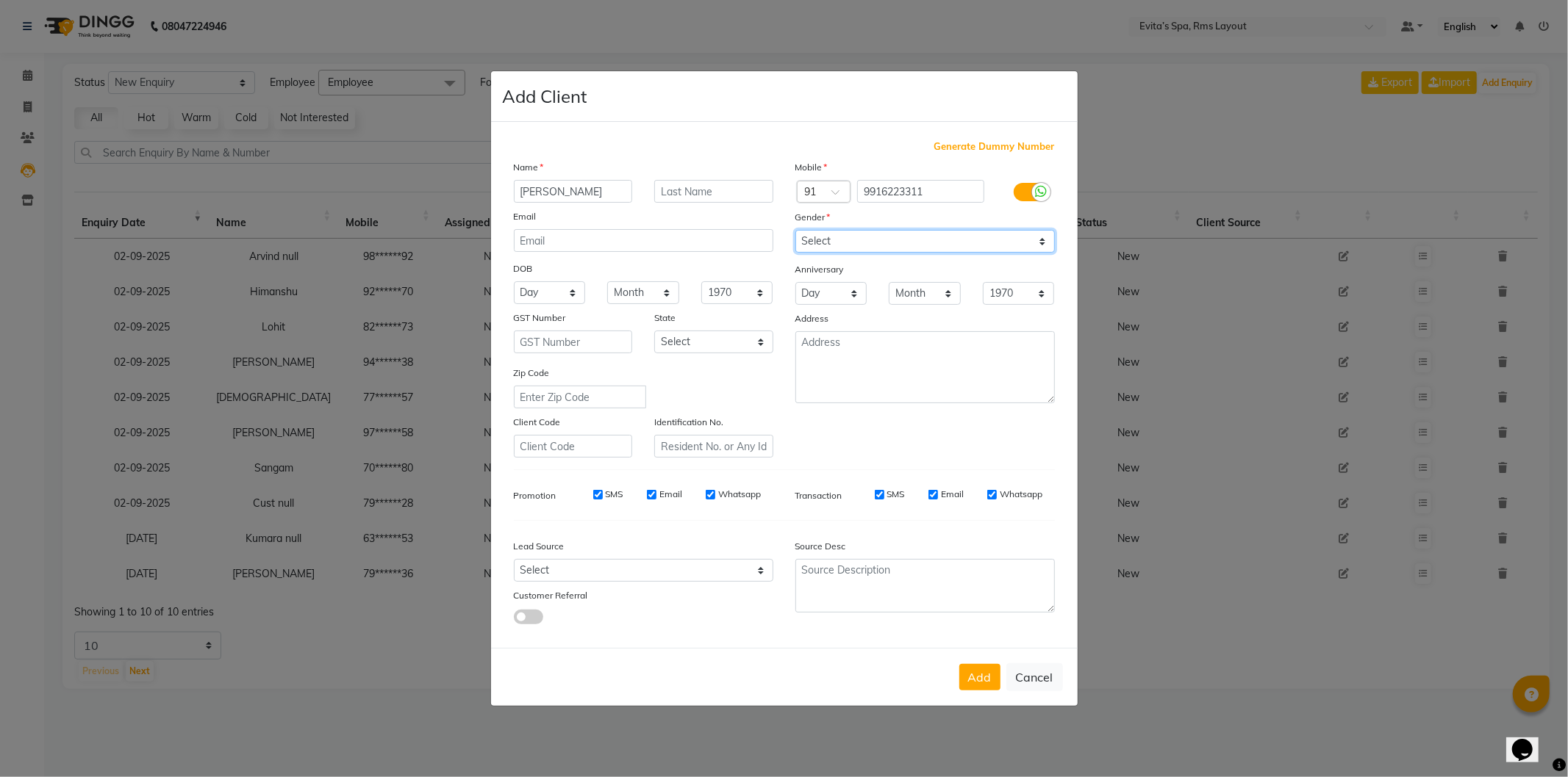
drag, startPoint x: 818, startPoint y: 243, endPoint x: 822, endPoint y: 252, distance: 9.8
click at [819, 243] on select "Select [DEMOGRAPHIC_DATA] [DEMOGRAPHIC_DATA] Other Prefer Not To Say" at bounding box center [925, 242] width 259 height 22
click at [795, 230] on select "Select [DEMOGRAPHIC_DATA] [DEMOGRAPHIC_DATA] Other Prefer Not To Say" at bounding box center [925, 242] width 259 height 22
click at [968, 683] on button "Add" at bounding box center [980, 677] width 41 height 26
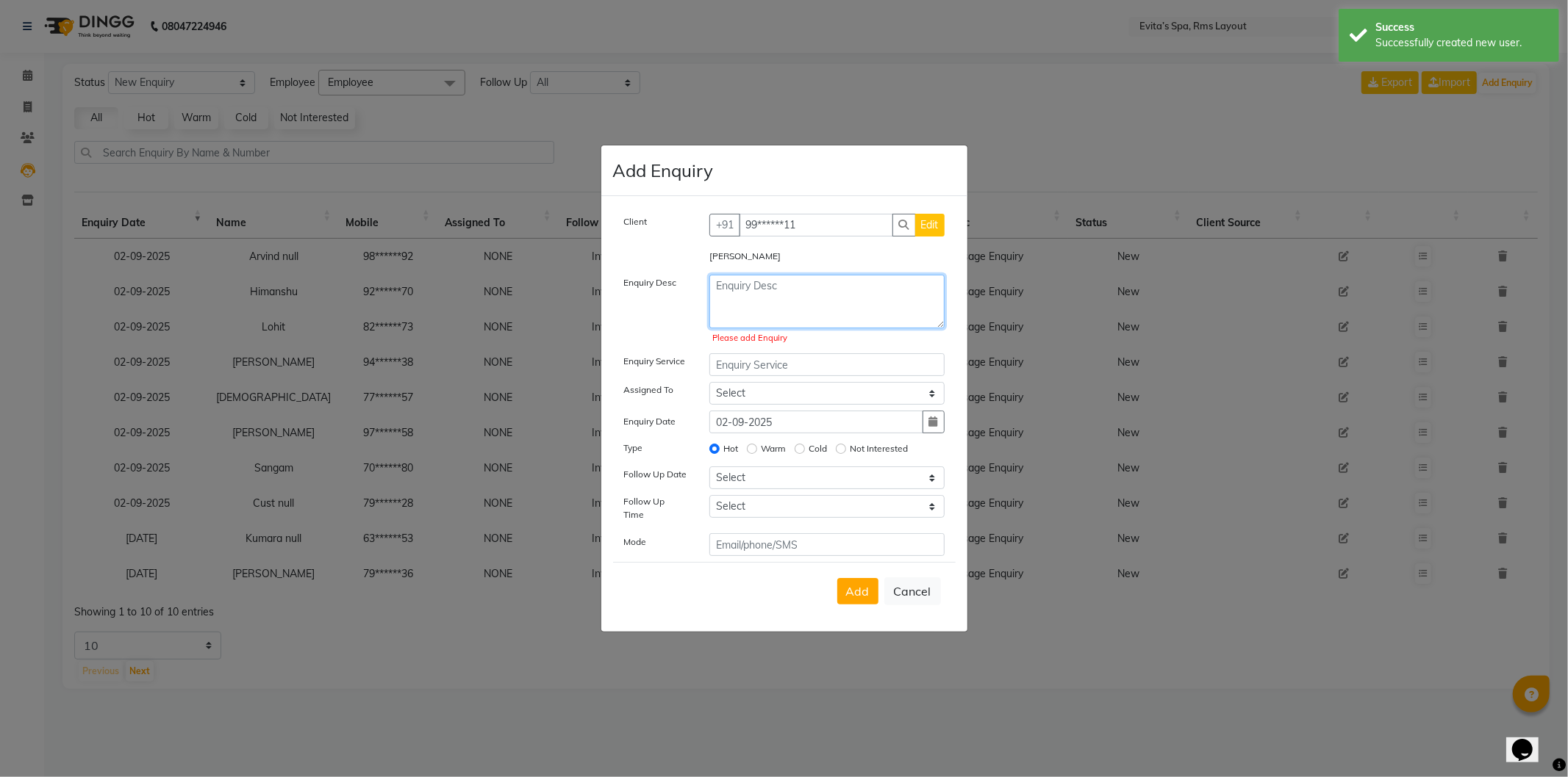
click at [829, 307] on textarea at bounding box center [827, 301] width 235 height 53
paste textarea "Massage Enquiry"
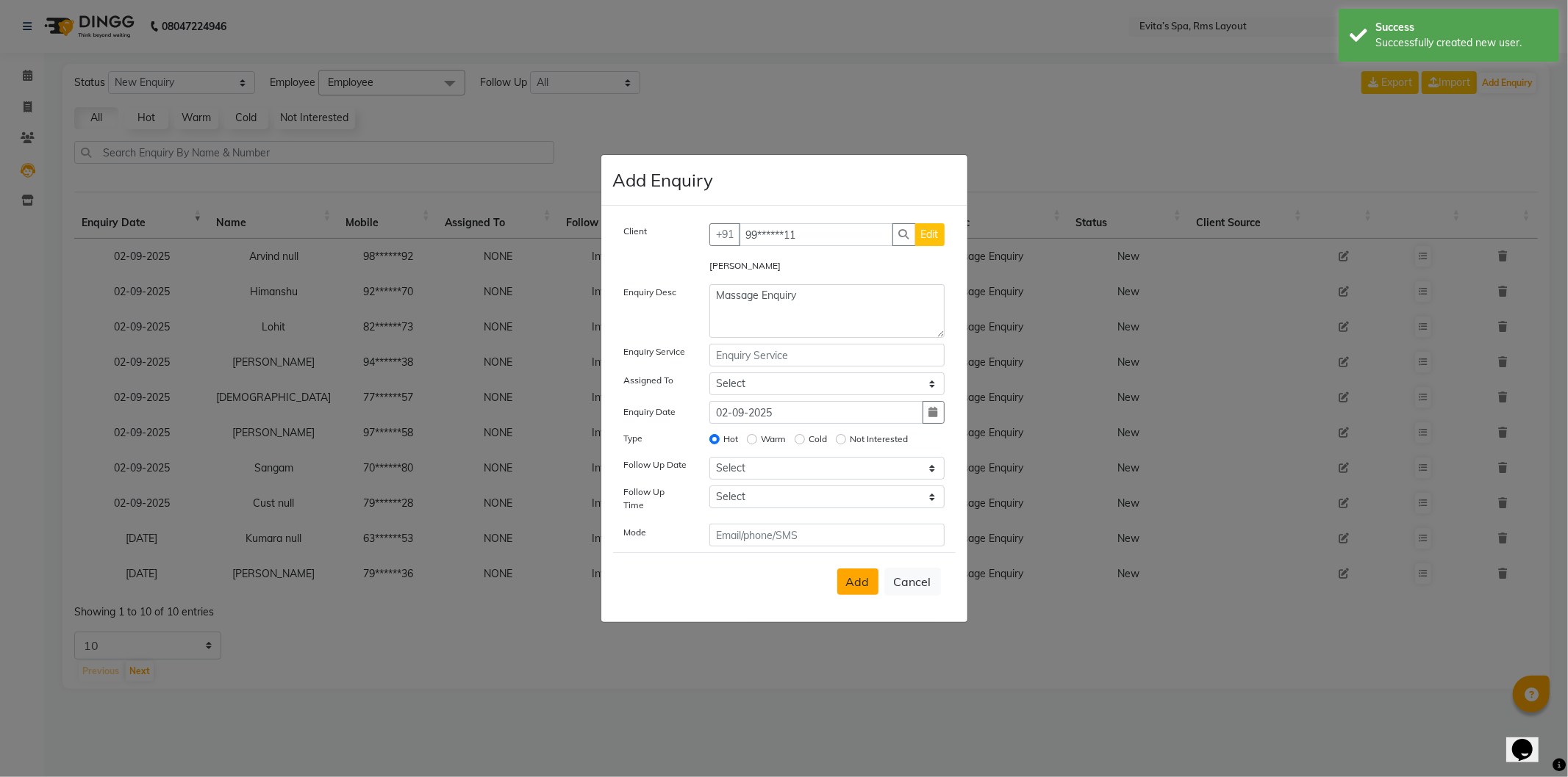
click at [864, 578] on span "Add" at bounding box center [857, 582] width 23 height 15
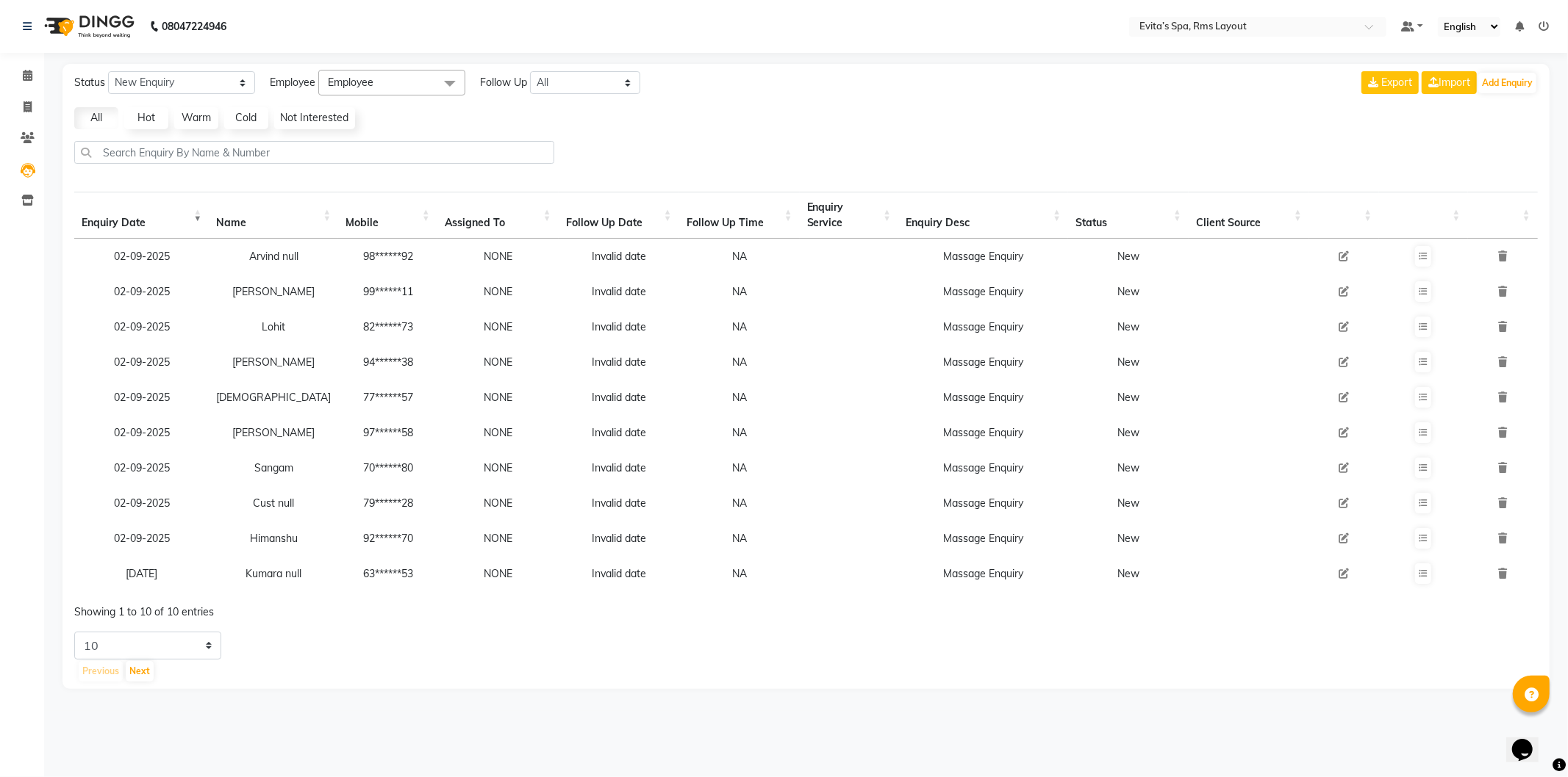
click at [110, 39] on img at bounding box center [88, 26] width 101 height 41
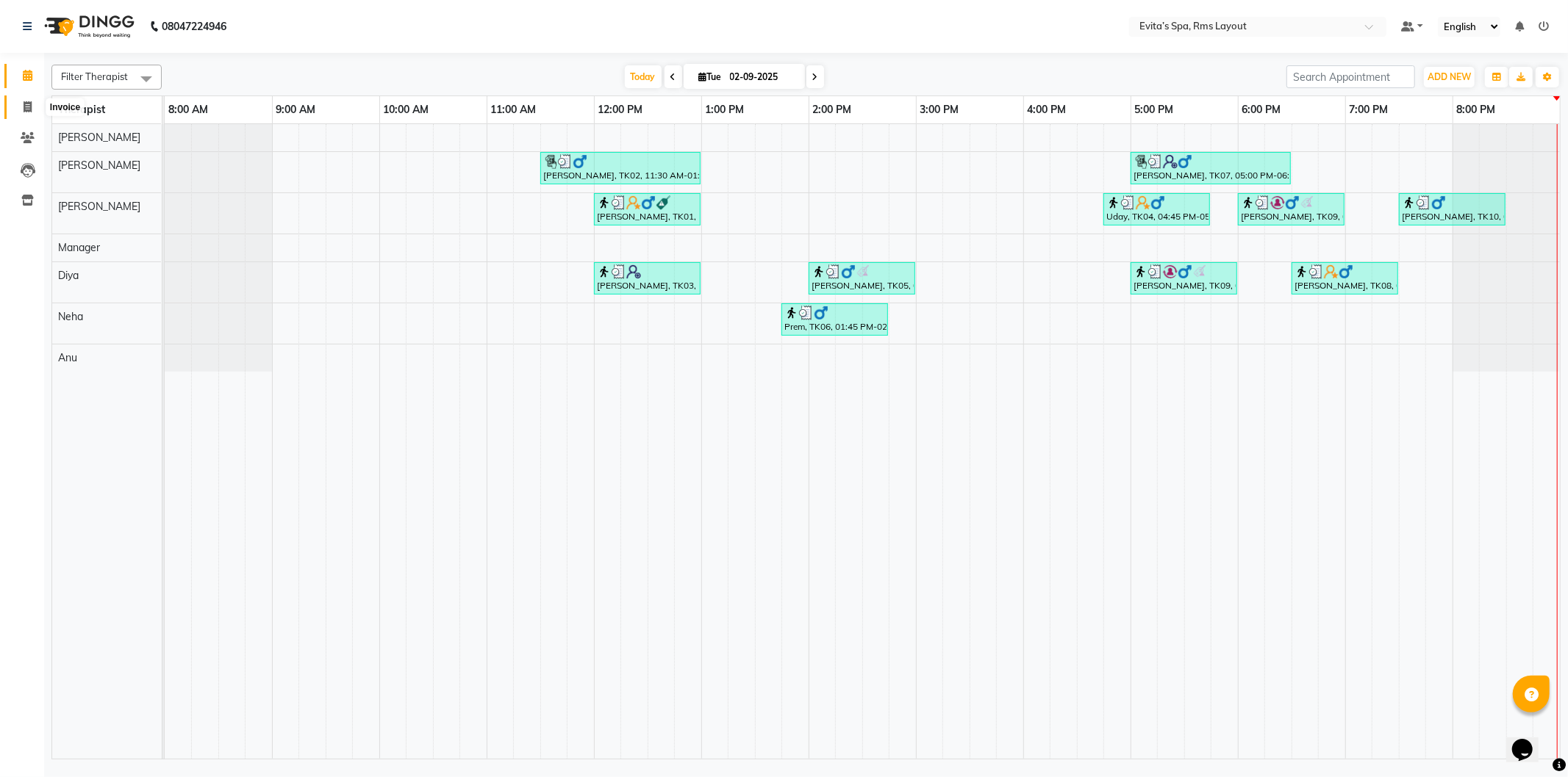
click at [36, 110] on span at bounding box center [28, 107] width 26 height 17
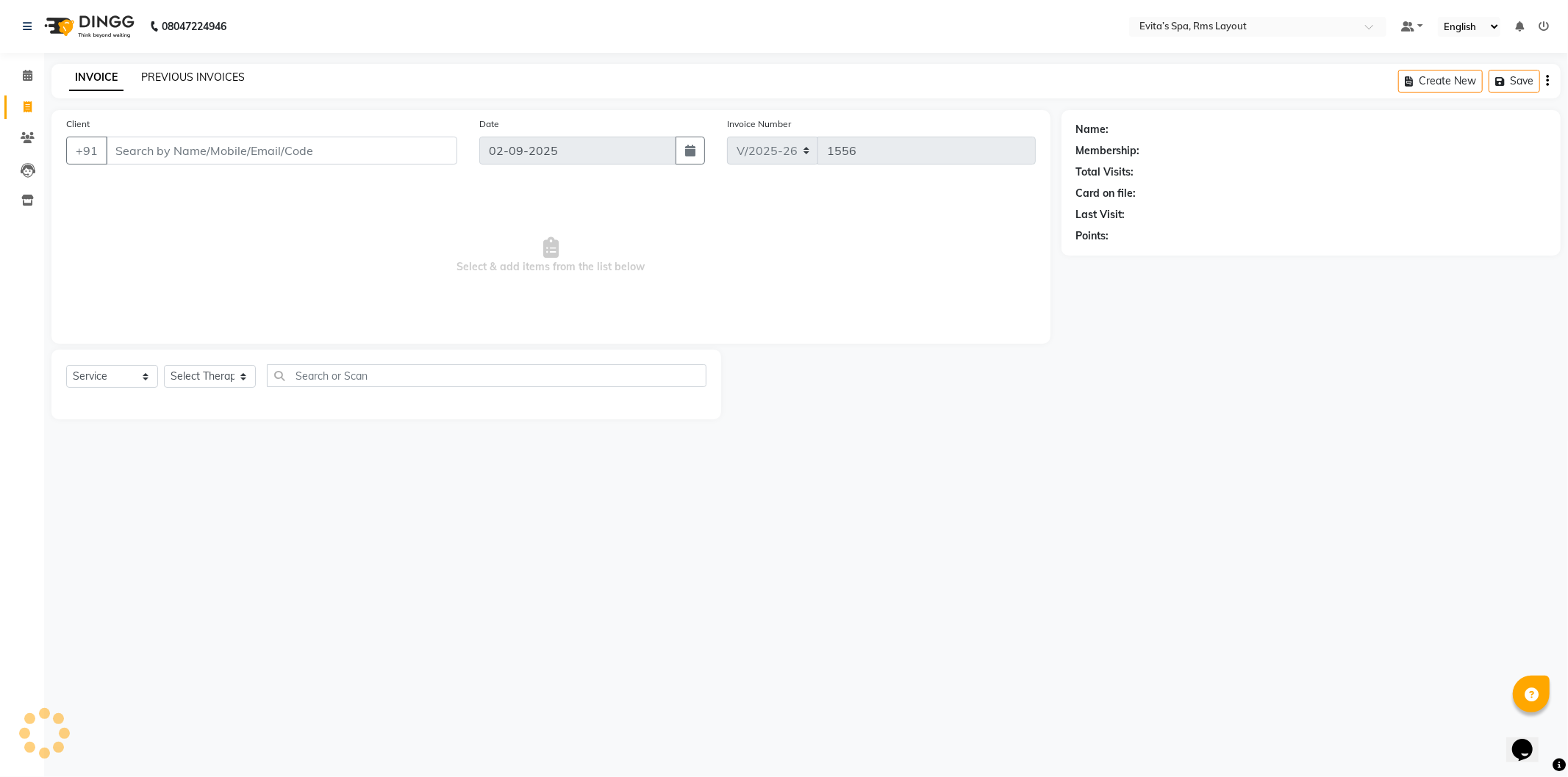
click at [203, 76] on link "PREVIOUS INVOICES" at bounding box center [192, 77] width 104 height 13
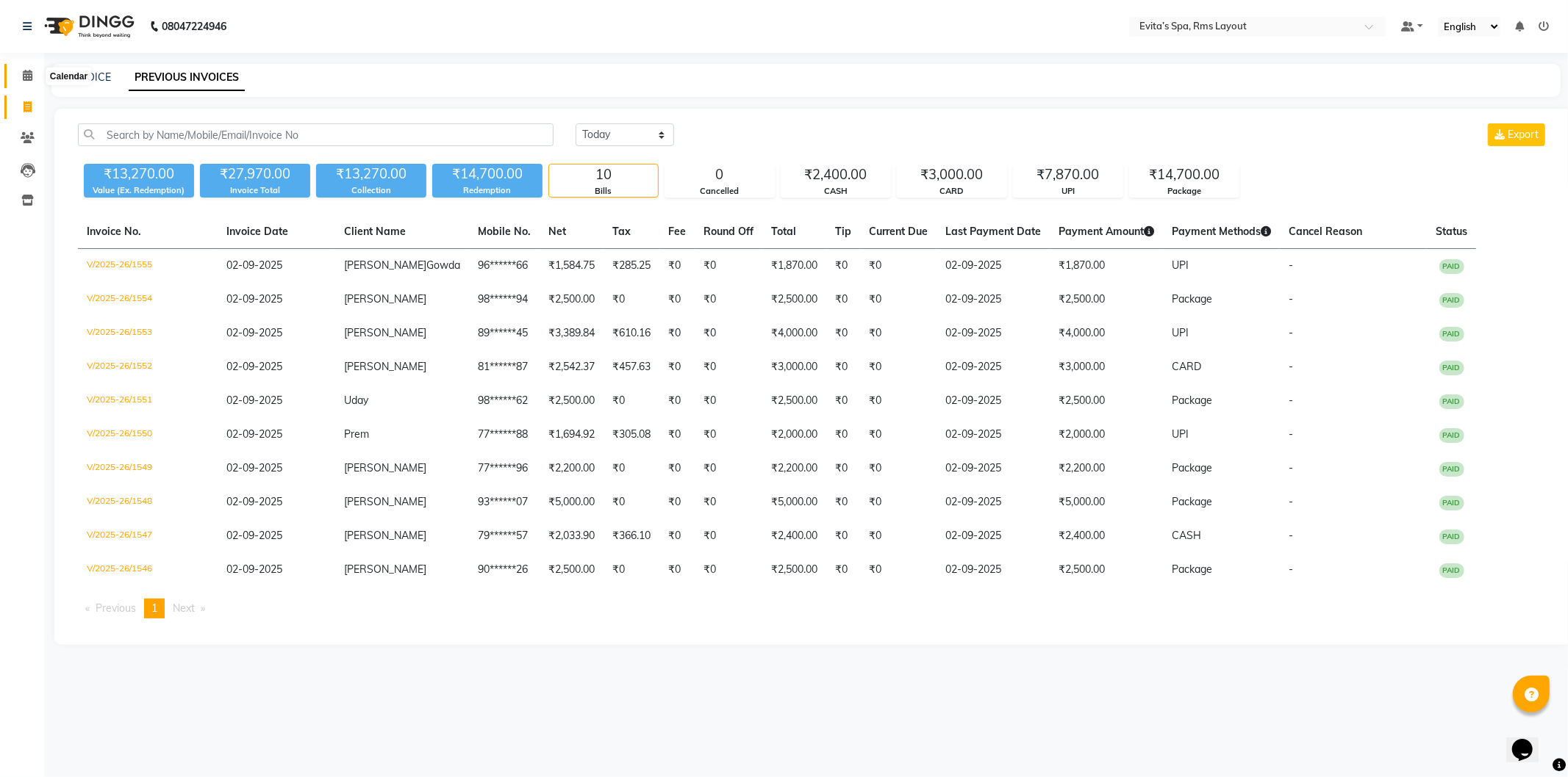
click at [33, 77] on span at bounding box center [28, 76] width 26 height 17
